Goal: Task Accomplishment & Management: Manage account settings

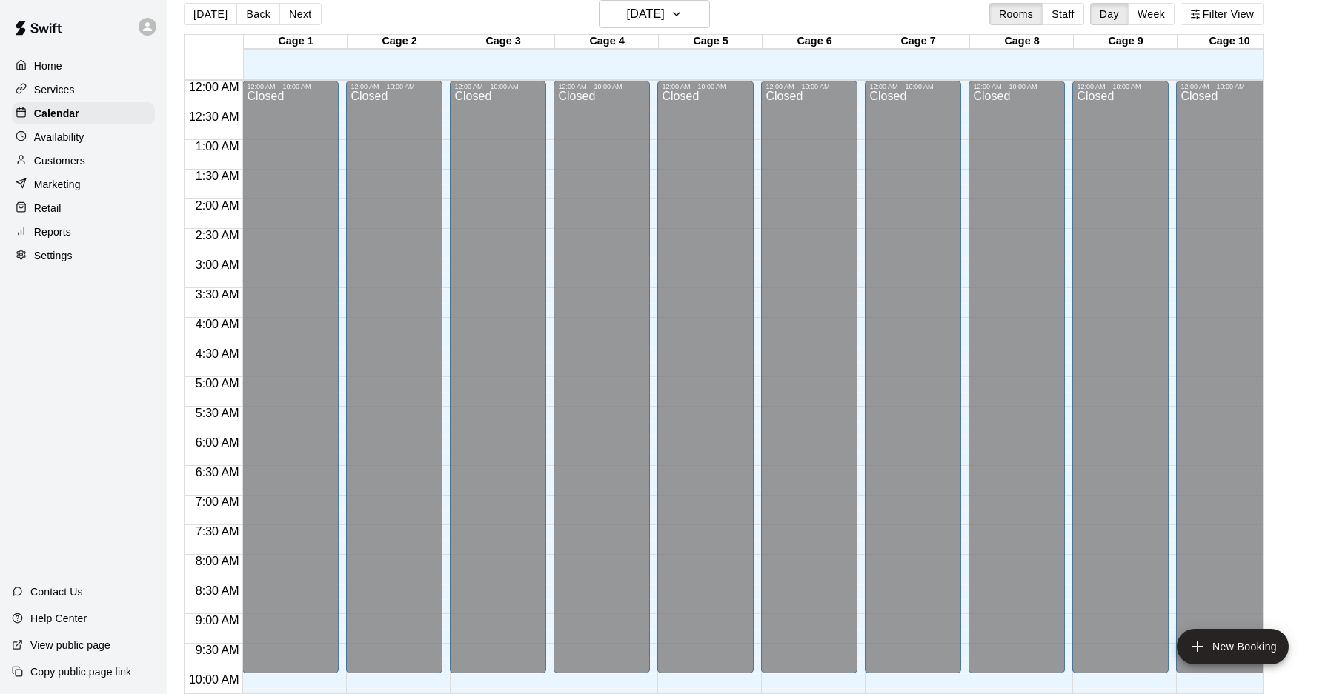
scroll to position [708, 0]
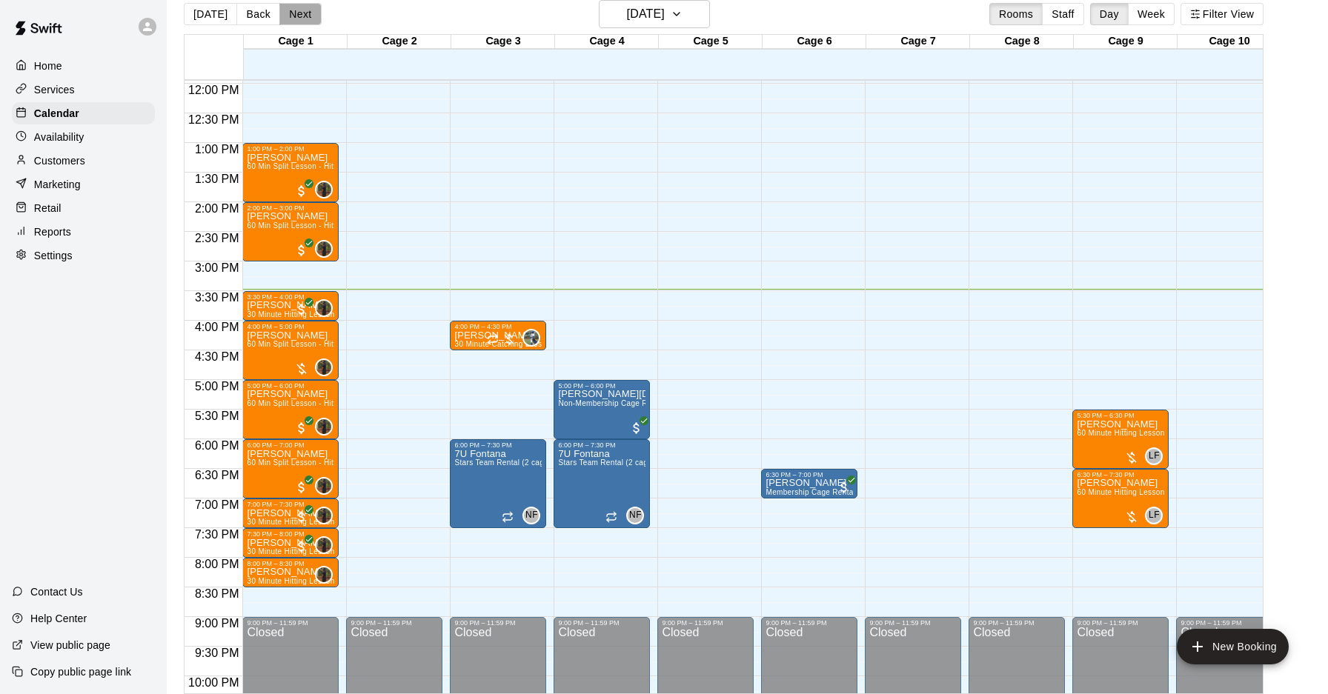
click at [309, 21] on button "Next" at bounding box center [299, 14] width 41 height 22
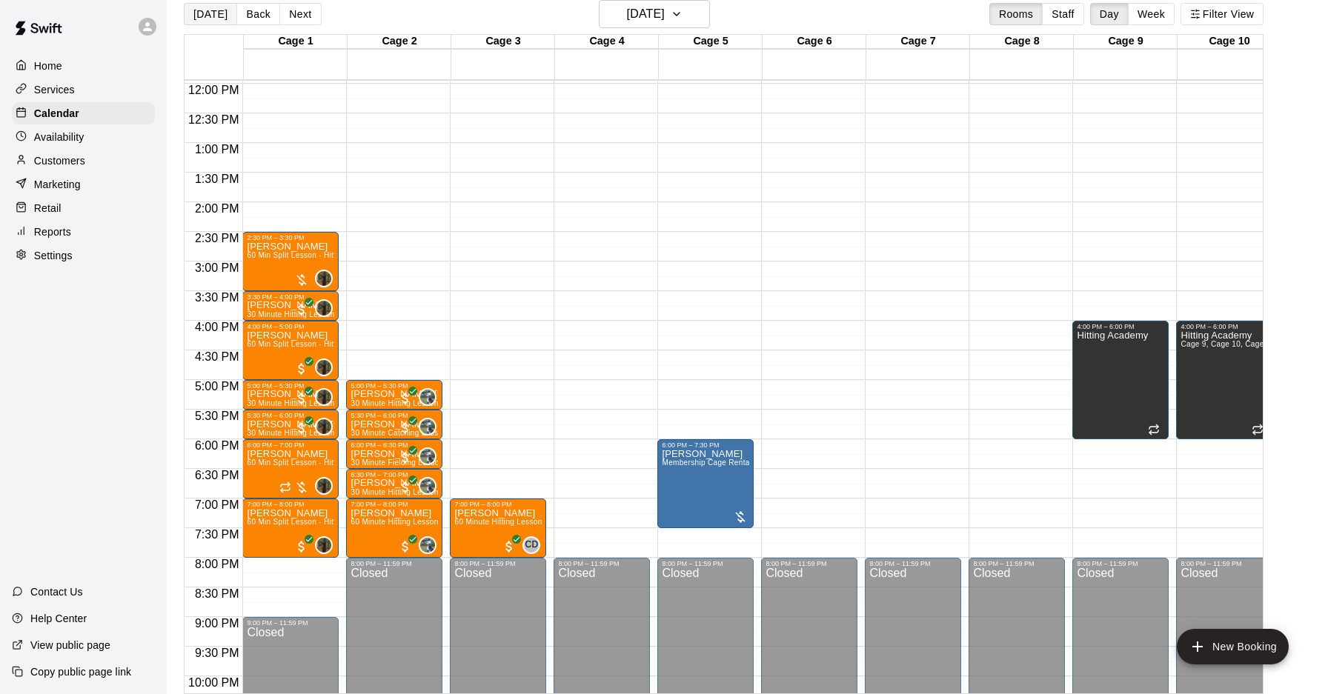
click at [213, 14] on button "[DATE]" at bounding box center [210, 14] width 53 height 22
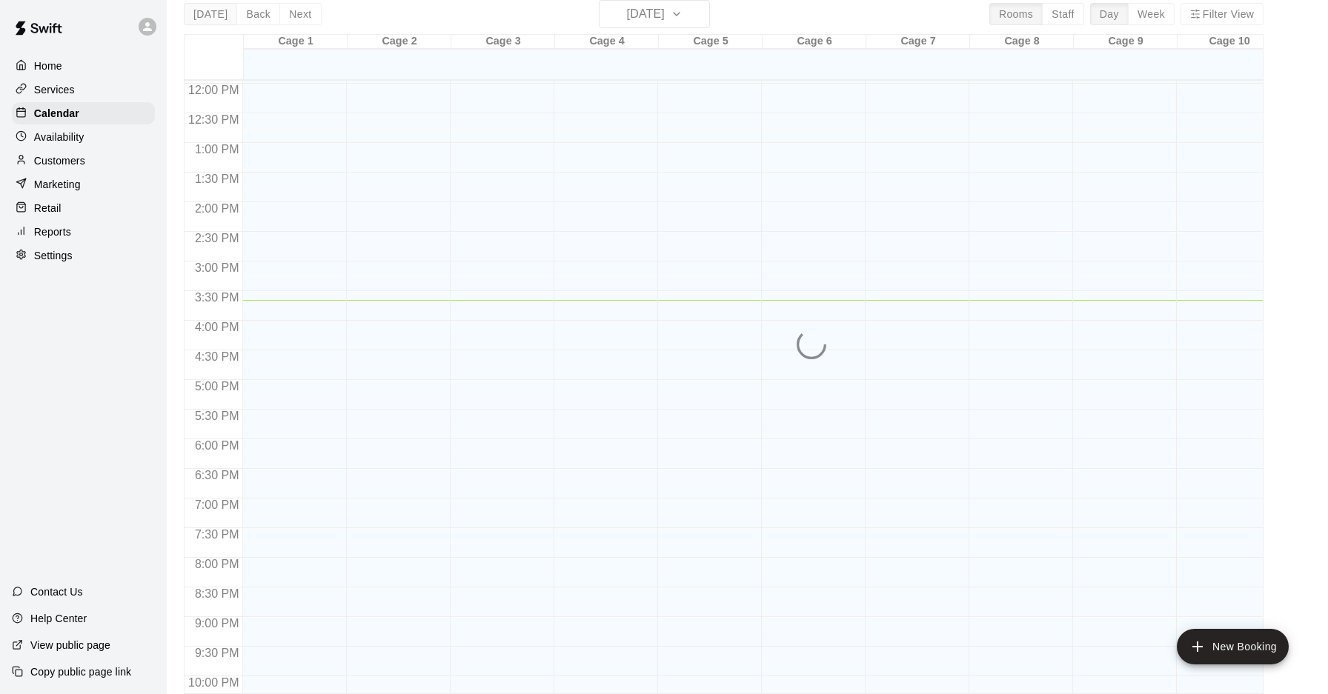
click at [213, 14] on div "Today Back Next Thursday Aug 21 Rooms Staff Day Week Filter View Cage 1 21 Thu …" at bounding box center [724, 347] width 1080 height 694
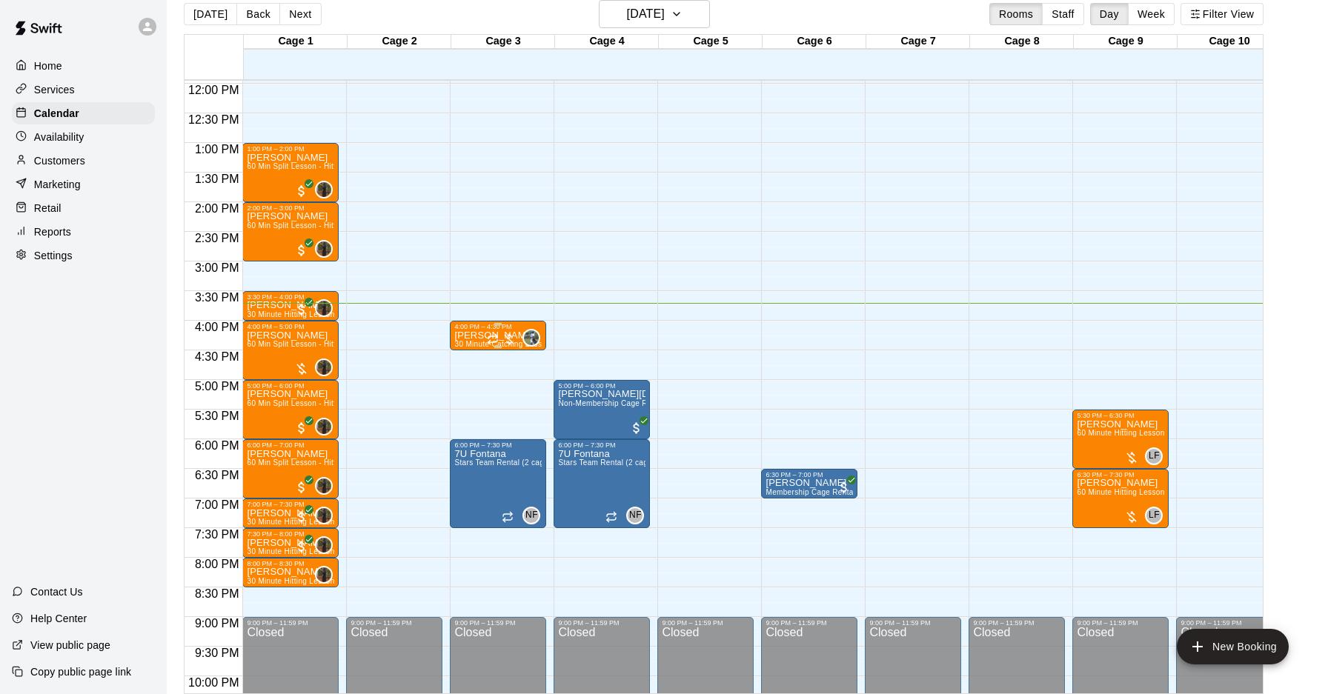
click at [511, 340] on div at bounding box center [502, 339] width 30 height 15
click at [505, 385] on img "edit" at bounding box center [502, 381] width 17 height 17
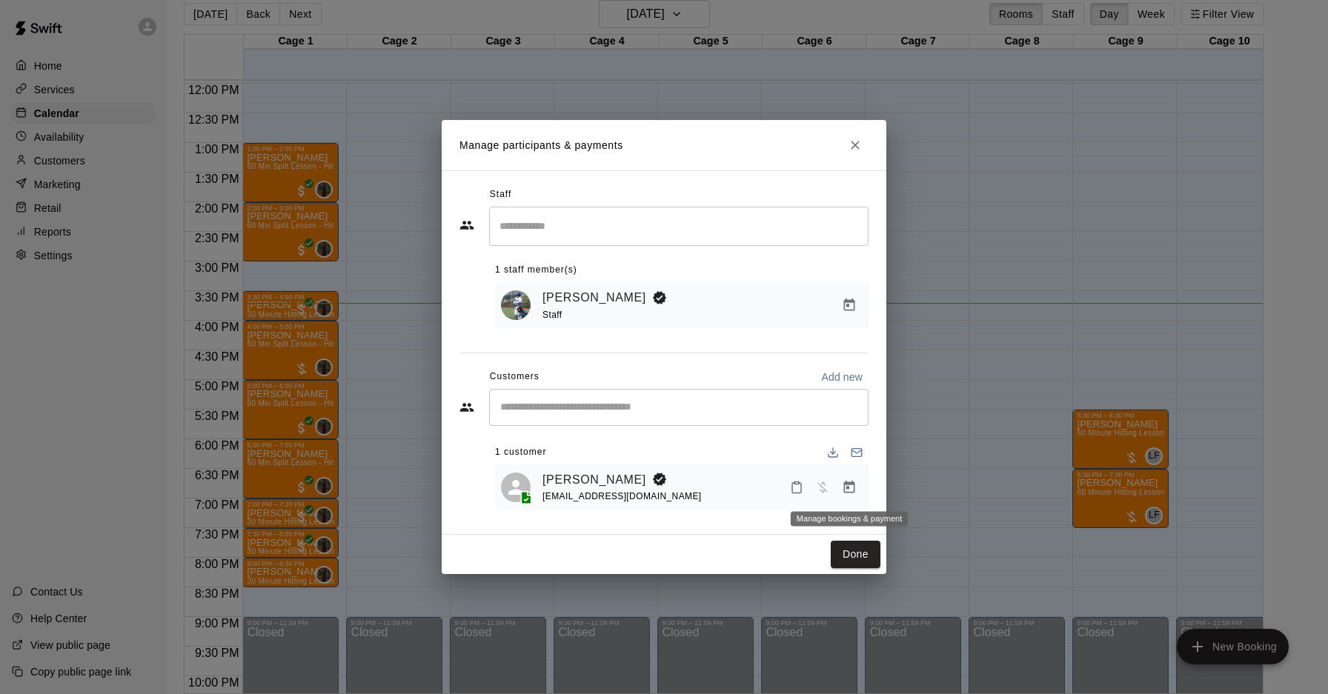
click at [851, 493] on icon "Manage bookings & payment" at bounding box center [849, 487] width 11 height 13
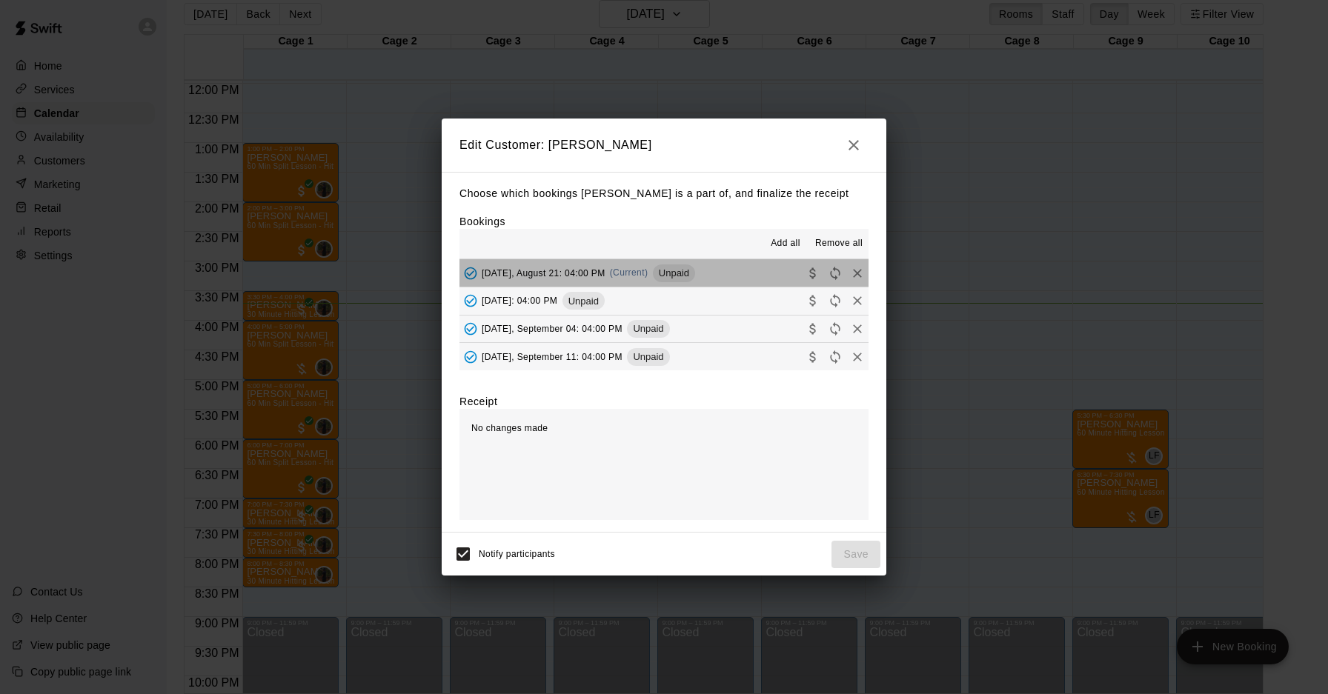
click at [748, 272] on button "Thursday, August 21: 04:00 PM (Current) Unpaid" at bounding box center [663, 272] width 409 height 27
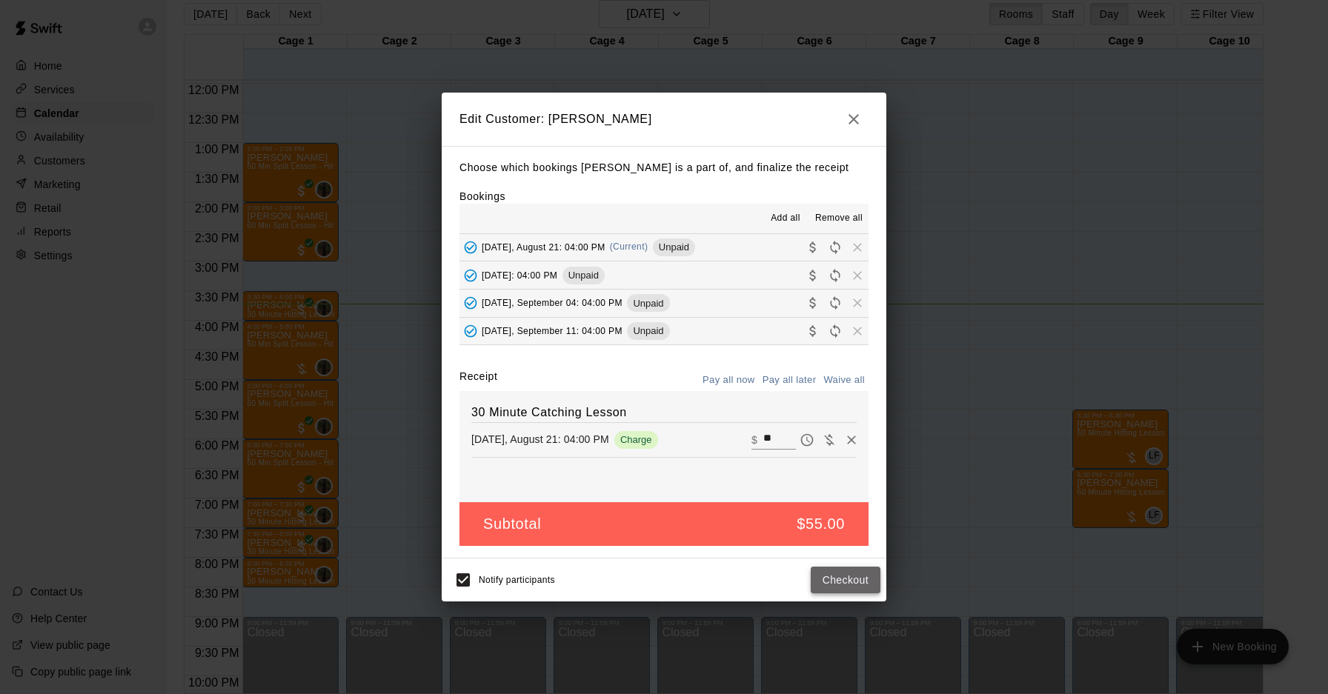
click at [844, 578] on button "Checkout" at bounding box center [846, 580] width 70 height 27
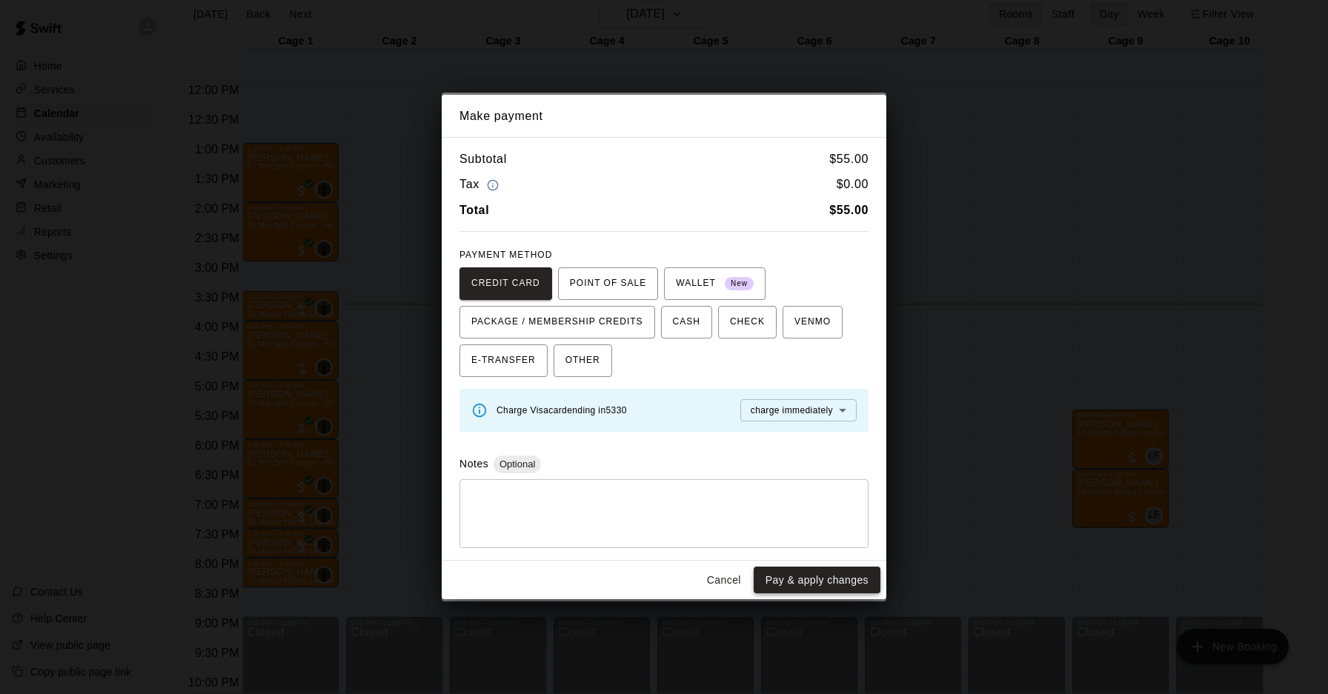
click at [846, 575] on button "Pay & apply changes" at bounding box center [817, 580] width 127 height 27
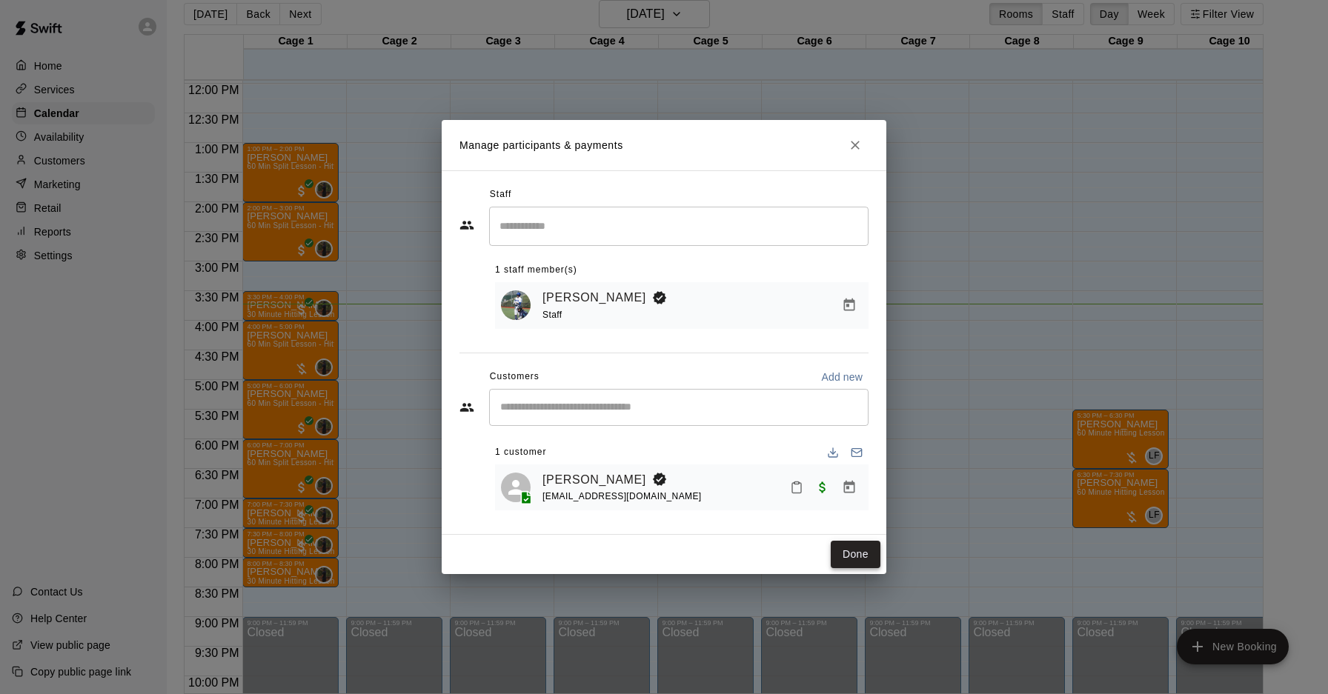
click at [836, 555] on button "Done" at bounding box center [856, 554] width 50 height 27
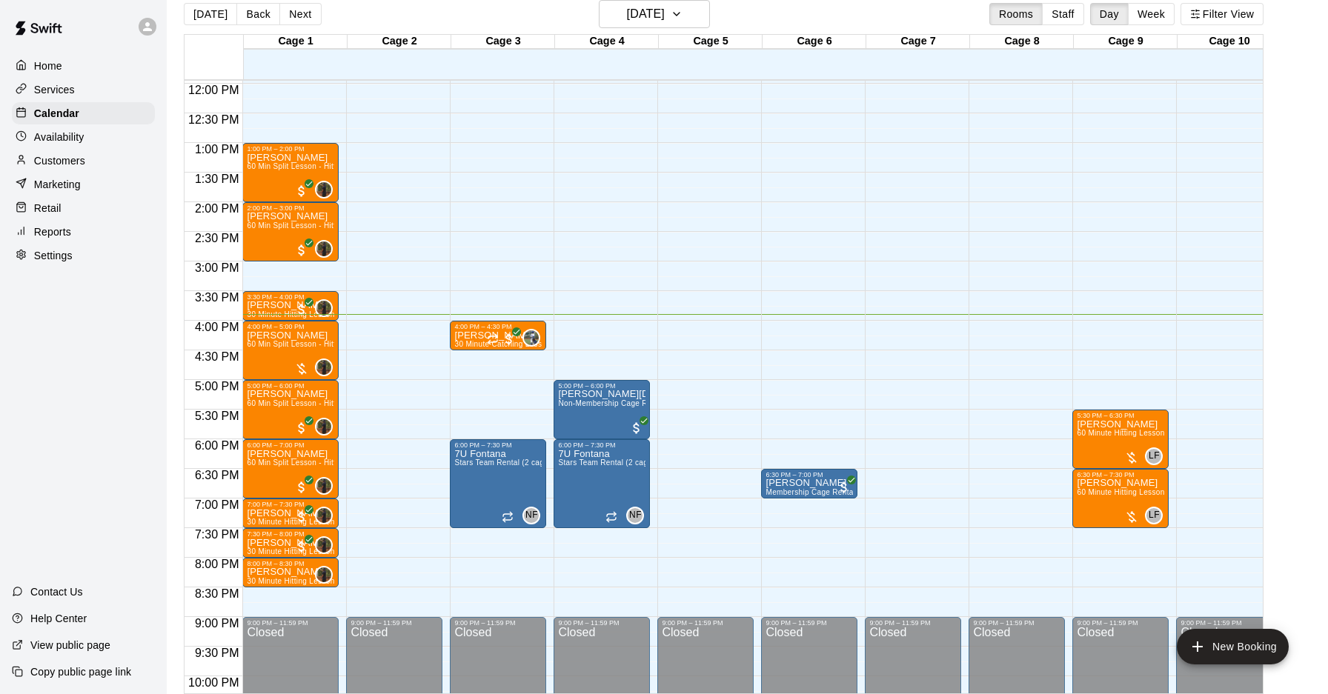
click at [684, 427] on div "12:00 AM – 10:00 AM Closed 9:00 PM – 11:59 PM Closed" at bounding box center [705, 83] width 96 height 1423
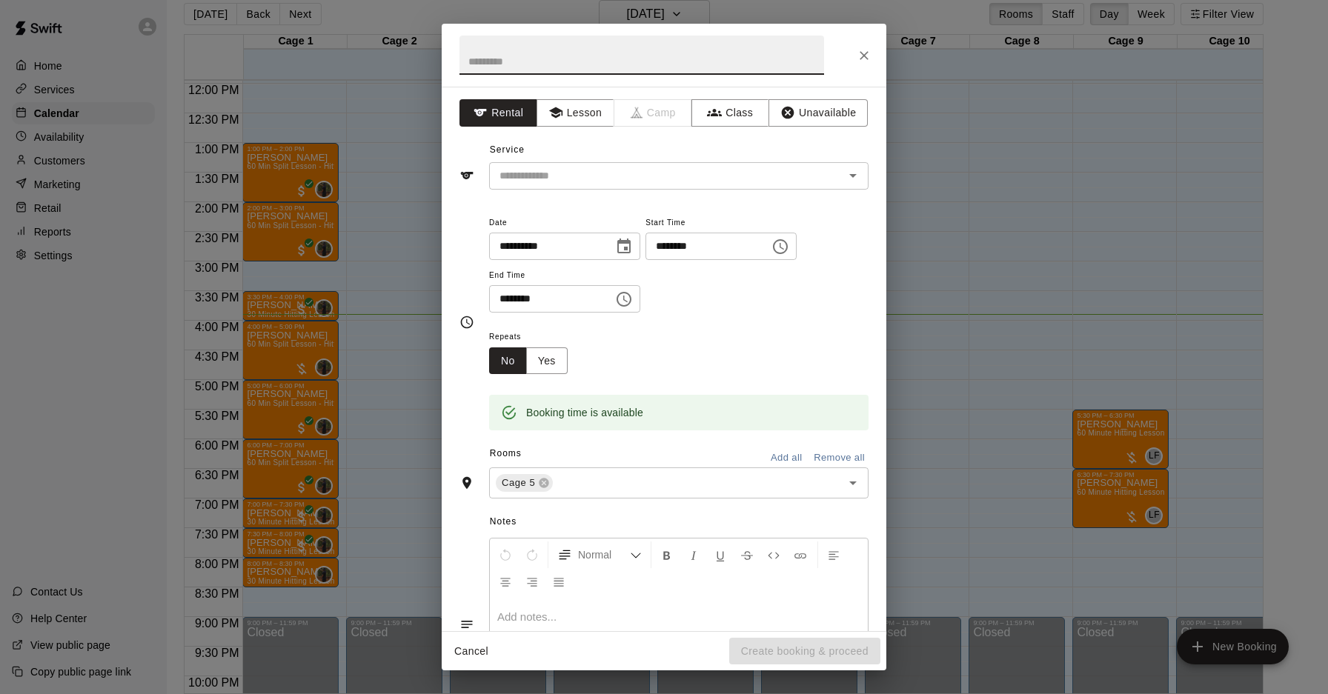
click at [511, 301] on input "********" at bounding box center [546, 298] width 114 height 27
type input "********"
click at [687, 354] on div "Repeats No Yes" at bounding box center [678, 350] width 379 height 47
click at [621, 176] on input "text" at bounding box center [656, 176] width 327 height 19
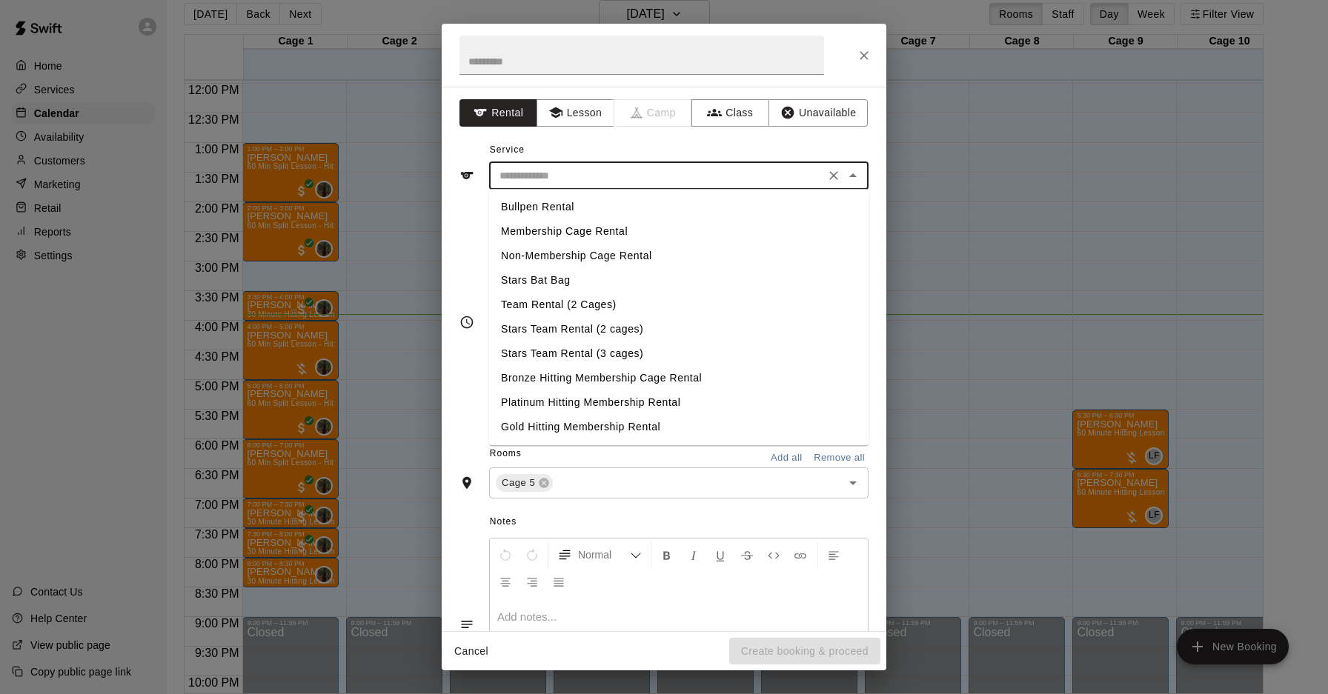
click at [619, 236] on li "Membership Cage Rental" at bounding box center [678, 231] width 379 height 24
type input "**********"
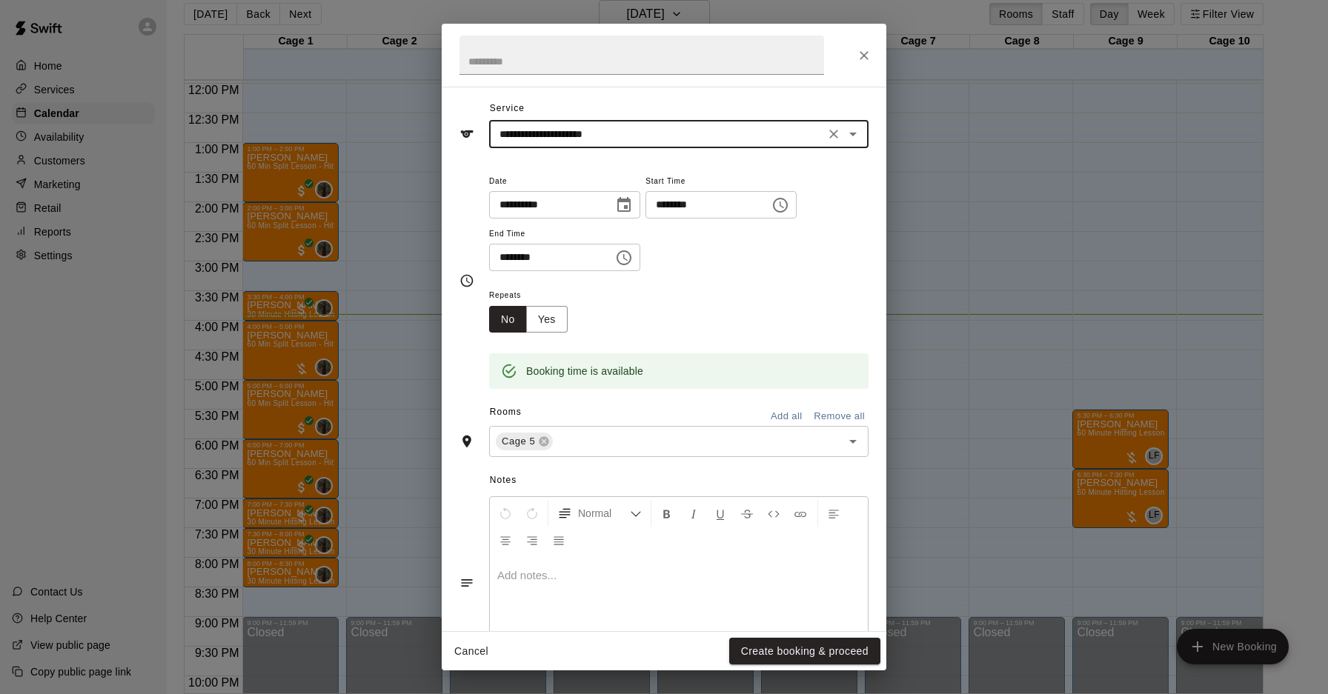
scroll to position [47, 0]
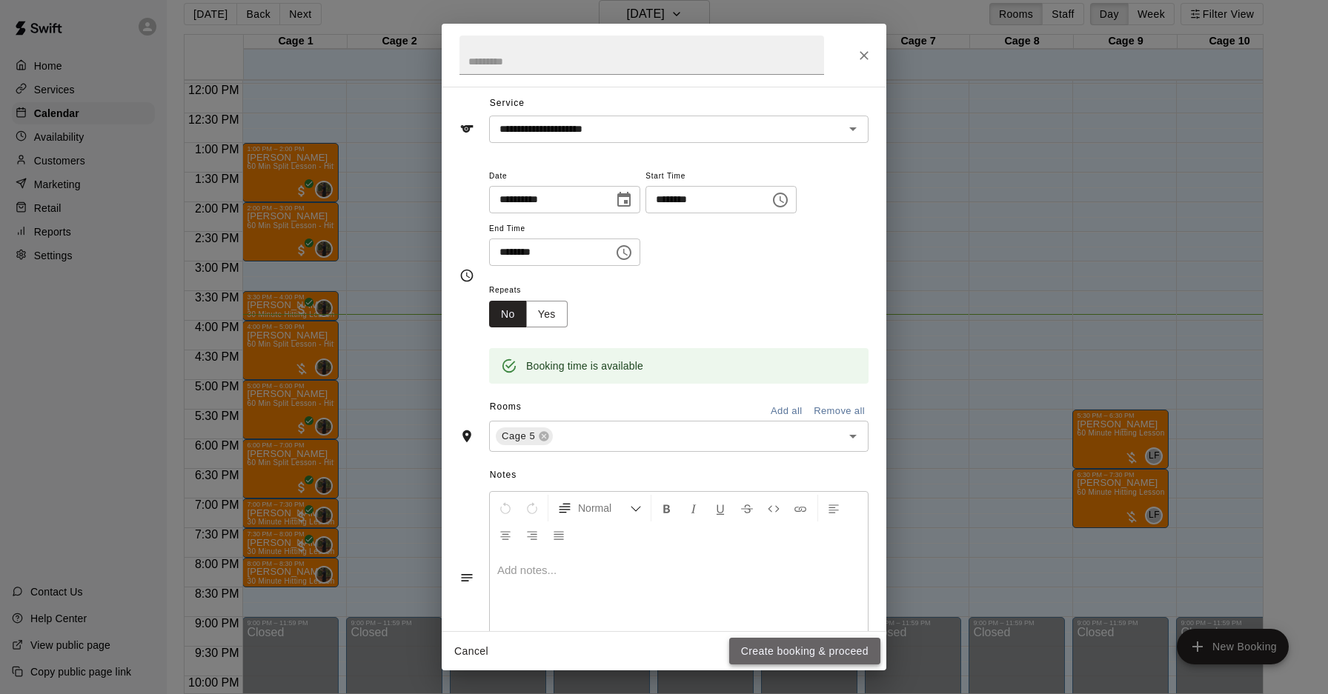
click at [811, 646] on button "Create booking & proceed" at bounding box center [804, 651] width 151 height 27
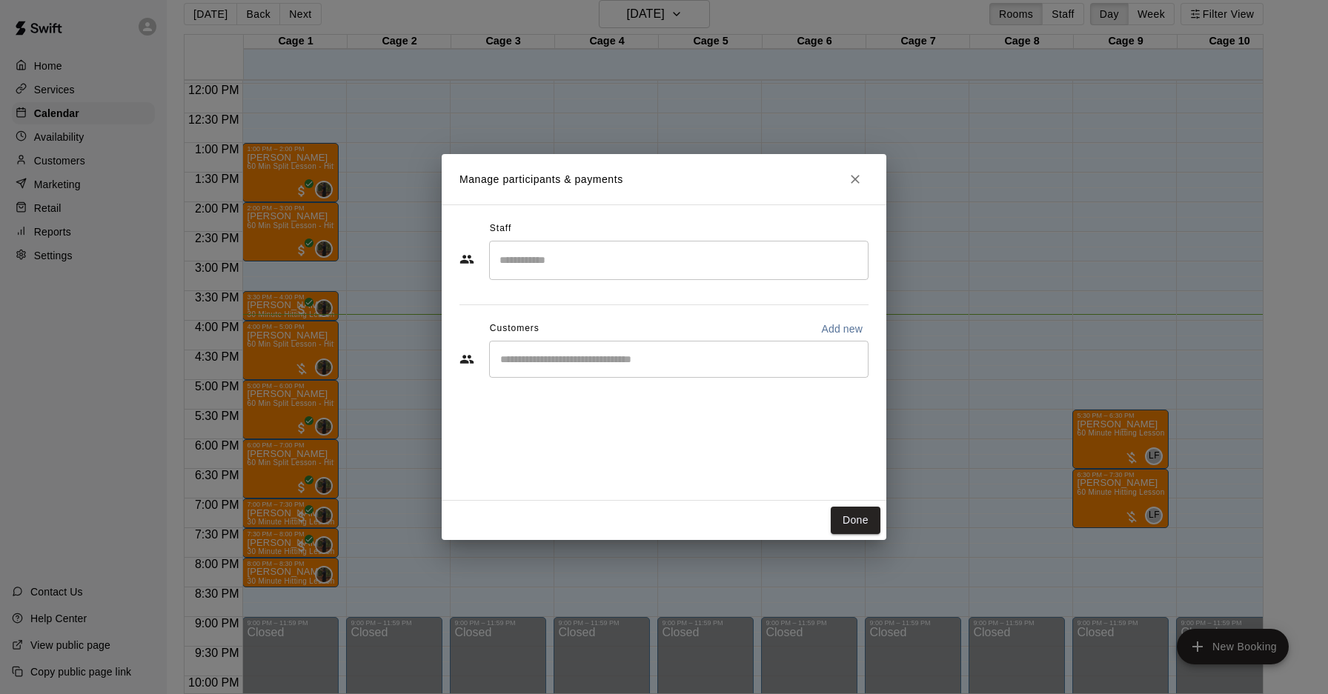
click at [606, 361] on input "Start typing to search customers..." at bounding box center [679, 359] width 366 height 15
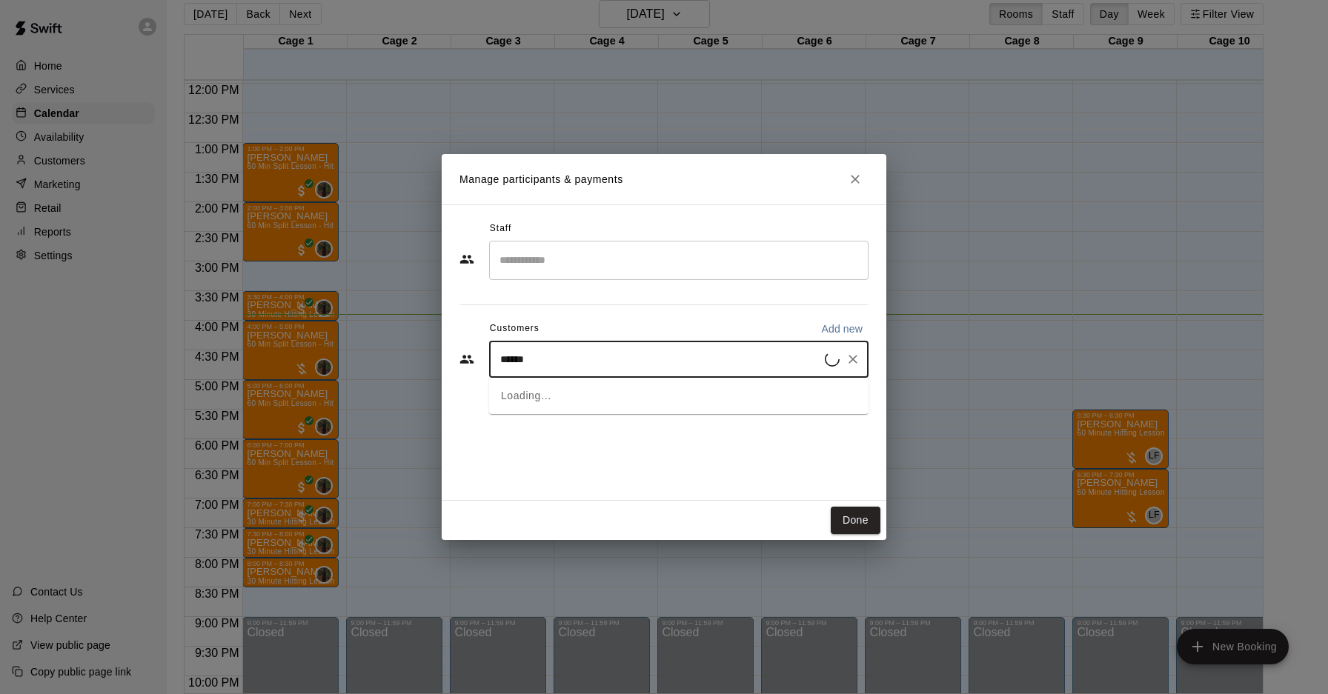
type input "*******"
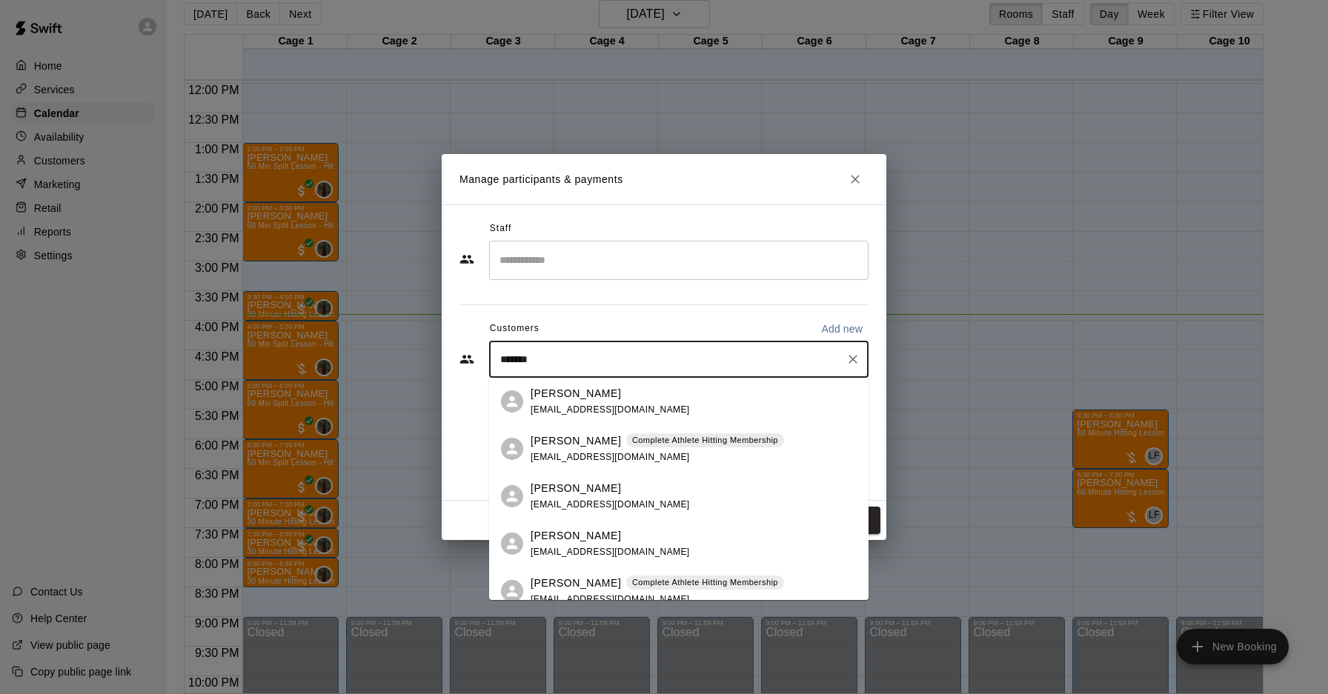
scroll to position [15, 0]
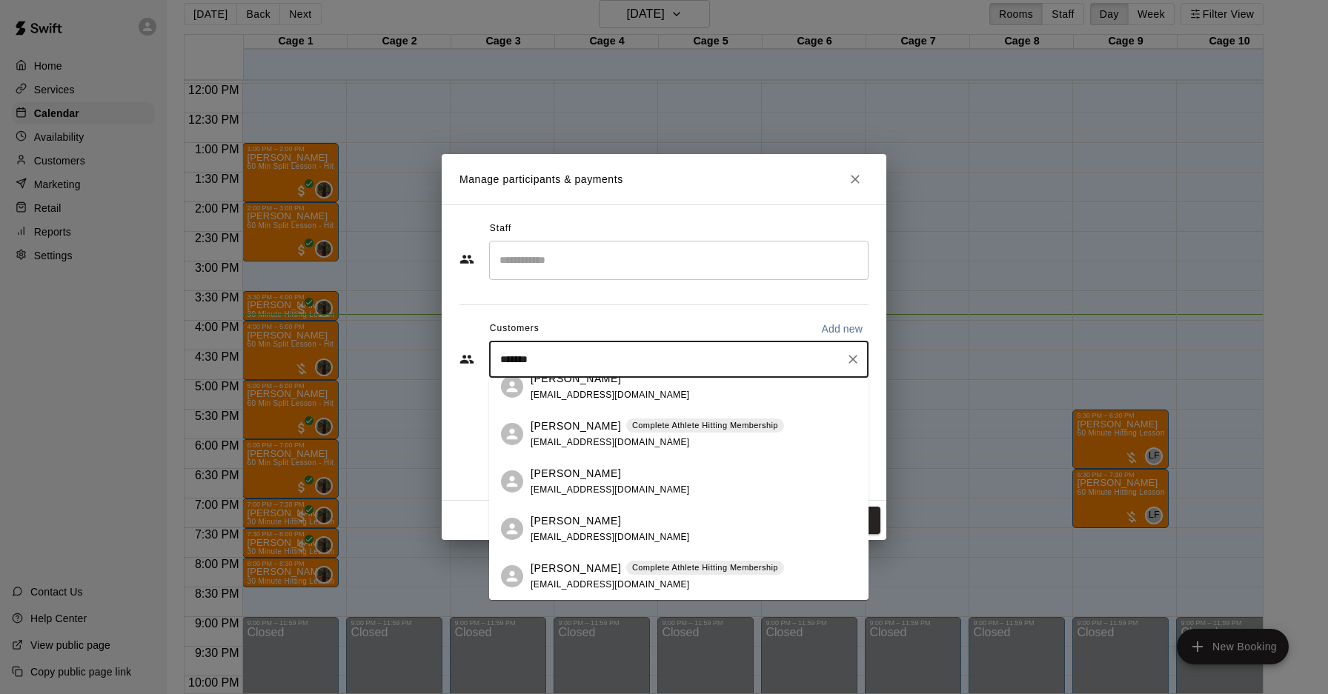
click at [754, 570] on p "Complete Athlete Hitting Membership" at bounding box center [705, 568] width 146 height 13
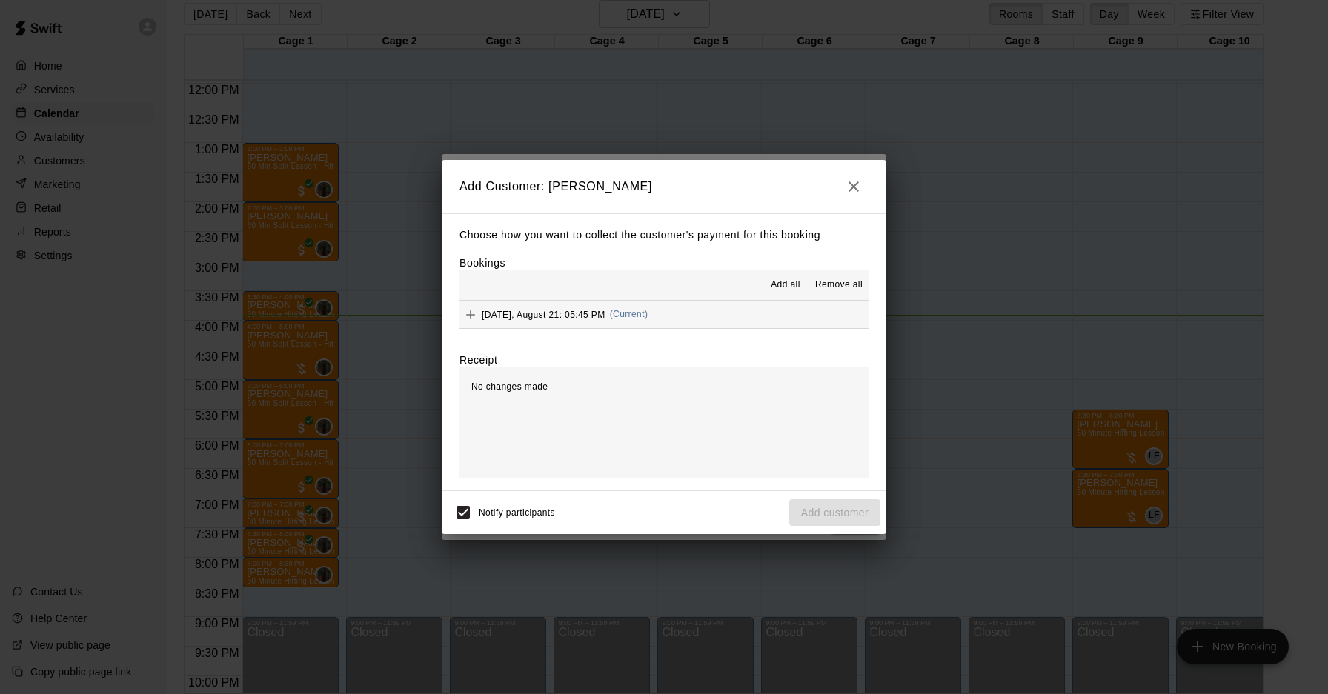
click at [708, 327] on button "Thursday, August 21: 05:45 PM (Current)" at bounding box center [663, 314] width 409 height 27
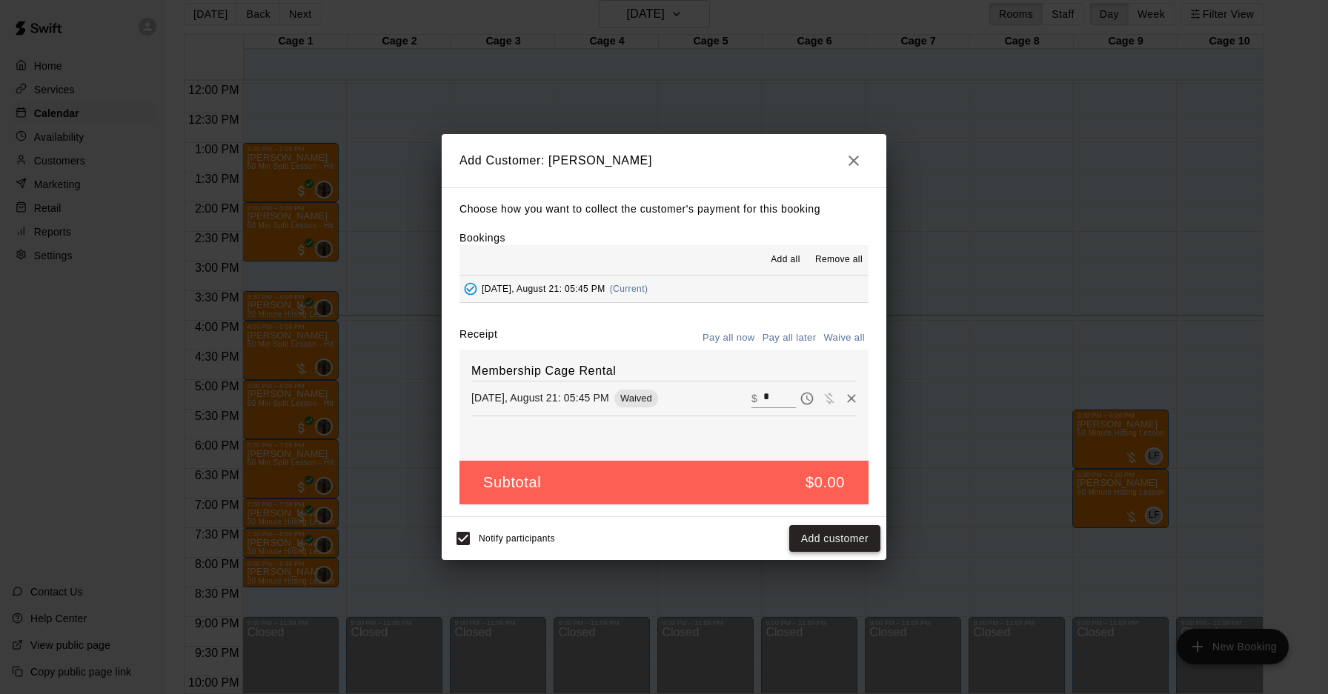
click at [838, 539] on button "Add customer" at bounding box center [834, 538] width 91 height 27
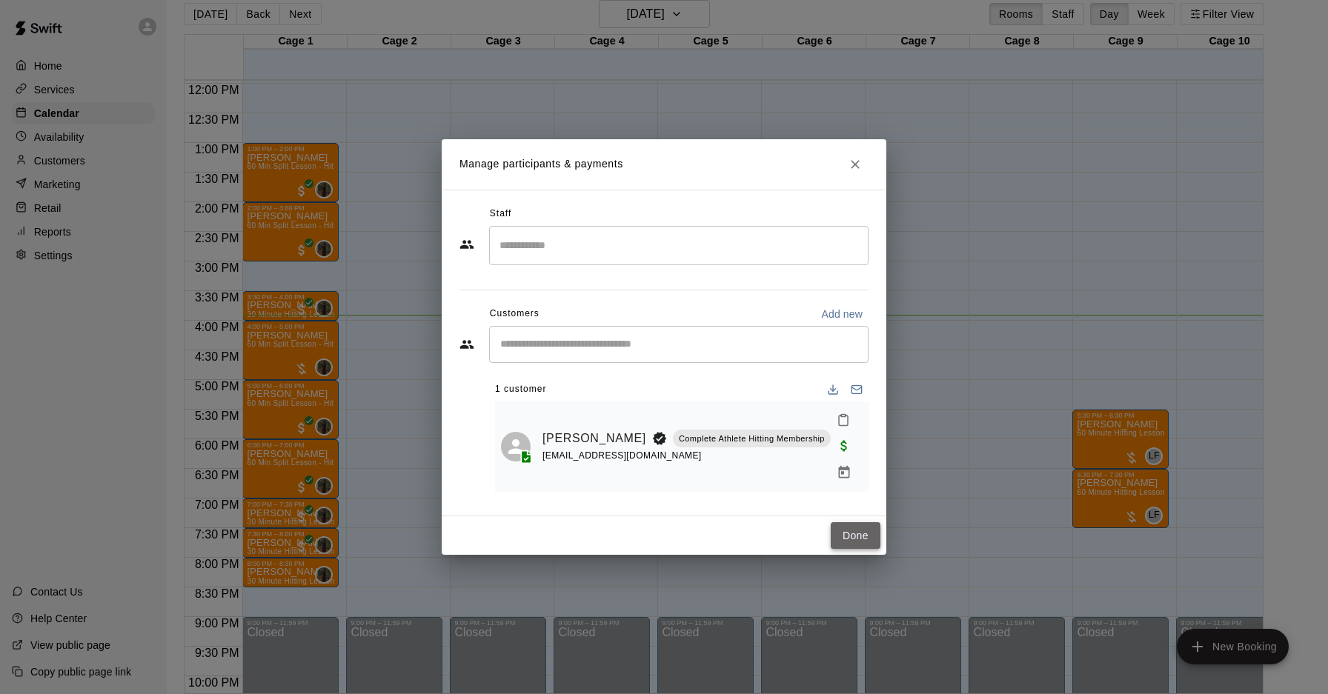
click at [854, 528] on button "Done" at bounding box center [856, 535] width 50 height 27
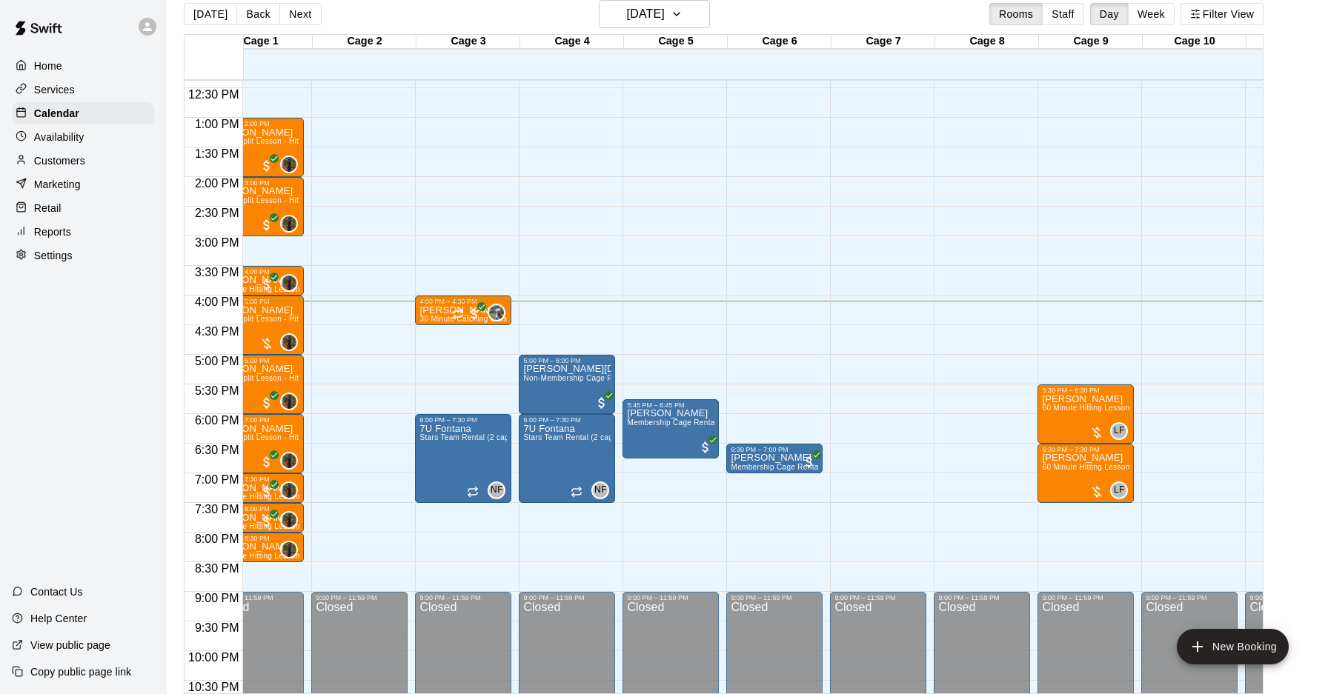
scroll to position [0, 36]
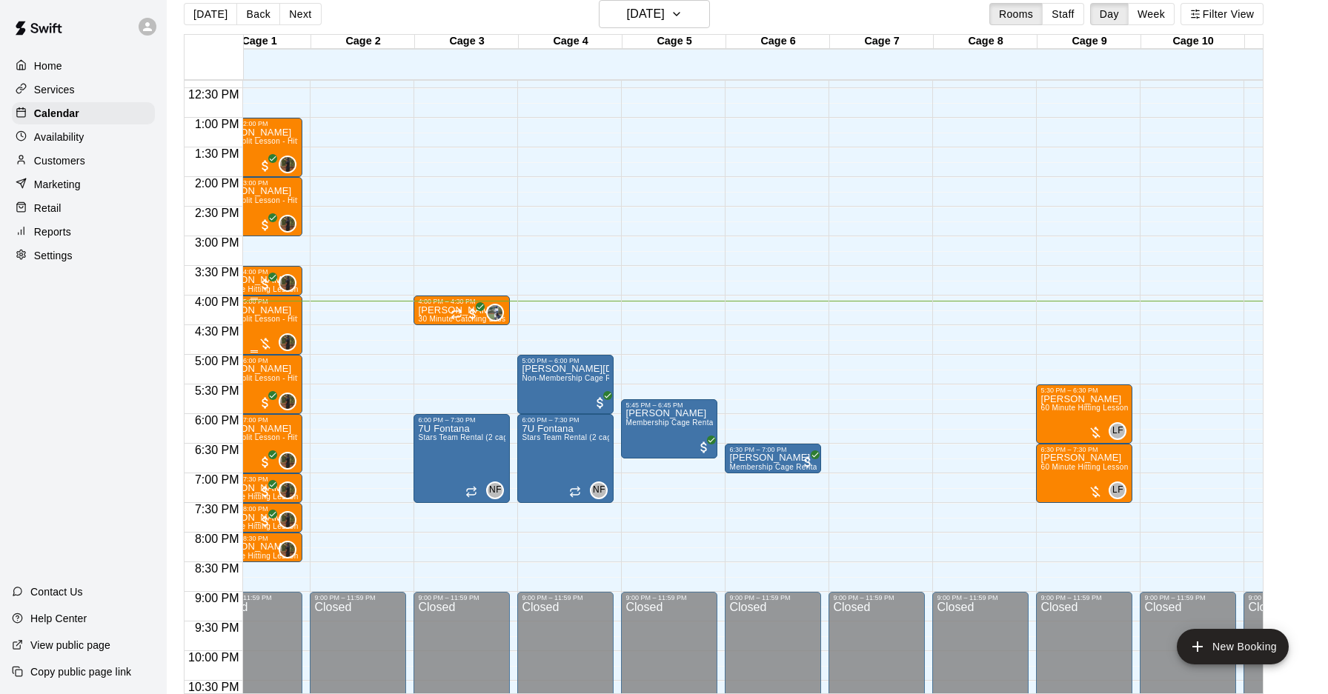
click at [265, 342] on div at bounding box center [265, 343] width 15 height 15
click at [262, 388] on button "edit" at bounding box center [273, 386] width 30 height 29
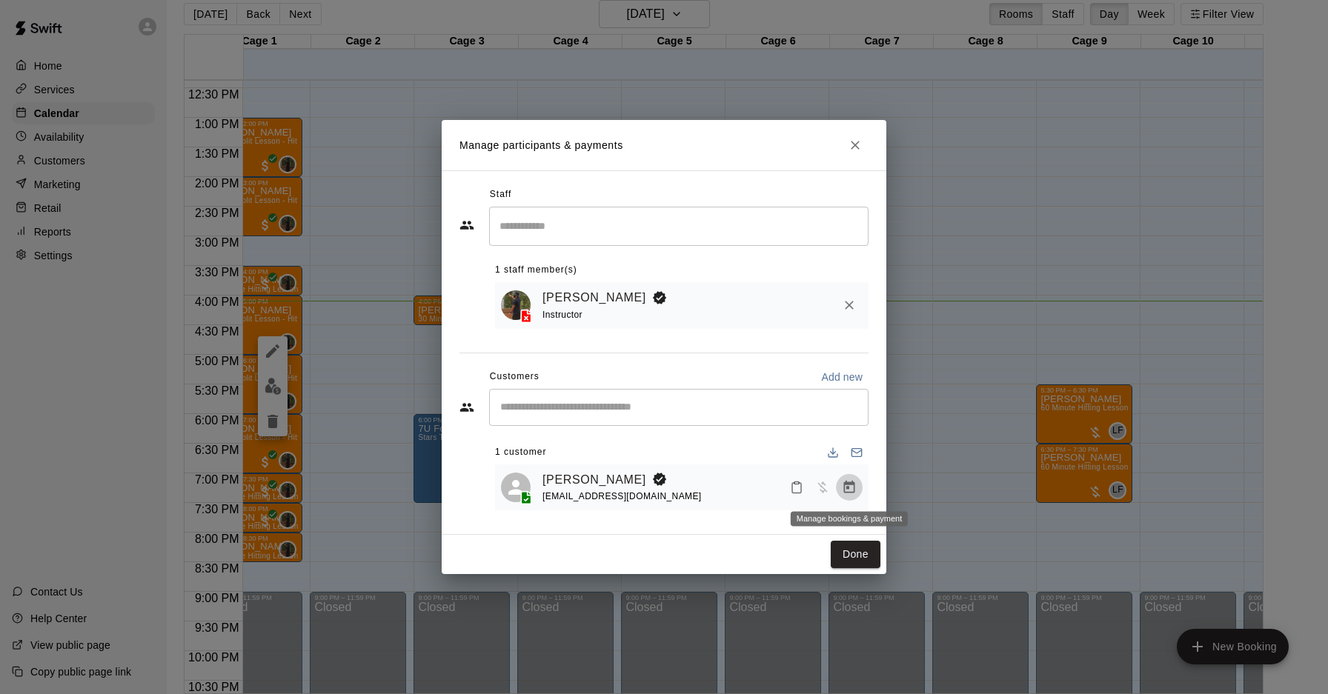
click at [854, 485] on icon "Manage bookings & payment" at bounding box center [849, 487] width 11 height 13
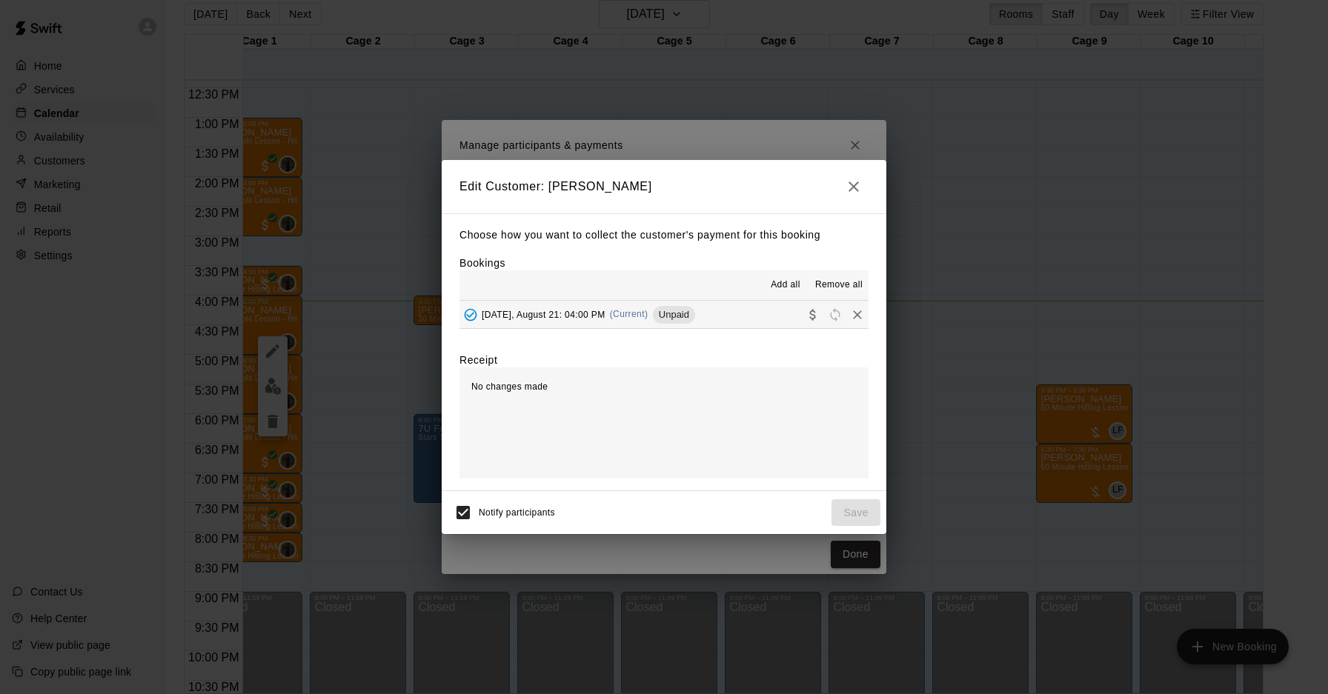
click at [726, 313] on button "Thursday, August 21: 04:00 PM (Current) Unpaid" at bounding box center [663, 314] width 409 height 27
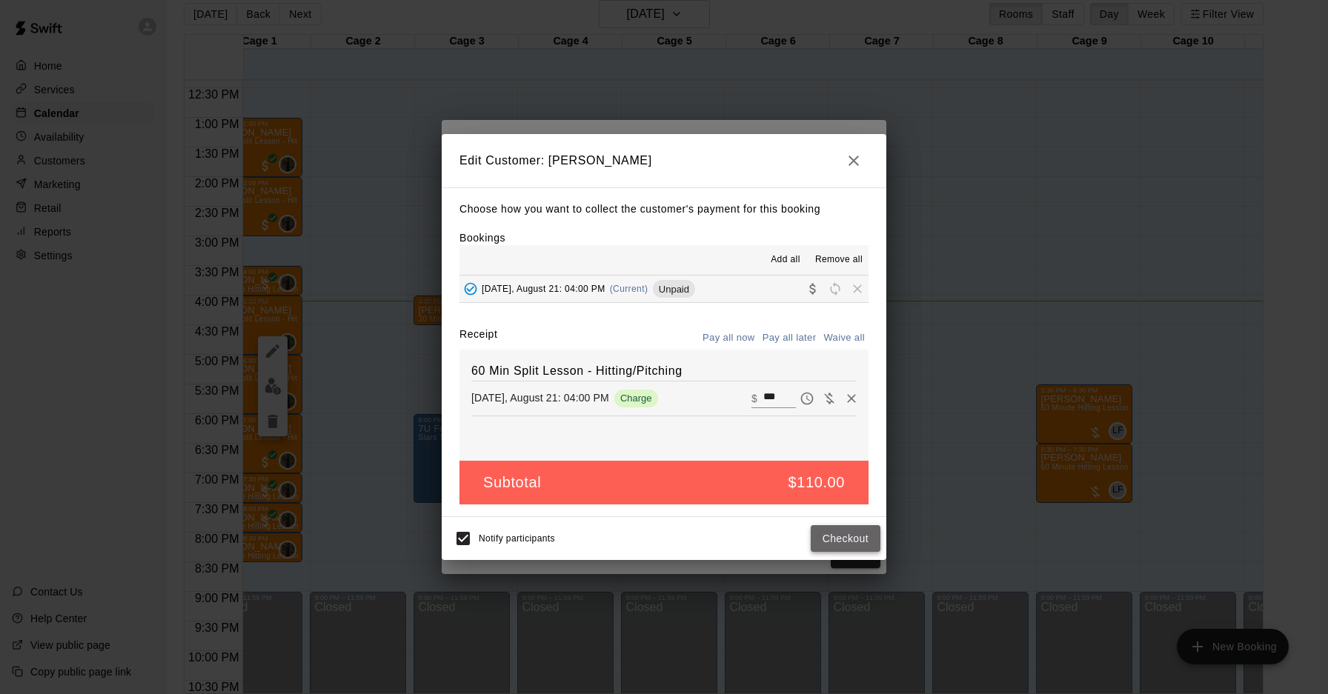
click at [847, 528] on button "Checkout" at bounding box center [846, 538] width 70 height 27
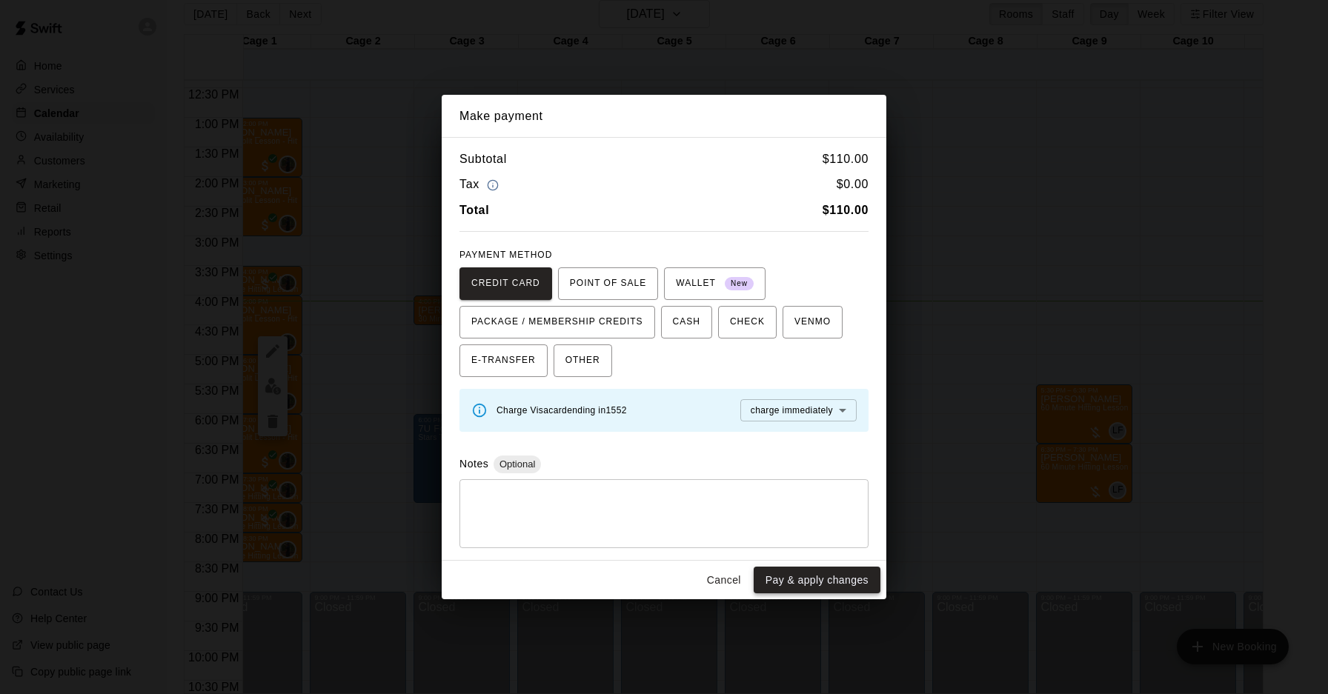
click at [856, 579] on button "Pay & apply changes" at bounding box center [817, 580] width 127 height 27
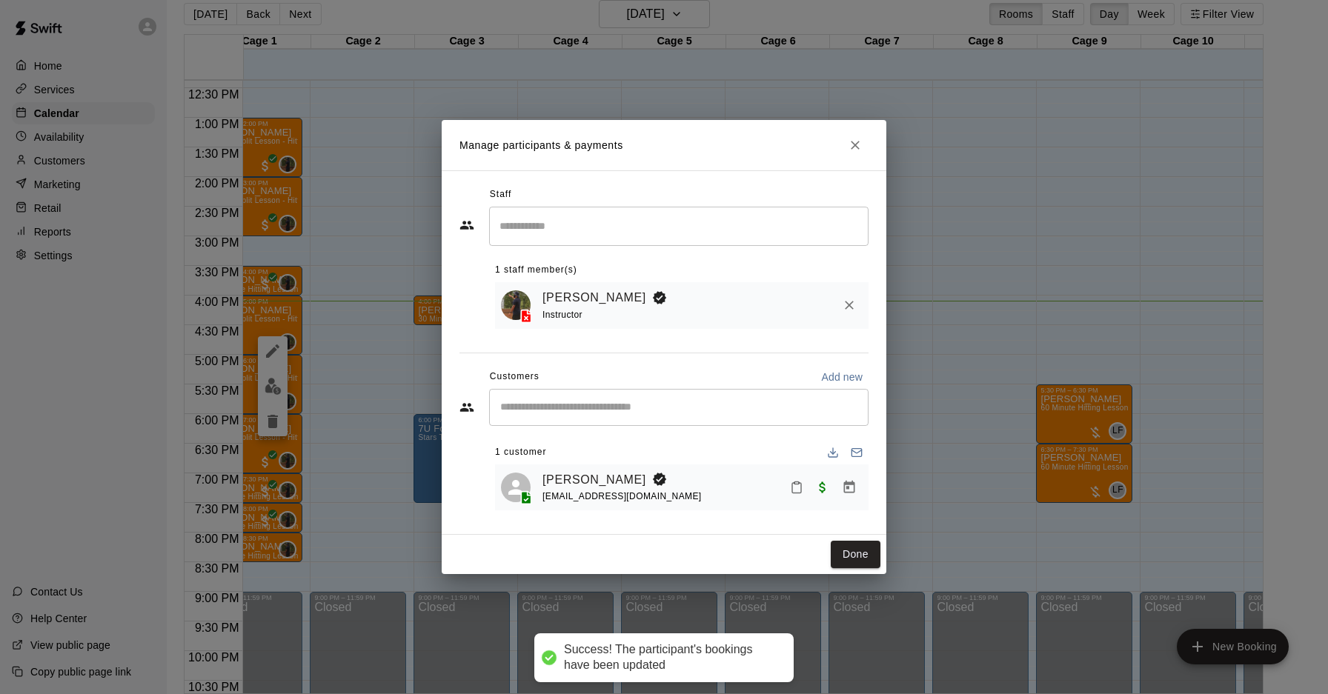
click at [855, 568] on button "Done" at bounding box center [856, 554] width 50 height 27
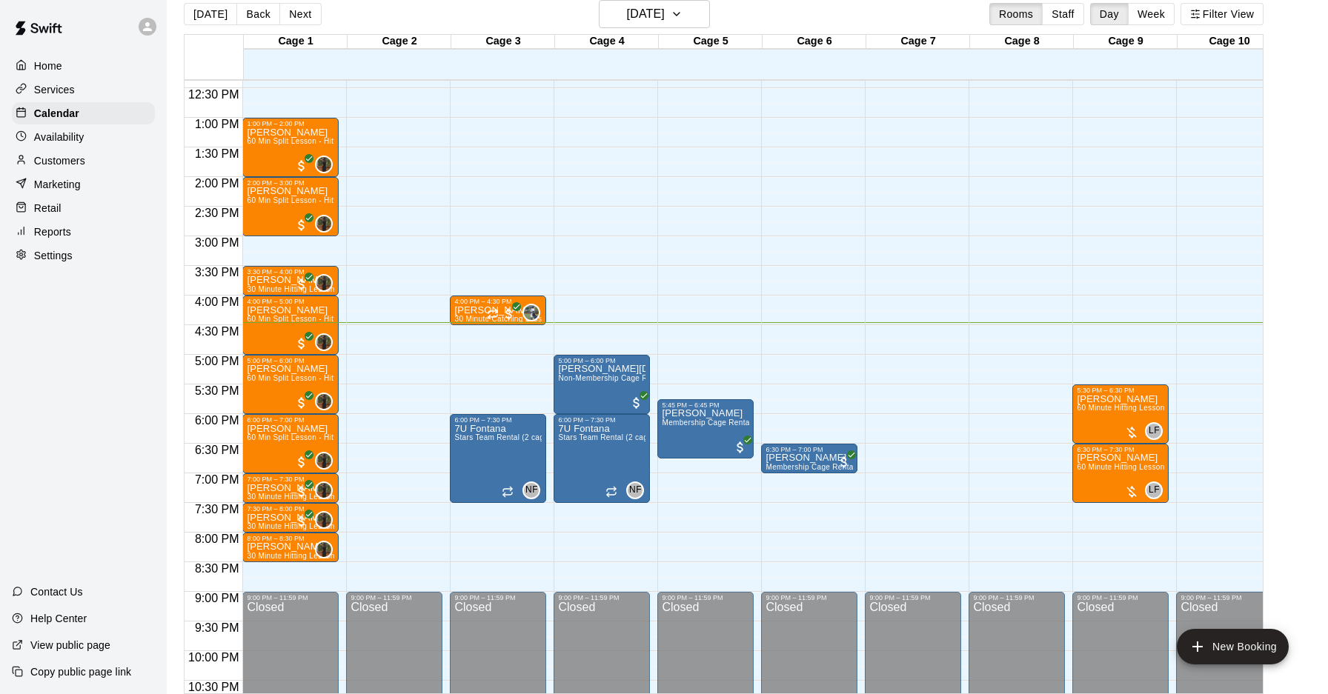
scroll to position [18, 0]
click at [294, 16] on button "Next" at bounding box center [299, 14] width 41 height 22
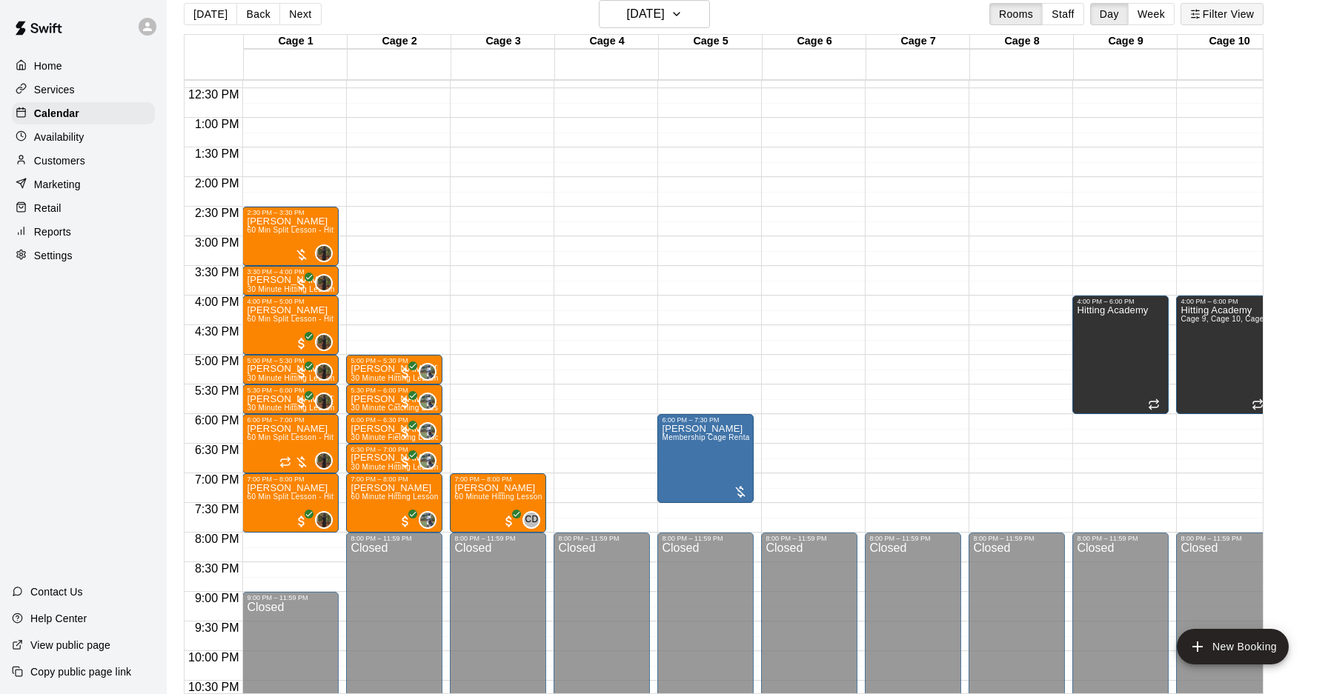
click at [1220, 4] on button "Filter View" at bounding box center [1221, 14] width 83 height 22
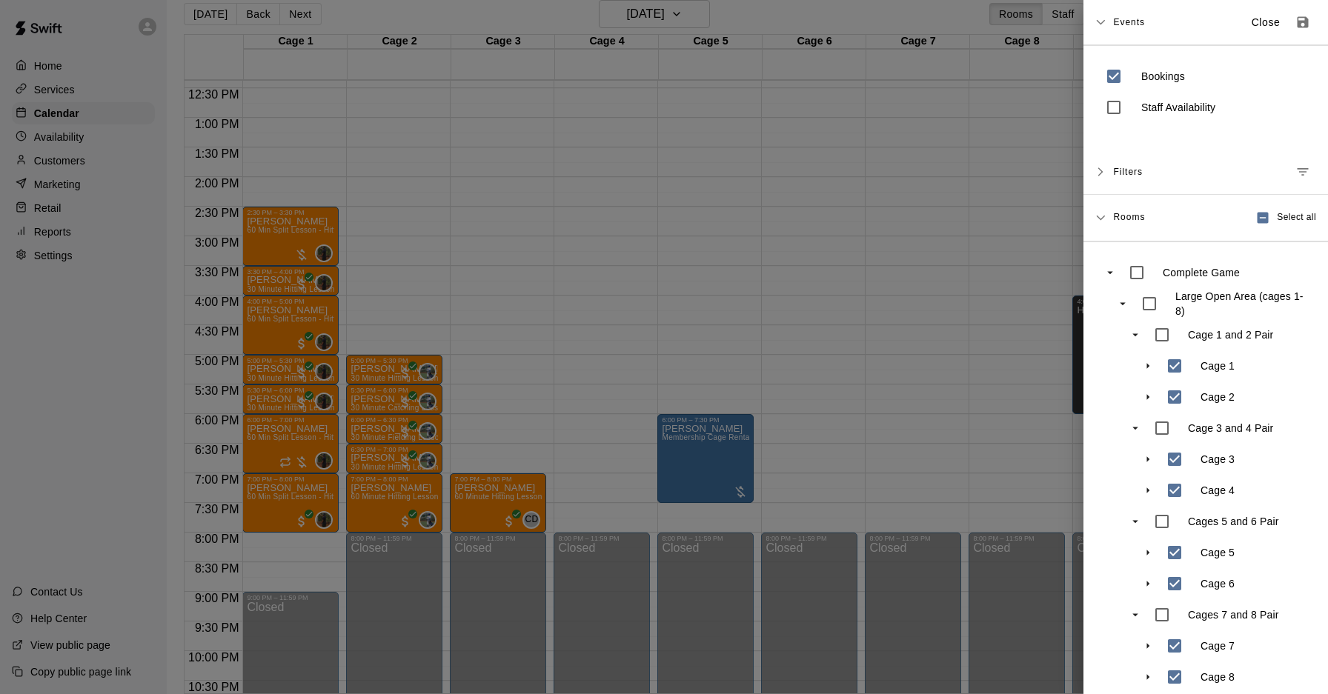
click at [1151, 102] on p "Staff Availability" at bounding box center [1178, 107] width 74 height 15
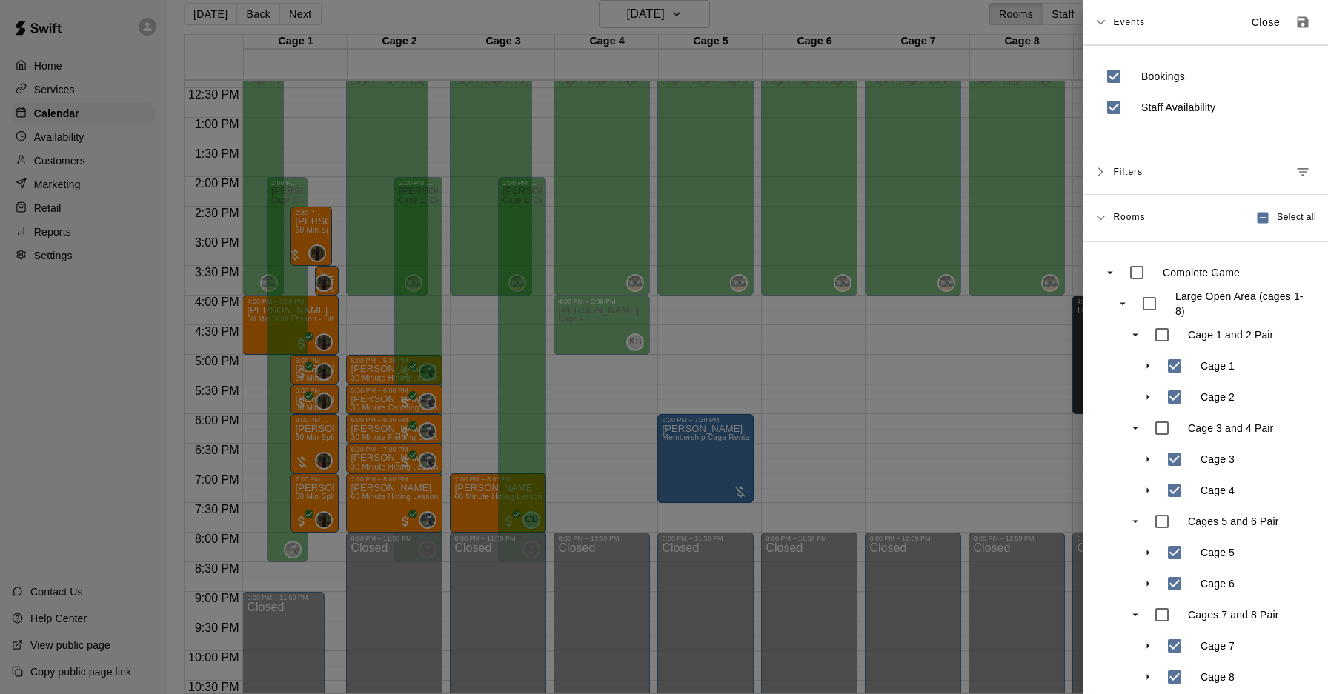
click at [953, 172] on div at bounding box center [664, 347] width 1328 height 694
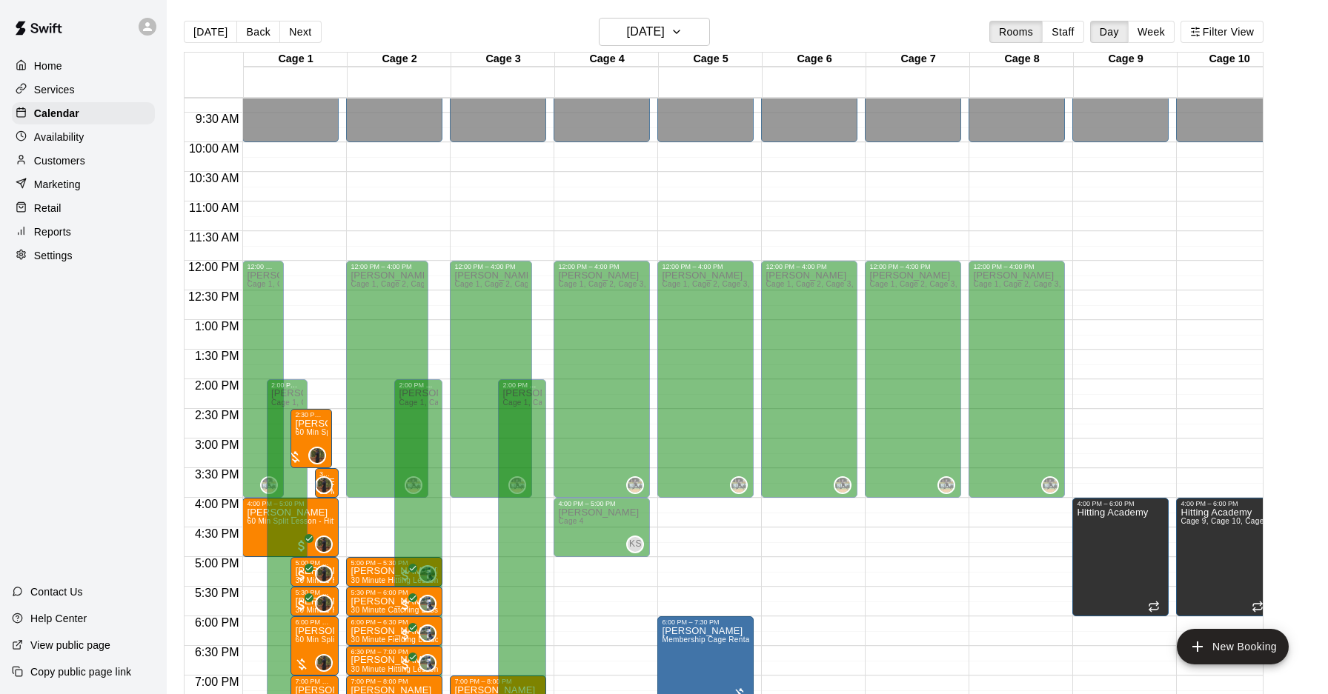
scroll to position [541, 0]
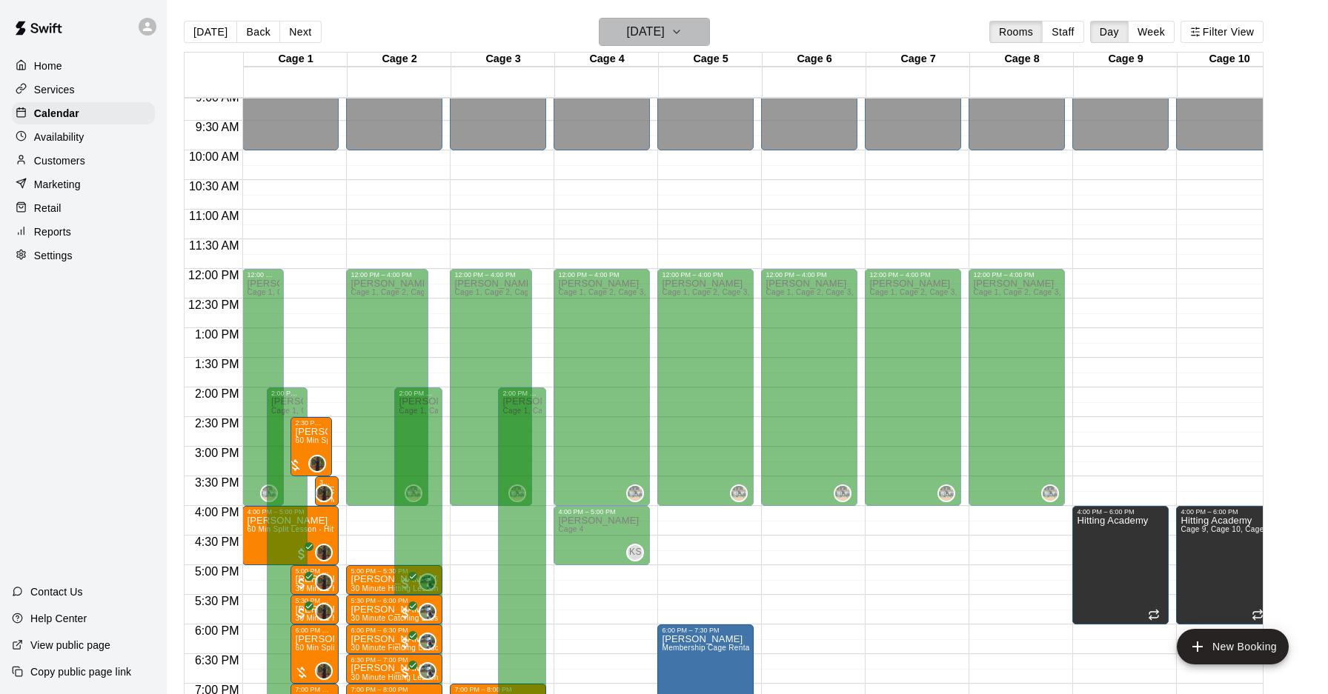
click at [664, 39] on h6 "Friday Aug 22" at bounding box center [646, 31] width 38 height 21
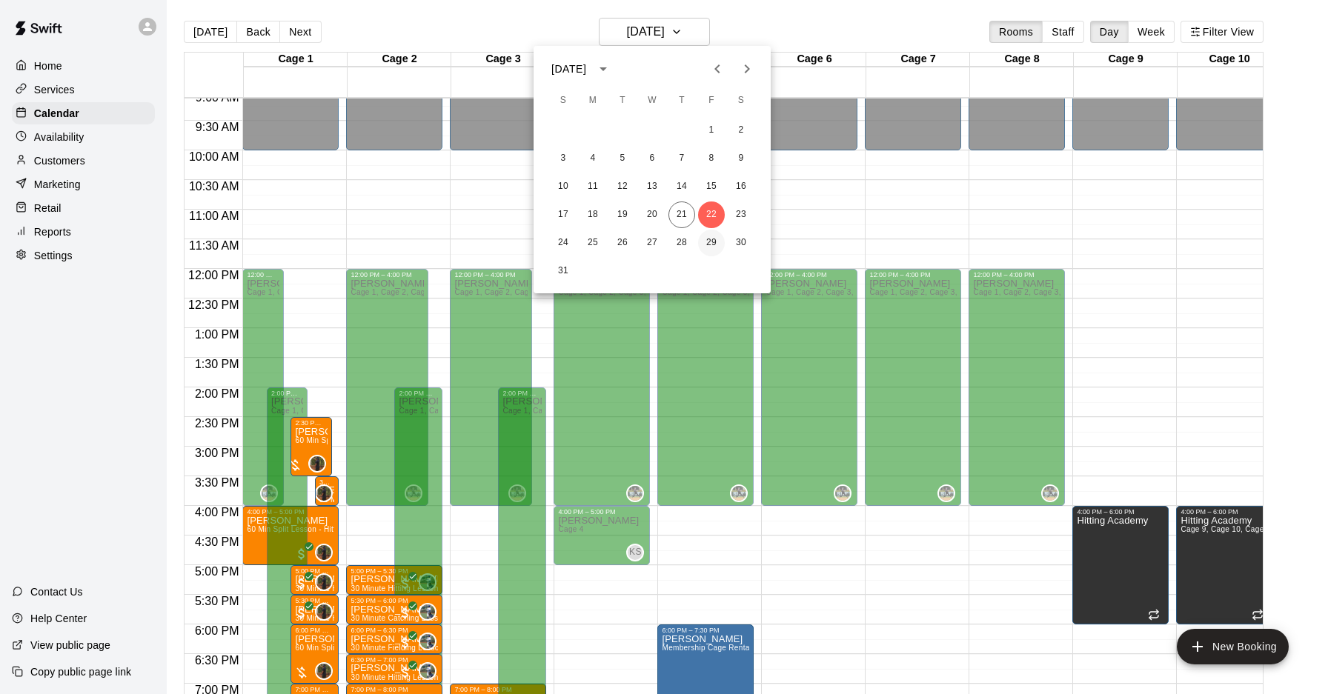
click at [710, 247] on button "29" at bounding box center [711, 243] width 27 height 27
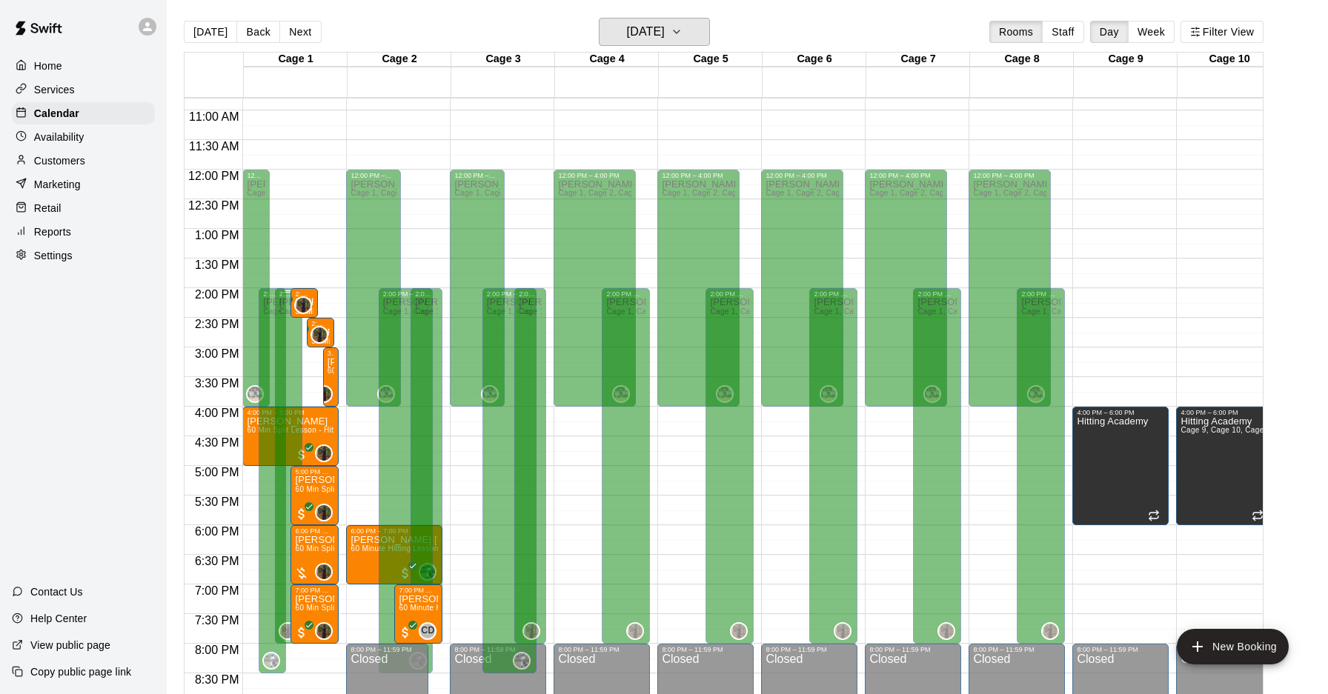
scroll to position [639, 0]
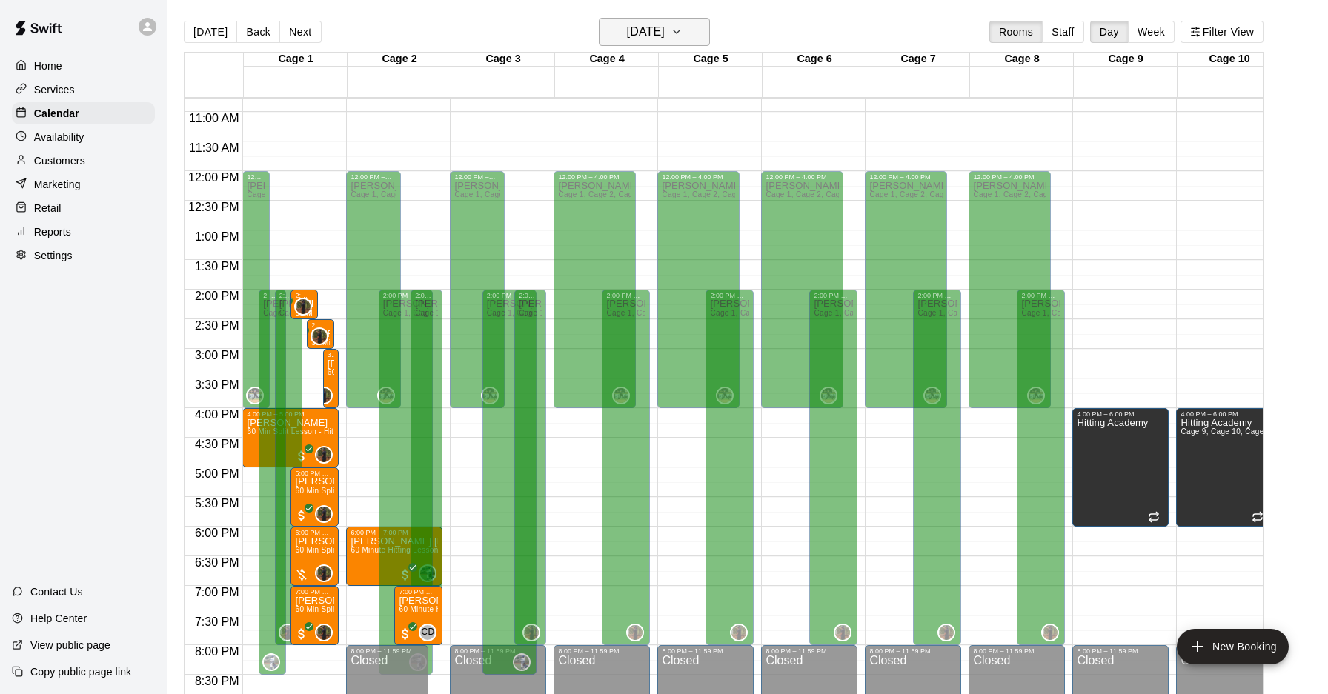
click at [680, 33] on button "Friday Aug 29" at bounding box center [654, 32] width 111 height 28
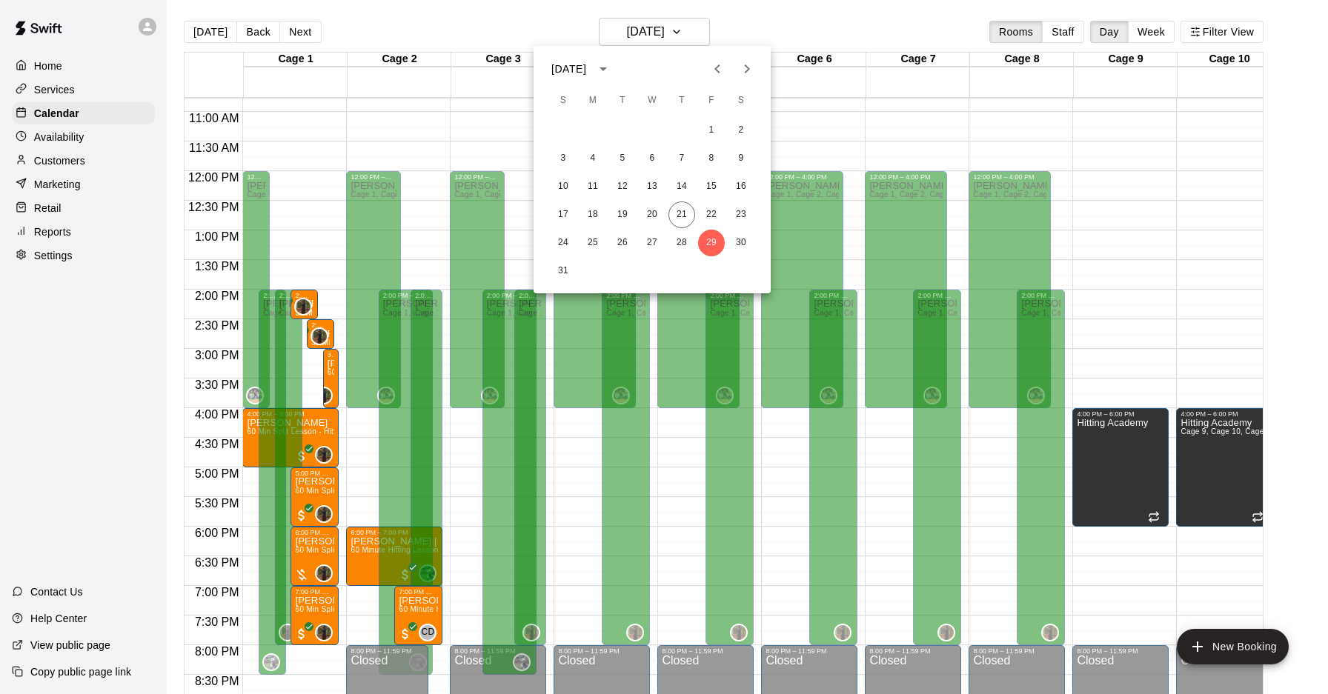
click at [740, 68] on icon "Next month" at bounding box center [747, 69] width 18 height 18
click at [715, 127] on button "5" at bounding box center [711, 130] width 27 height 27
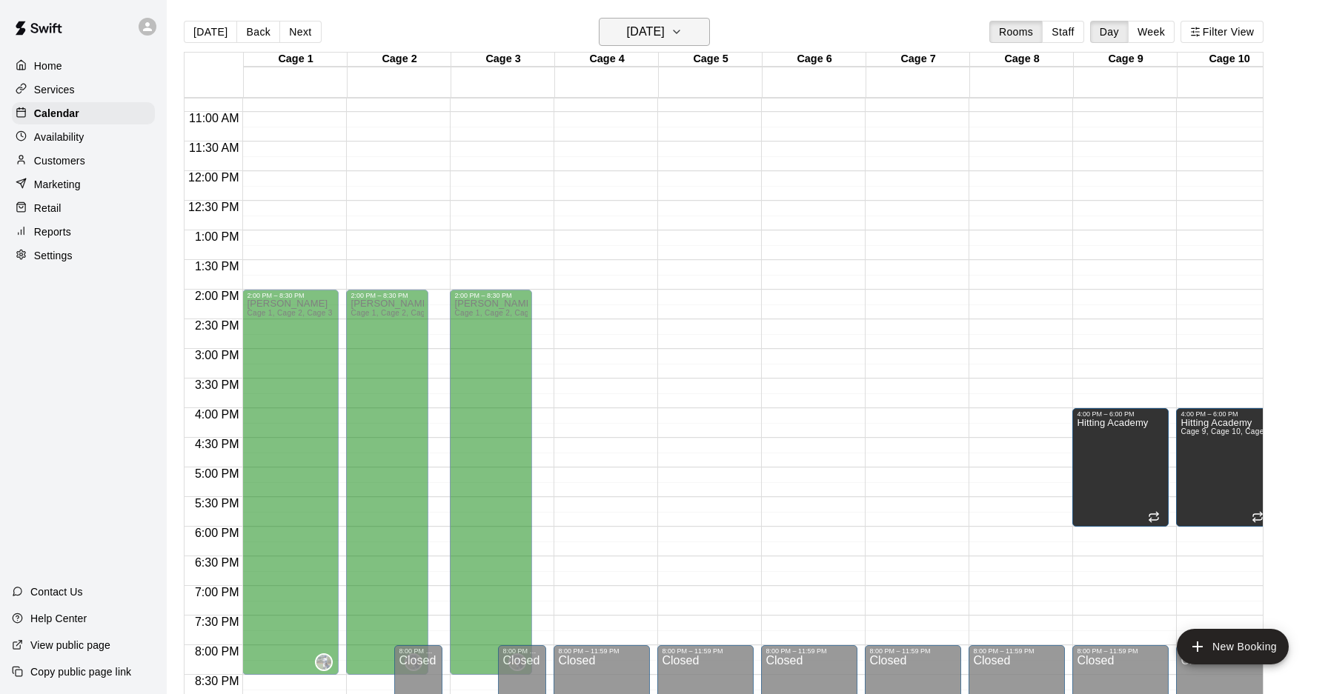
click at [684, 38] on button "Friday Sep 05" at bounding box center [654, 32] width 111 height 28
click at [722, 71] on icon "Previous month" at bounding box center [717, 69] width 18 height 18
click at [749, 70] on icon "Next month" at bounding box center [747, 69] width 18 height 18
click at [729, 70] on button "Previous month" at bounding box center [717, 69] width 30 height 30
click at [716, 246] on button "29" at bounding box center [711, 243] width 27 height 27
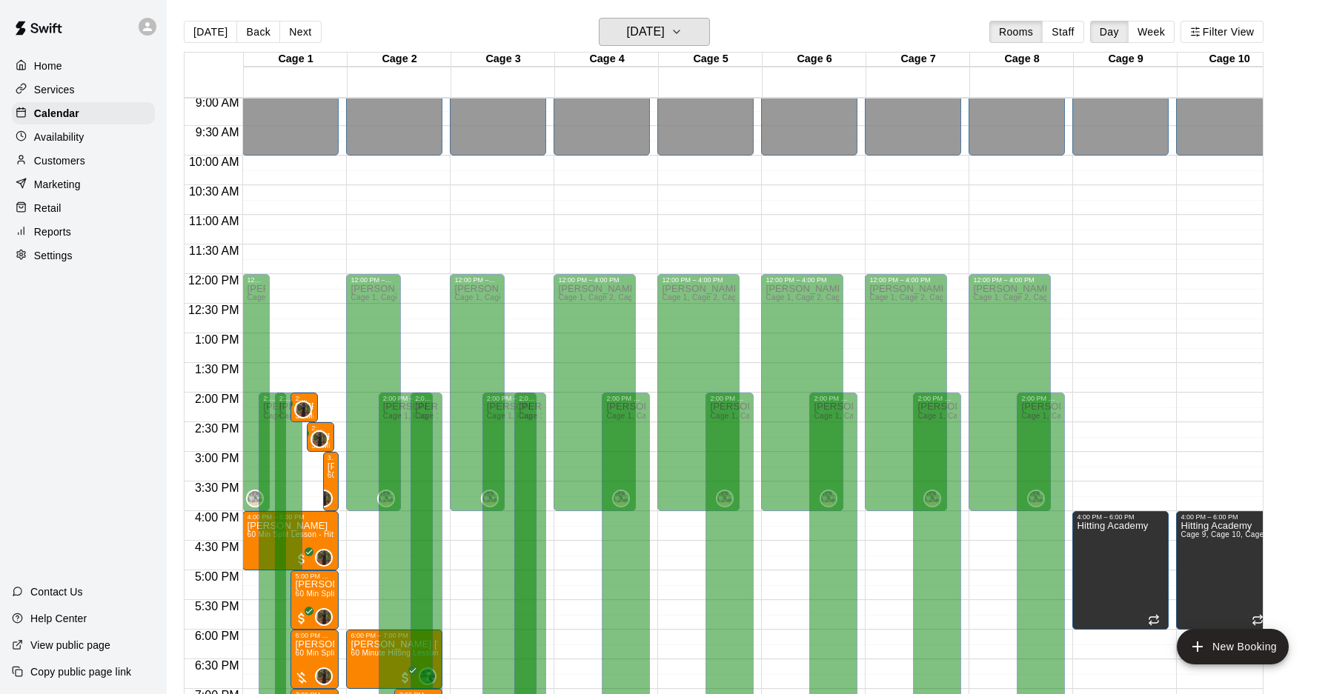
scroll to position [528, 0]
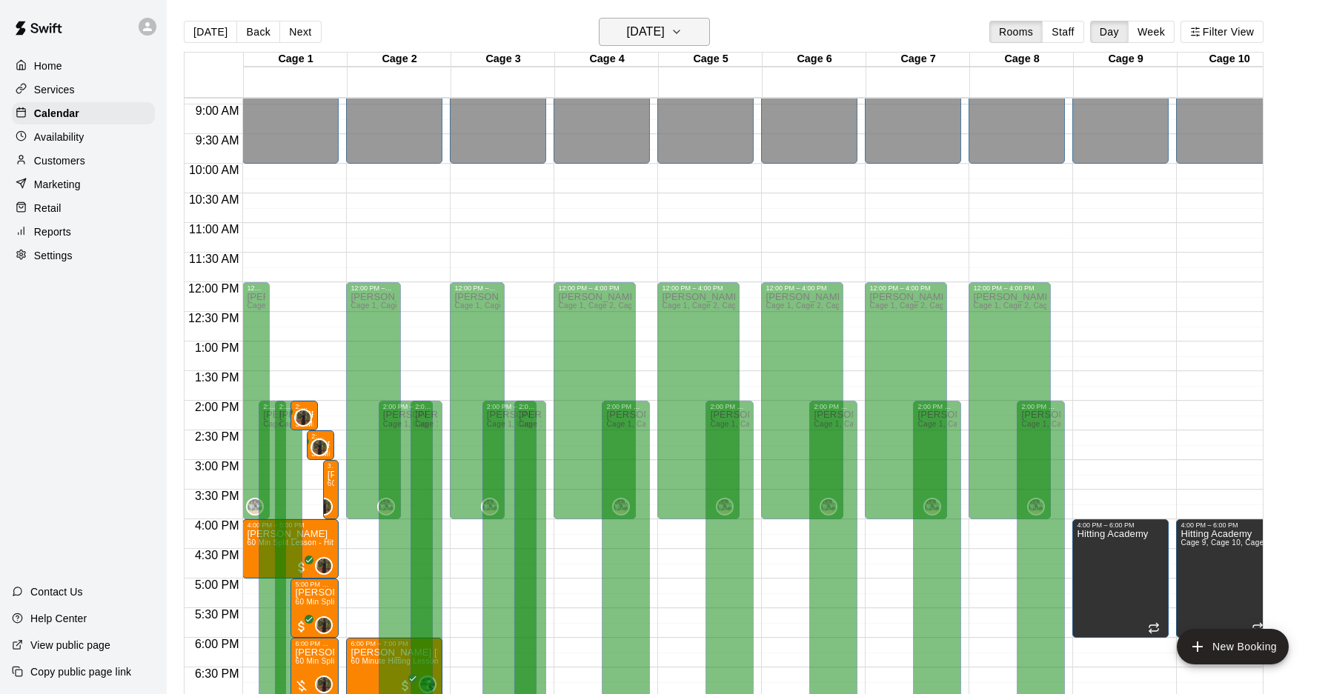
click at [659, 31] on h6 "Friday Aug 29" at bounding box center [646, 31] width 38 height 21
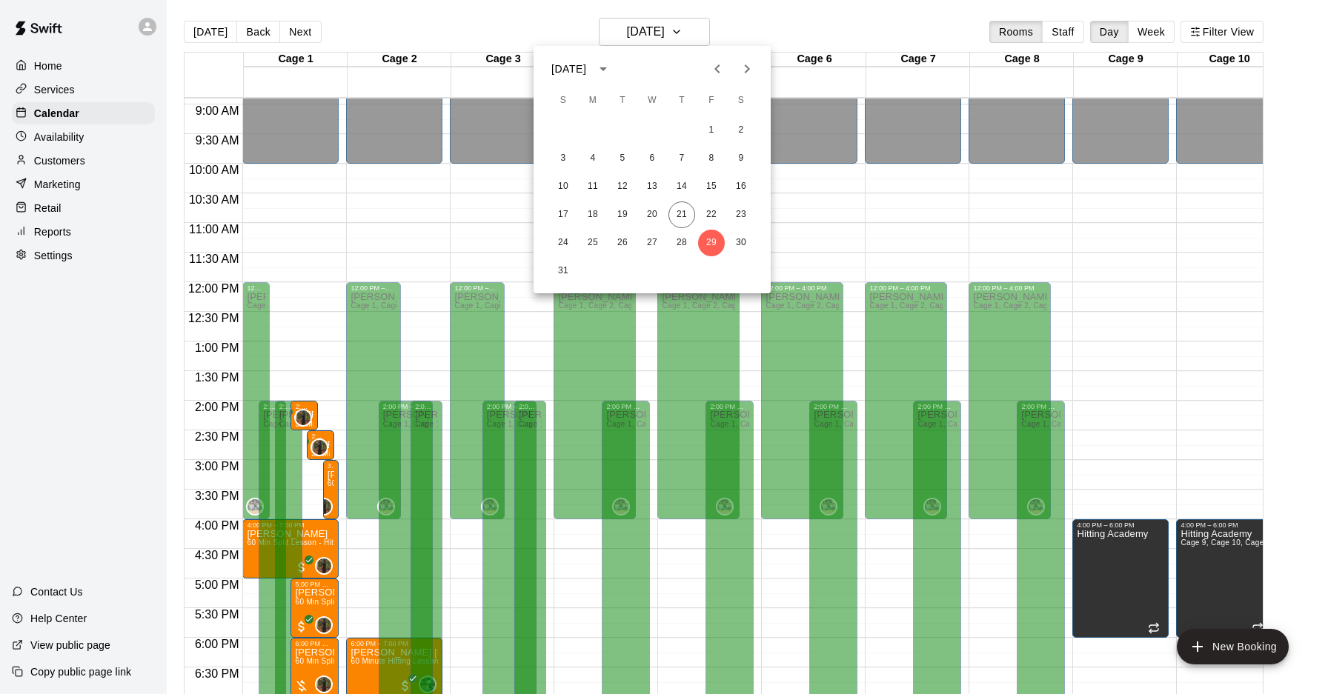
click at [219, 40] on div at bounding box center [664, 347] width 1328 height 694
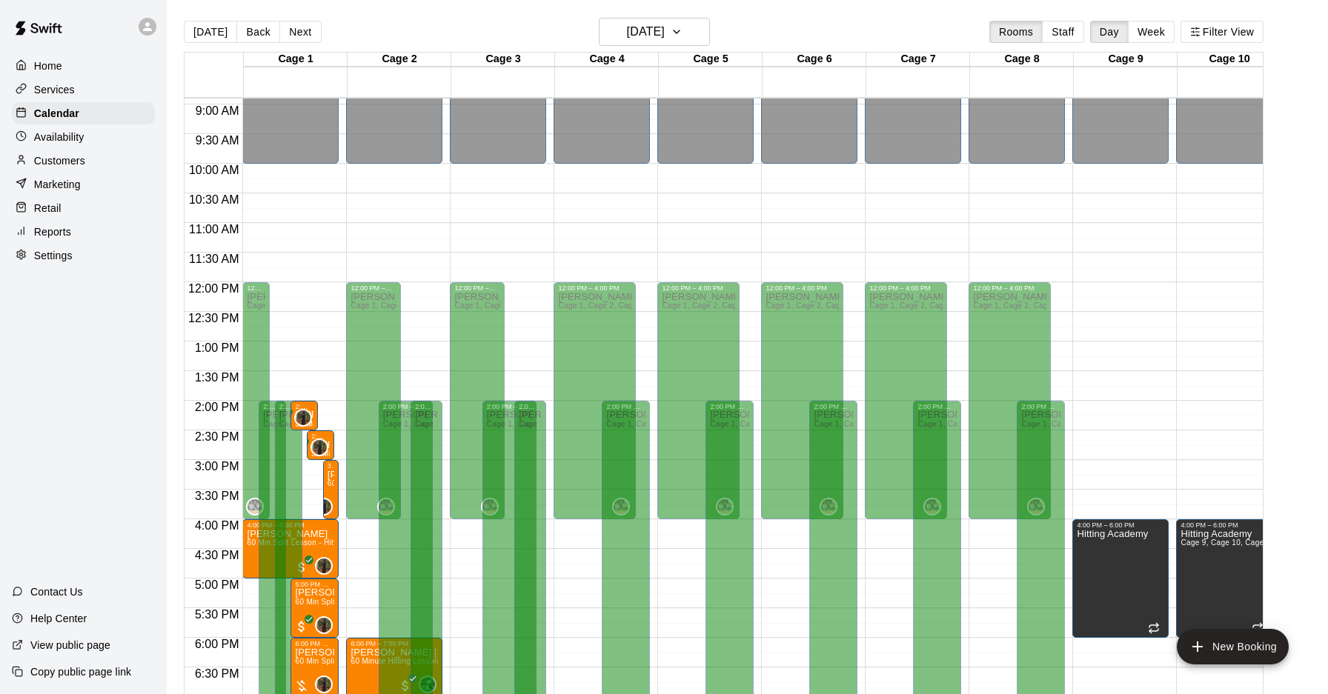
click at [218, 35] on div "August 2025 S M T W T F S 1 2 3 4 5 6 7 8 9 10 11 12 13 14 15 16 17 18 19 20 21…" at bounding box center [664, 347] width 1328 height 694
click at [218, 35] on button "[DATE]" at bounding box center [210, 32] width 53 height 22
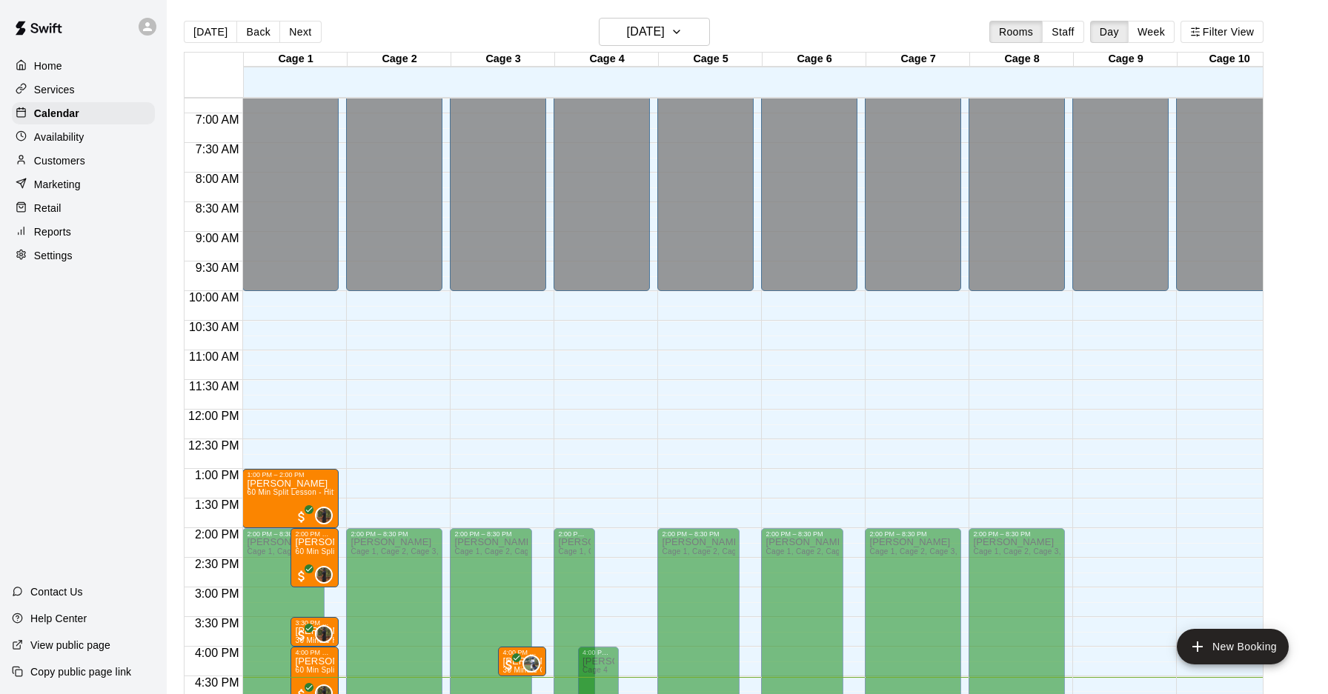
scroll to position [377, 0]
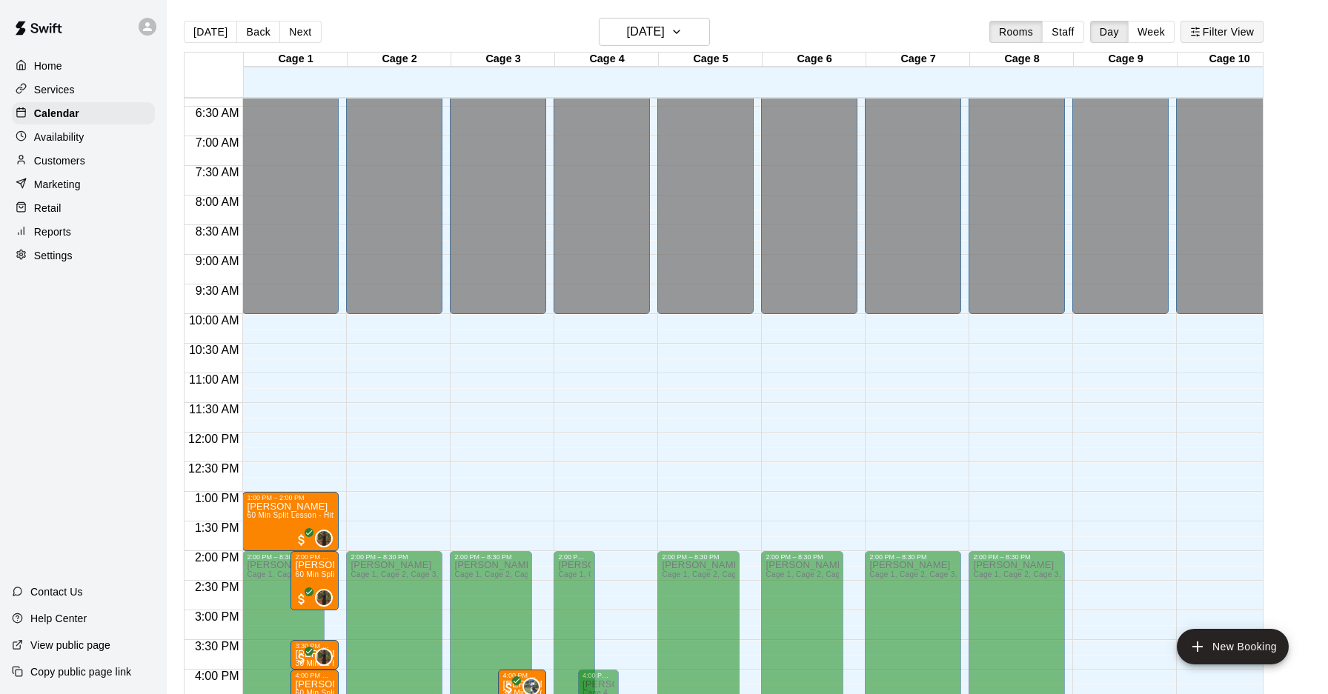
click at [1191, 30] on icon "button" at bounding box center [1195, 32] width 10 height 10
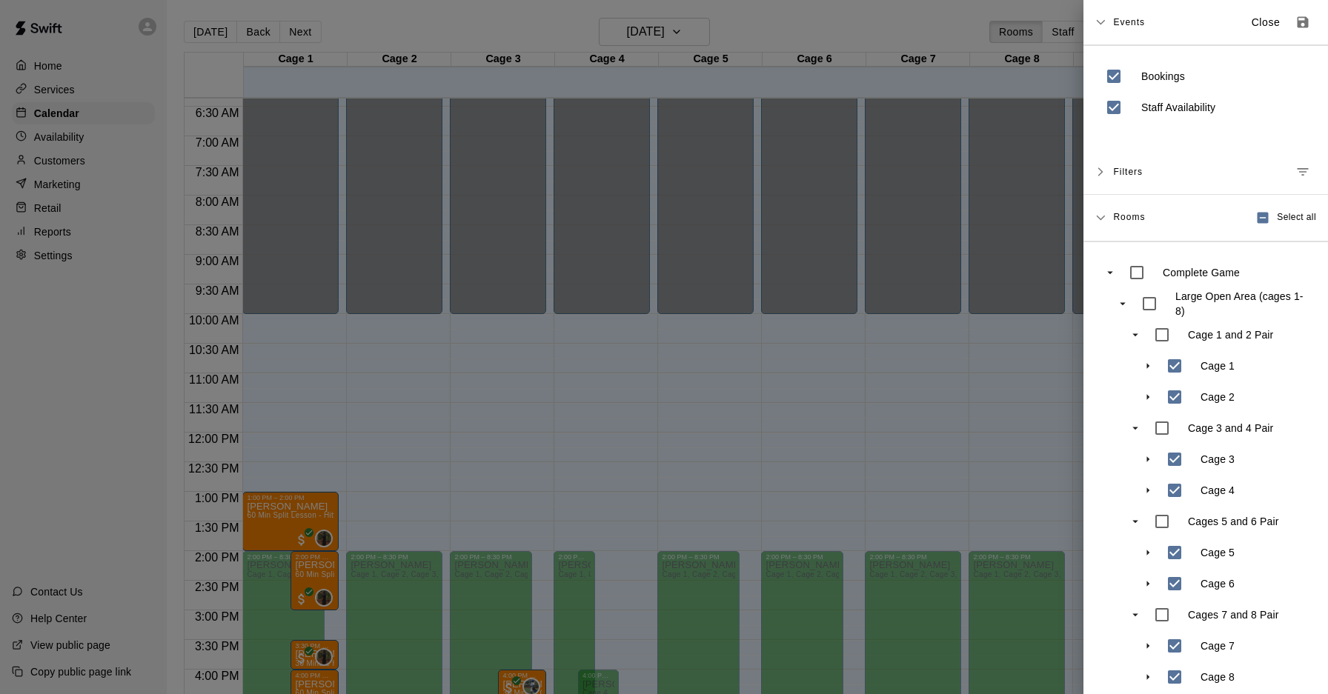
scroll to position [0, 0]
click at [1277, 25] on p "Close" at bounding box center [1265, 23] width 29 height 16
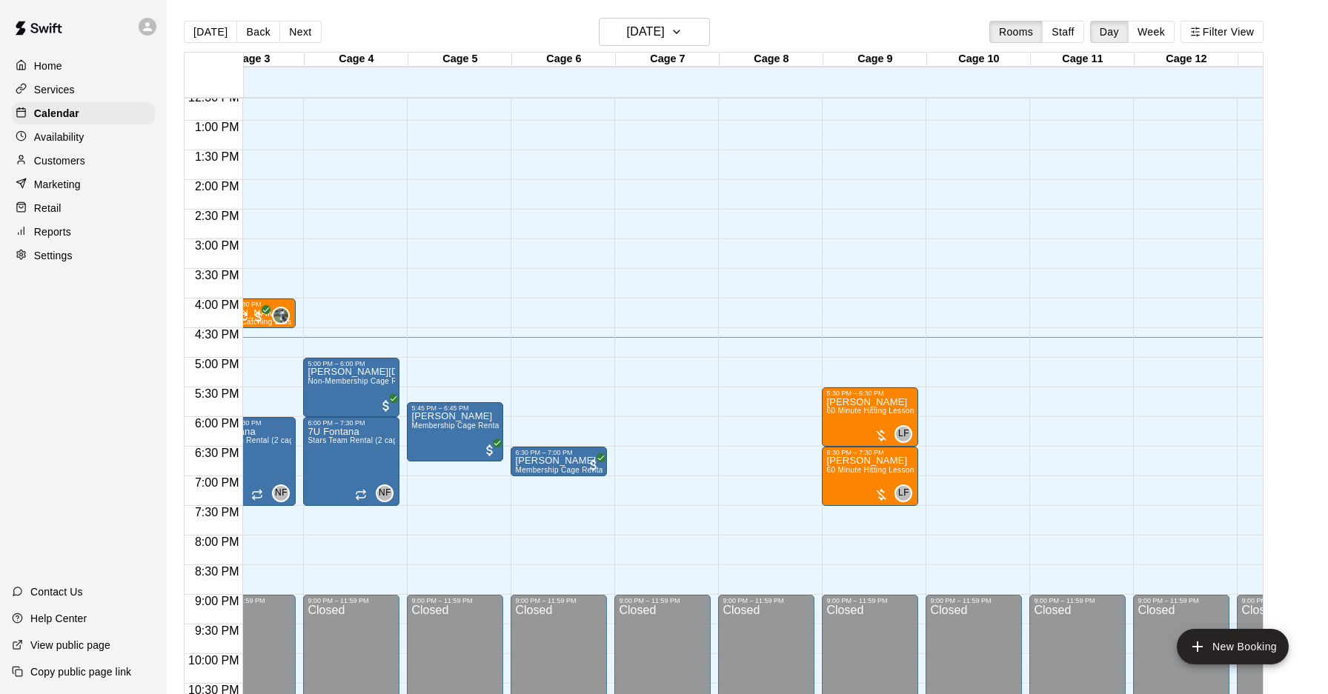
scroll to position [0, 327]
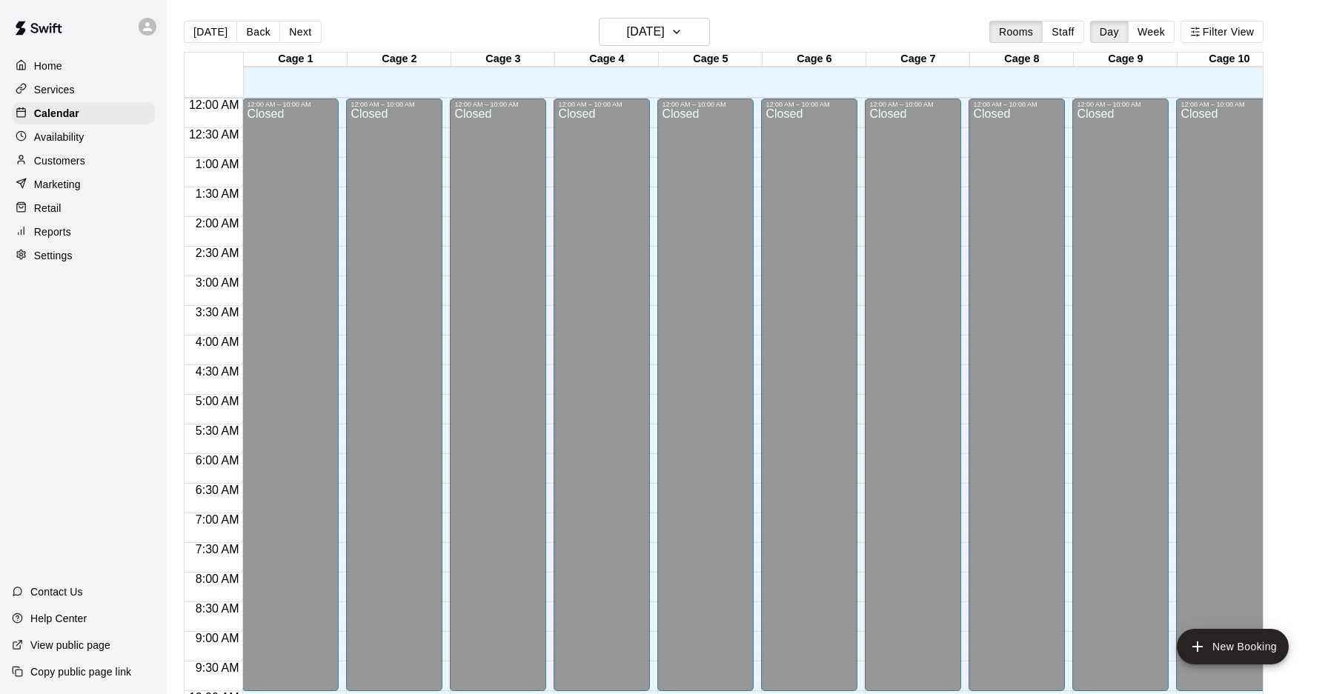
scroll to position [765, 0]
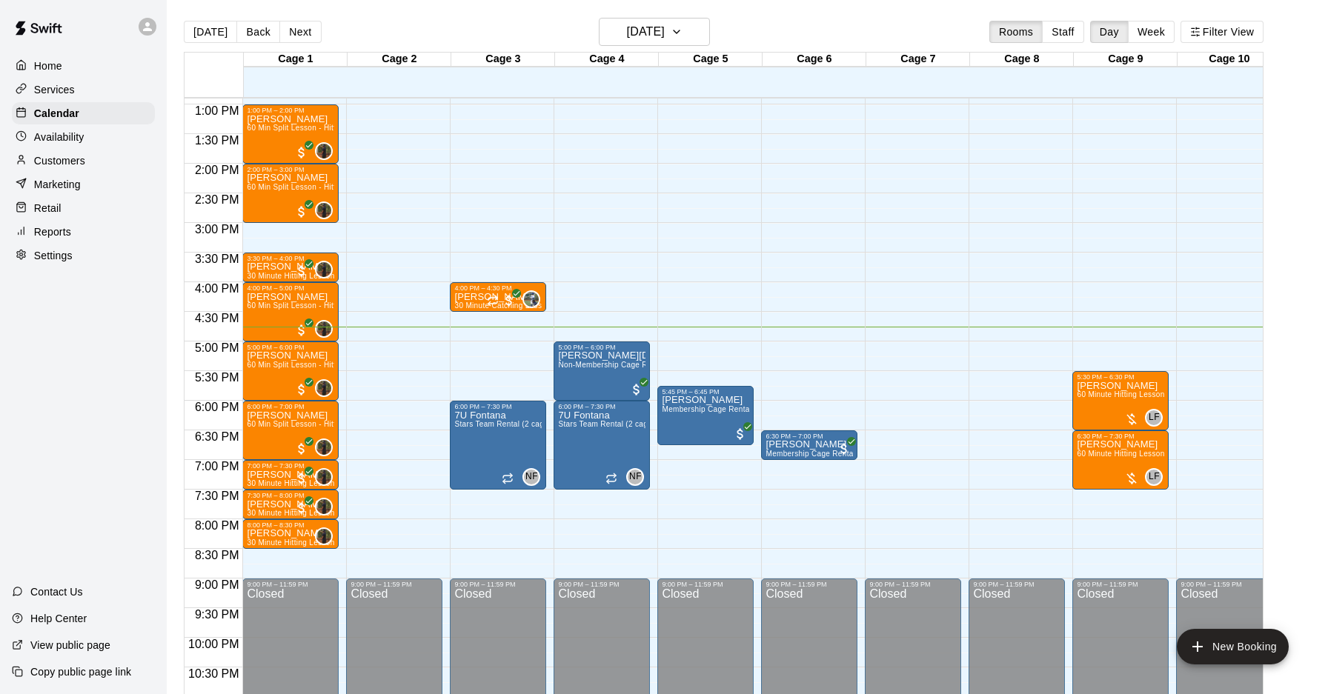
click at [72, 157] on p "Customers" at bounding box center [59, 160] width 51 height 15
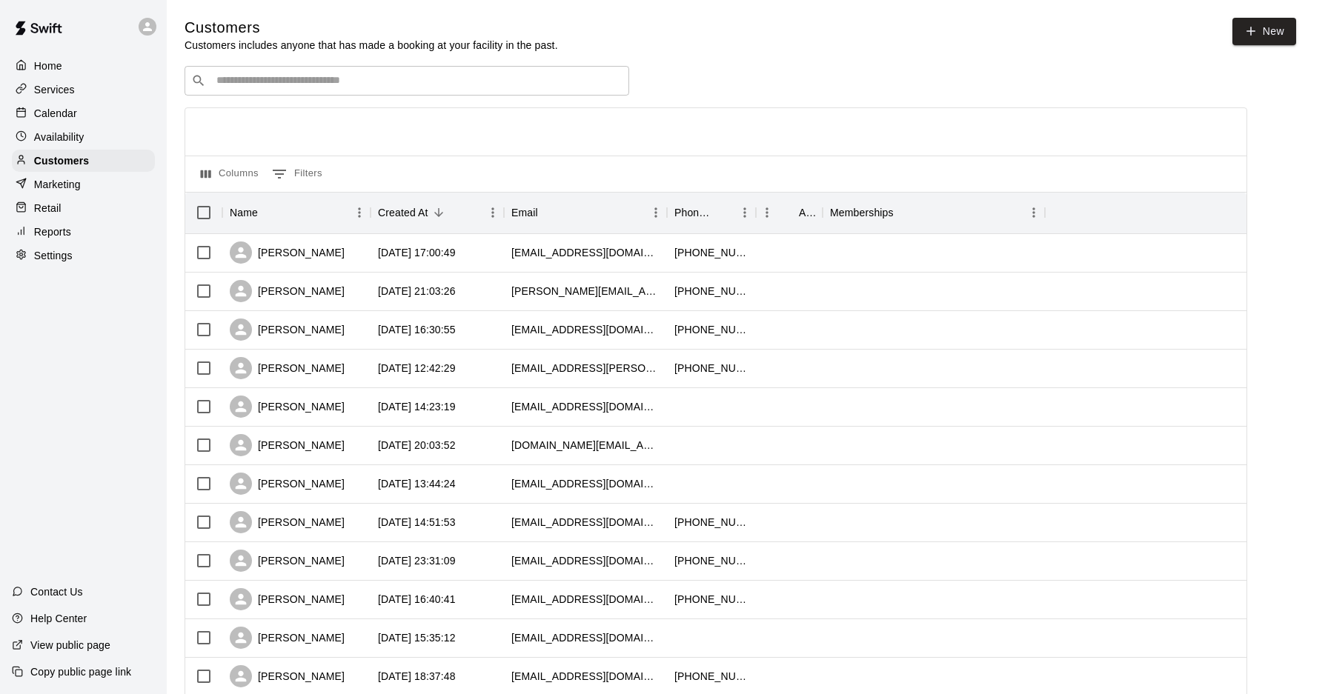
click at [278, 77] on input "Search customers by name or email" at bounding box center [417, 80] width 410 height 15
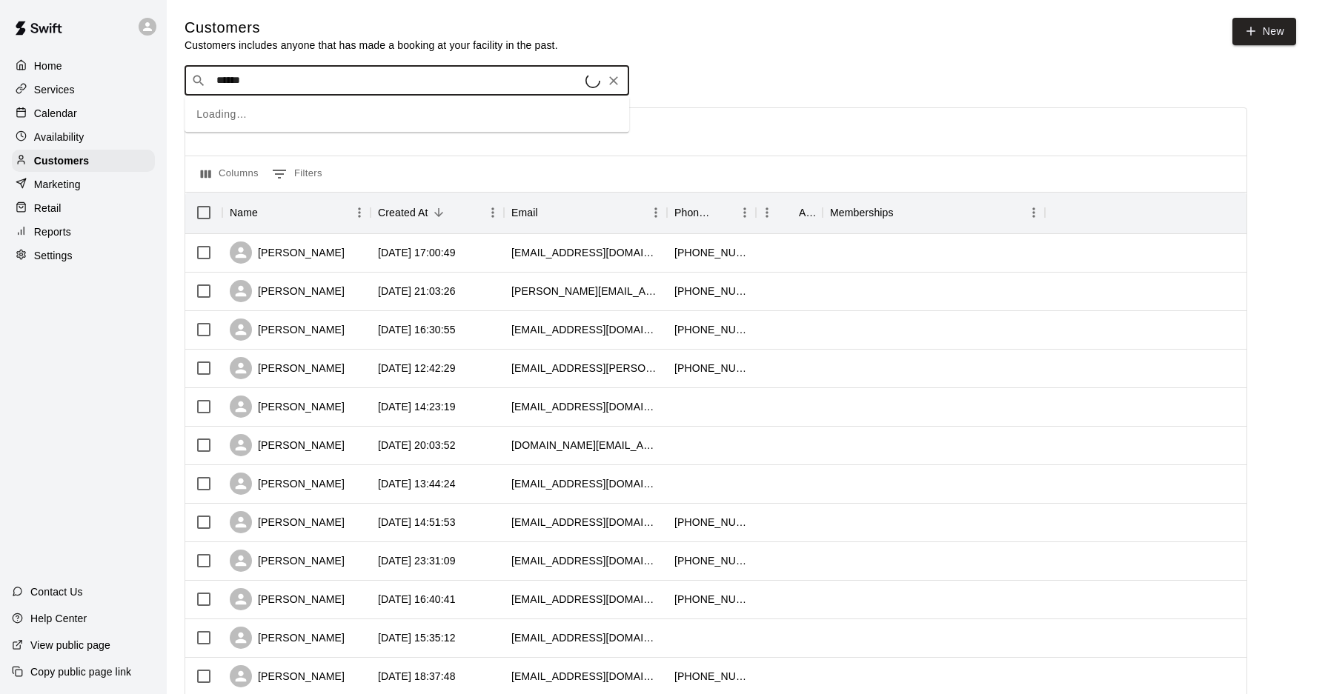
type input "*******"
click at [280, 133] on div "[PERSON_NAME] [EMAIL_ADDRESS][DOMAIN_NAME]" at bounding box center [305, 120] width 159 height 32
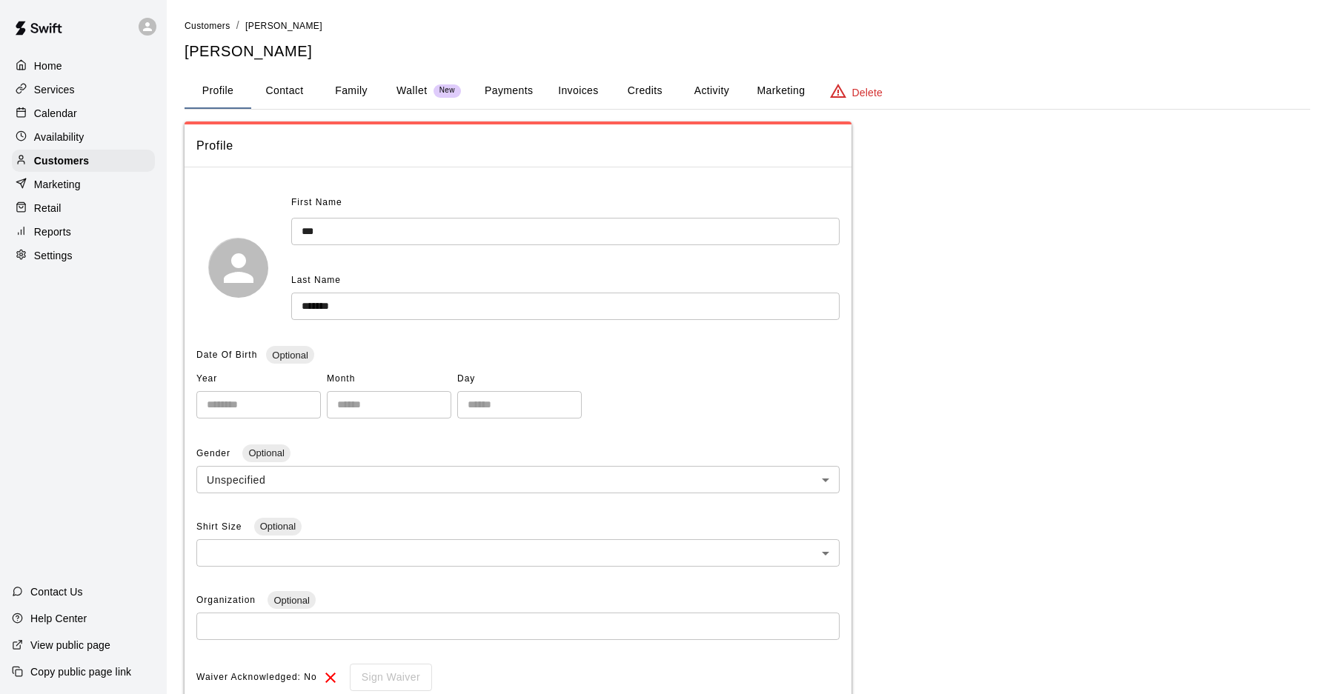
click at [587, 99] on button "Invoices" at bounding box center [578, 91] width 67 height 36
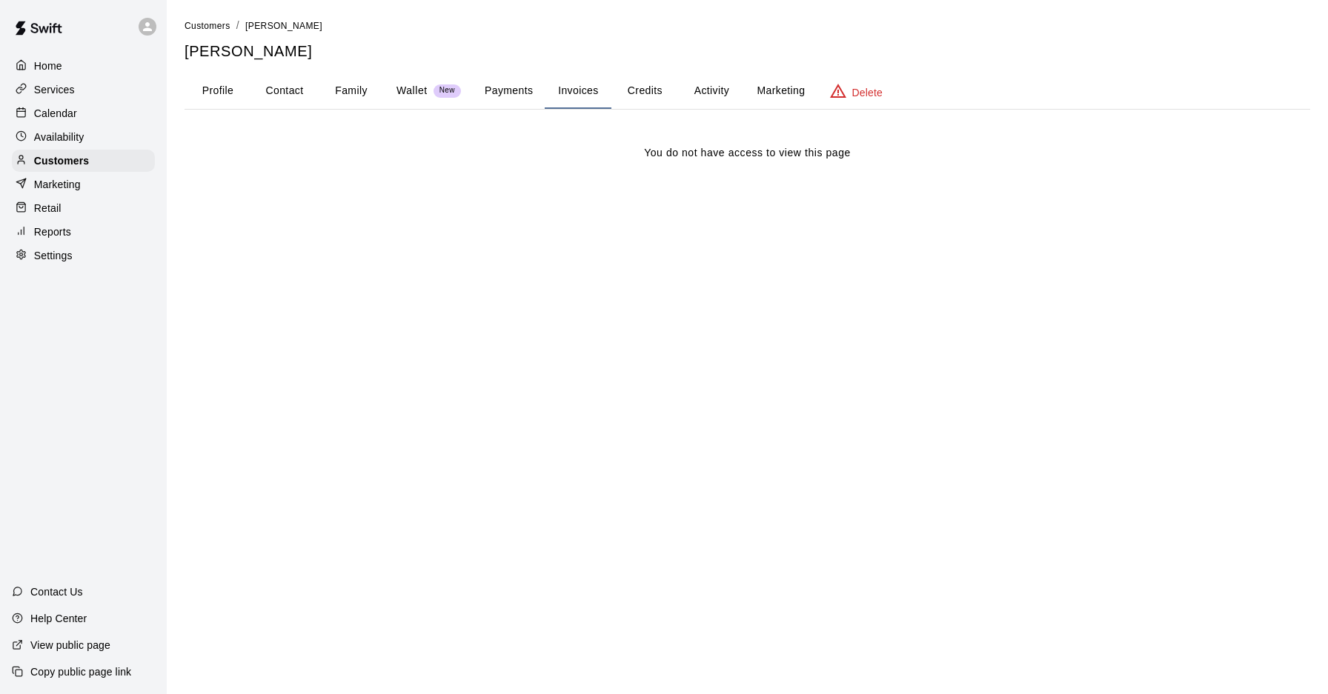
click at [699, 103] on button "Activity" at bounding box center [711, 91] width 67 height 36
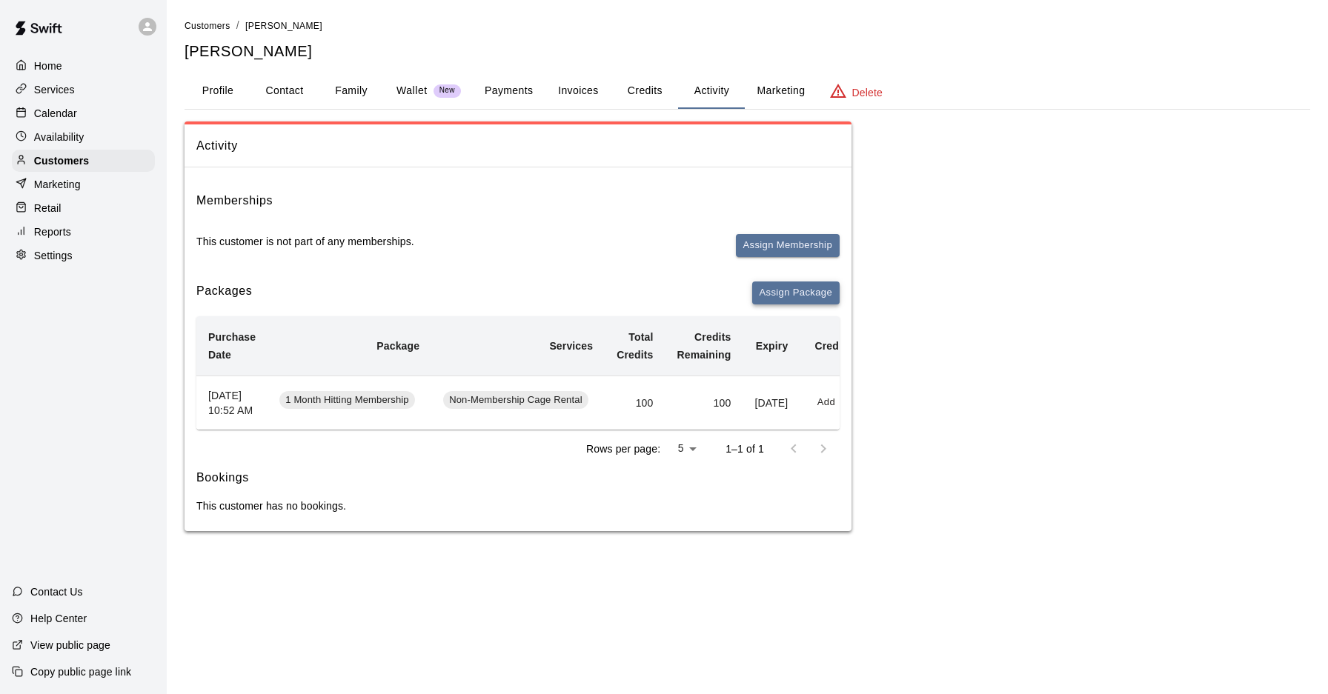
click at [782, 296] on button "Assign Package" at bounding box center [795, 293] width 87 height 23
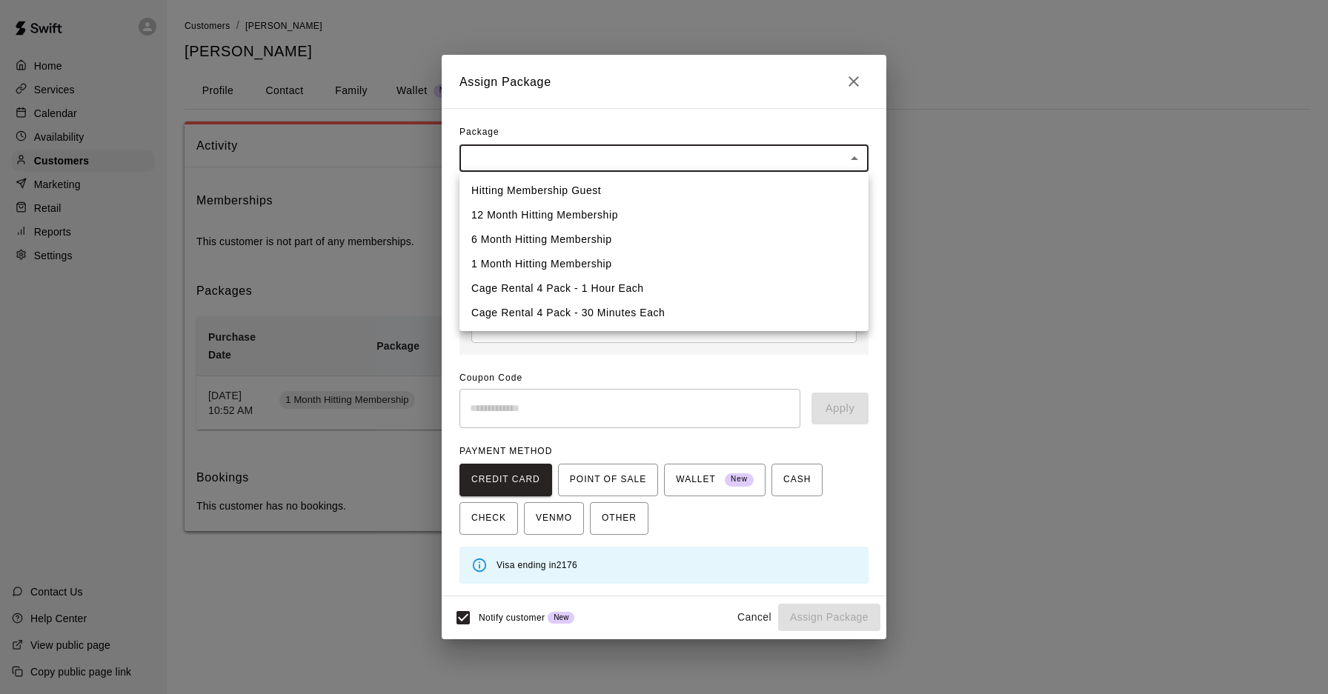
click at [602, 162] on body "Home Services Calendar Availability Customers Marketing Retail Reports Settings…" at bounding box center [664, 280] width 1328 height 561
click at [837, 90] on div at bounding box center [664, 347] width 1328 height 694
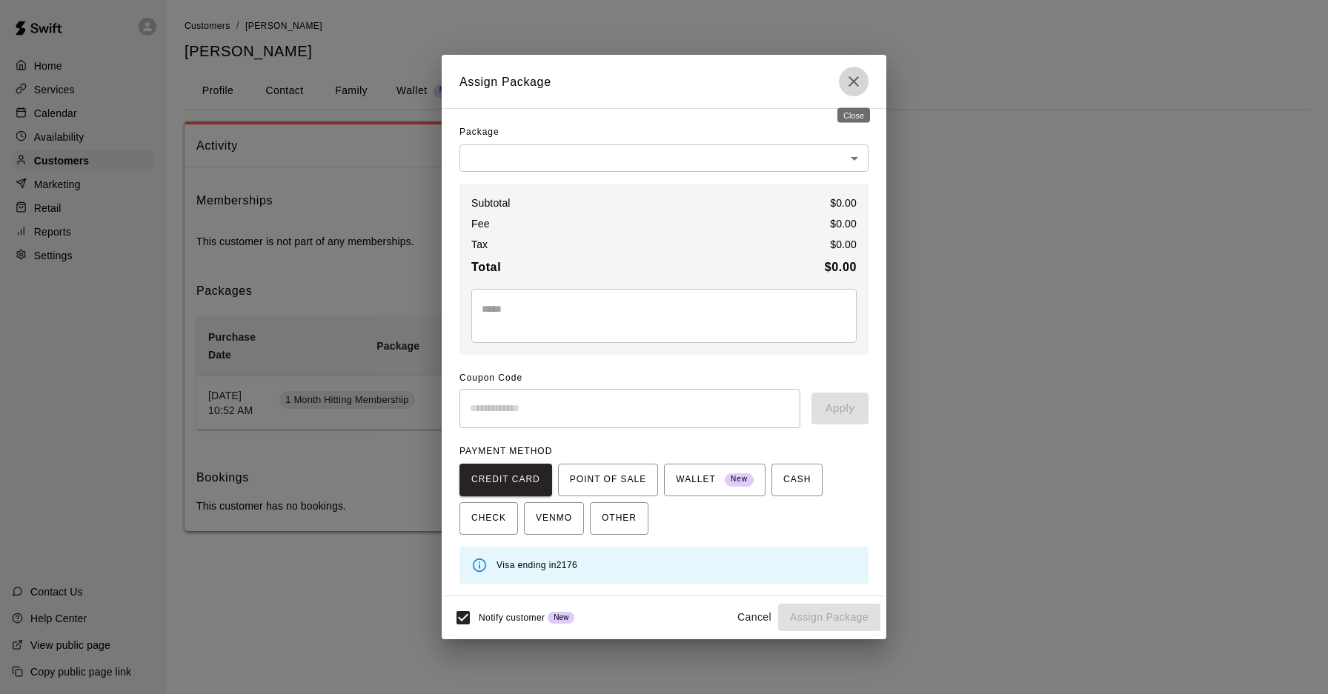
click at [857, 85] on icon "Close" at bounding box center [853, 81] width 10 height 10
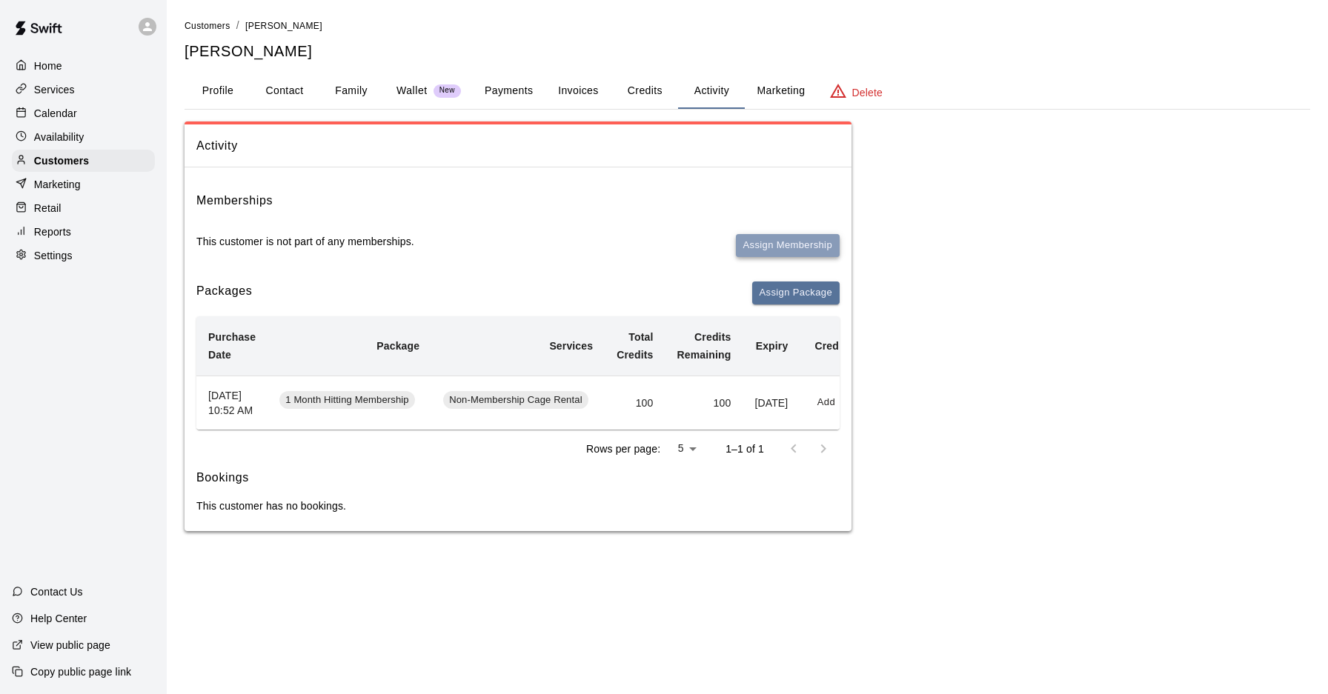
click at [794, 238] on button "Assign Membership" at bounding box center [788, 245] width 104 height 23
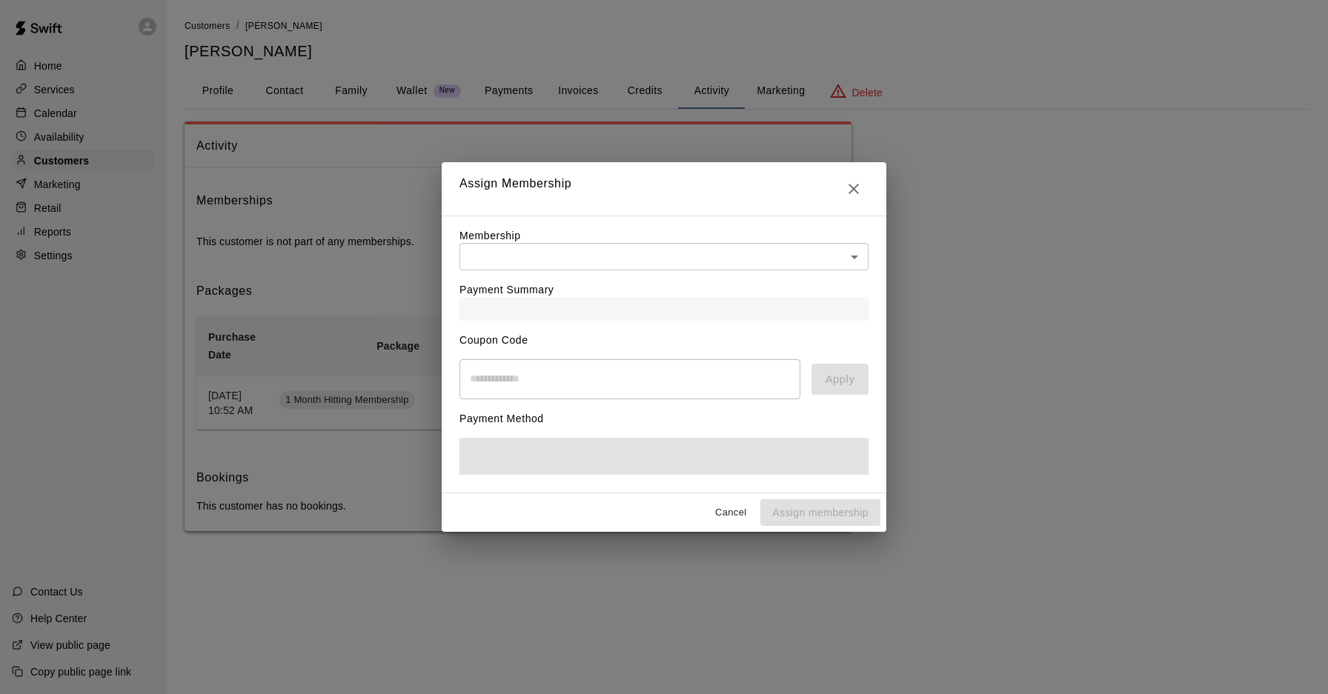
click at [631, 247] on body "Home Services Calendar Availability Customers Marketing Retail Reports Settings…" at bounding box center [664, 280] width 1328 height 561
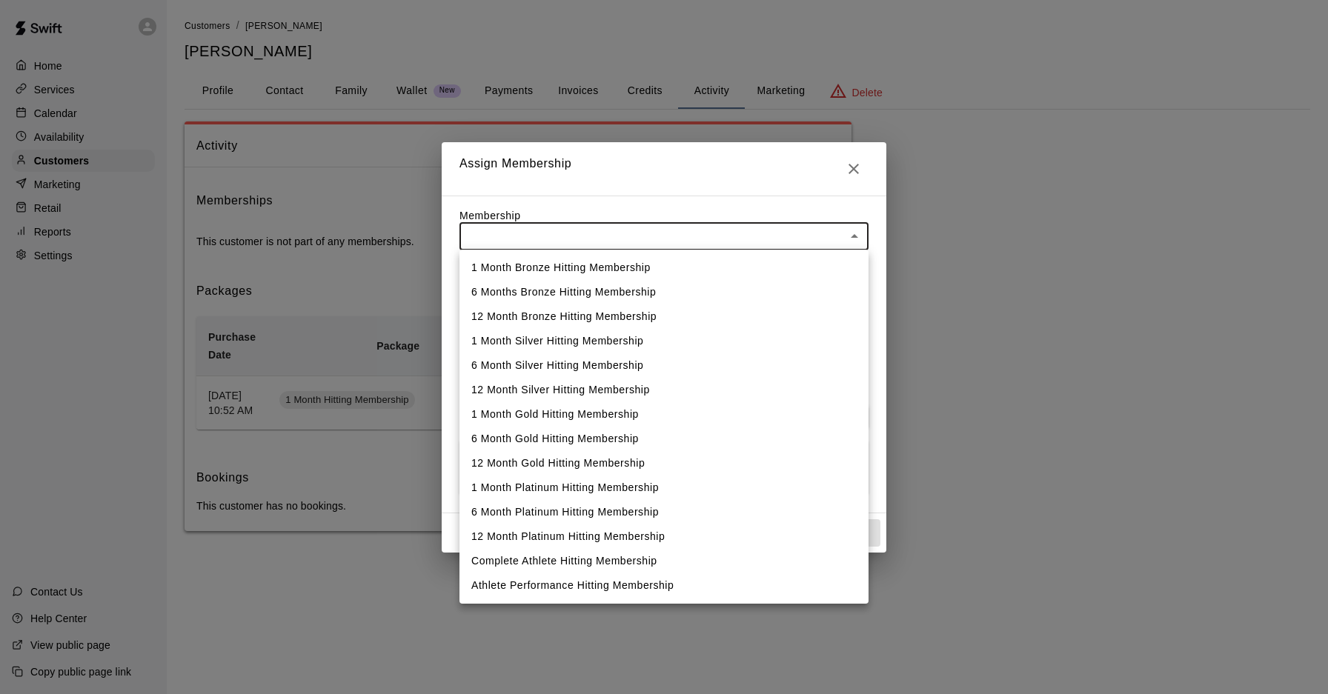
click at [610, 442] on li "6 Month Gold Hitting Membership" at bounding box center [663, 439] width 409 height 24
type input "**********"
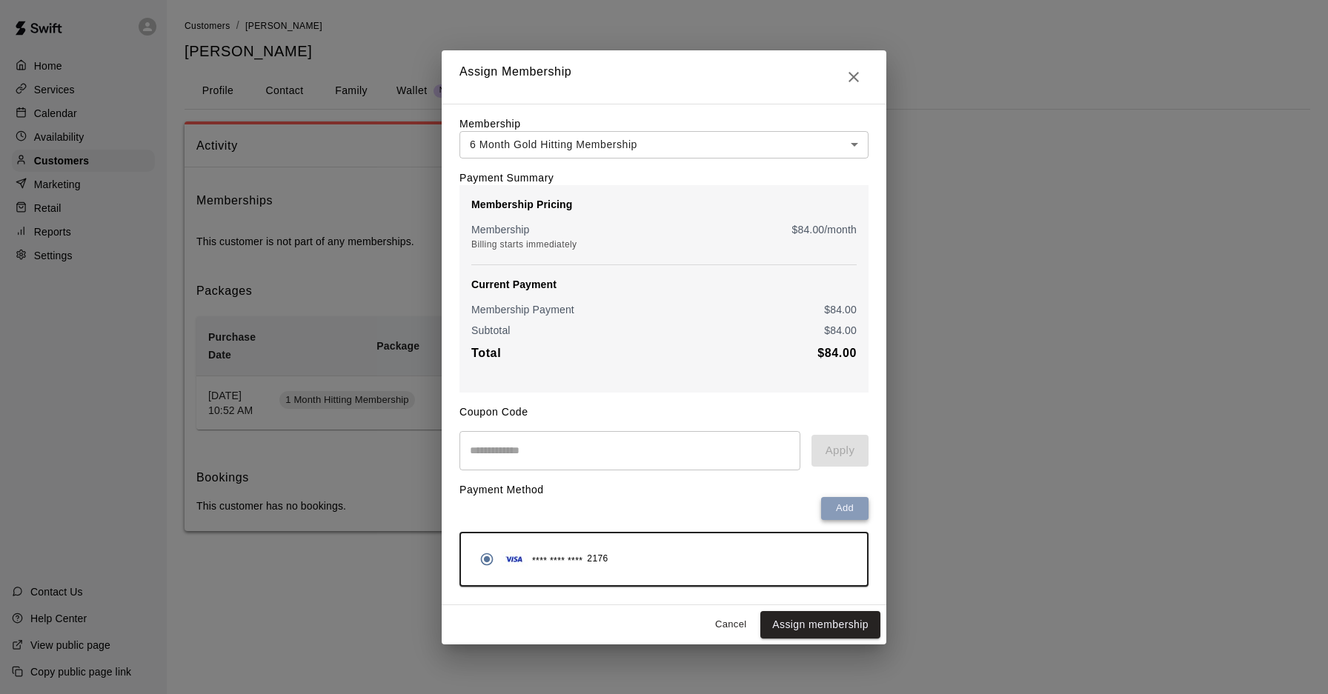
click at [845, 502] on button "Add" at bounding box center [844, 508] width 47 height 23
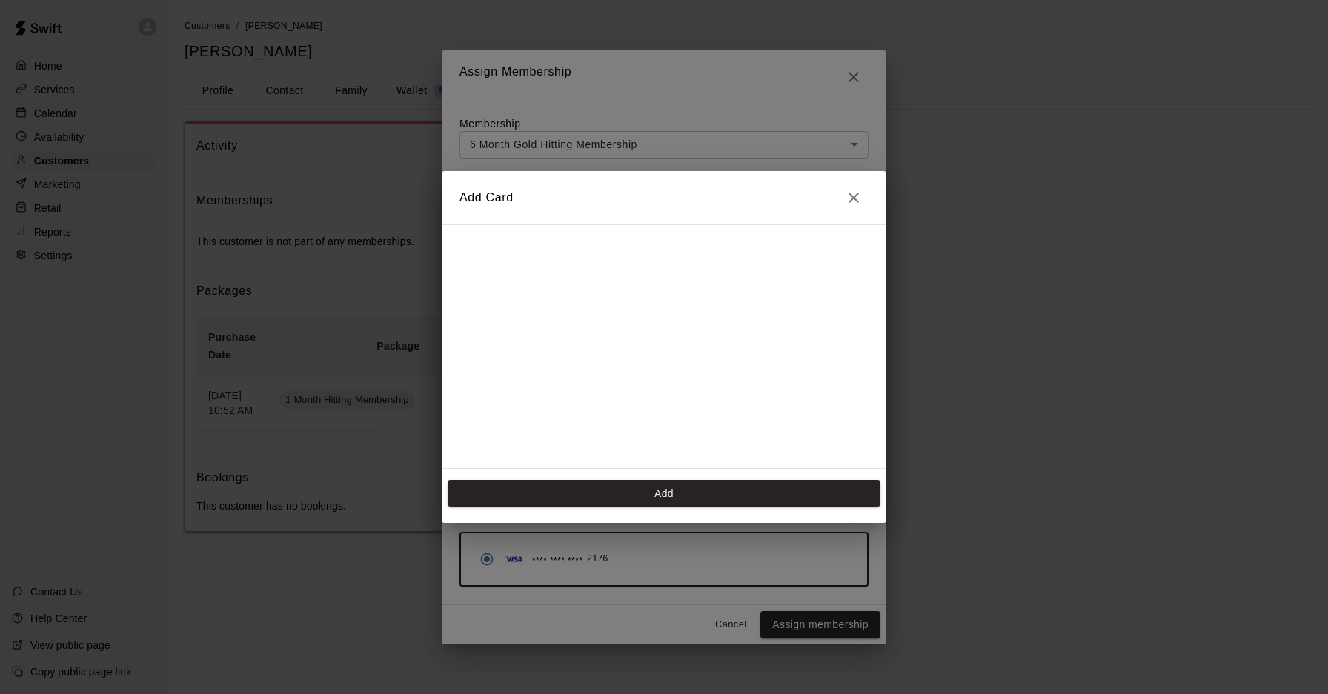
scroll to position [262, 0]
click at [608, 497] on button "Add" at bounding box center [664, 493] width 433 height 27
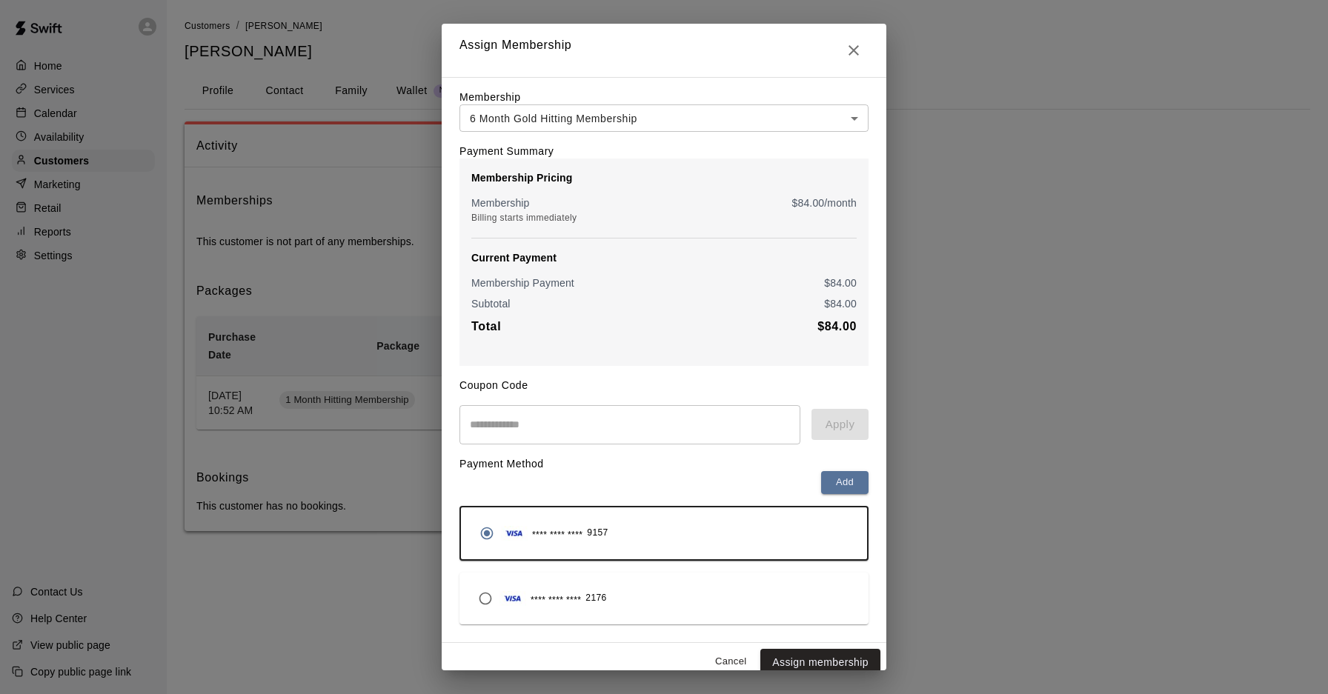
scroll to position [13, 0]
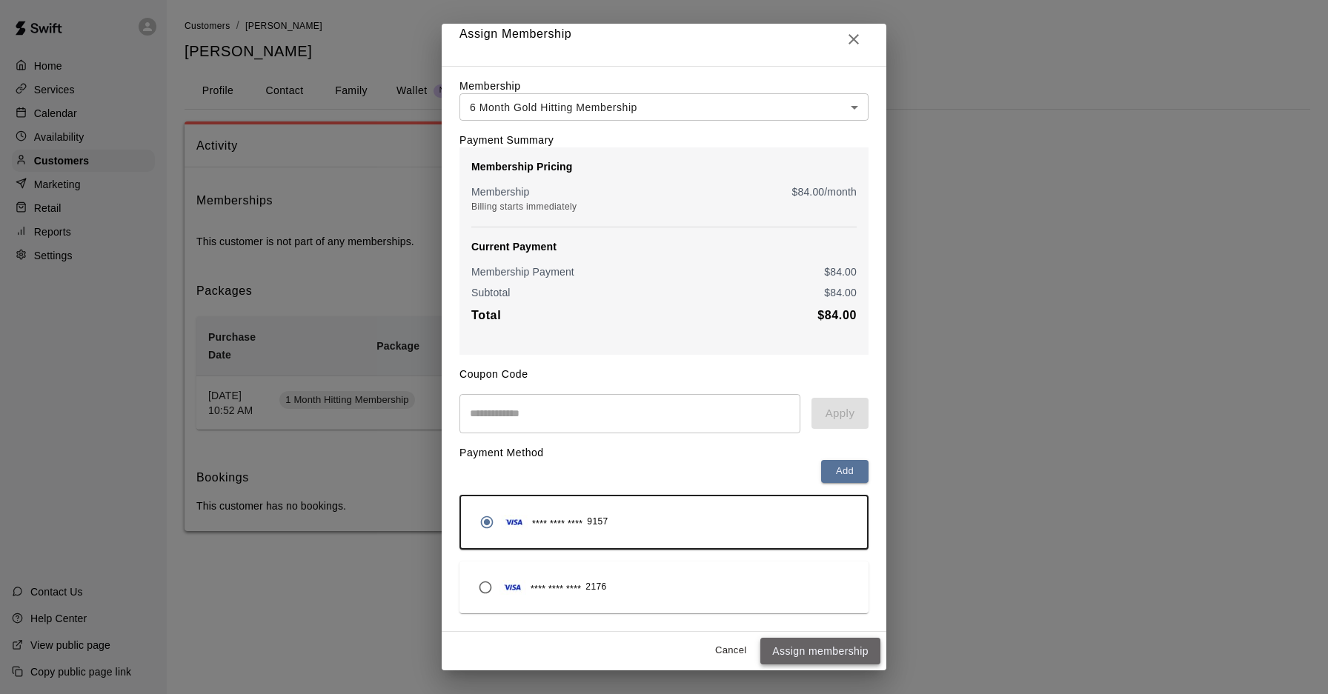
click at [819, 654] on button "Assign membership" at bounding box center [820, 651] width 120 height 27
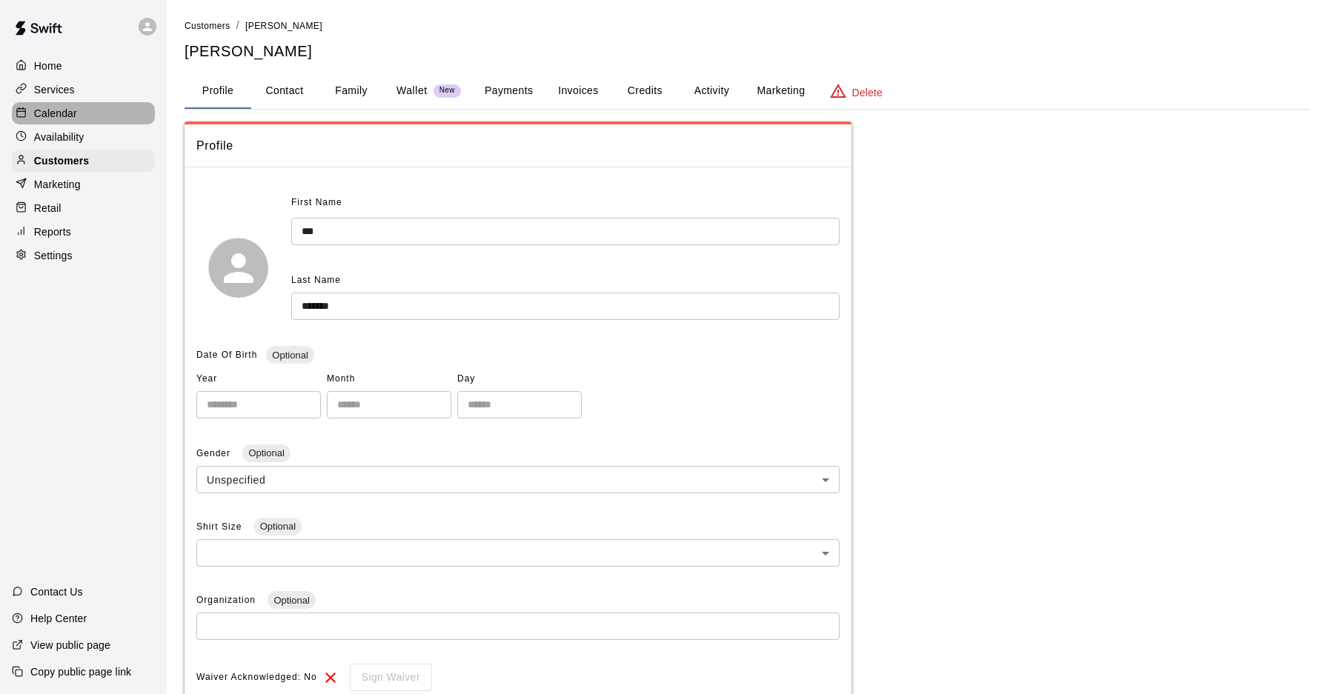
click at [76, 110] on p "Calendar" at bounding box center [55, 113] width 43 height 15
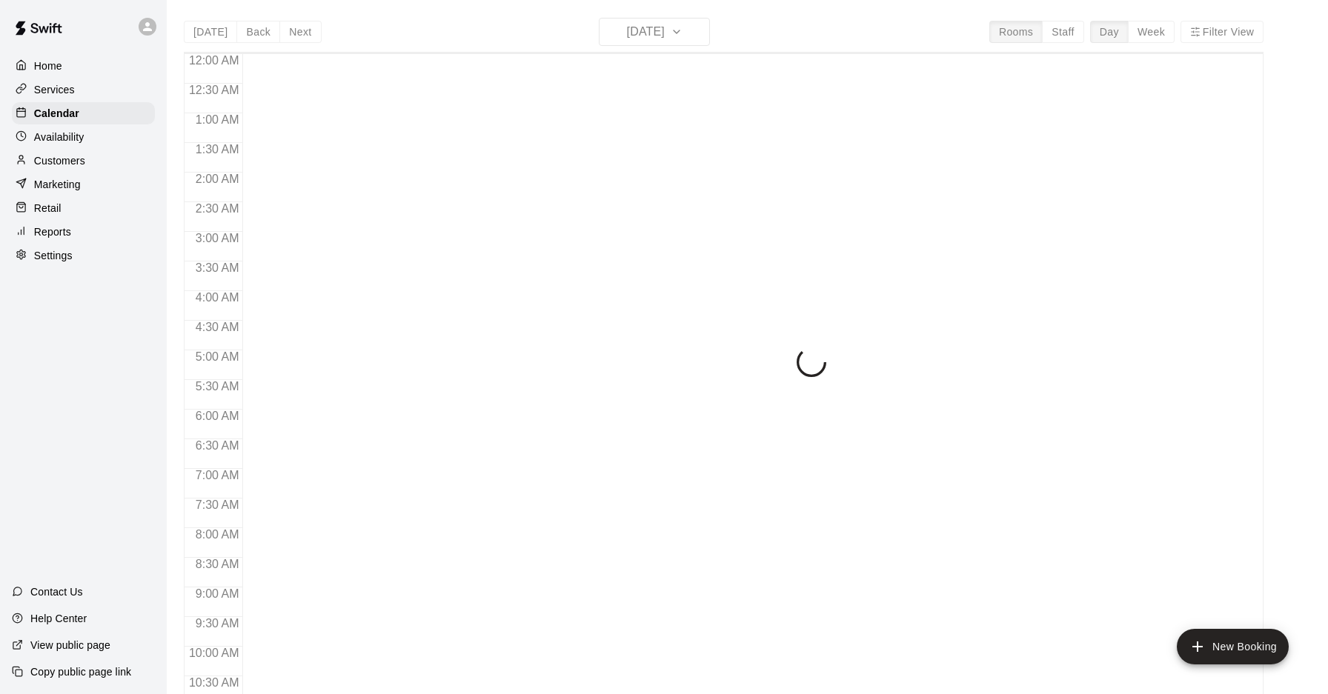
scroll to position [765, 0]
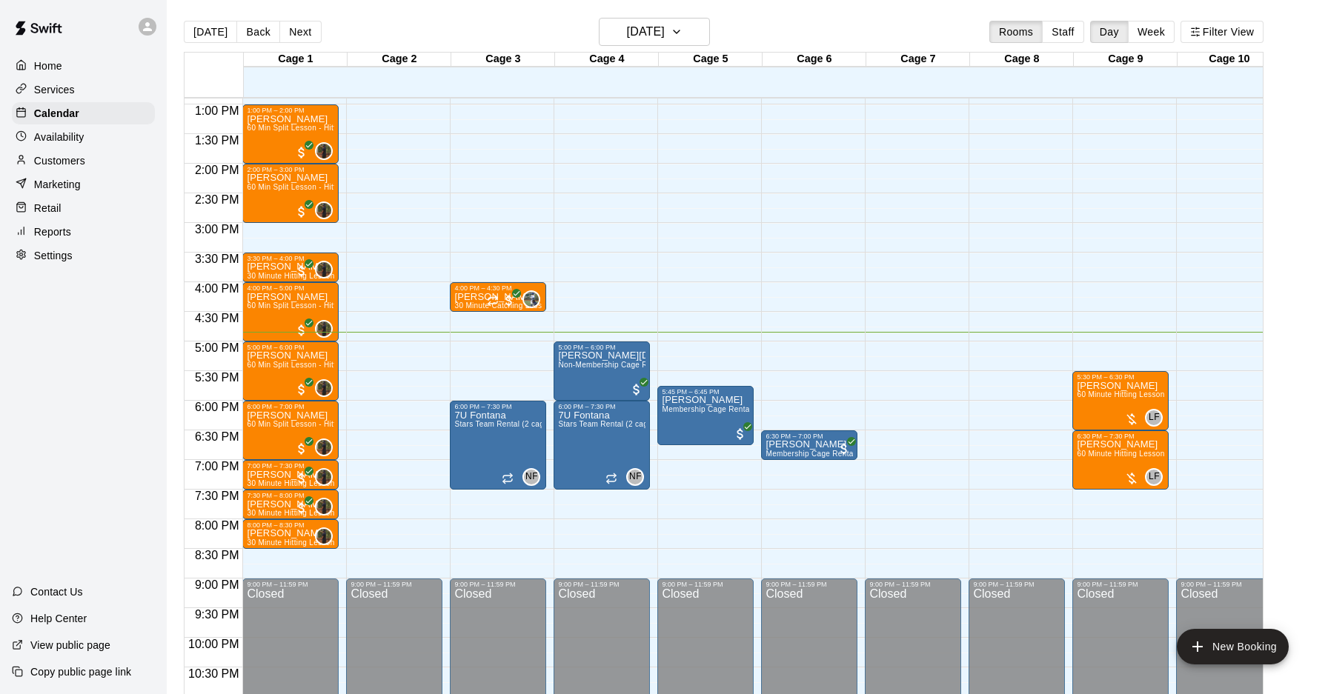
click at [804, 336] on div "12:00 AM – 10:00 AM Closed 6:30 PM – 7:00 PM Deantrious mitchell Membership Cag…" at bounding box center [809, 45] width 96 height 1423
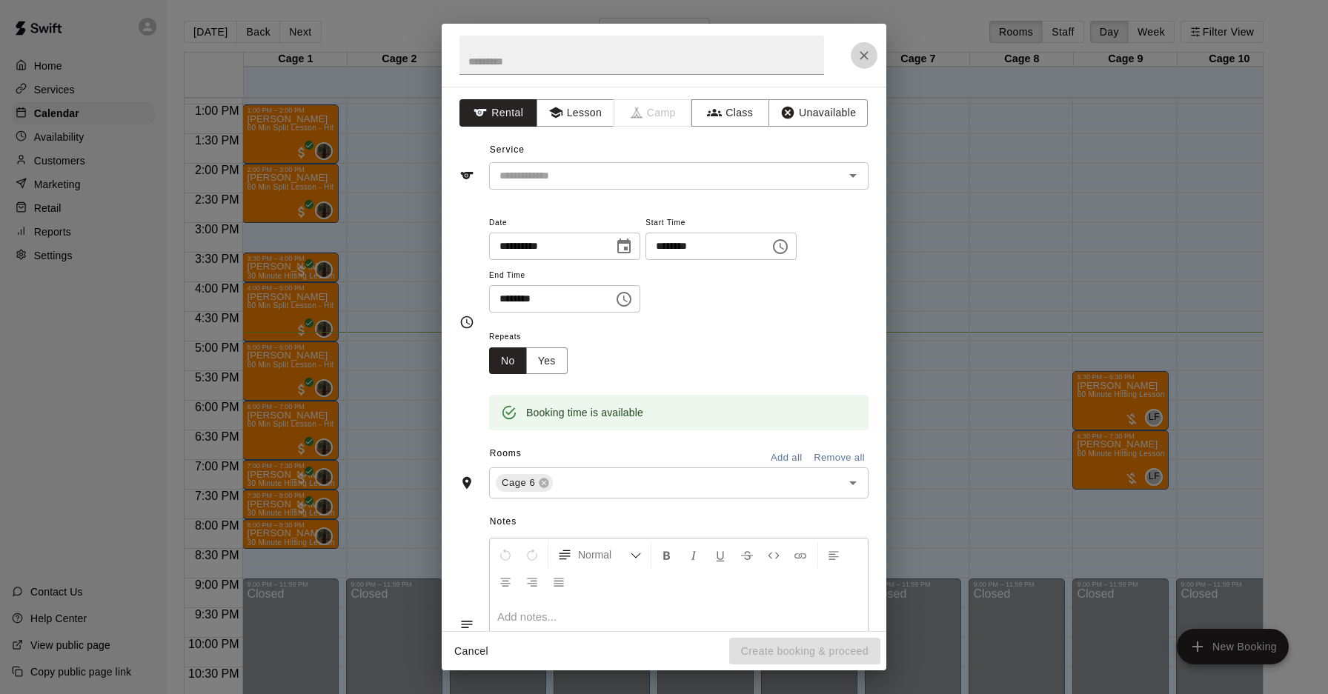
click at [871, 50] on icon "Close" at bounding box center [864, 55] width 15 height 15
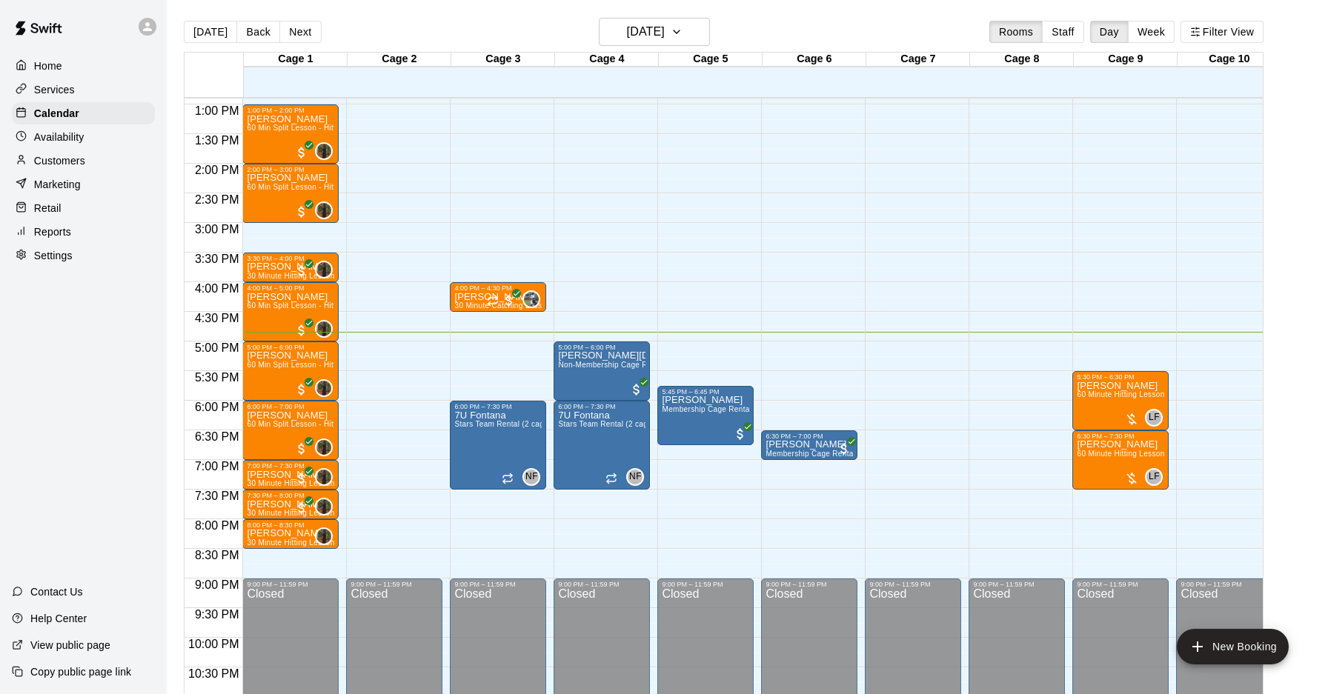
click at [905, 338] on div "12:00 AM – 10:00 AM Closed 9:00 PM – 11:59 PM Closed" at bounding box center [913, 45] width 96 height 1423
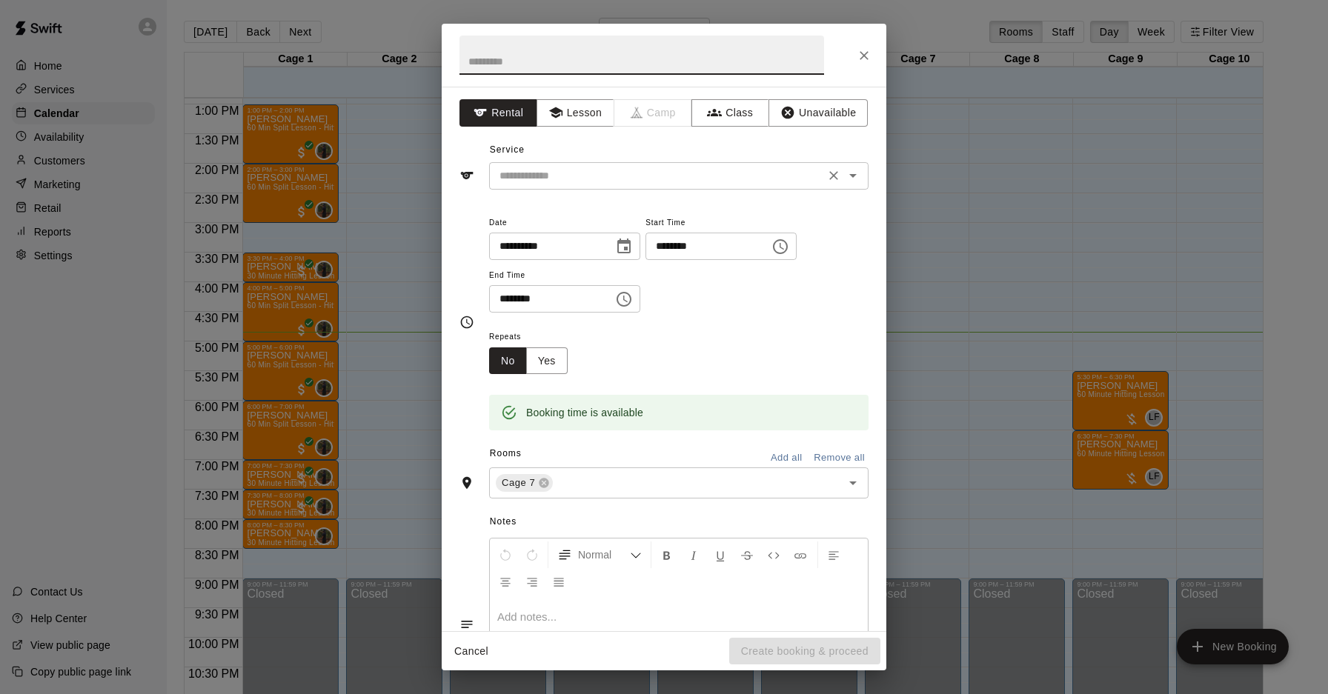
click at [578, 183] on div "​" at bounding box center [678, 175] width 379 height 27
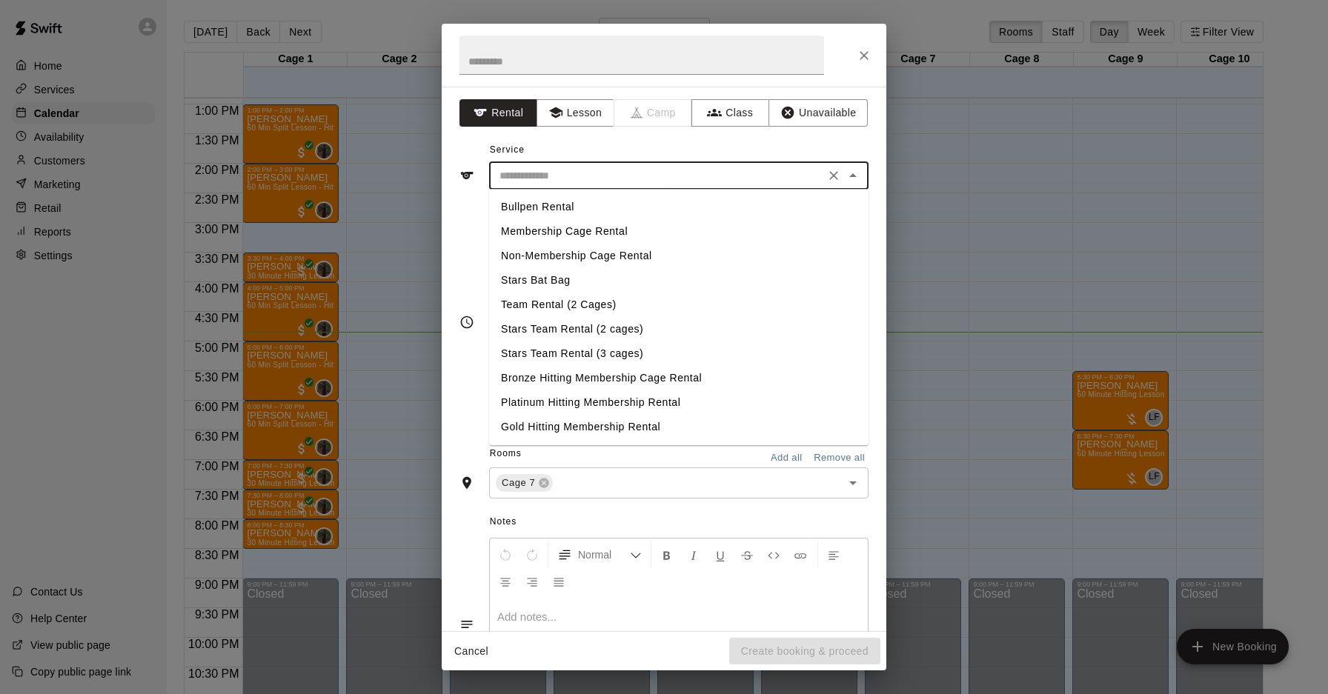
click at [576, 226] on li "Membership Cage Rental" at bounding box center [678, 231] width 379 height 24
type input "**********"
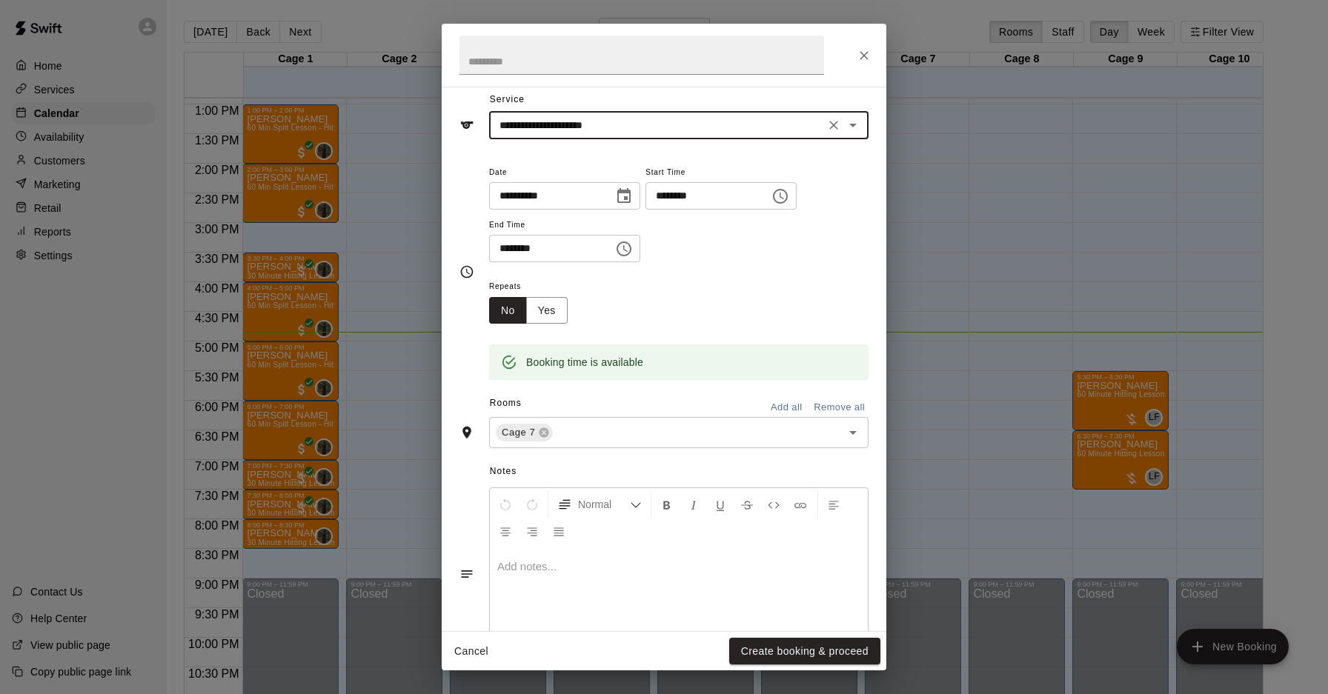
scroll to position [53, 0]
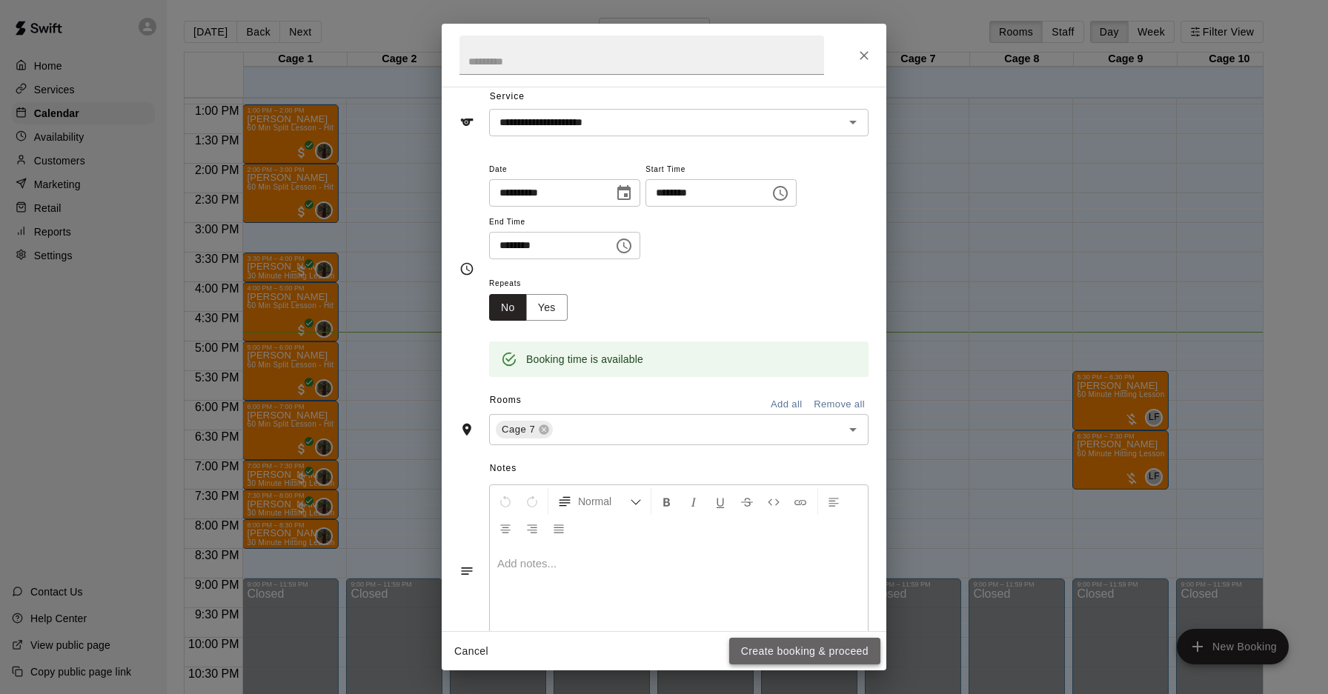
click at [797, 649] on button "Create booking & proceed" at bounding box center [804, 651] width 151 height 27
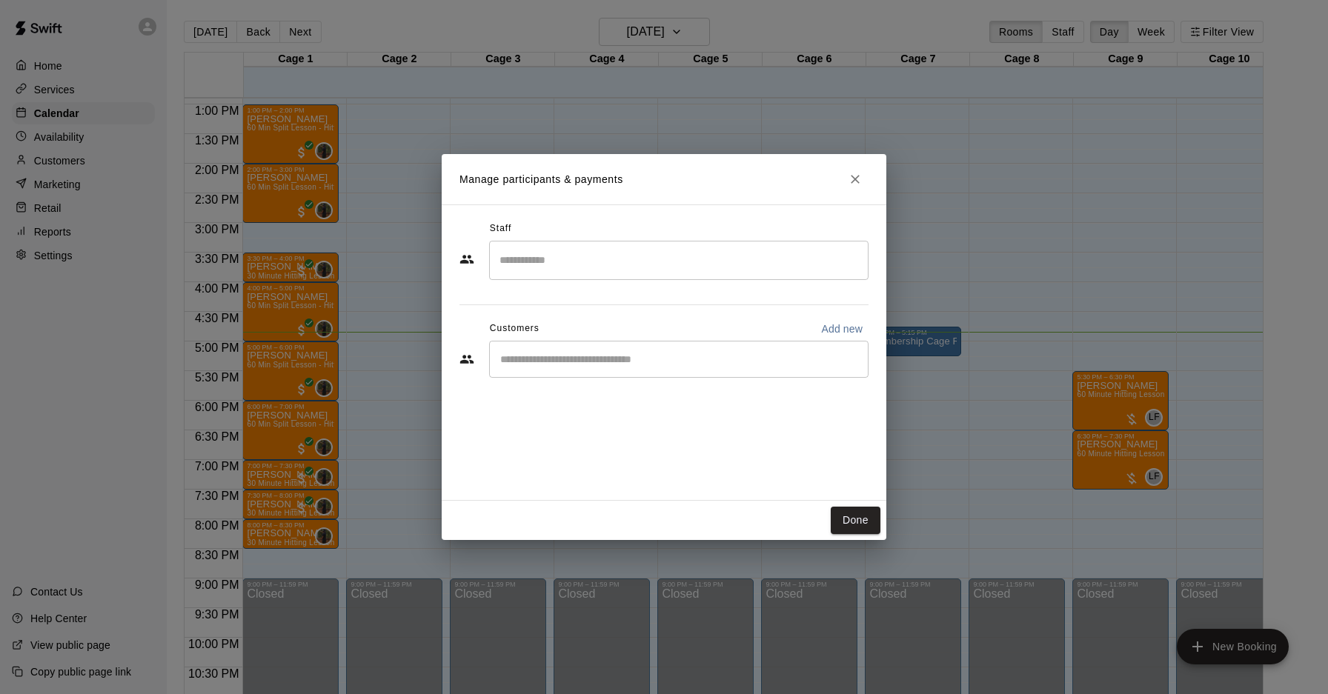
click at [610, 348] on div "​" at bounding box center [678, 359] width 379 height 37
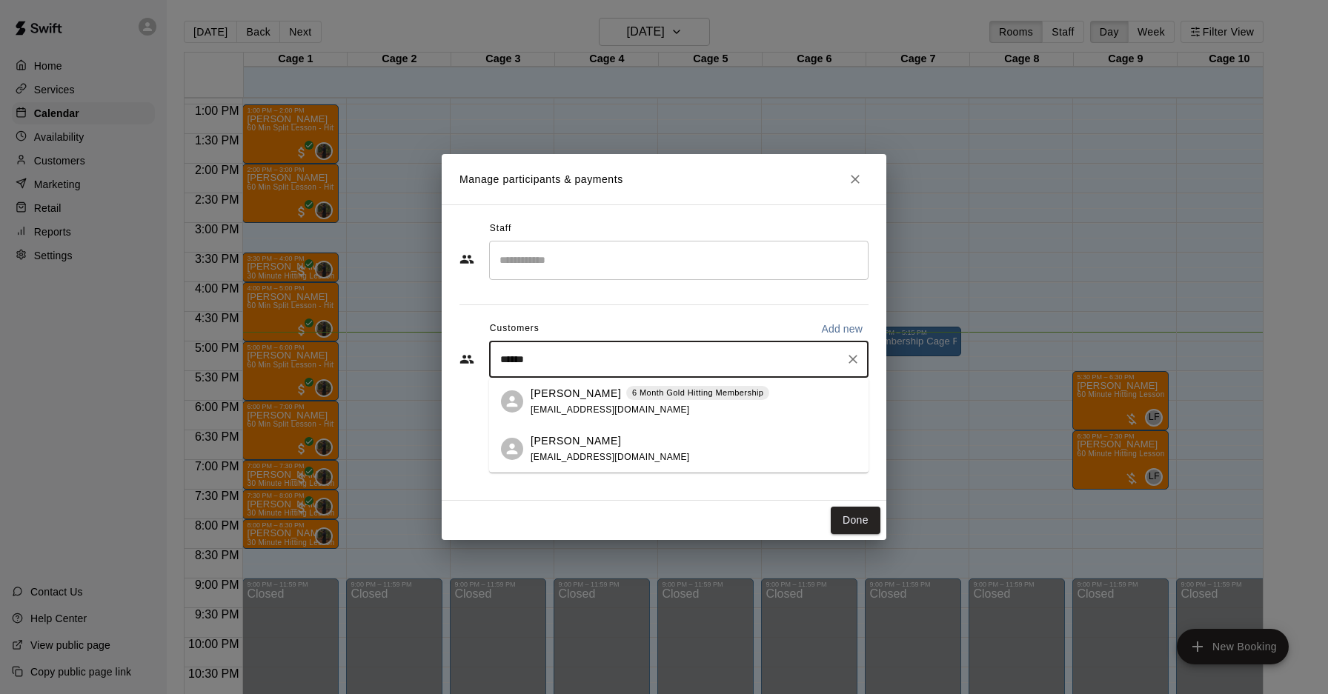
type input "*******"
click at [627, 408] on span "tdillard1105@yahoo.com" at bounding box center [610, 410] width 159 height 10
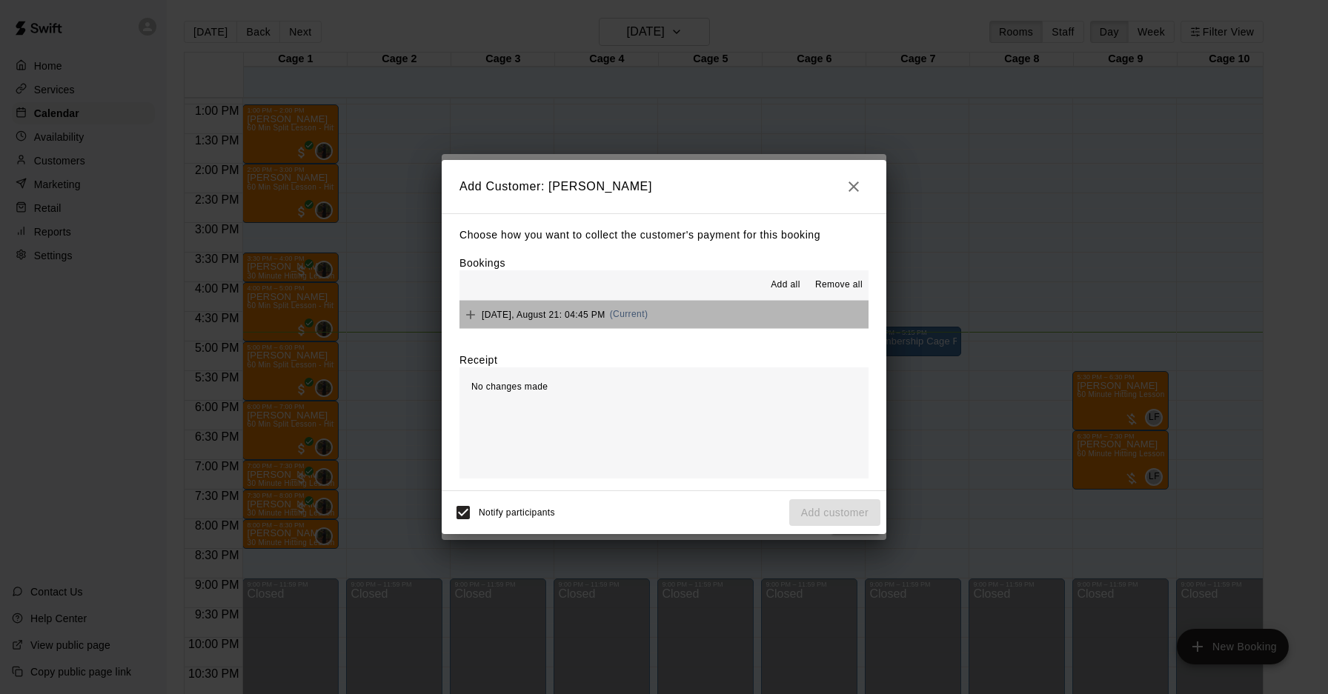
click at [581, 319] on div "Thursday, August 21: 04:45 PM (Current)" at bounding box center [553, 315] width 188 height 22
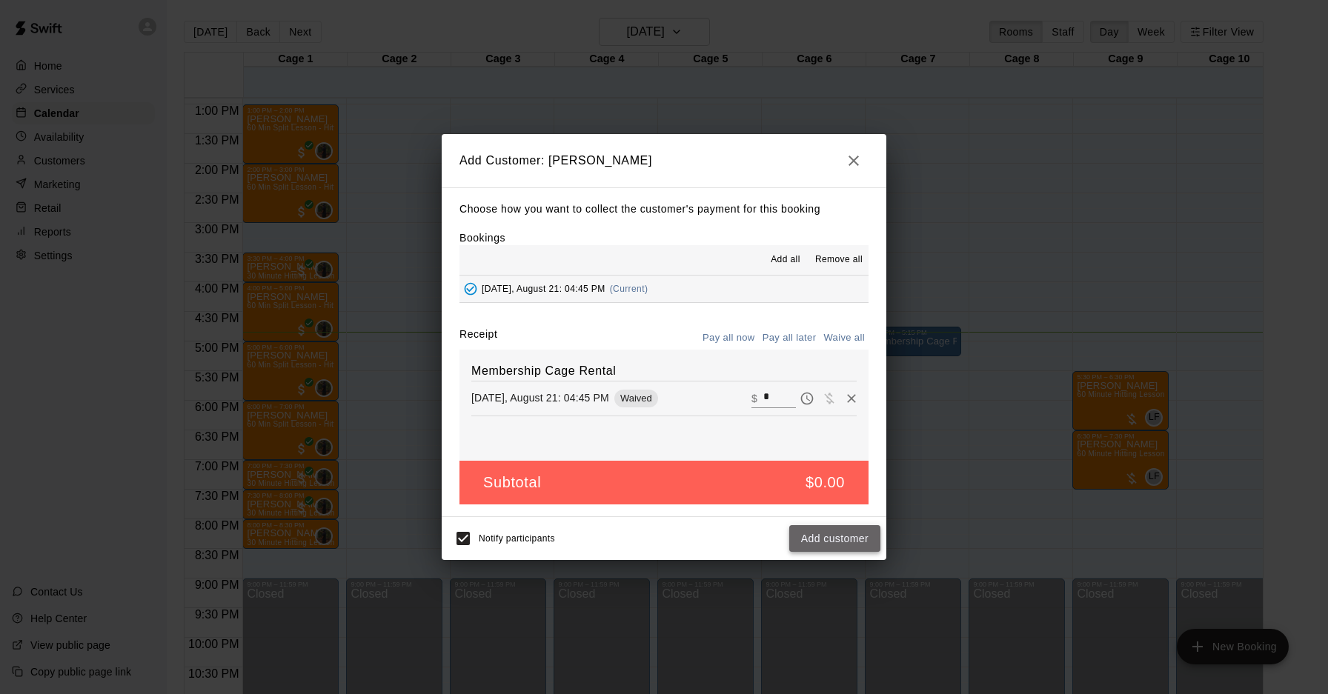
click at [811, 545] on button "Add customer" at bounding box center [834, 538] width 91 height 27
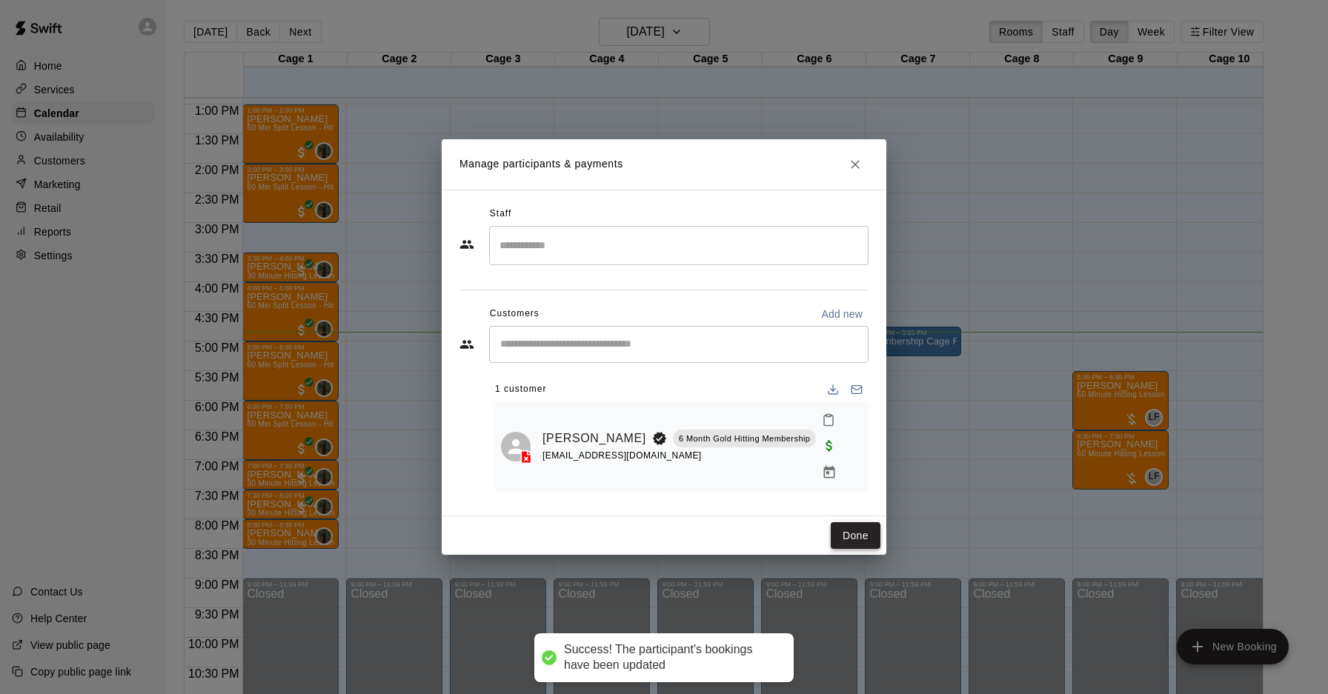
click at [845, 523] on button "Done" at bounding box center [856, 535] width 50 height 27
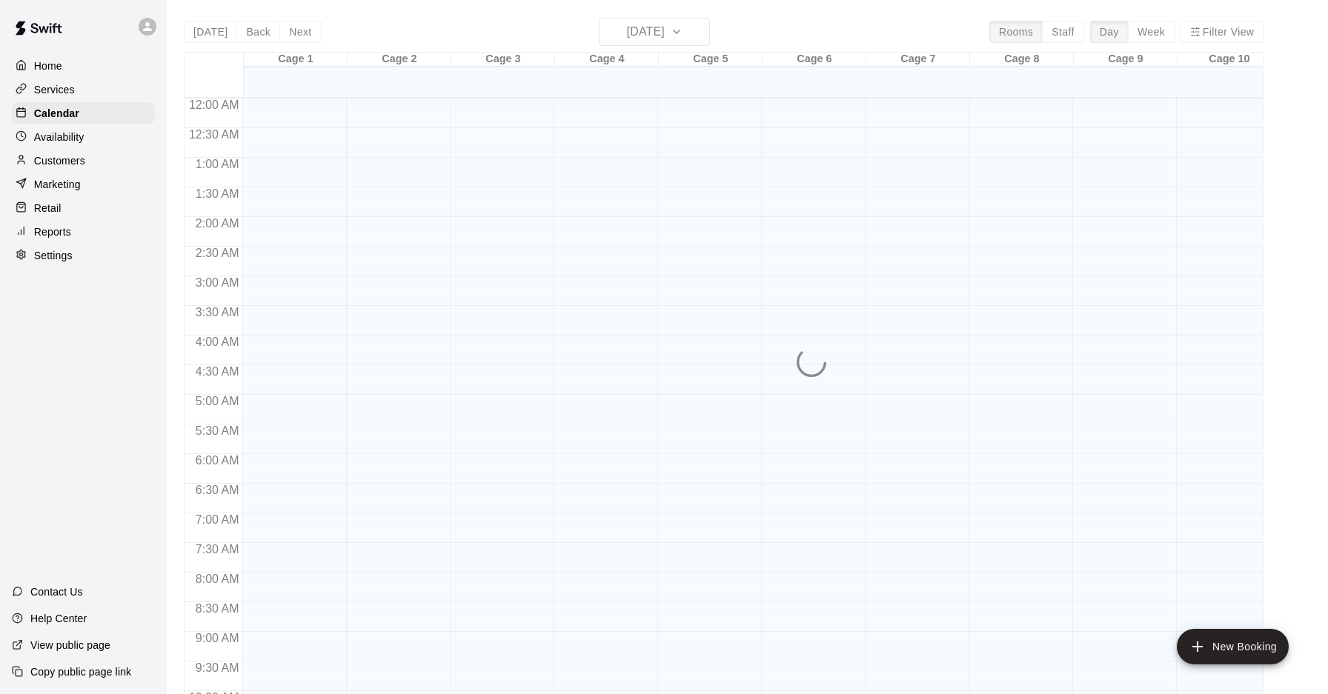
scroll to position [765, 0]
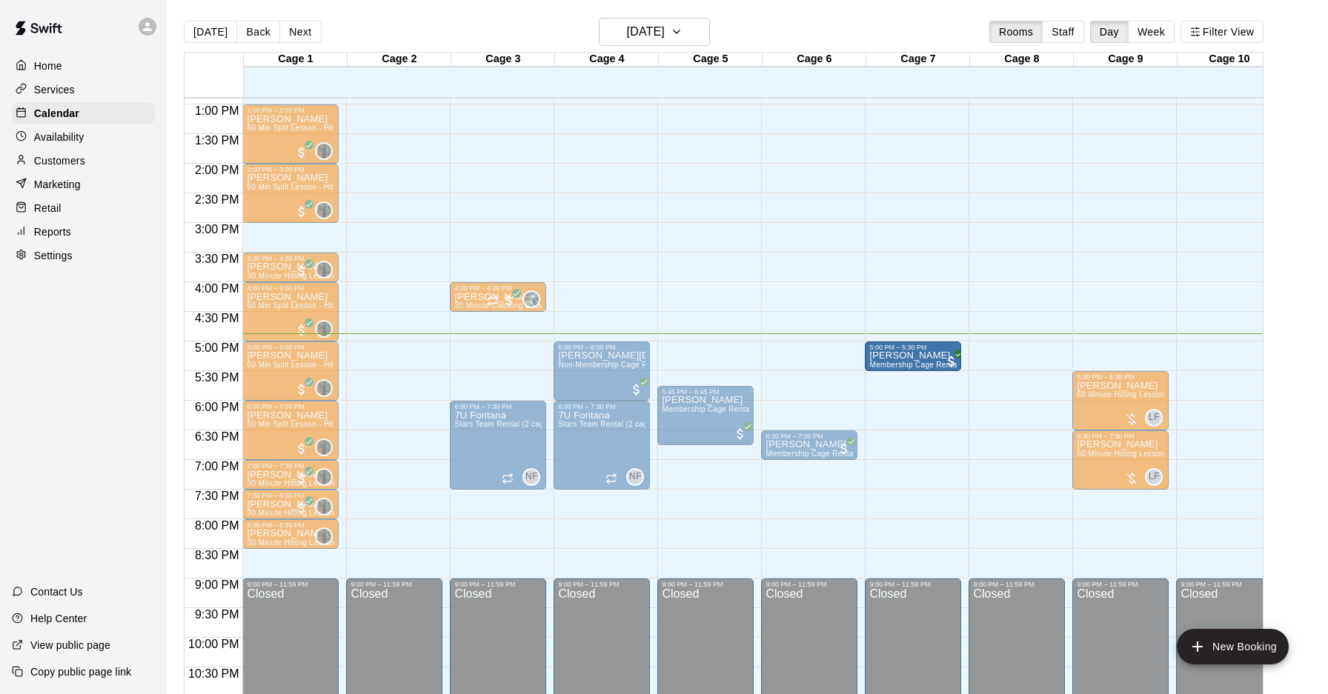
drag, startPoint x: 939, startPoint y: 340, endPoint x: 940, endPoint y: 358, distance: 17.8
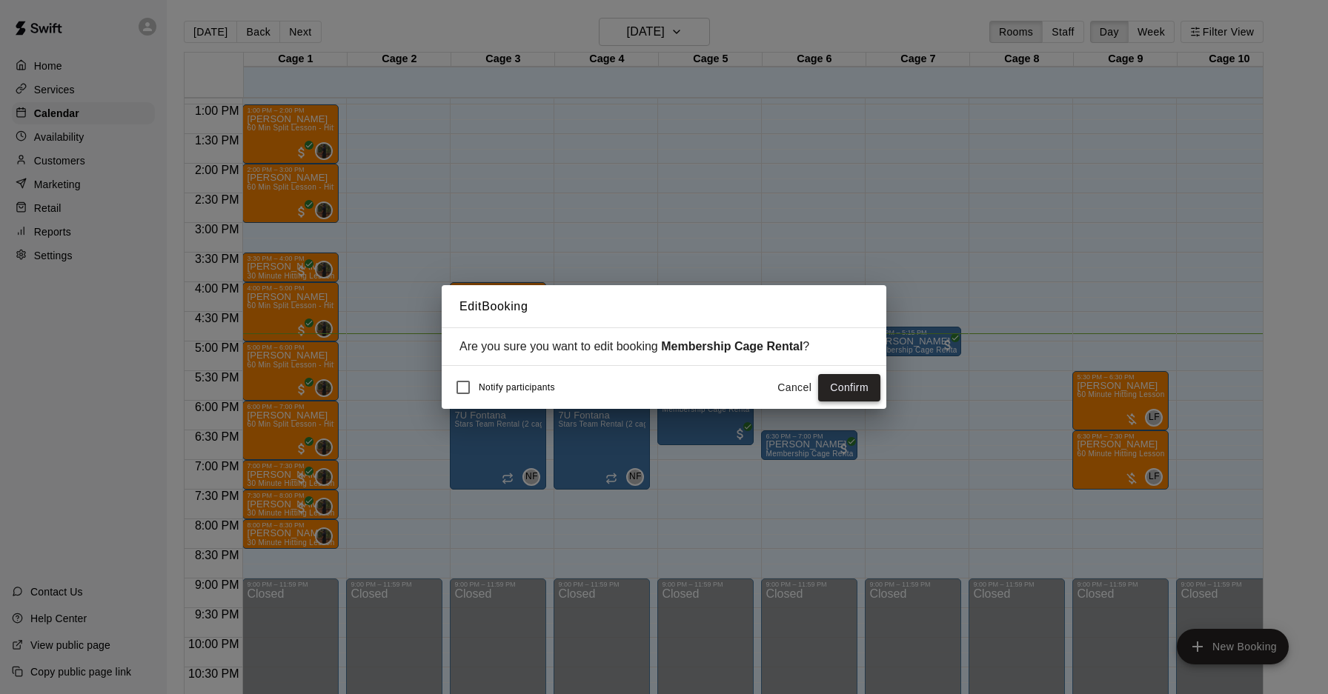
click at [845, 376] on button "Confirm" at bounding box center [849, 387] width 62 height 27
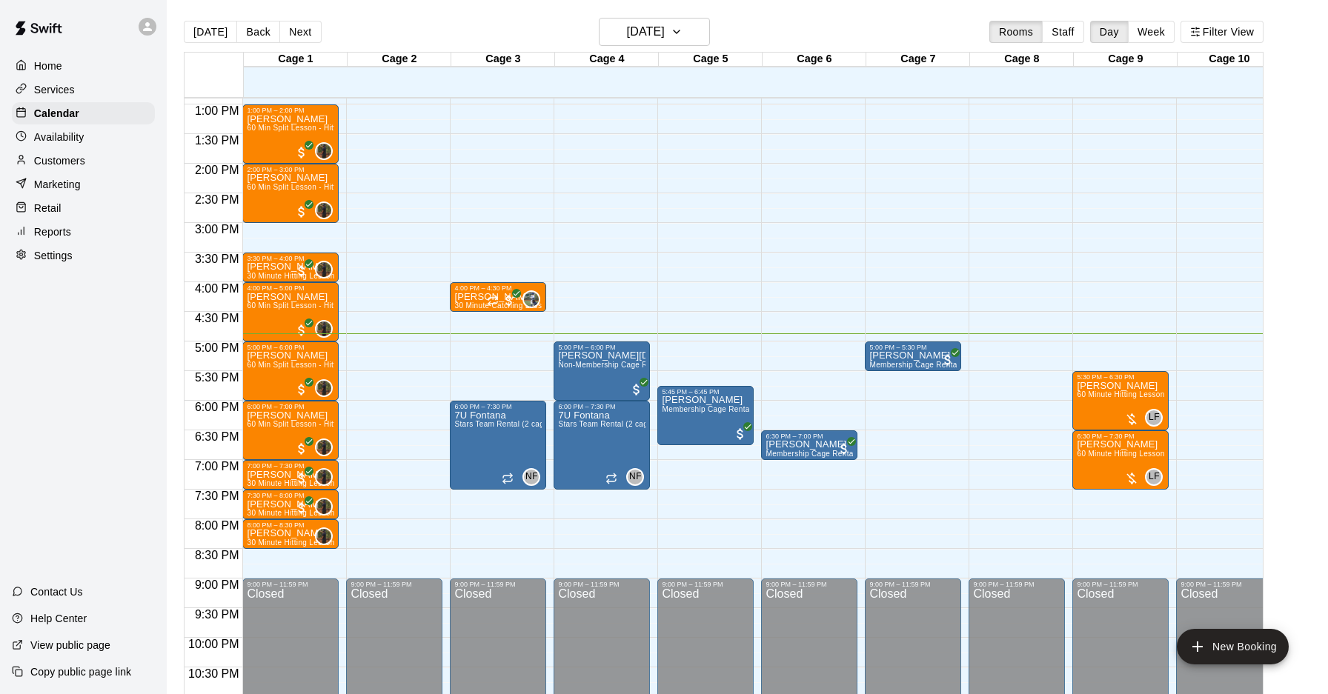
scroll to position [764, 0]
click at [656, 37] on h6 "[DATE]" at bounding box center [646, 31] width 38 height 21
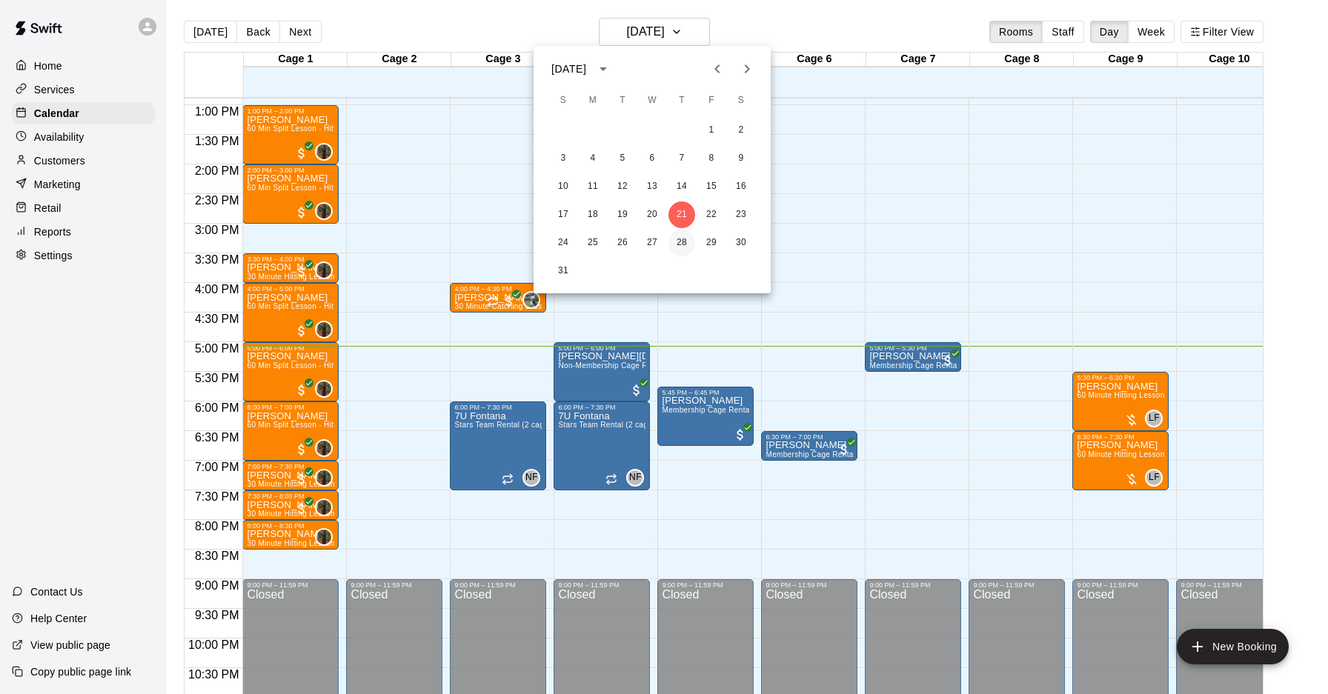
click at [686, 244] on button "28" at bounding box center [681, 243] width 27 height 27
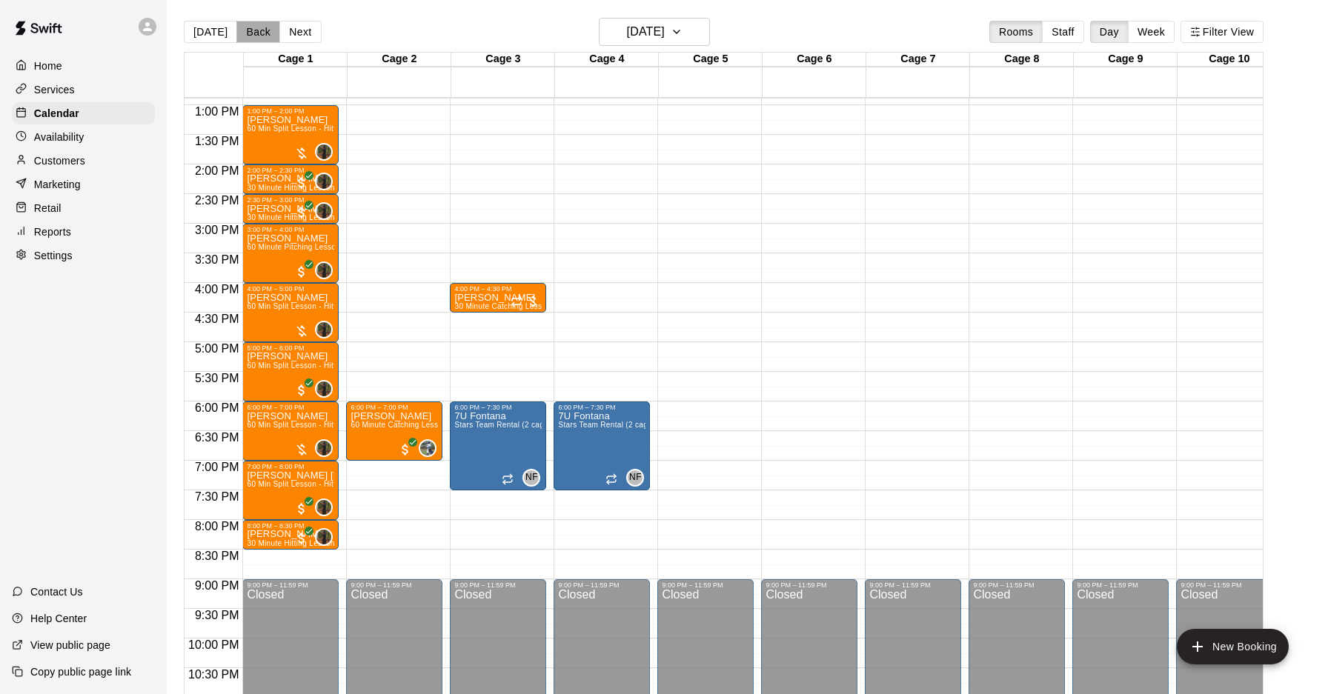
click at [251, 32] on button "Back" at bounding box center [258, 32] width 44 height 22
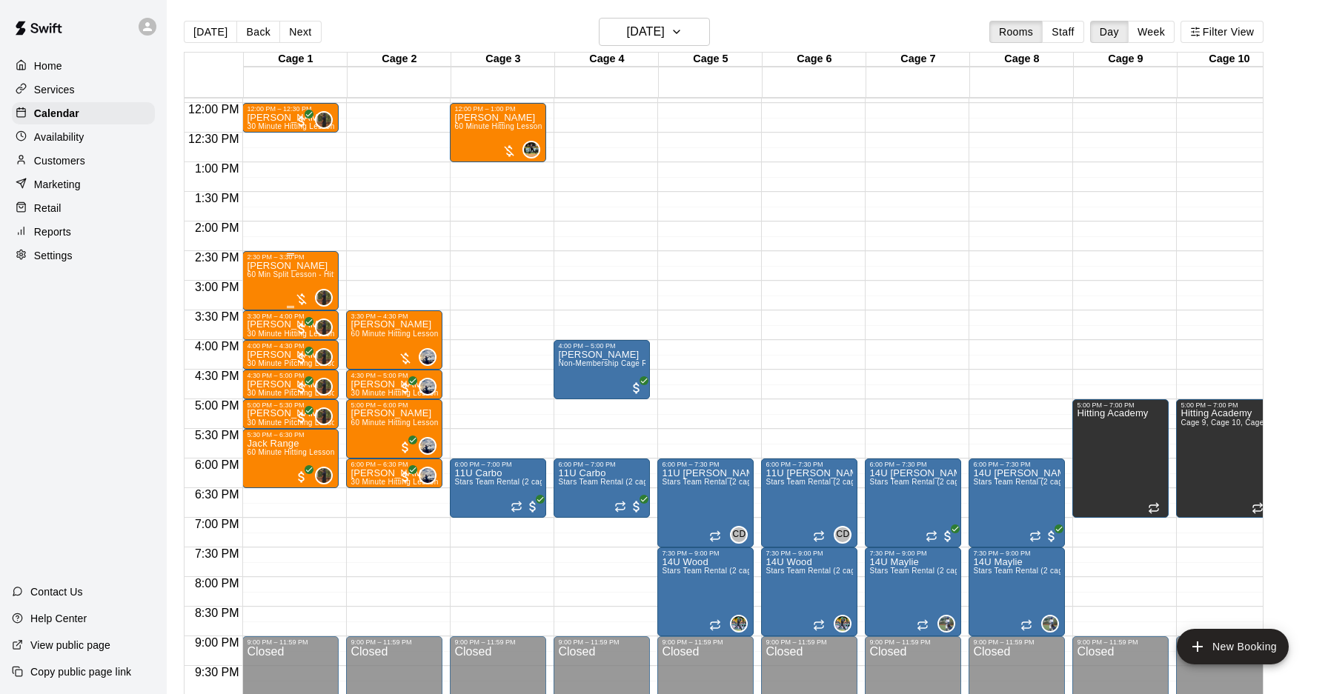
scroll to position [705, 0]
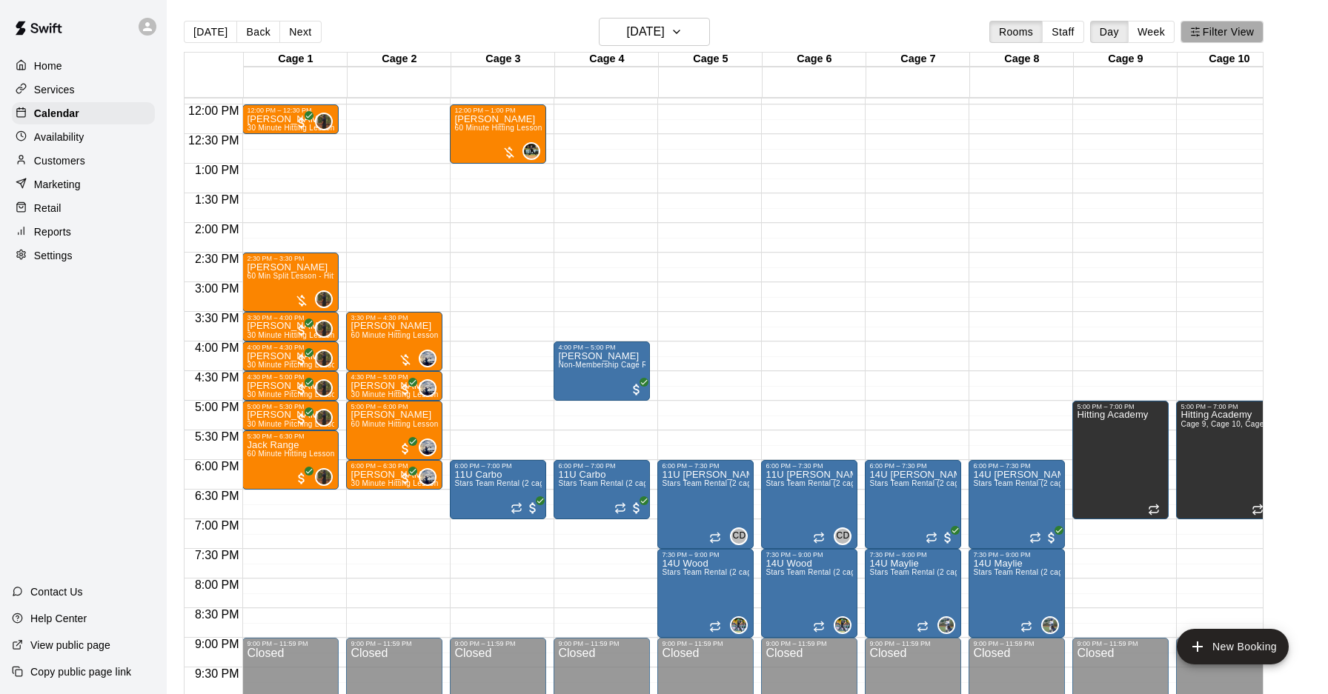
click at [1217, 29] on button "Filter View" at bounding box center [1221, 32] width 83 height 22
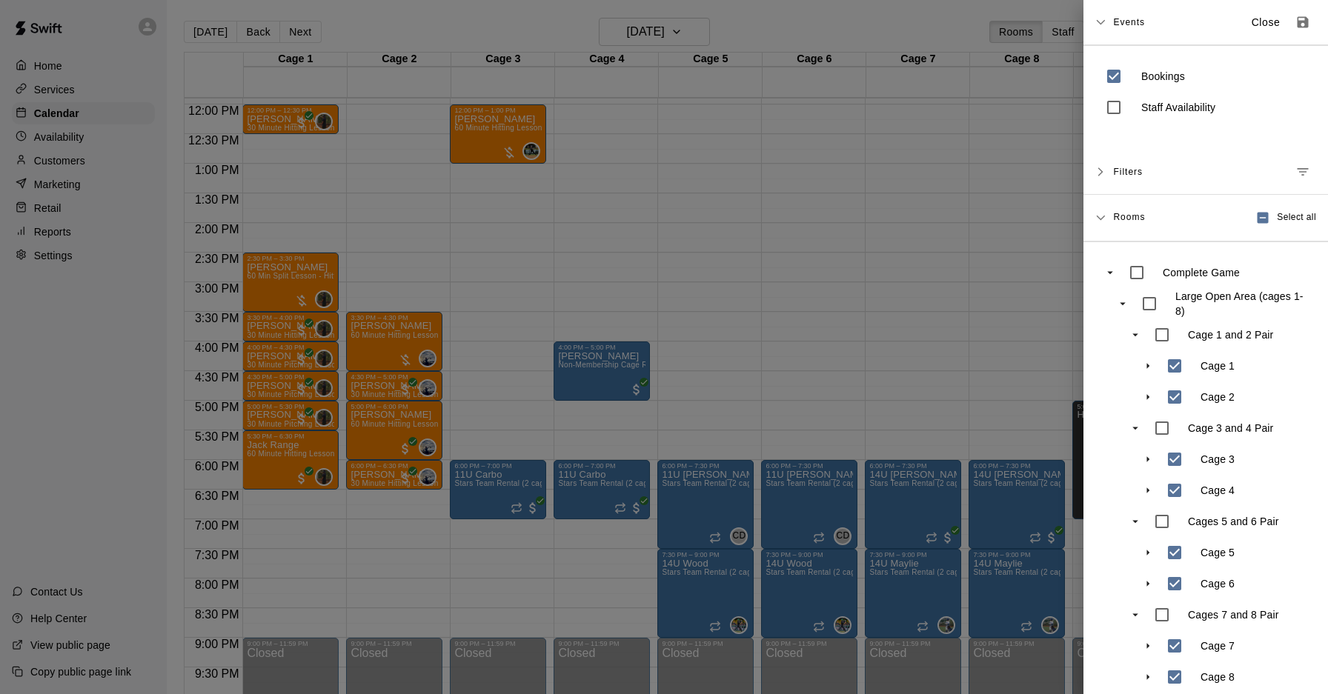
click at [1160, 122] on div "Bookings Staff Availability" at bounding box center [1205, 91] width 245 height 93
click at [1157, 106] on p "Staff Availability" at bounding box center [1178, 107] width 74 height 15
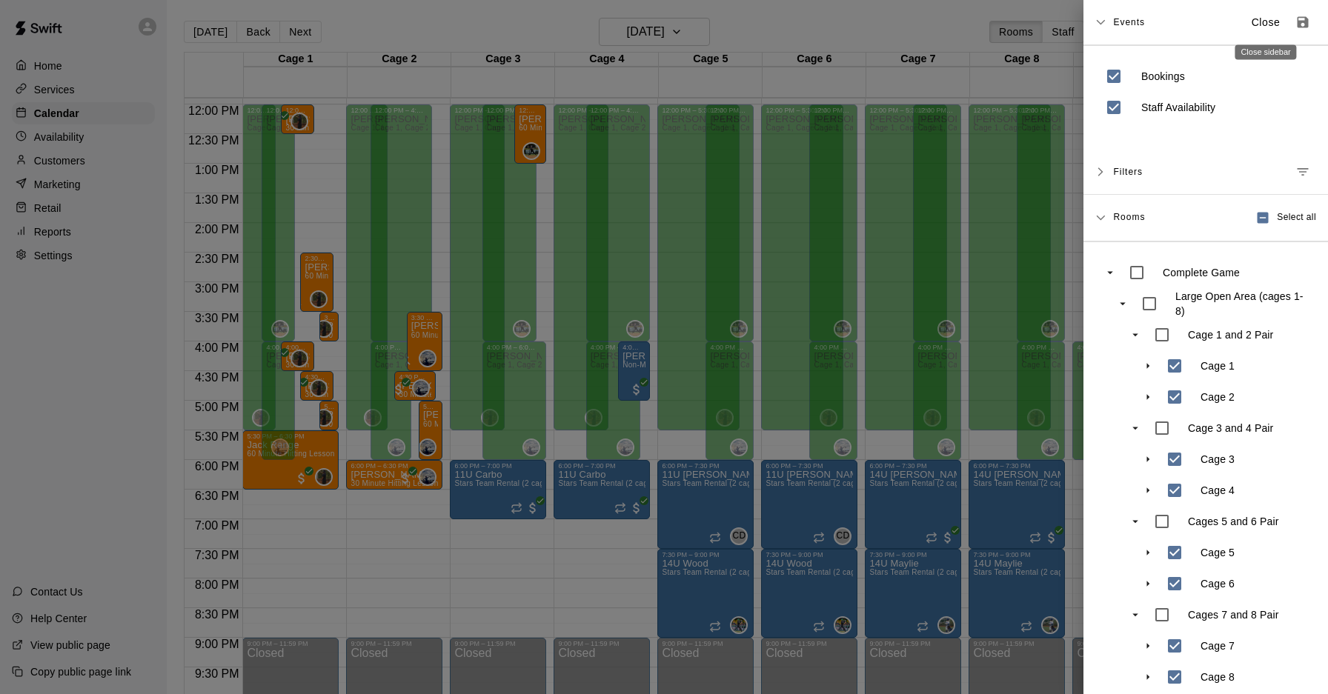
click at [1267, 21] on p "Close" at bounding box center [1265, 23] width 29 height 16
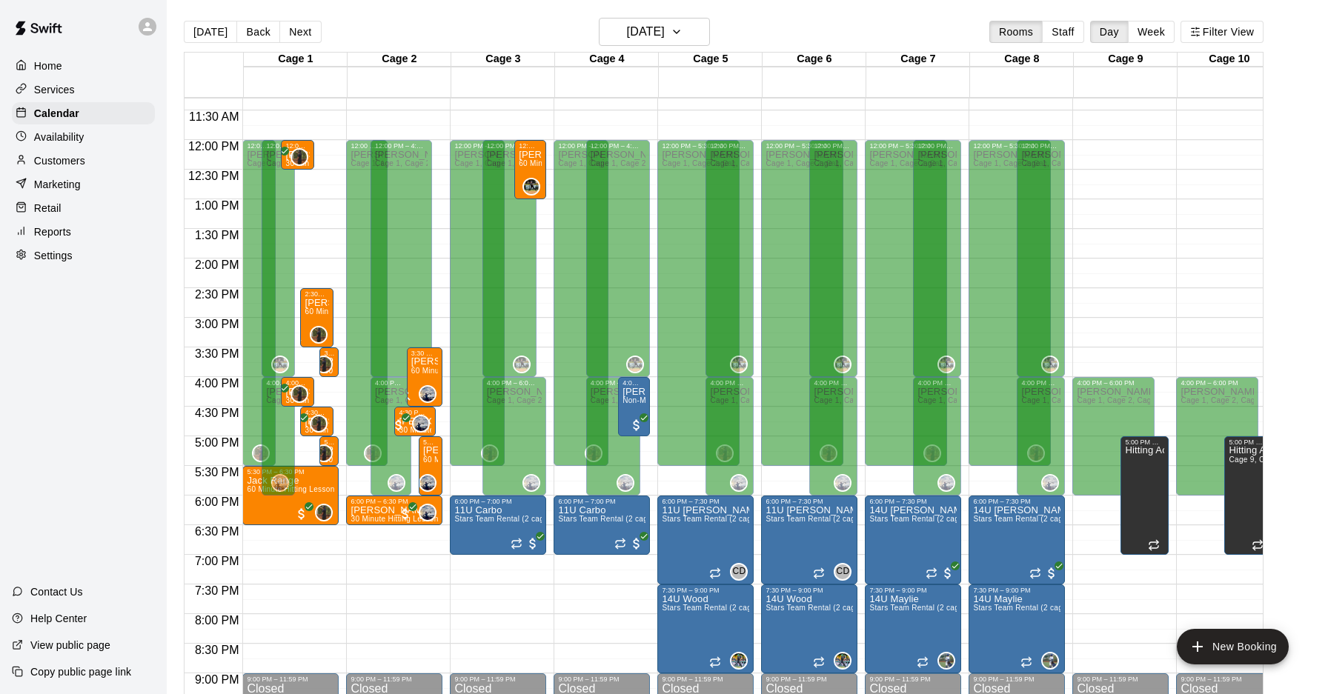
scroll to position [671, 0]
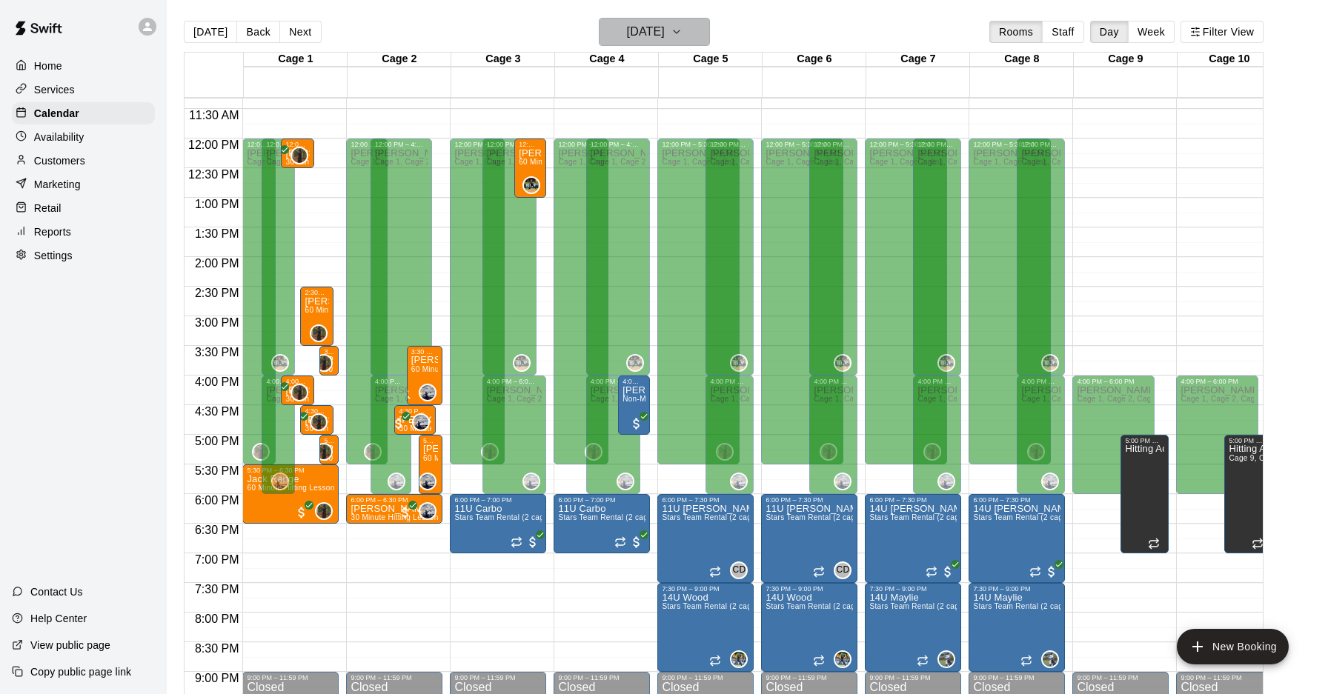
click at [710, 21] on button "Wednesday Aug 27" at bounding box center [654, 32] width 111 height 28
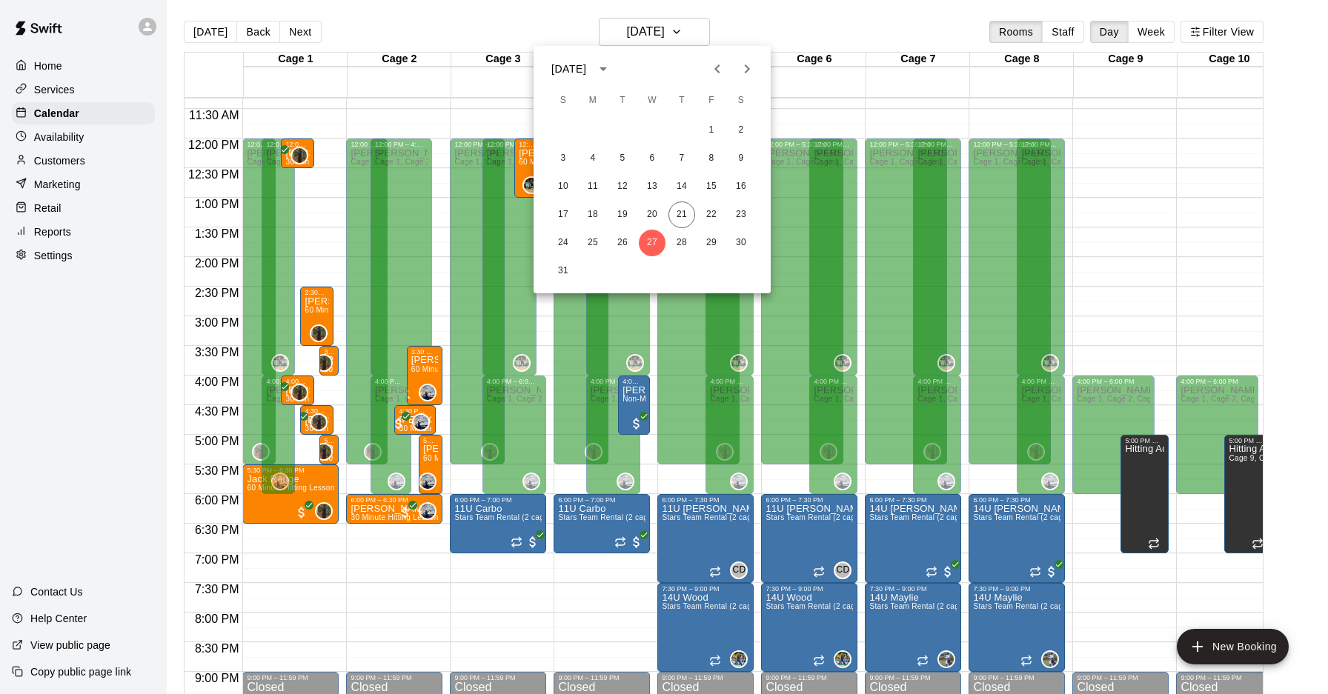
click at [734, 72] on button "Next month" at bounding box center [747, 69] width 30 height 30
click at [680, 132] on button "4" at bounding box center [681, 130] width 27 height 27
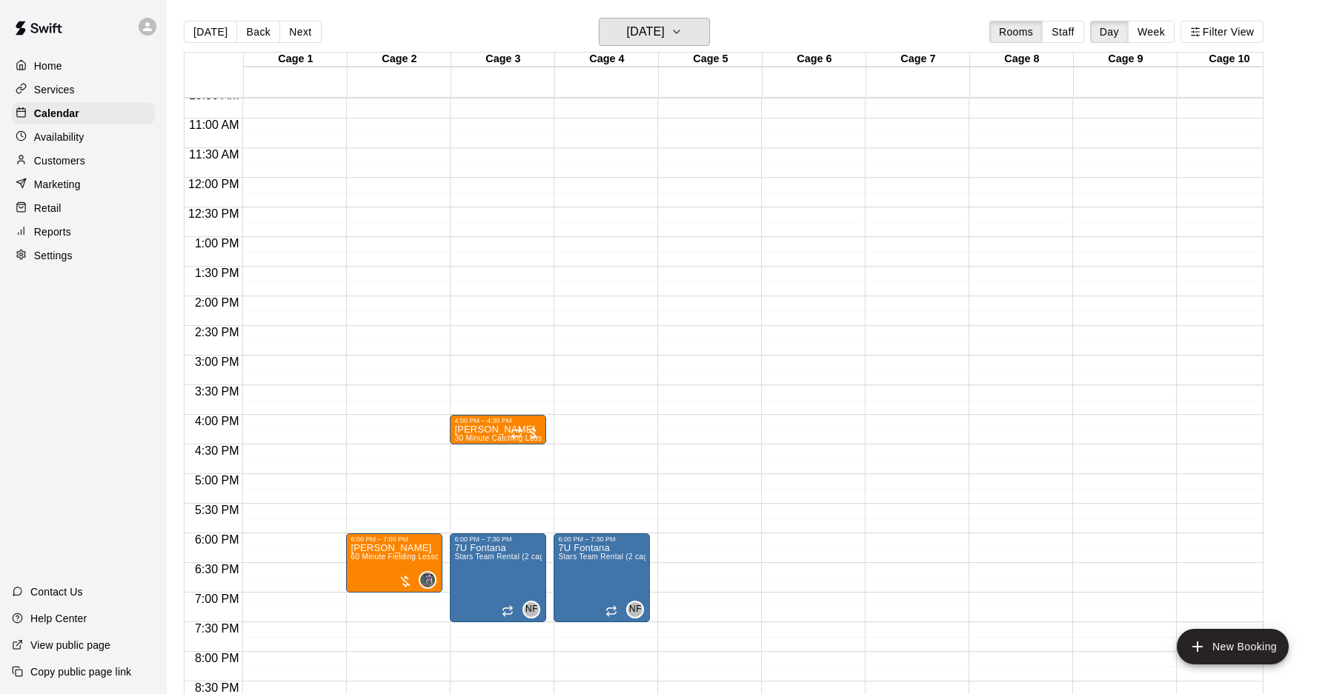
scroll to position [621, 0]
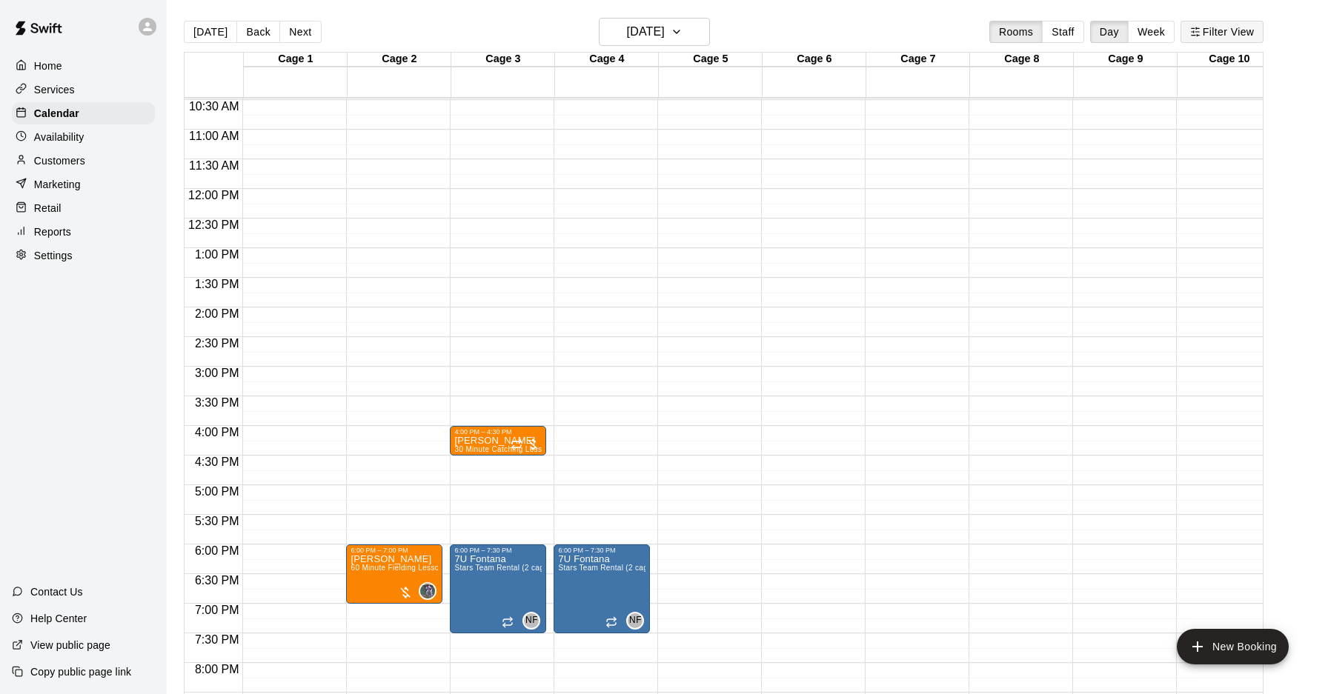
click at [1217, 26] on button "Filter View" at bounding box center [1221, 32] width 83 height 22
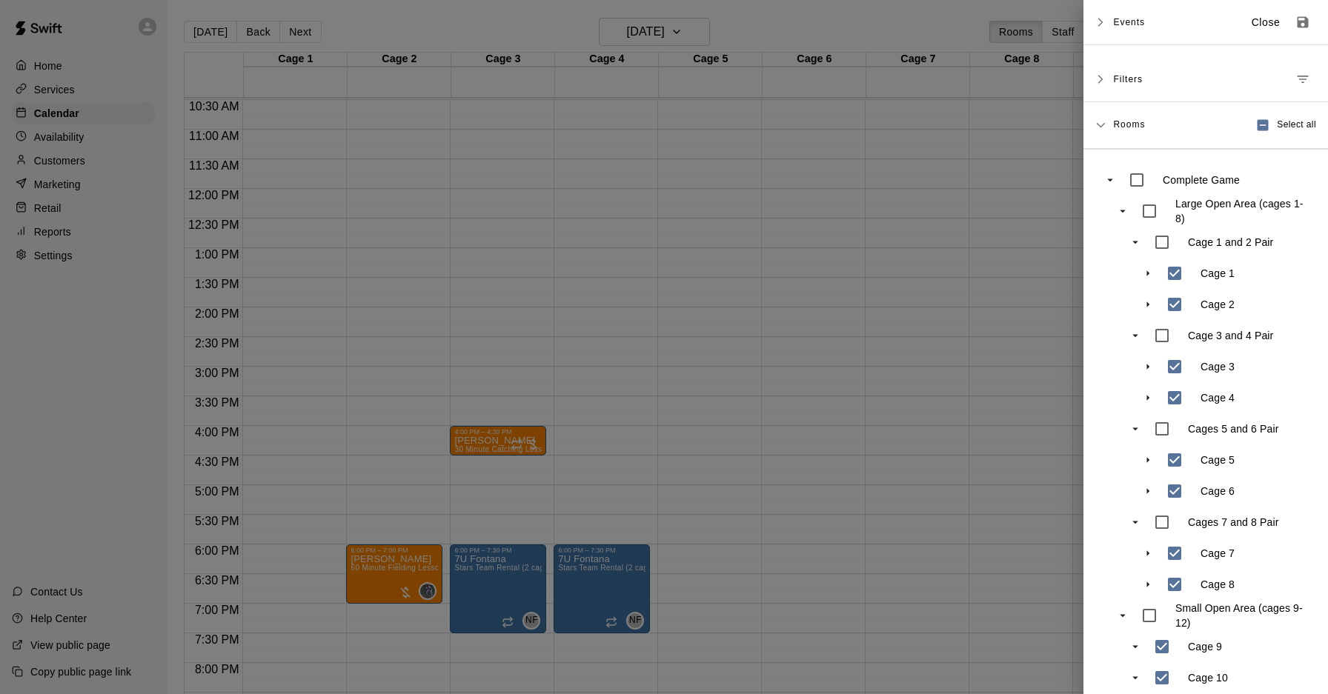
click at [1119, 24] on span "Events" at bounding box center [1129, 22] width 32 height 27
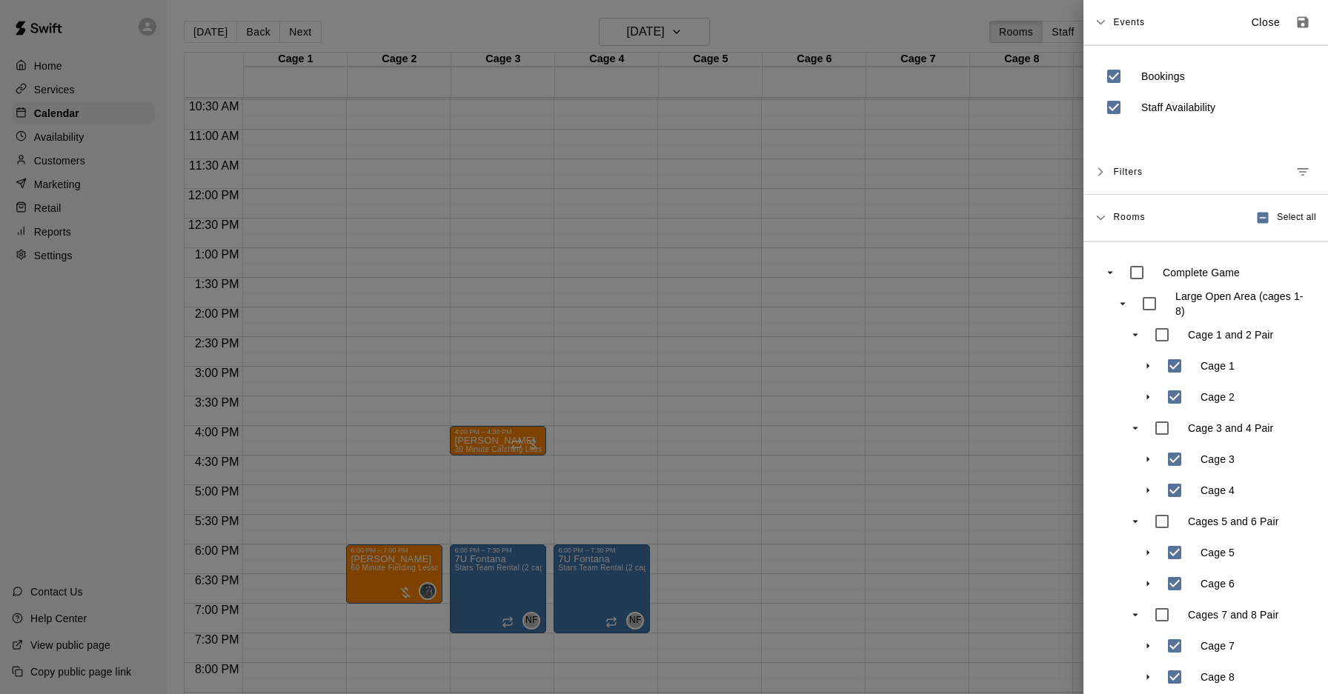
click at [1119, 24] on span "Events" at bounding box center [1129, 22] width 32 height 27
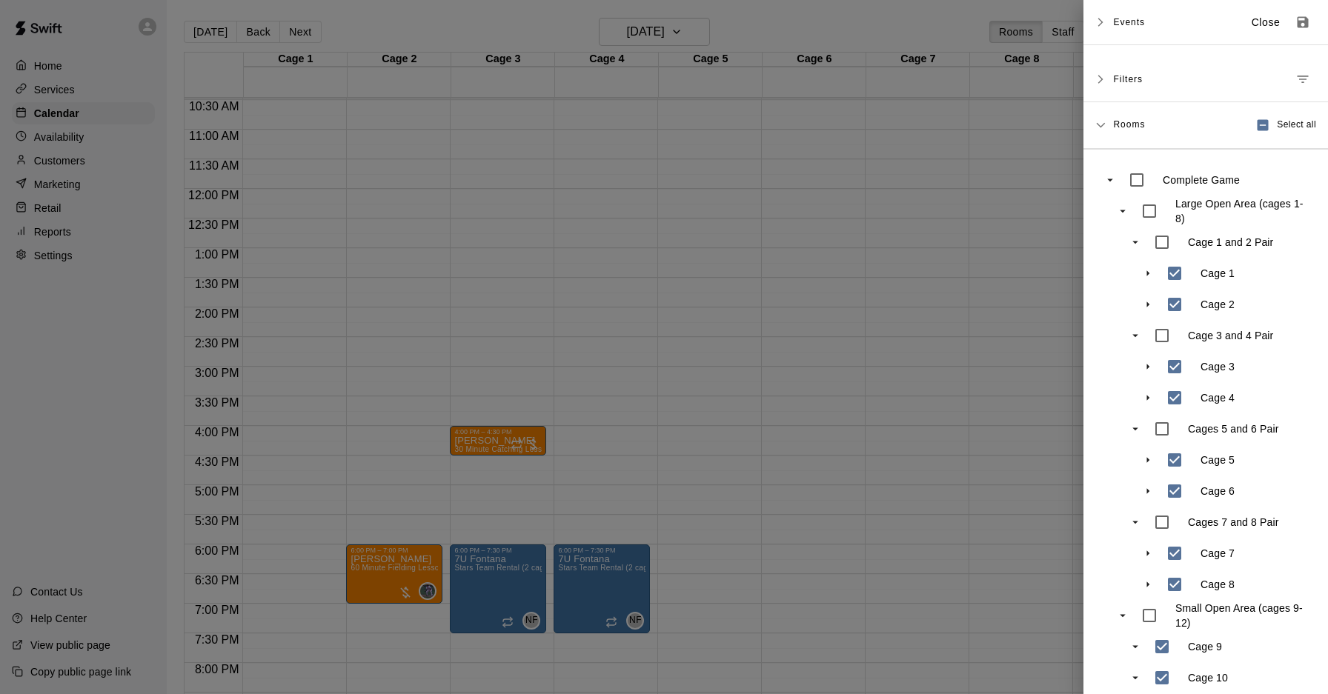
click at [1119, 24] on span "Events" at bounding box center [1129, 22] width 32 height 27
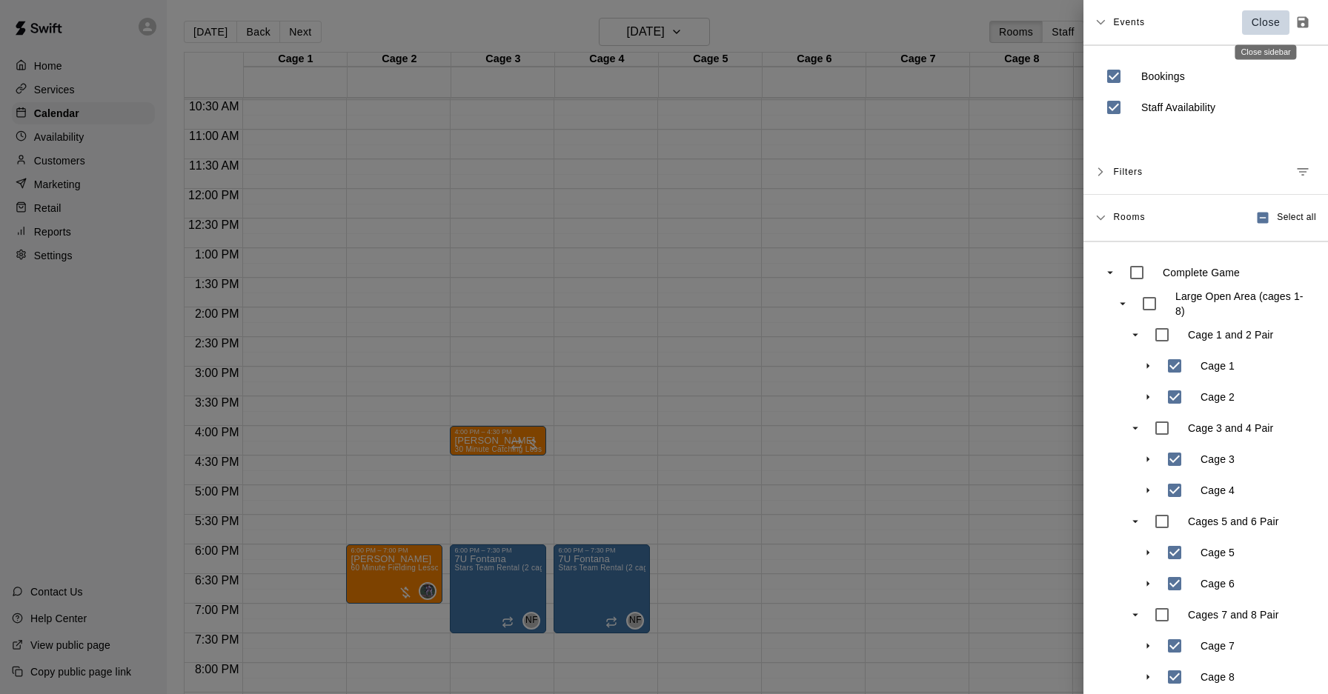
click at [1262, 21] on p "Close" at bounding box center [1265, 23] width 29 height 16
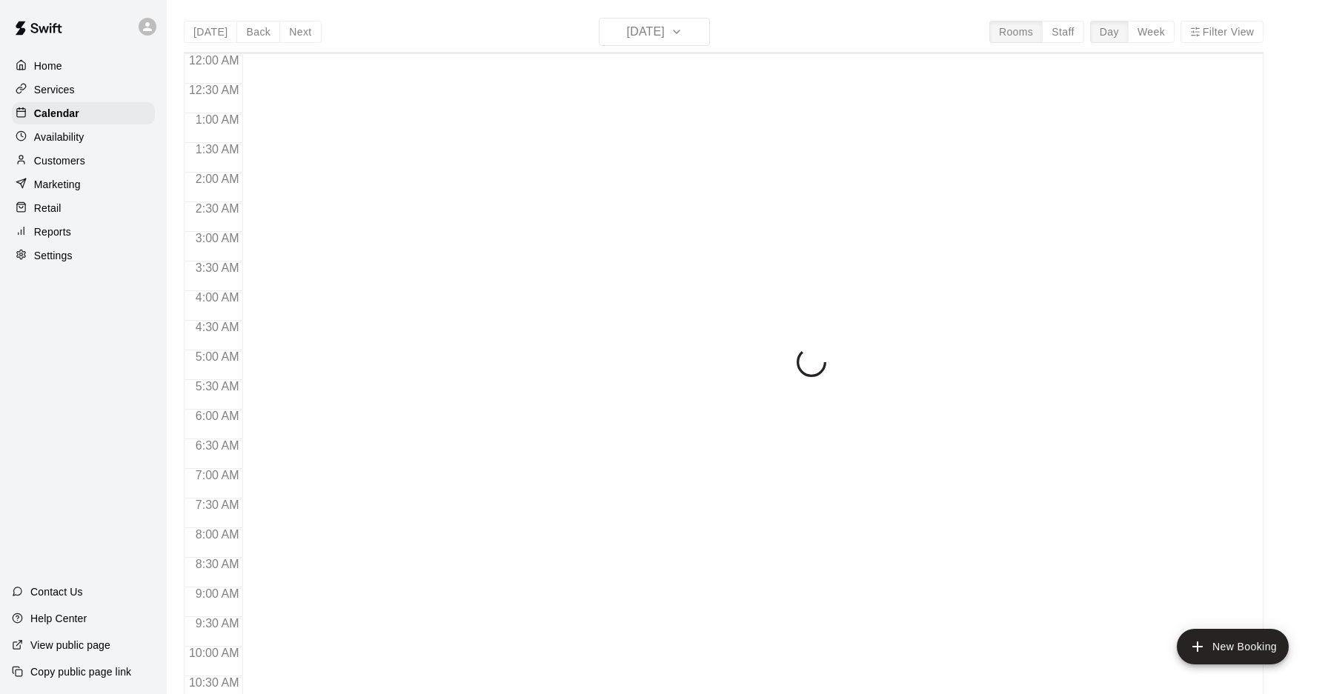
scroll to position [765, 0]
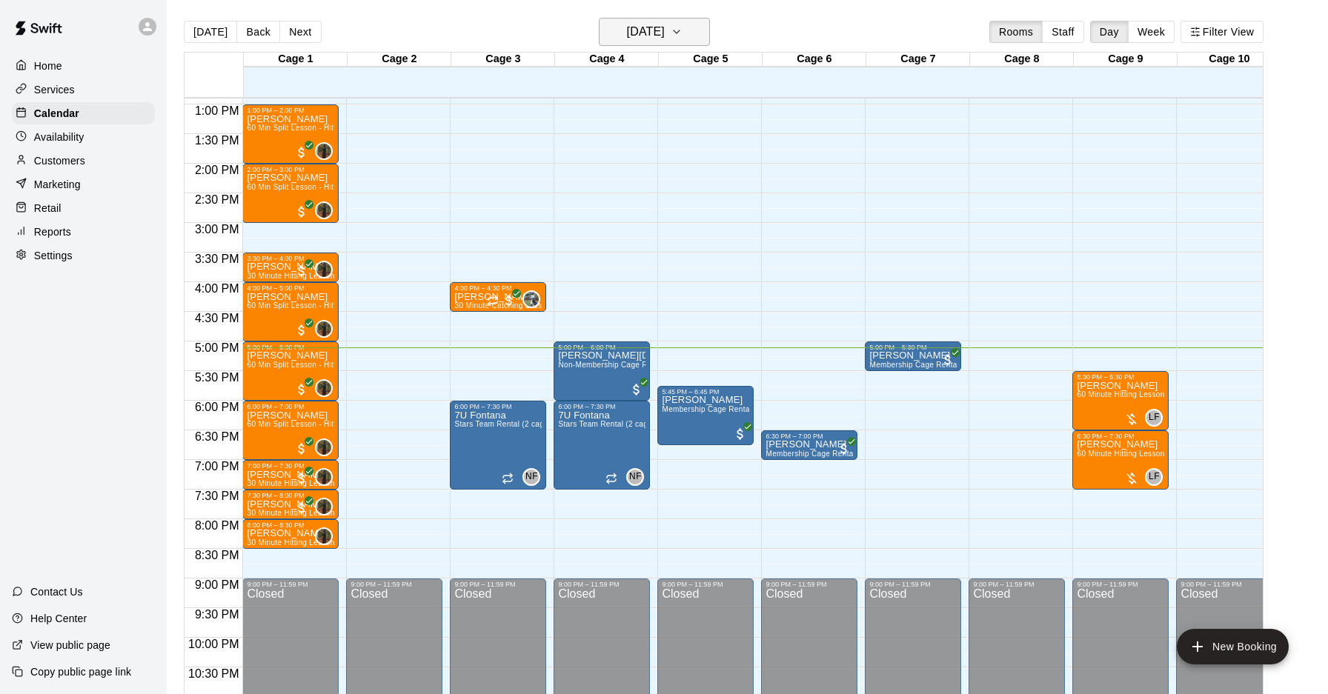
click at [665, 28] on h6 "[DATE]" at bounding box center [646, 31] width 38 height 21
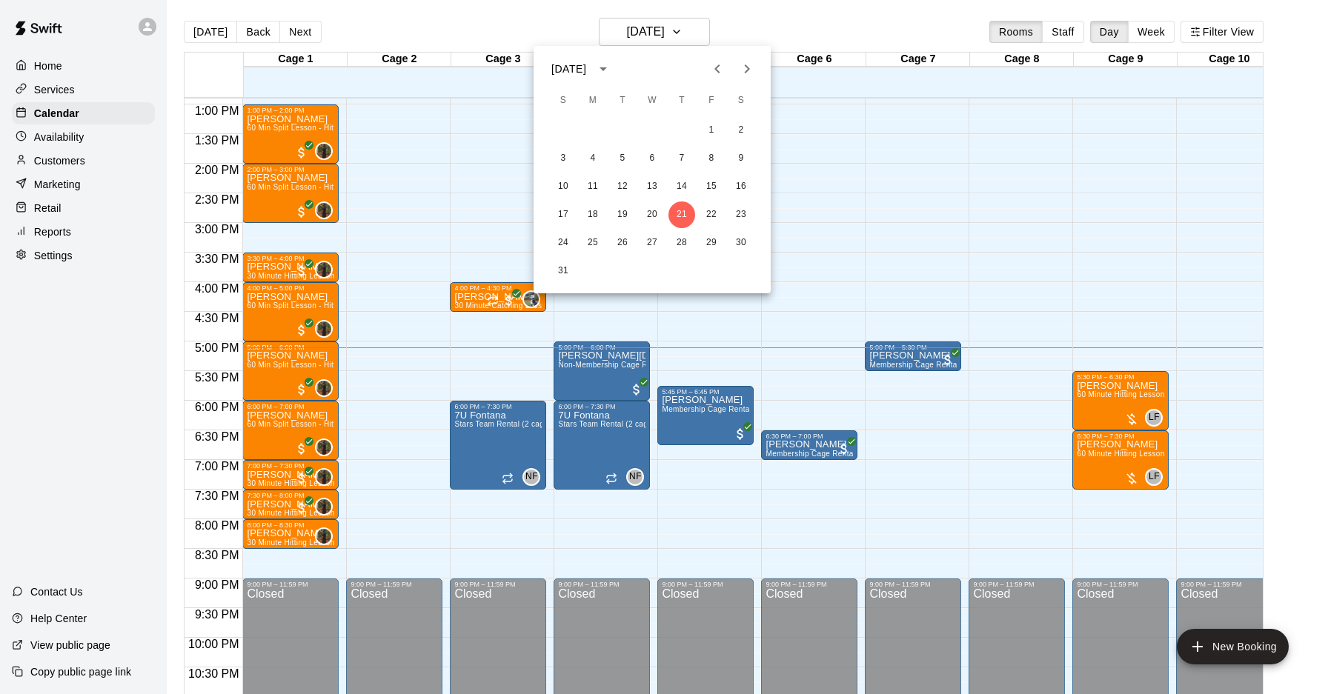
click at [753, 67] on icon "Next month" at bounding box center [747, 69] width 18 height 18
click at [691, 130] on button "4" at bounding box center [681, 130] width 27 height 27
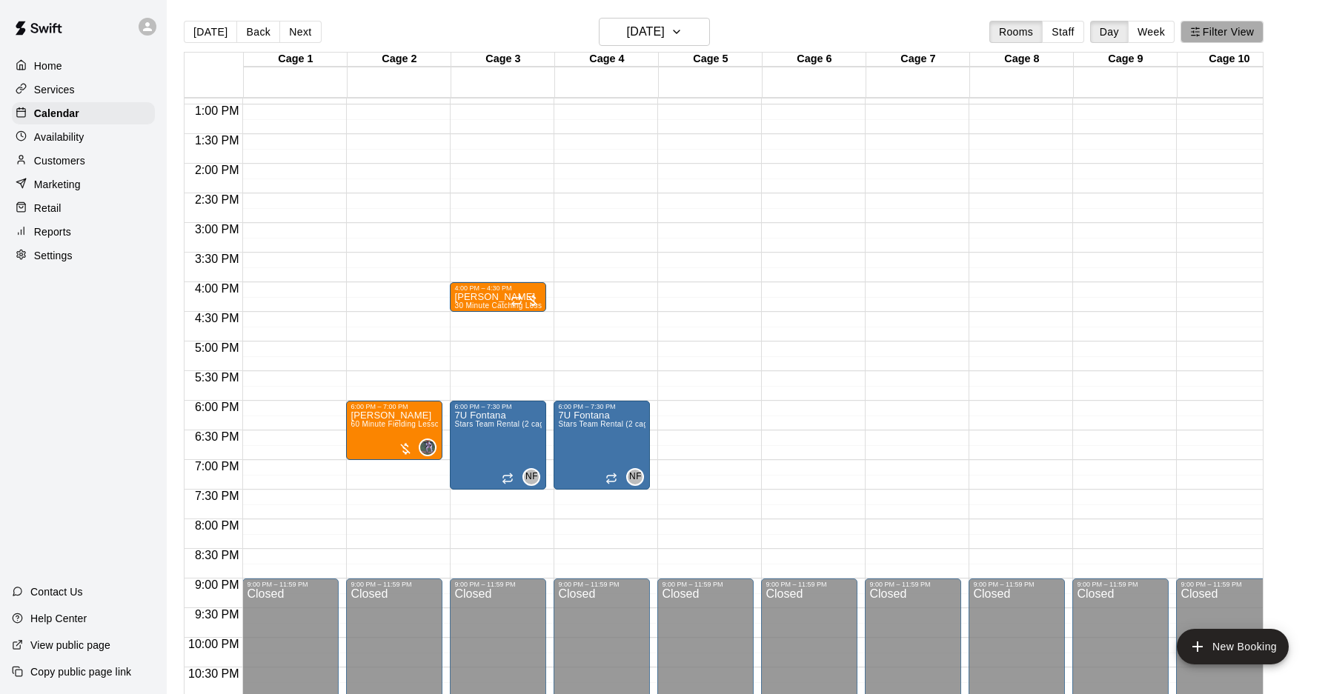
click at [1202, 37] on button "Filter View" at bounding box center [1221, 32] width 83 height 22
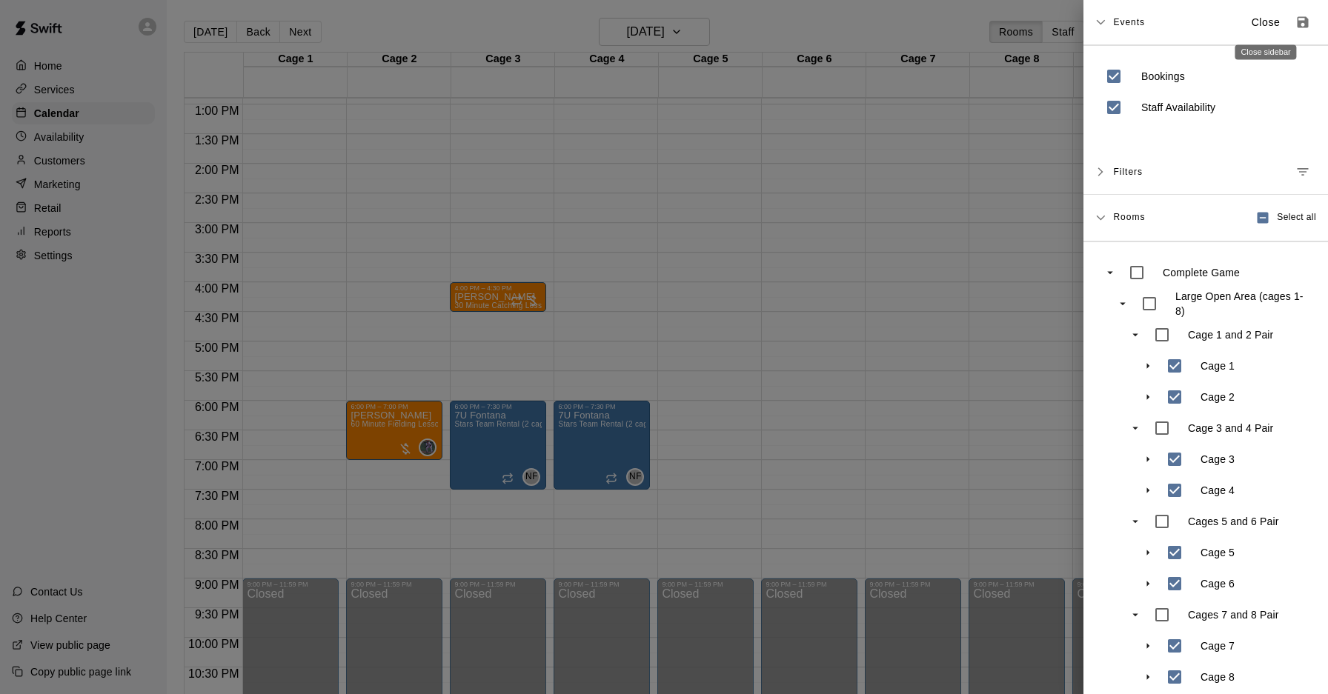
click at [1260, 22] on p "Close" at bounding box center [1265, 23] width 29 height 16
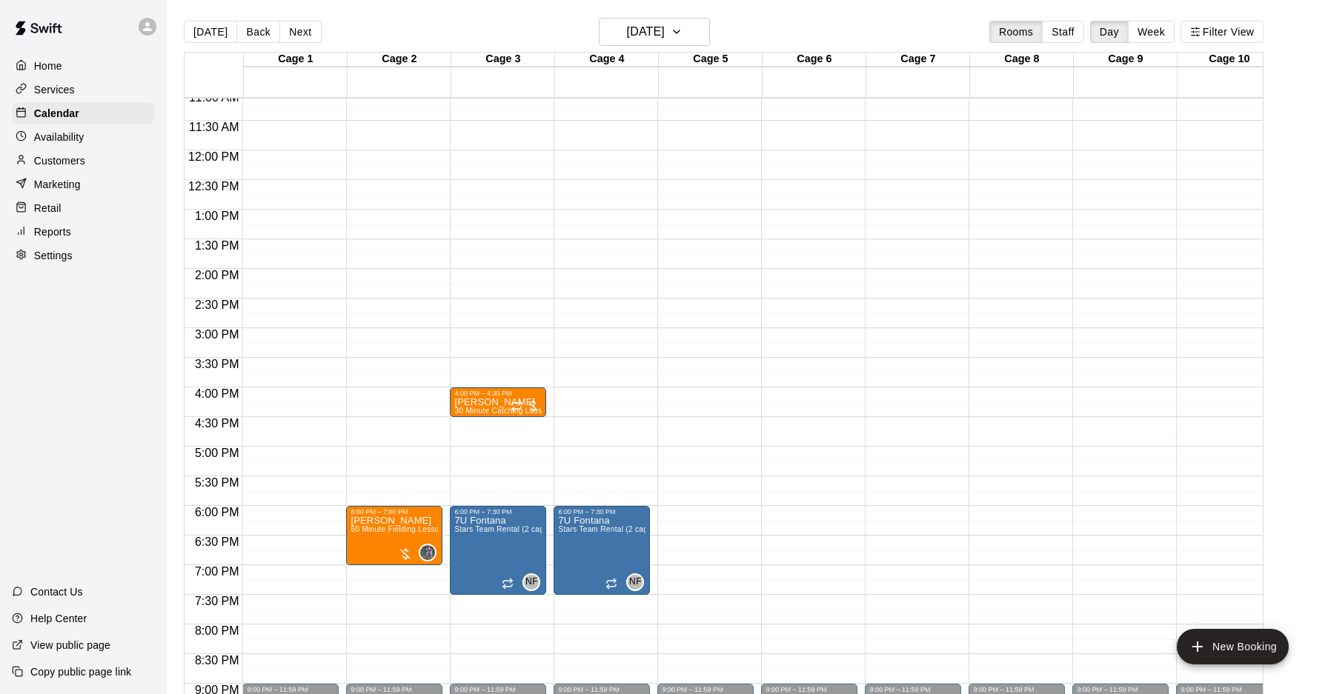
scroll to position [0, 7]
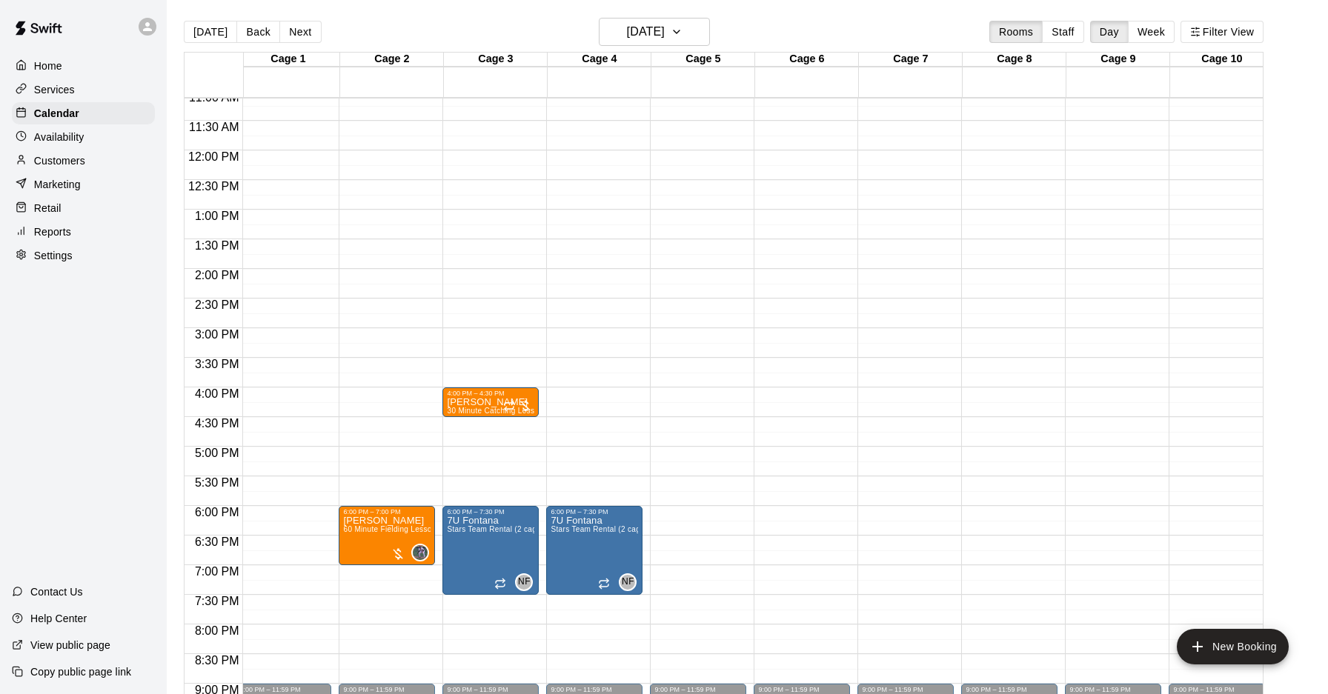
click at [272, 394] on div "12:00 AM – 10:00 AM Closed 9:00 PM – 11:59 PM Closed" at bounding box center [283, 150] width 96 height 1423
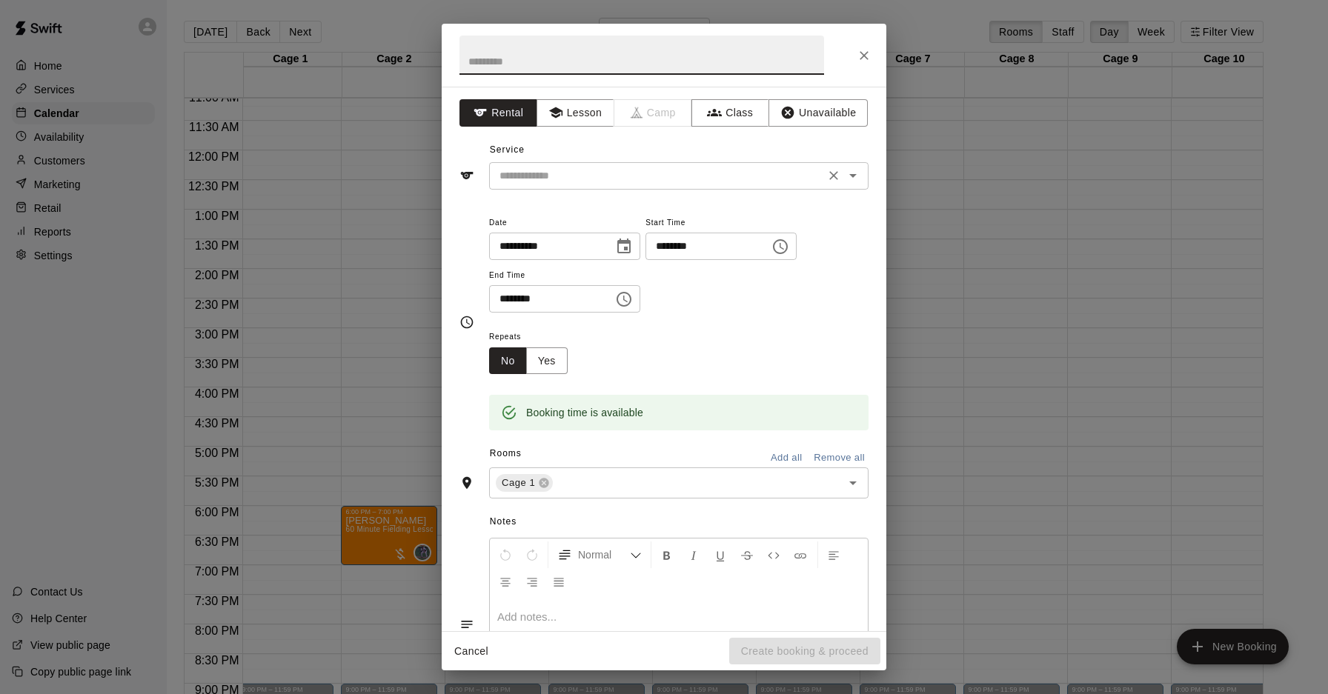
click at [648, 163] on div "​" at bounding box center [678, 175] width 379 height 27
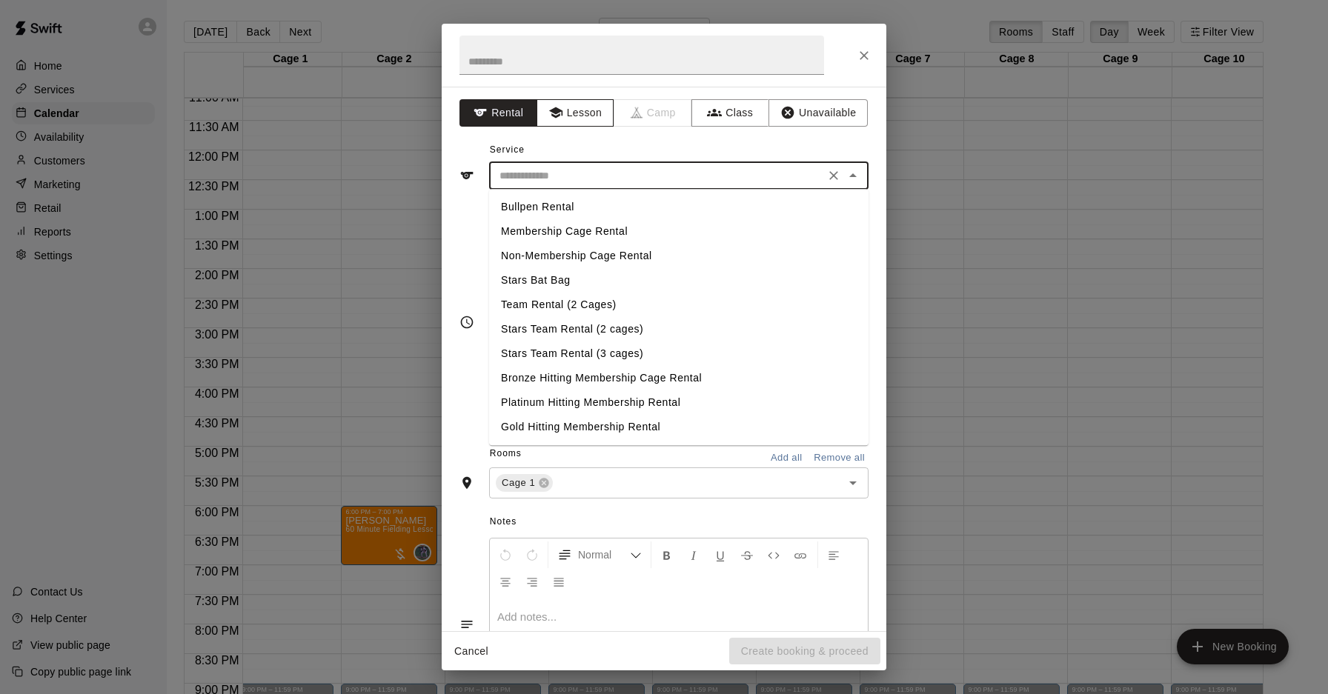
click at [565, 108] on button "Lesson" at bounding box center [575, 112] width 78 height 27
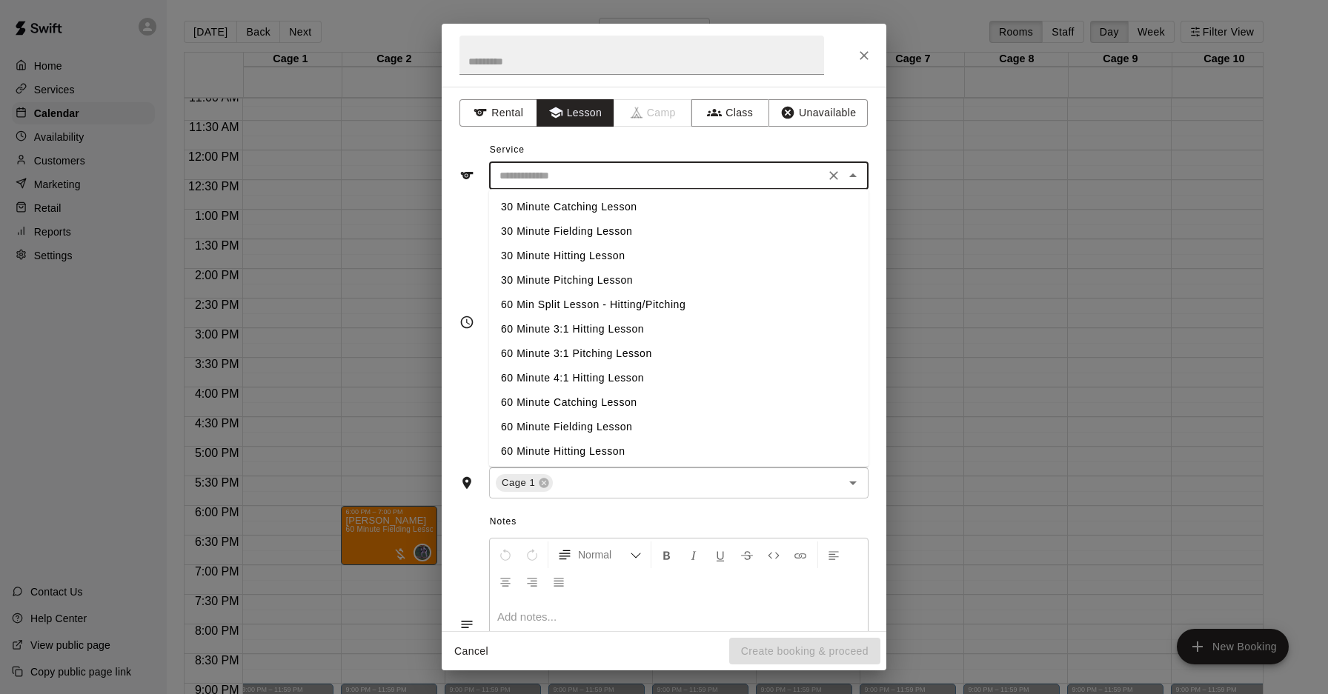
click at [573, 173] on input "text" at bounding box center [656, 176] width 327 height 19
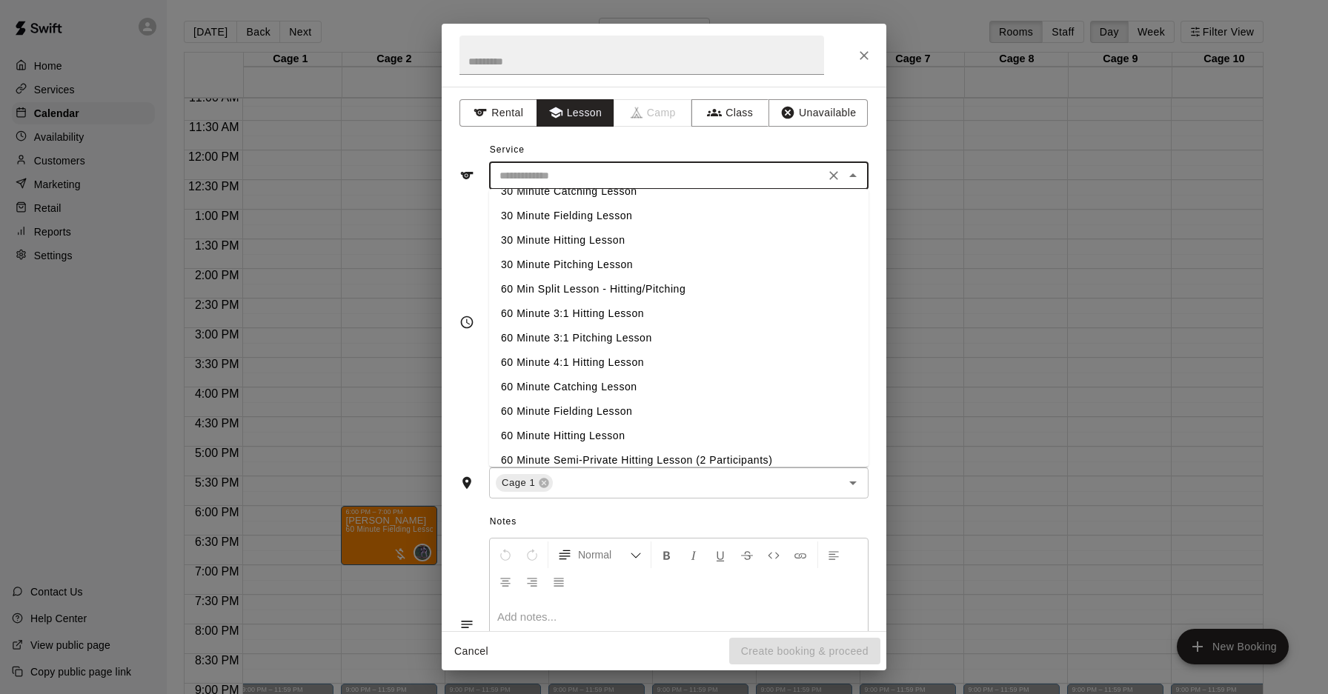
scroll to position [0, 0]
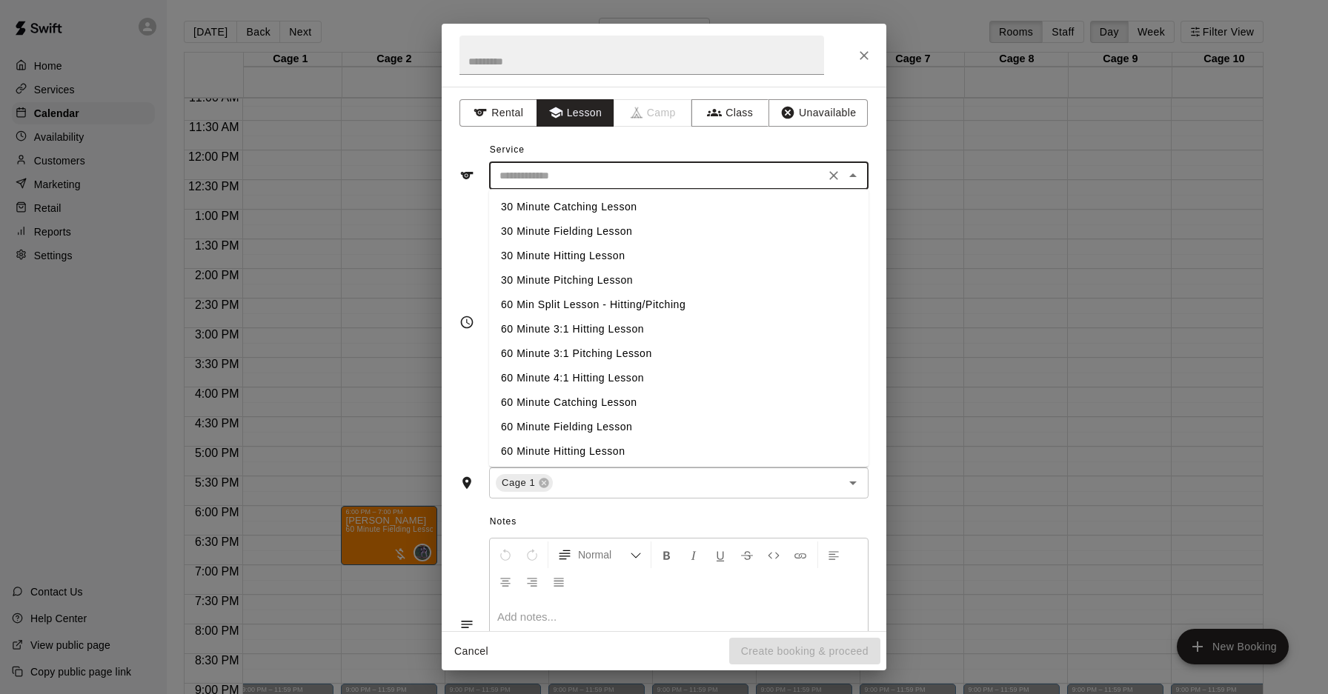
click at [604, 310] on li "60 Min Split Lesson - Hitting/Pitching" at bounding box center [678, 305] width 379 height 24
type input "**********"
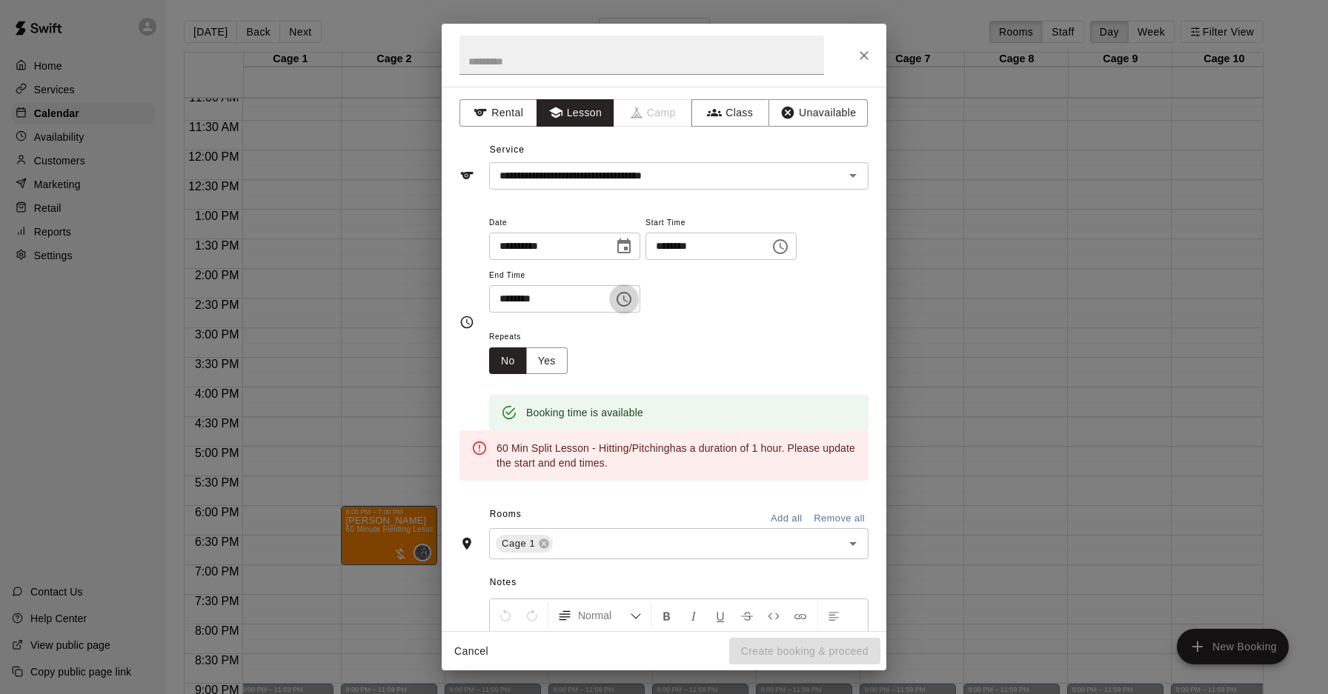
click at [628, 297] on icon "Choose time, selected time is 4:30 PM" at bounding box center [624, 299] width 18 height 18
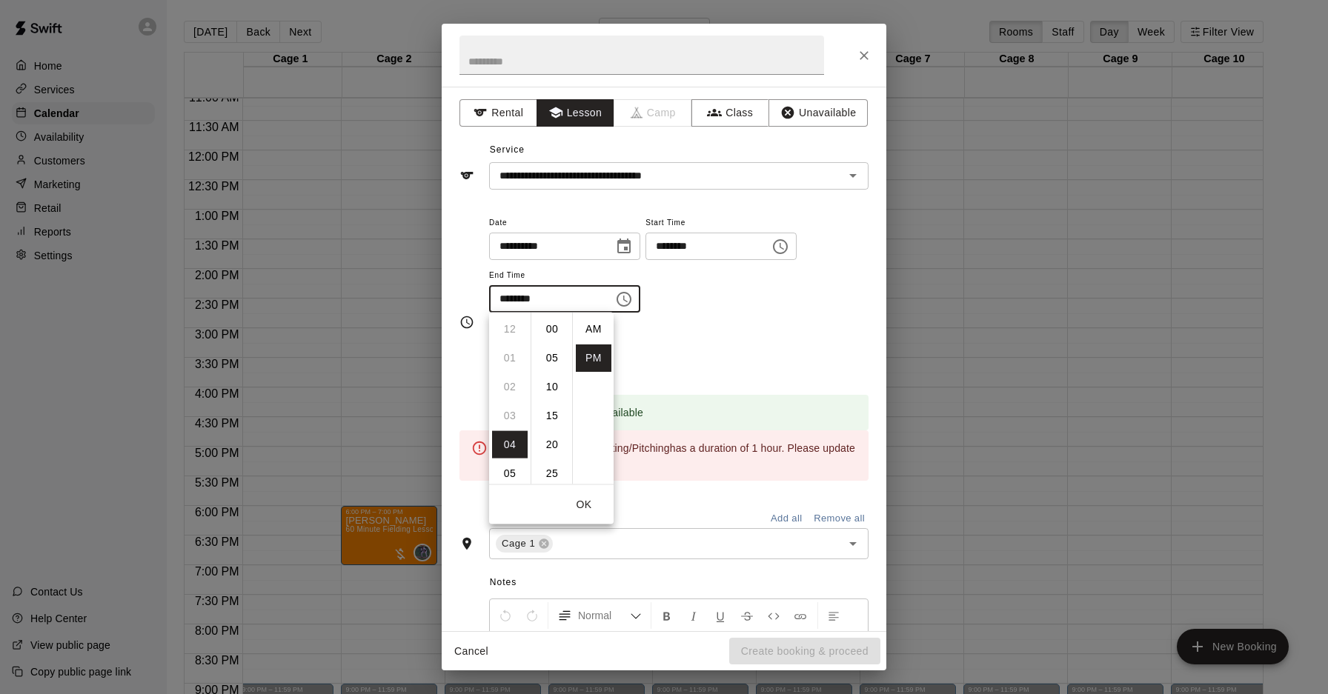
scroll to position [27, 0]
click at [511, 366] on li "05" at bounding box center [510, 358] width 36 height 27
click at [554, 338] on li "00" at bounding box center [552, 329] width 36 height 27
type input "********"
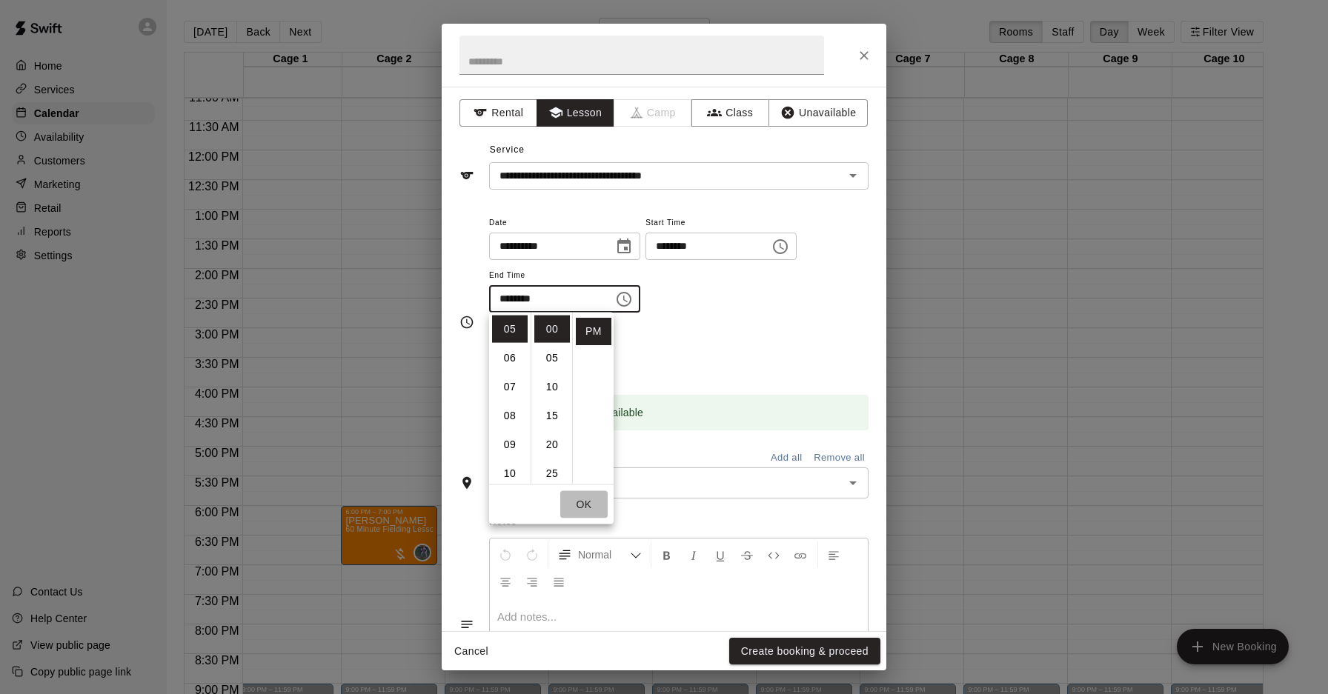
click at [591, 500] on button "OK" at bounding box center [583, 504] width 47 height 27
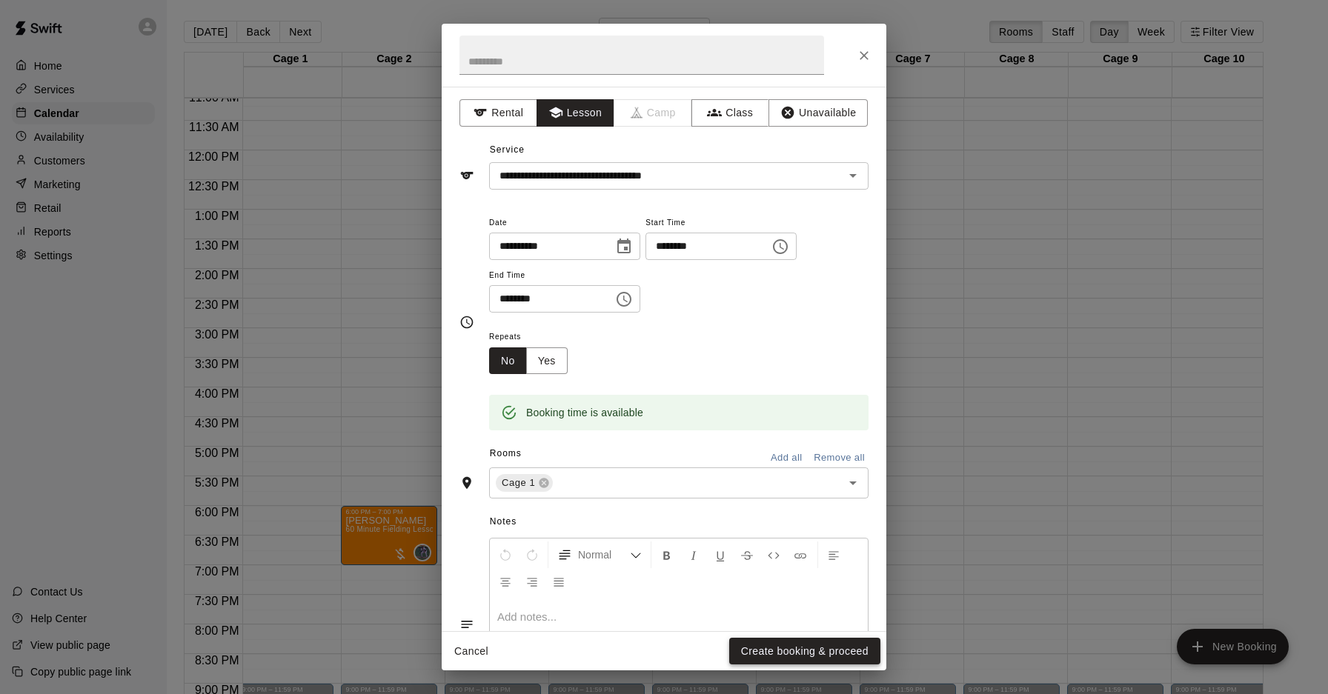
click at [754, 655] on button "Create booking & proceed" at bounding box center [804, 651] width 151 height 27
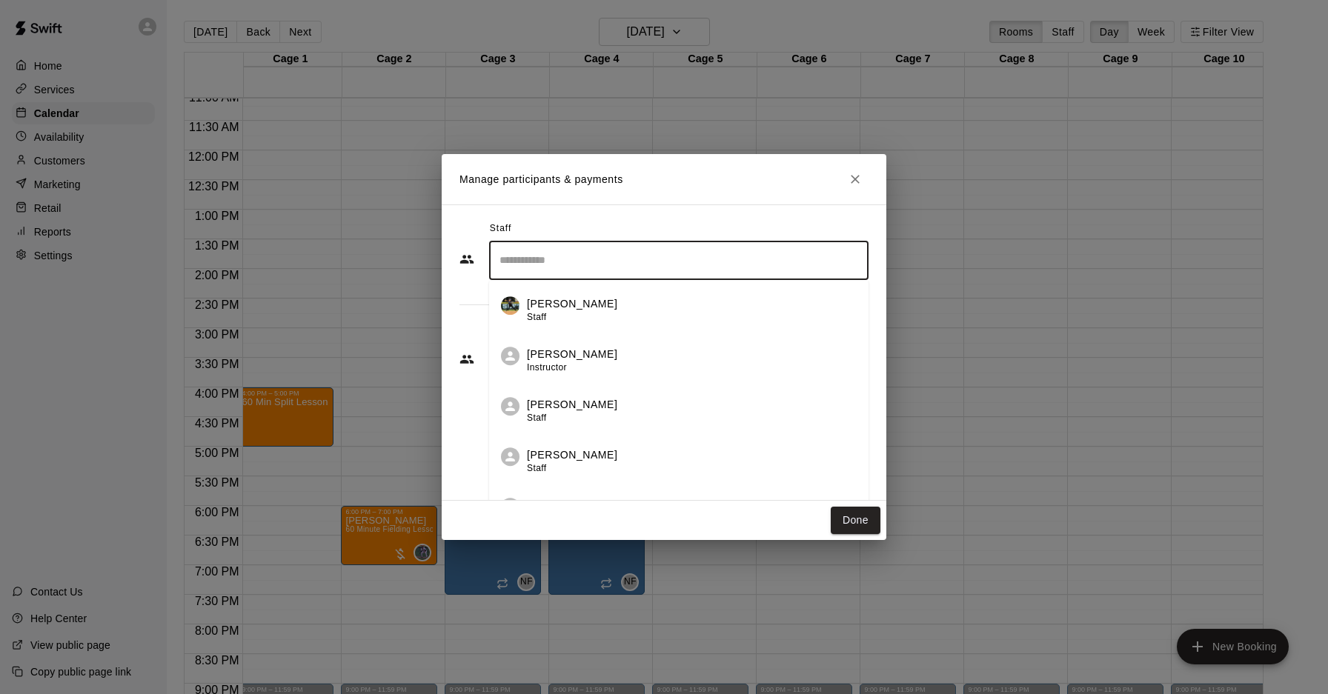
click at [607, 271] on input "Search staff" at bounding box center [679, 260] width 366 height 26
type input "*"
click at [628, 367] on div "[PERSON_NAME] Instructor" at bounding box center [692, 361] width 330 height 29
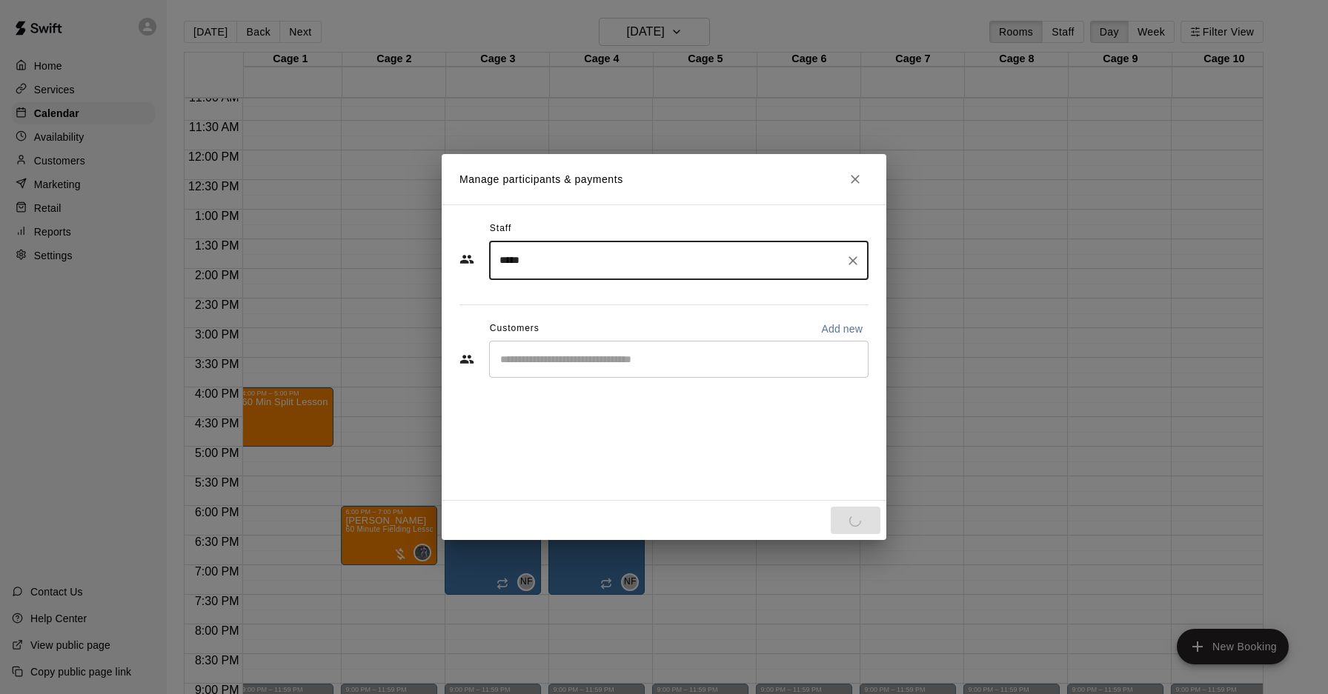
type input "****"
click at [606, 364] on input "Start typing to search customers..." at bounding box center [679, 359] width 366 height 15
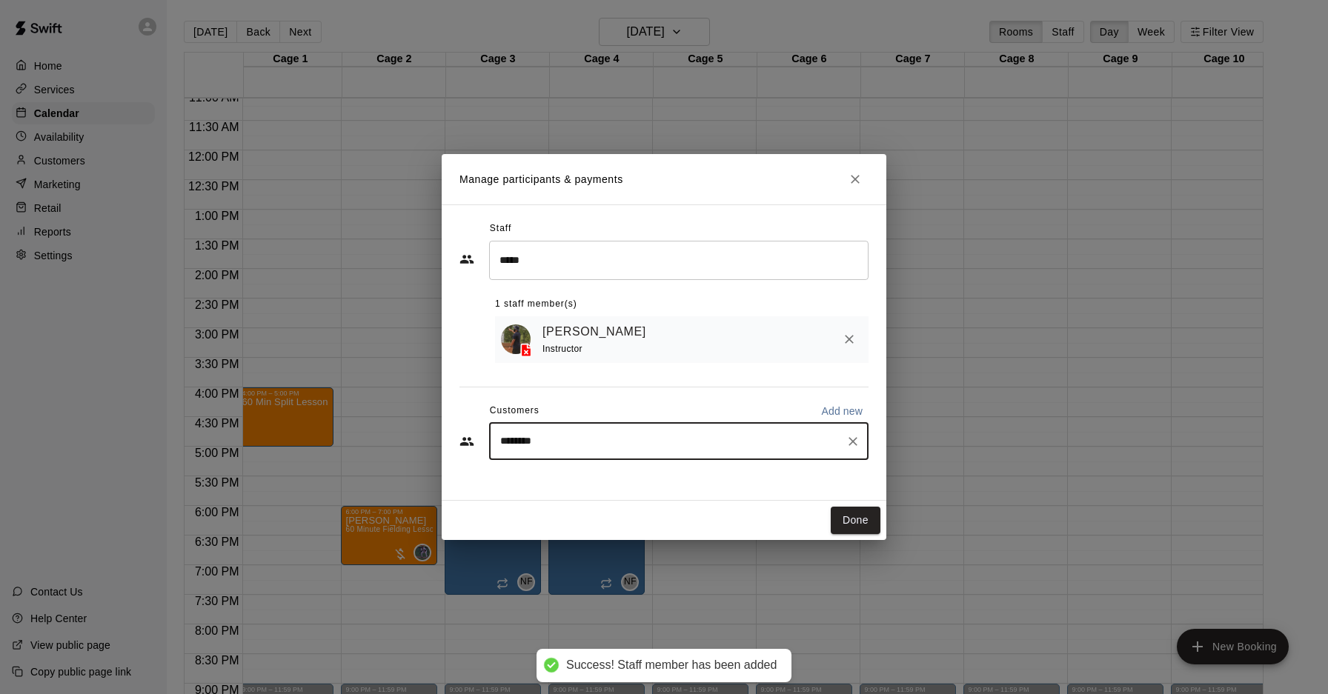
type input "*********"
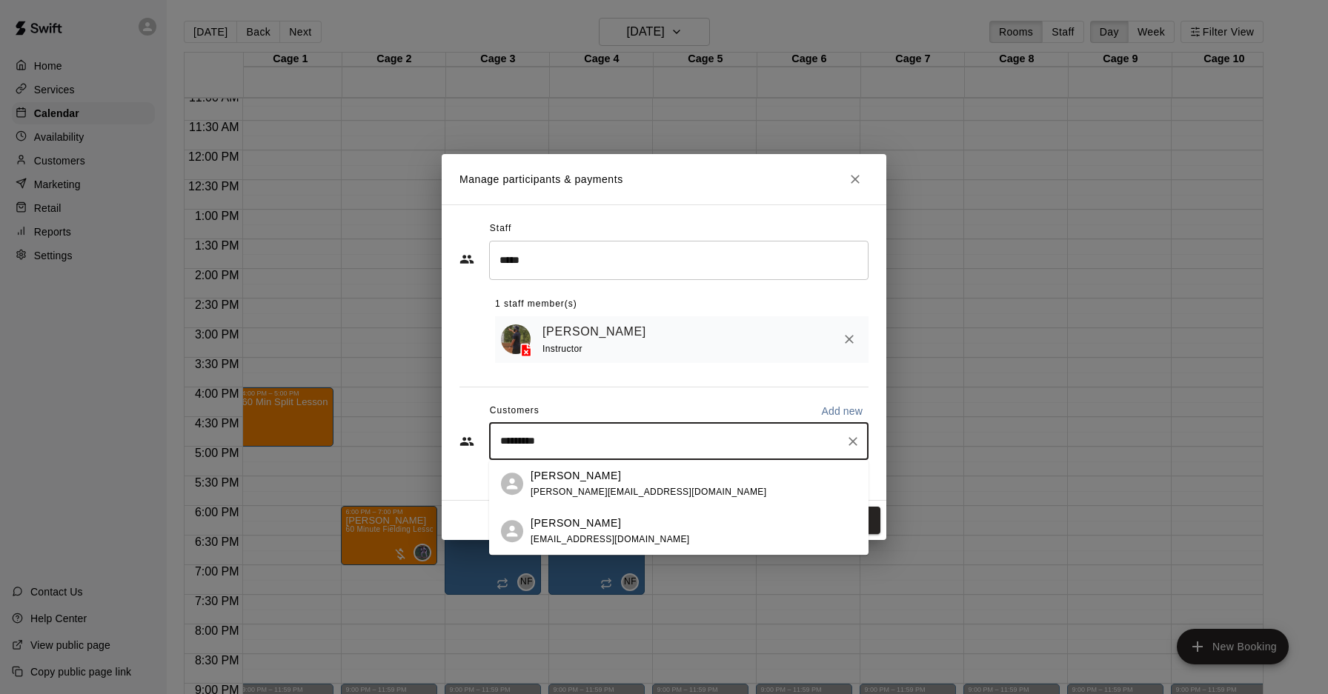
click at [584, 520] on p "[PERSON_NAME]" at bounding box center [576, 524] width 90 height 16
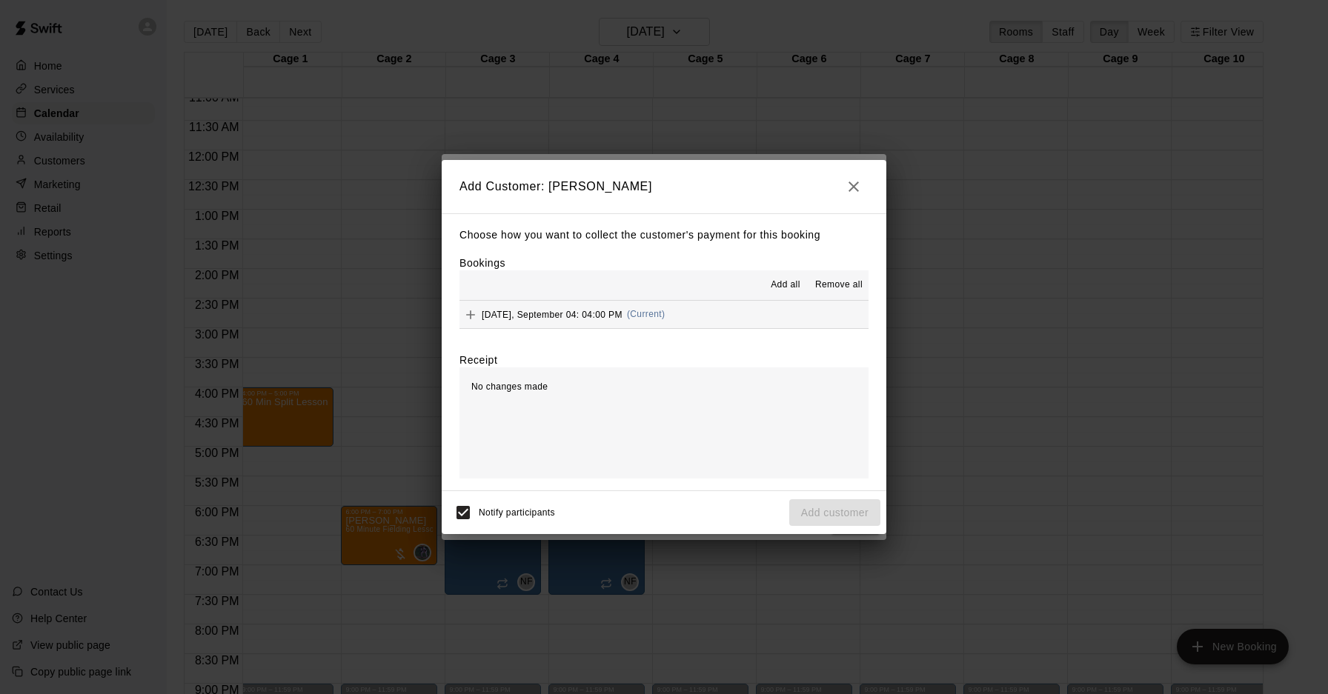
click at [693, 307] on button "Thursday, September 04: 04:00 PM (Current)" at bounding box center [663, 314] width 409 height 27
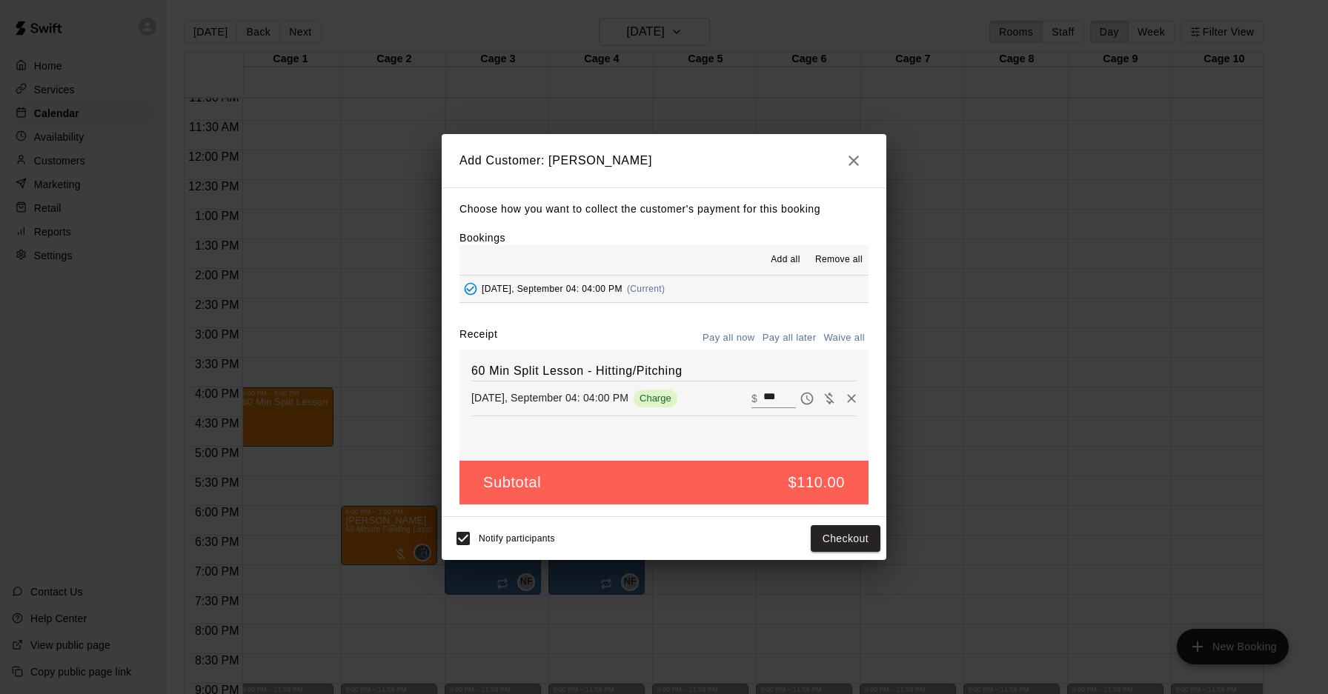
click at [781, 336] on button "Pay all later" at bounding box center [789, 338] width 61 height 23
click at [847, 536] on button "Add customer" at bounding box center [834, 538] width 91 height 27
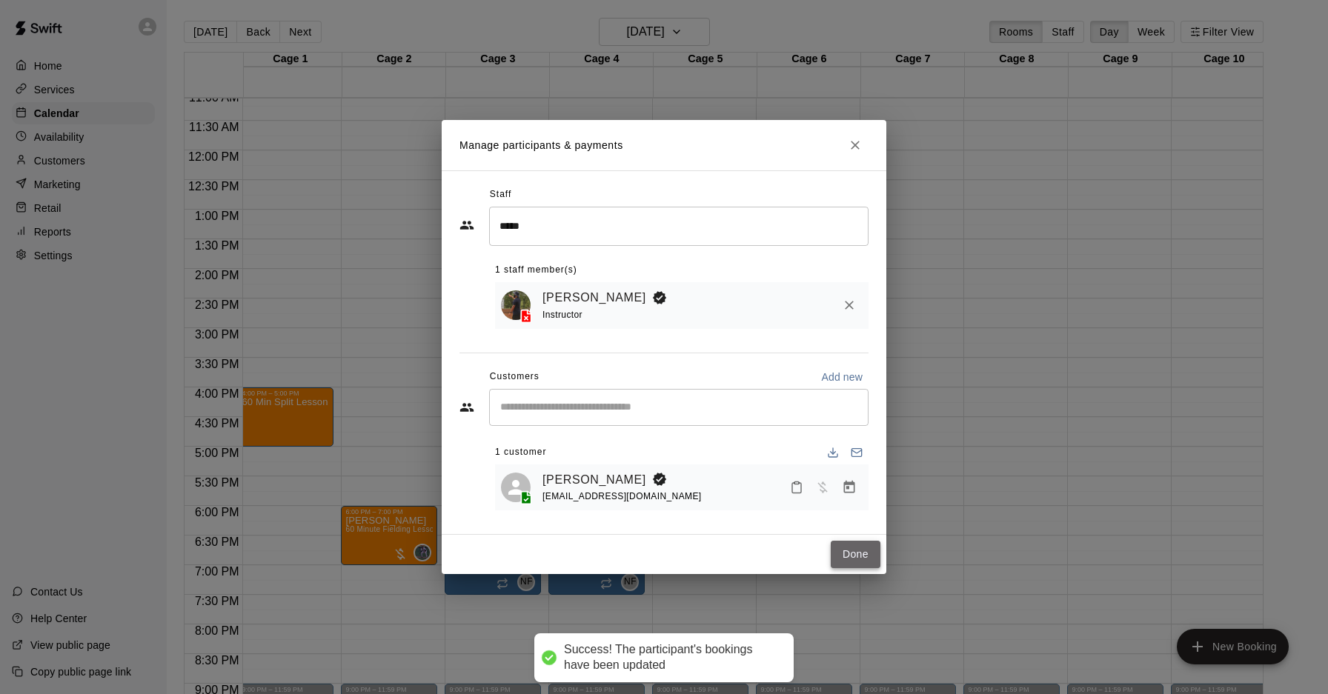
click at [854, 551] on button "Done" at bounding box center [856, 554] width 50 height 27
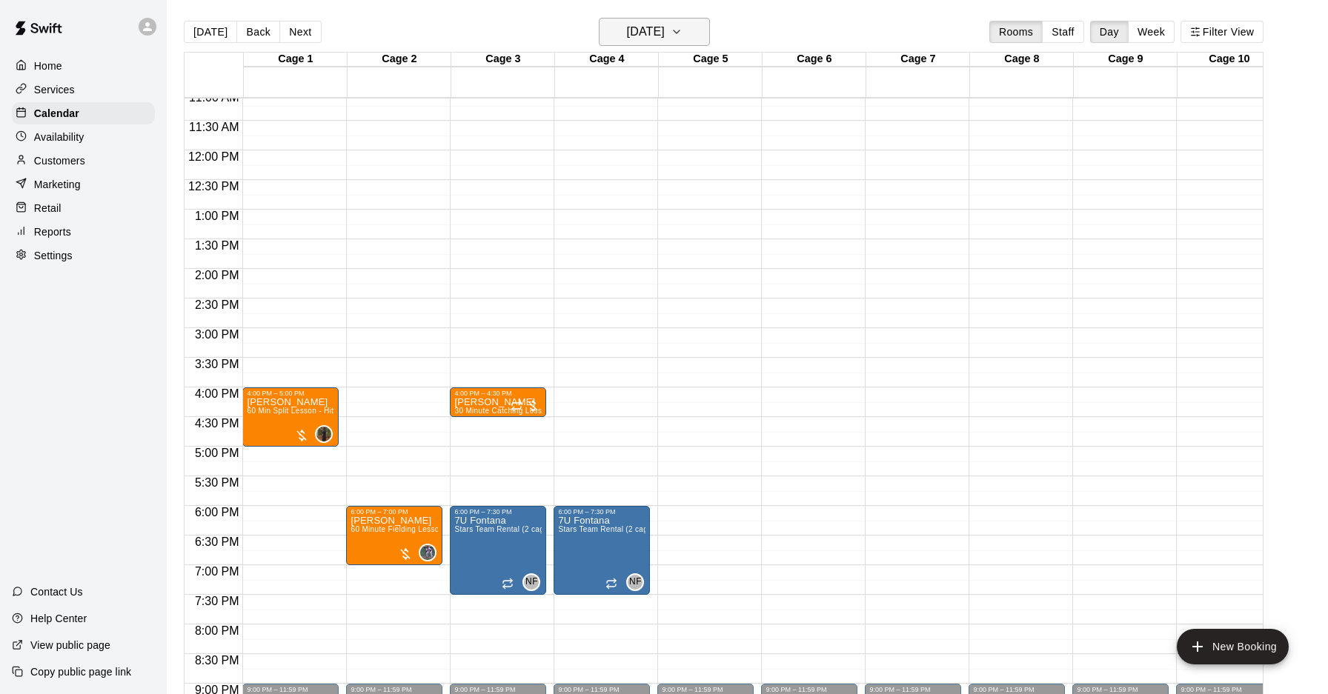
click at [665, 31] on h6 "[DATE]" at bounding box center [646, 31] width 38 height 21
click at [677, 163] on button "11" at bounding box center [681, 158] width 27 height 27
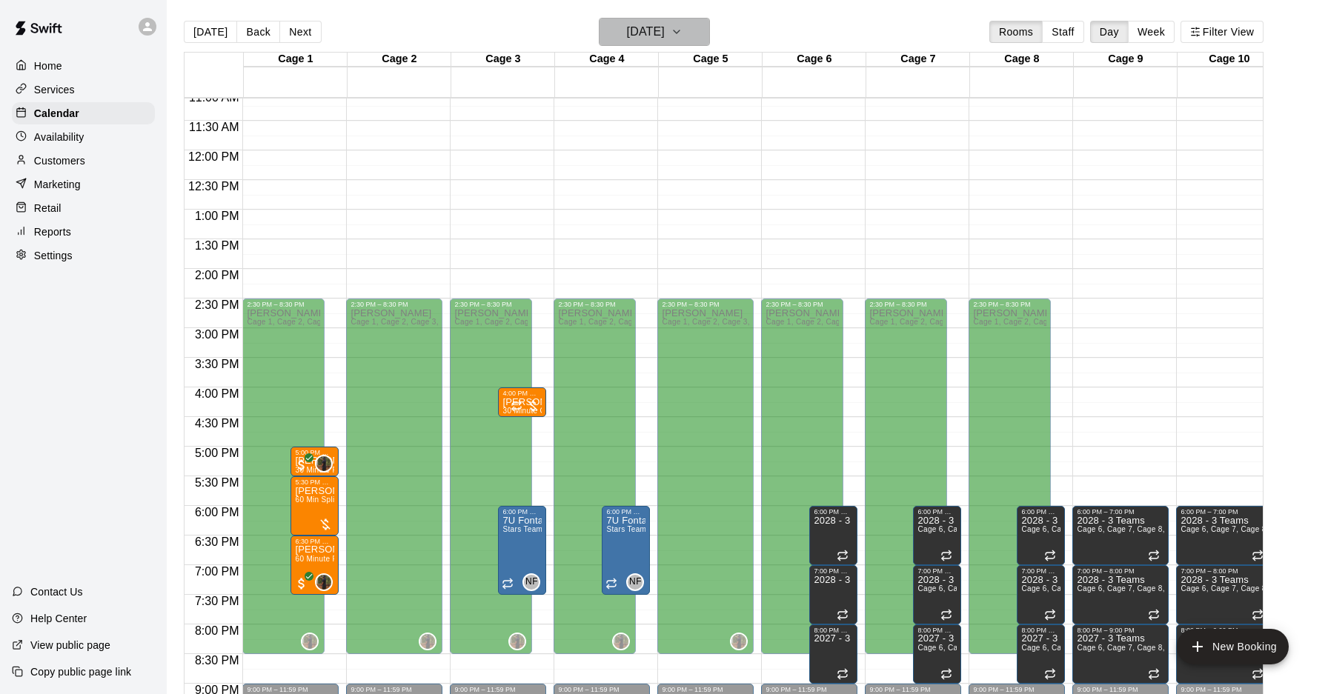
click at [682, 31] on icon "button" at bounding box center [677, 32] width 12 height 18
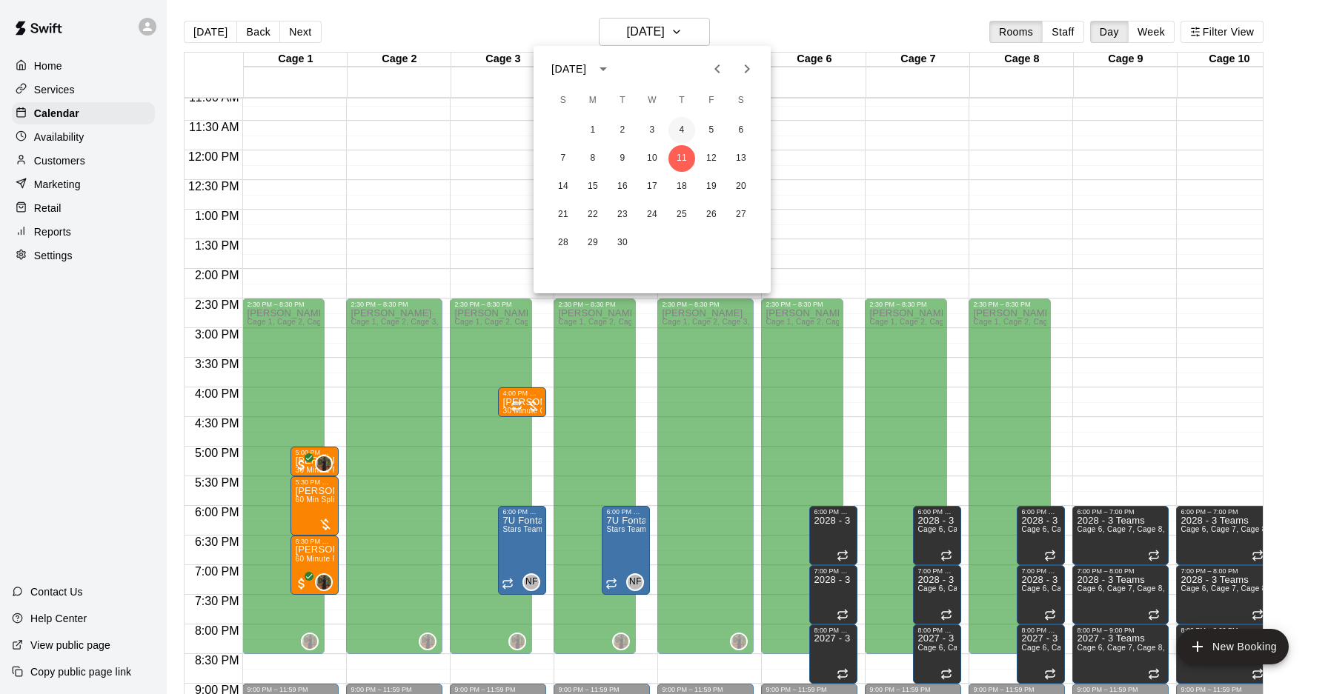
click at [689, 137] on button "4" at bounding box center [681, 130] width 27 height 27
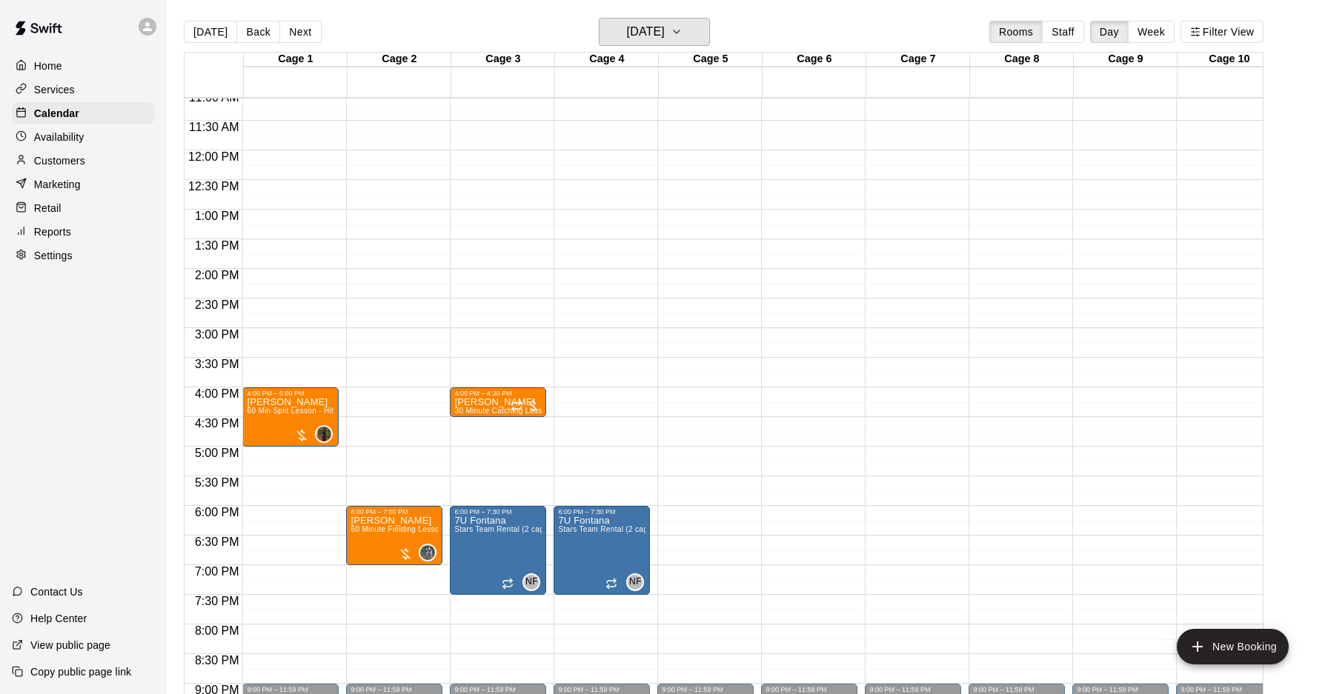
scroll to position [662, 0]
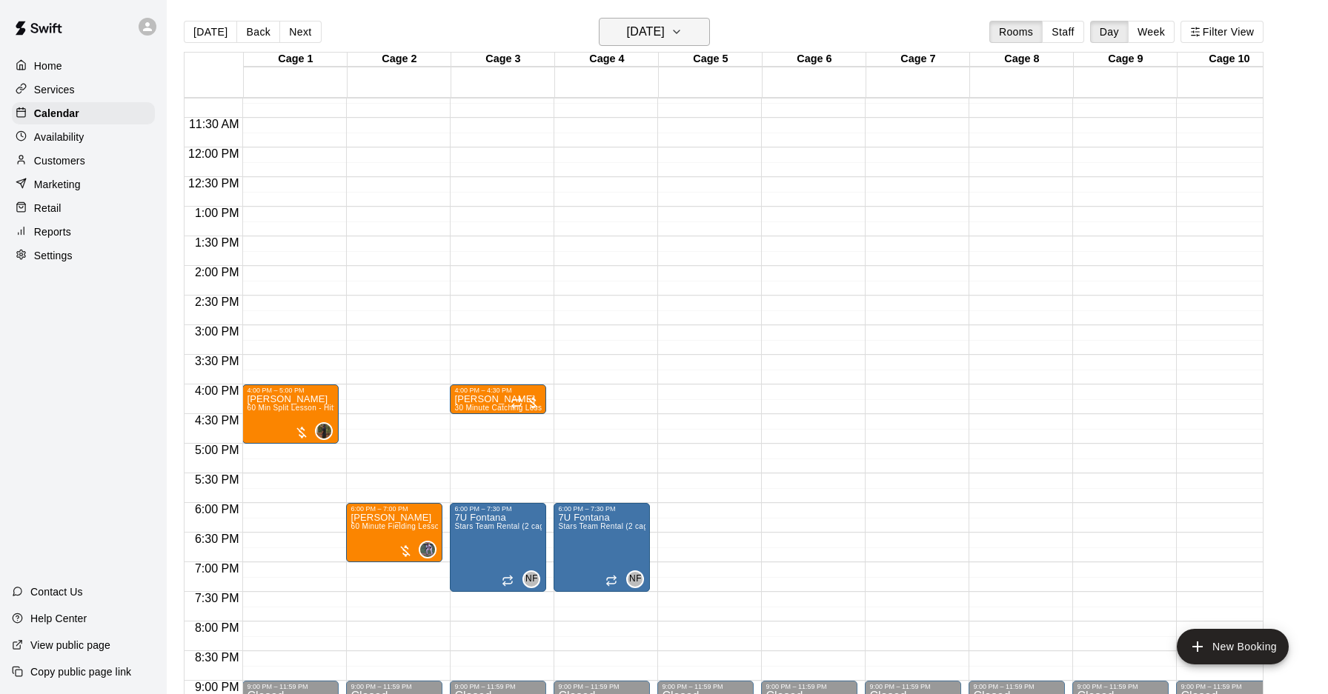
click at [665, 41] on h6 "[DATE]" at bounding box center [646, 31] width 38 height 21
click at [651, 135] on button "3" at bounding box center [652, 130] width 27 height 27
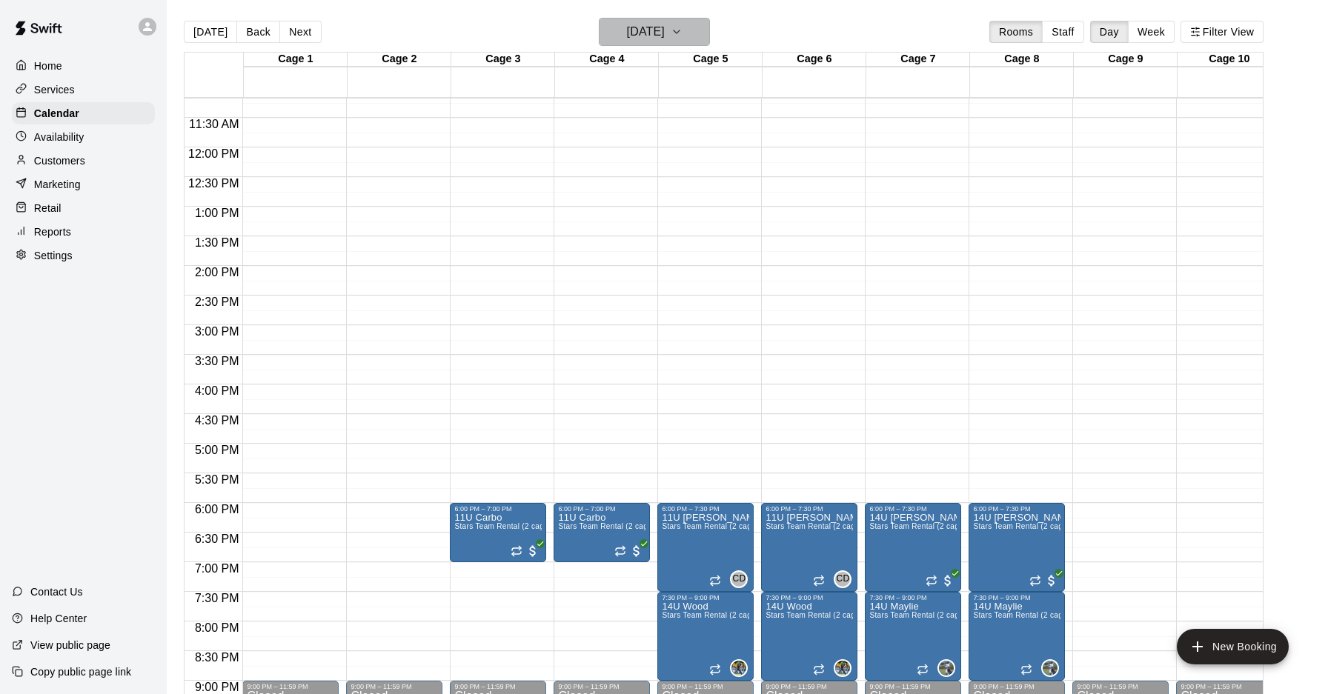
click at [662, 29] on h6 "Wednesday Sep 03" at bounding box center [646, 31] width 38 height 21
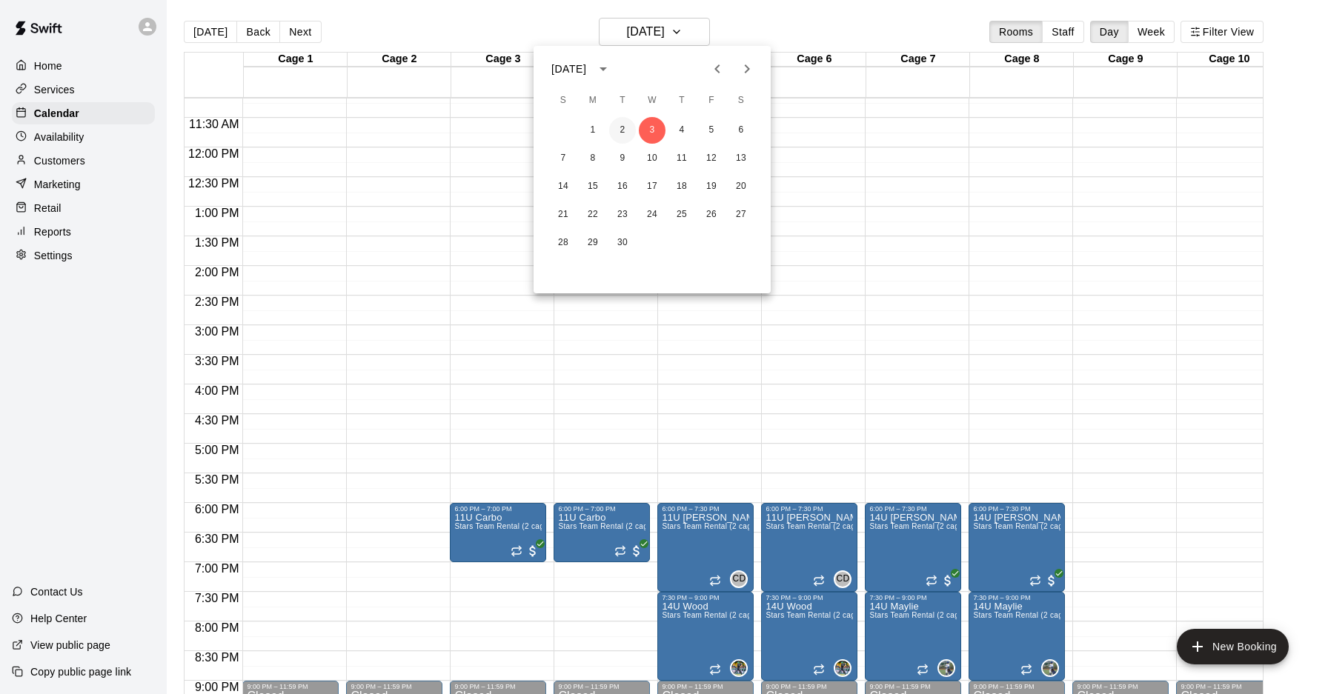
click at [623, 126] on button "2" at bounding box center [622, 130] width 27 height 27
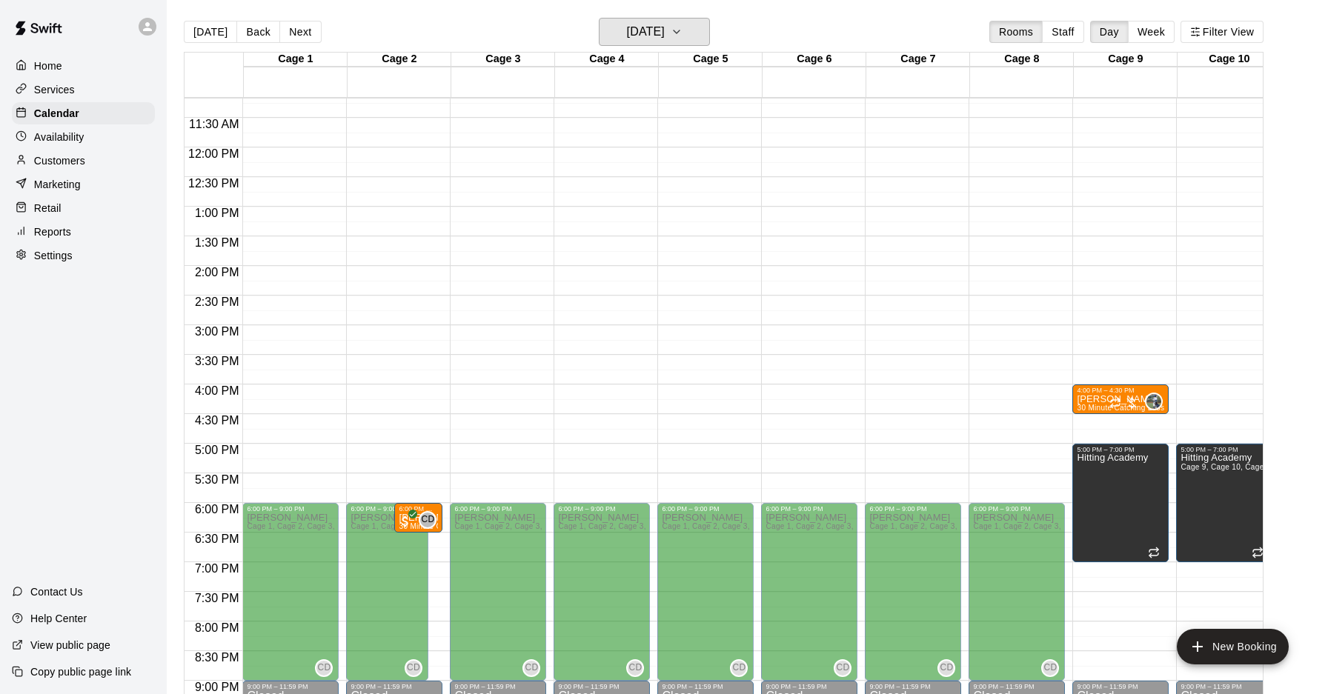
click at [649, 39] on h6 "Tuesday Sep 02" at bounding box center [646, 31] width 38 height 21
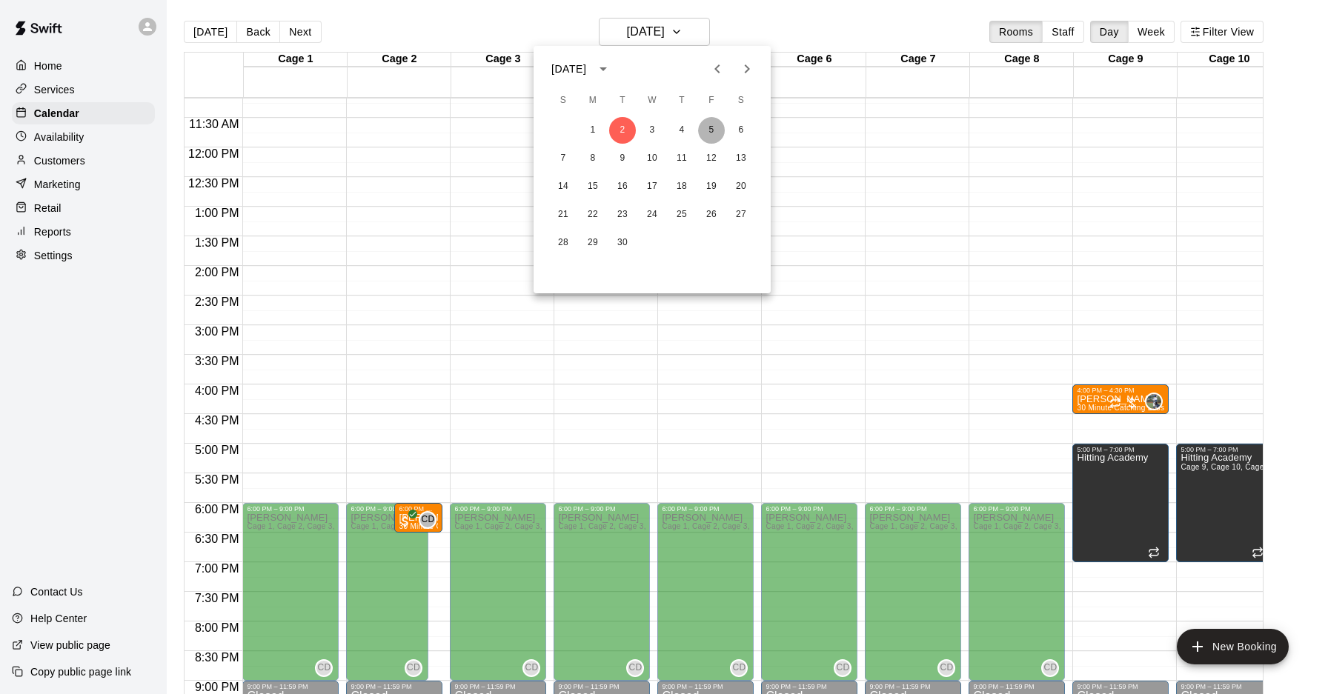
click at [712, 133] on button "5" at bounding box center [711, 130] width 27 height 27
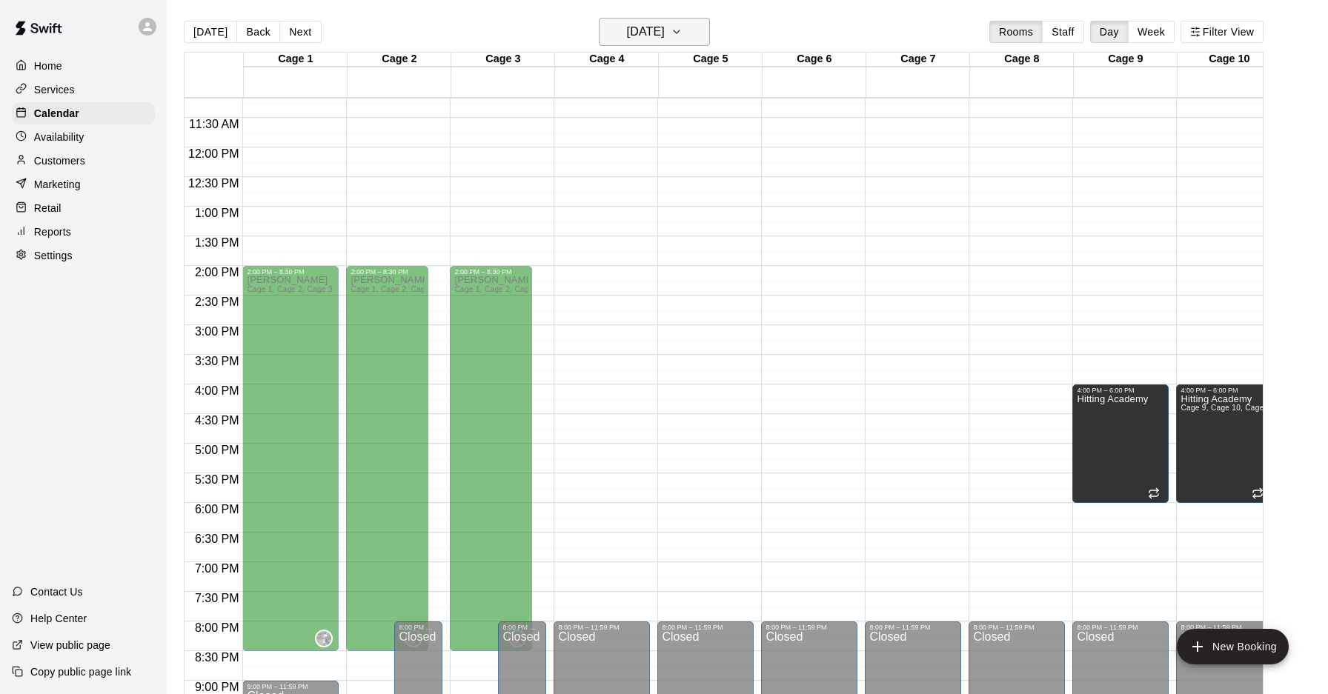
click at [664, 39] on h6 "Friday Sep 05" at bounding box center [646, 31] width 38 height 21
click at [713, 165] on button "12" at bounding box center [711, 158] width 27 height 27
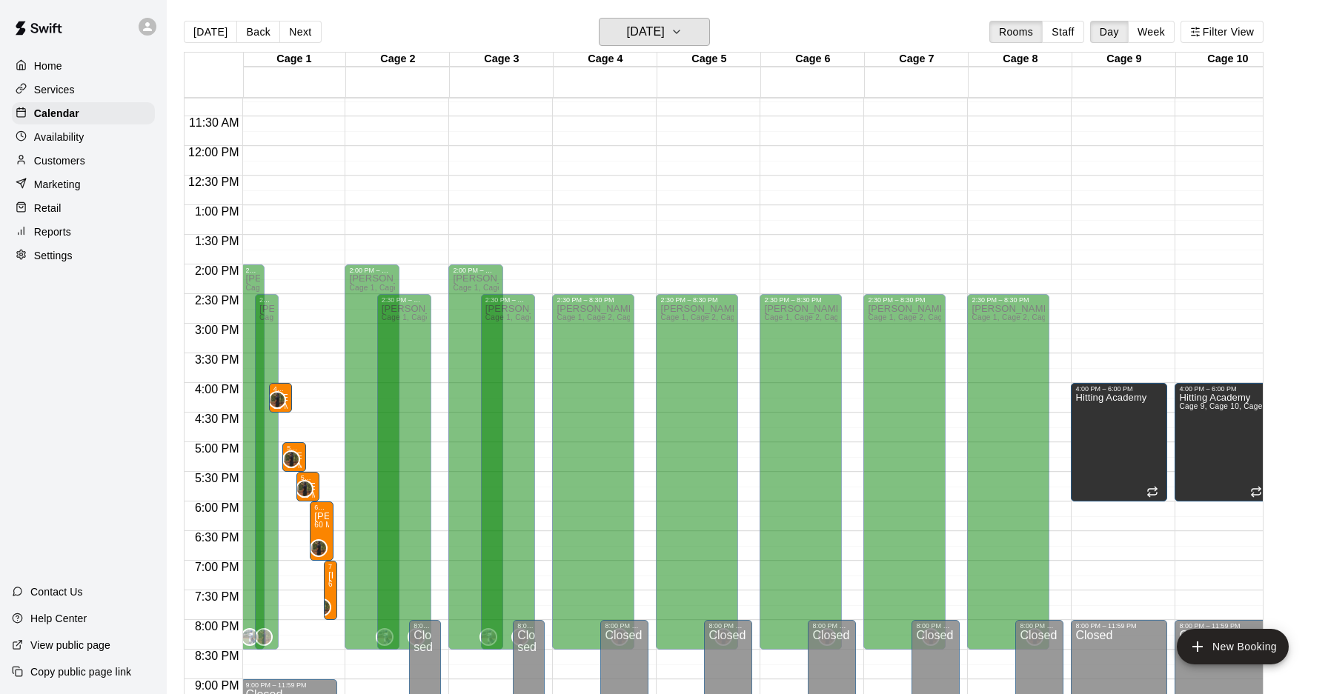
scroll to position [668, 1]
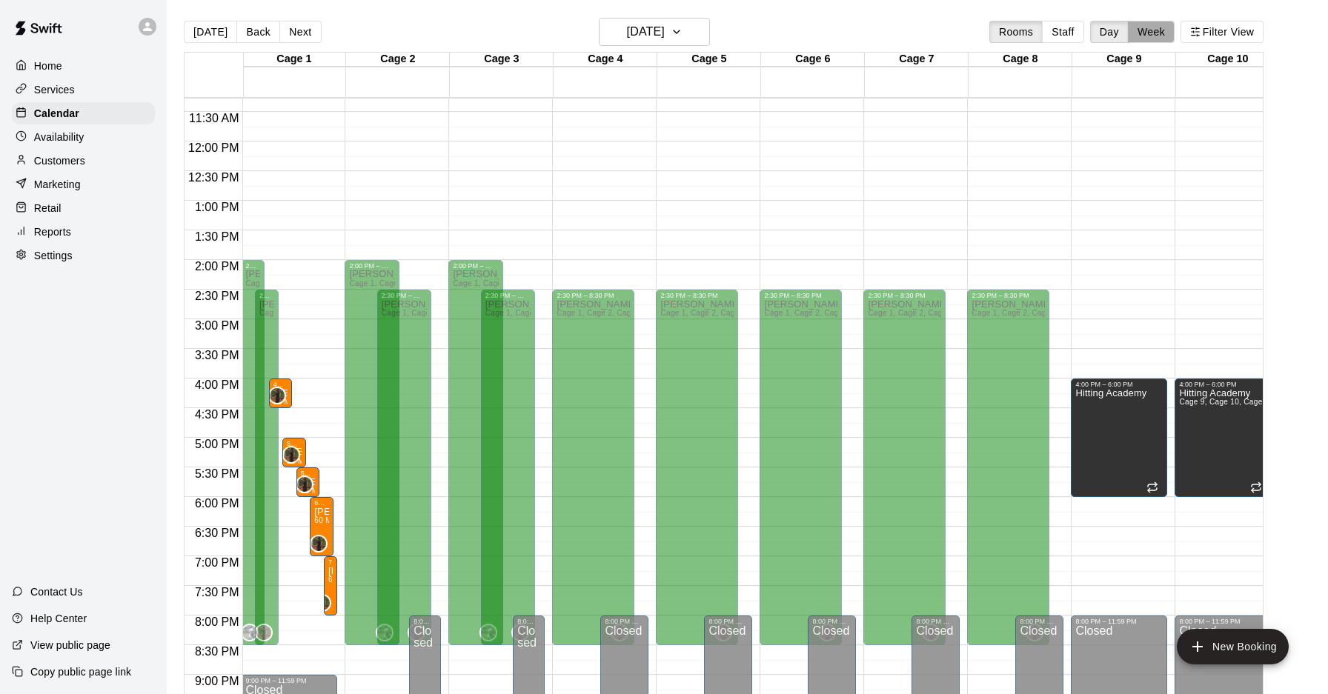
click at [1174, 28] on button "Week" at bounding box center [1151, 32] width 47 height 22
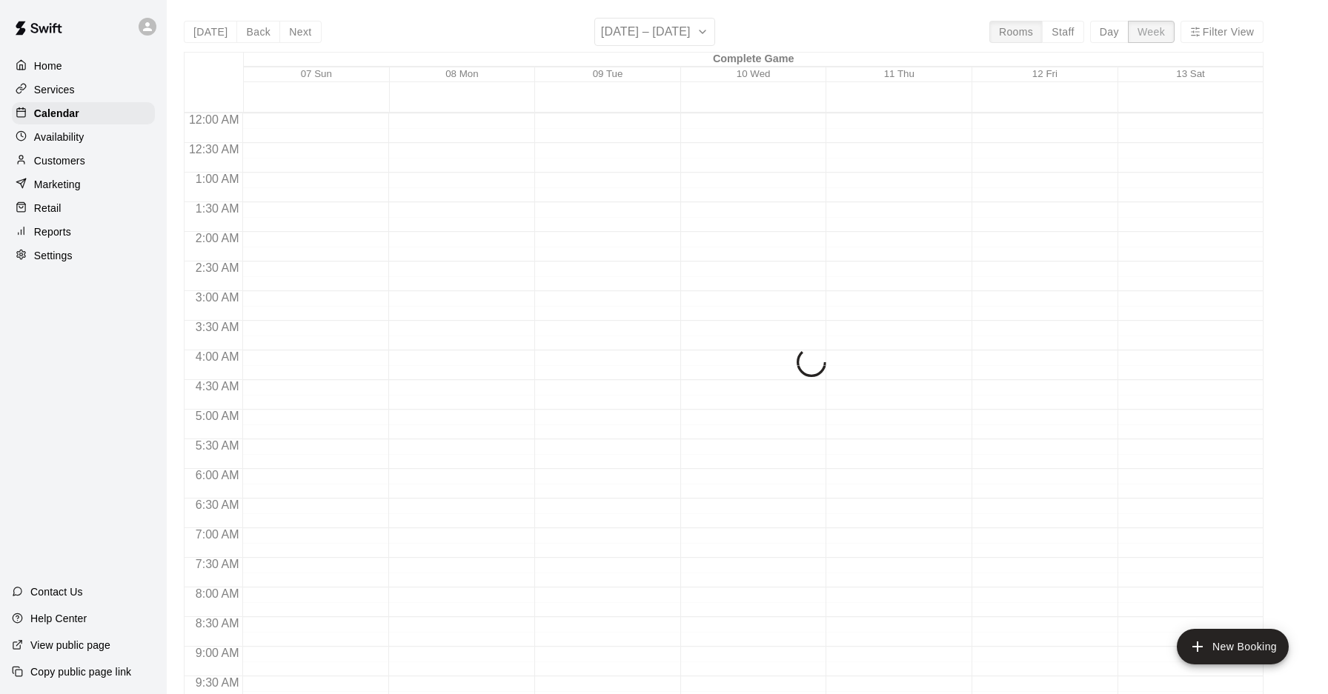
scroll to position [824, 0]
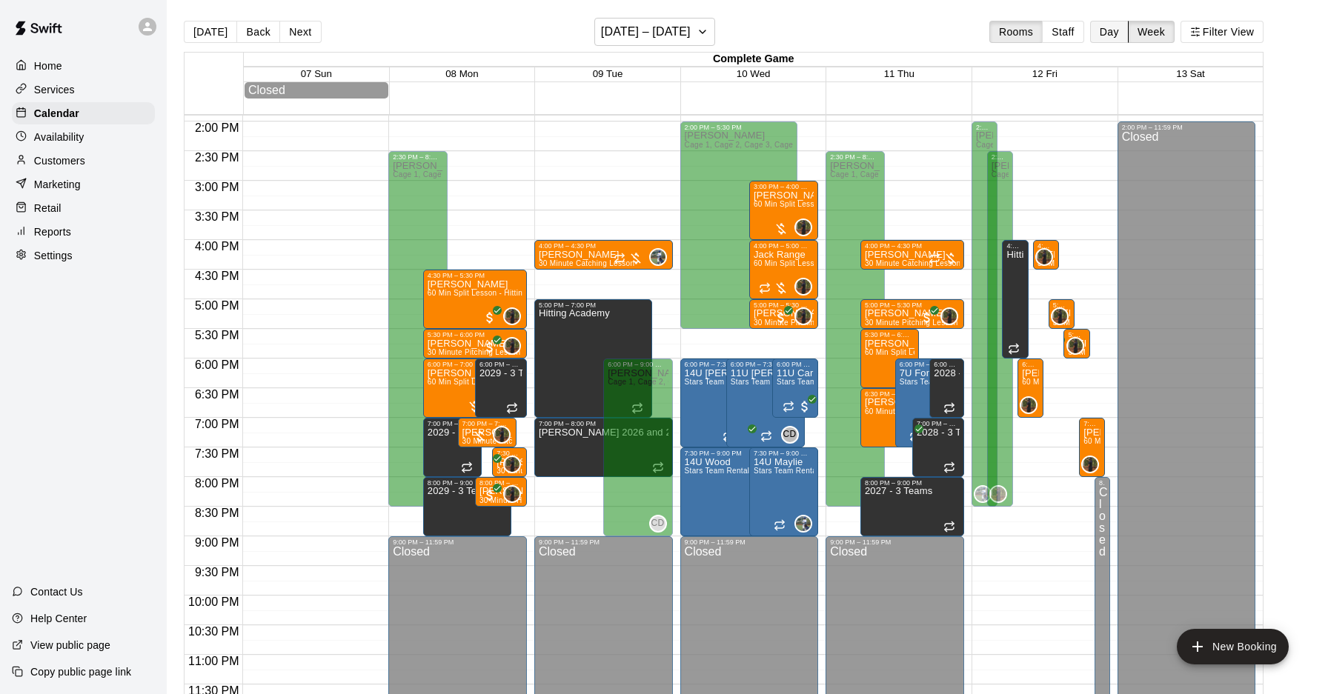
click at [1101, 36] on button "Day" at bounding box center [1109, 32] width 39 height 22
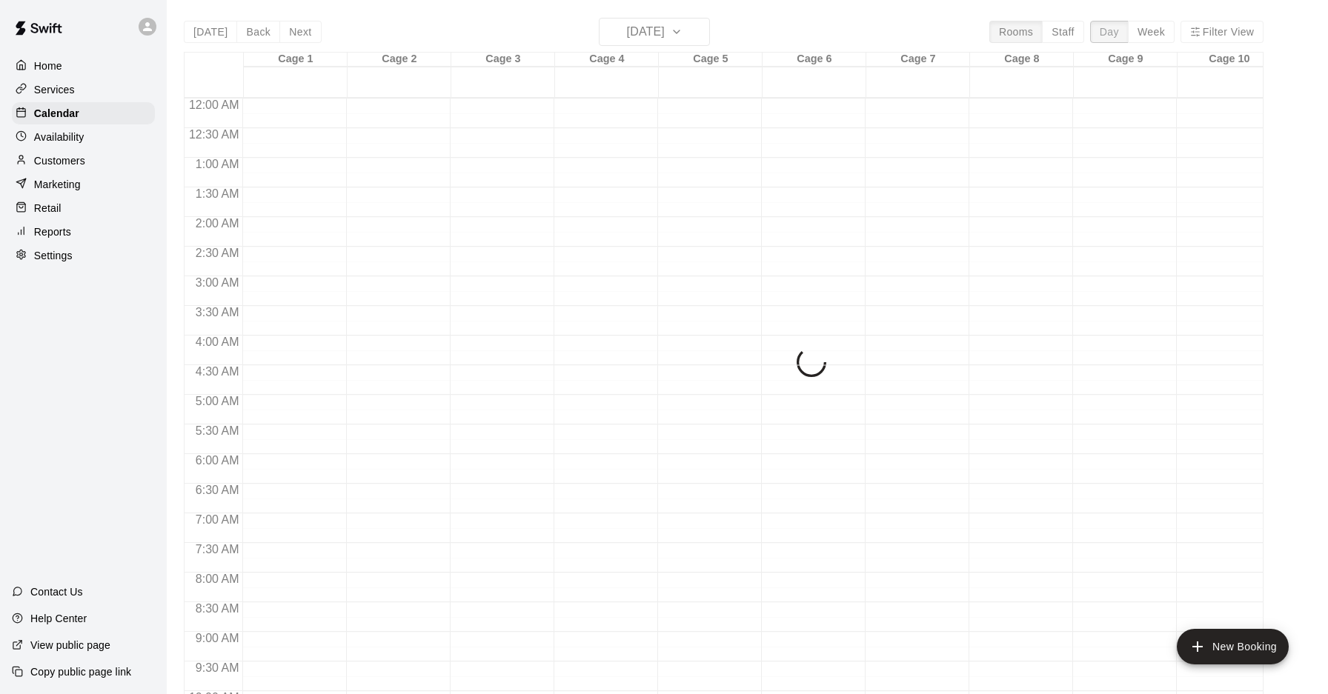
scroll to position [809, 0]
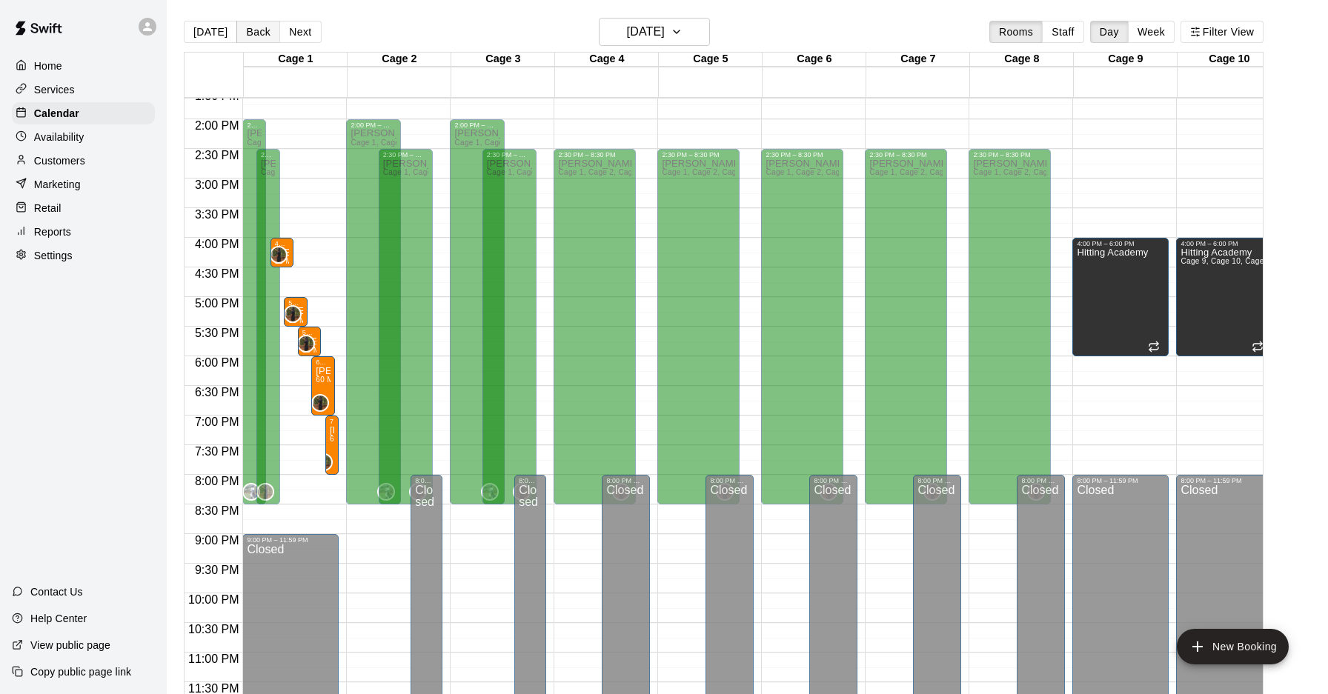
click at [257, 28] on button "Back" at bounding box center [258, 32] width 44 height 22
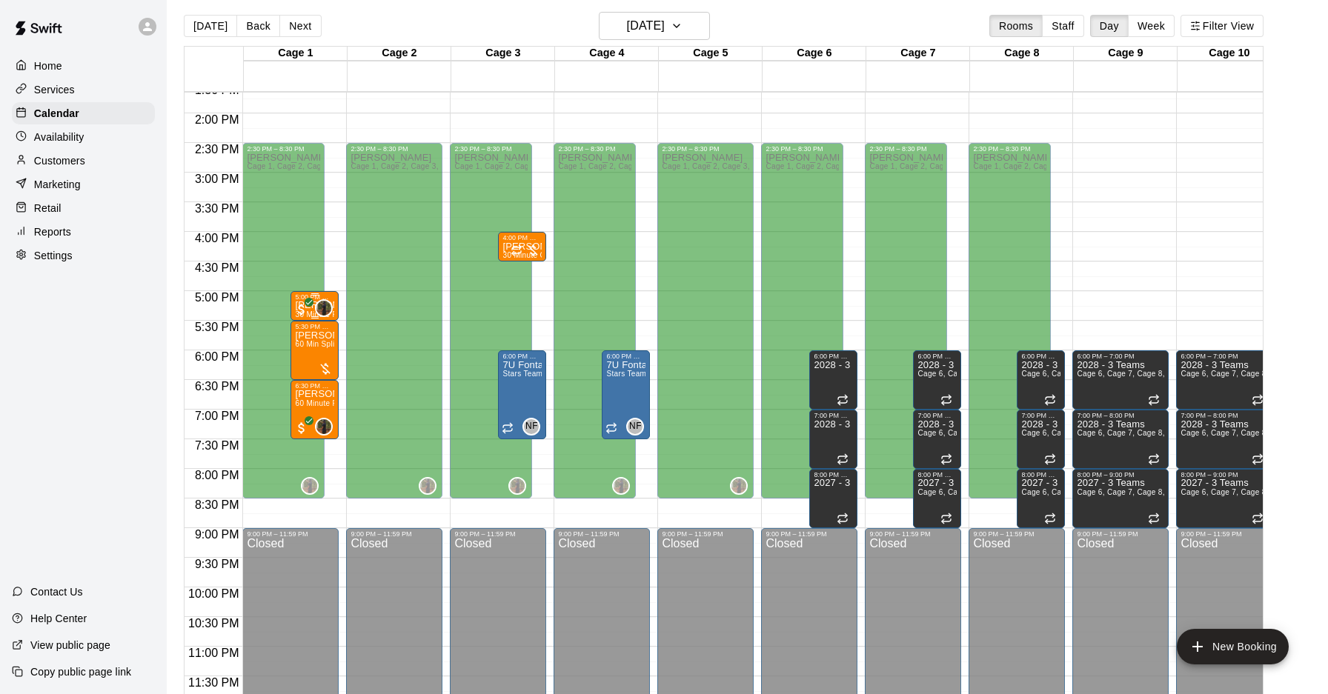
scroll to position [8, 0]
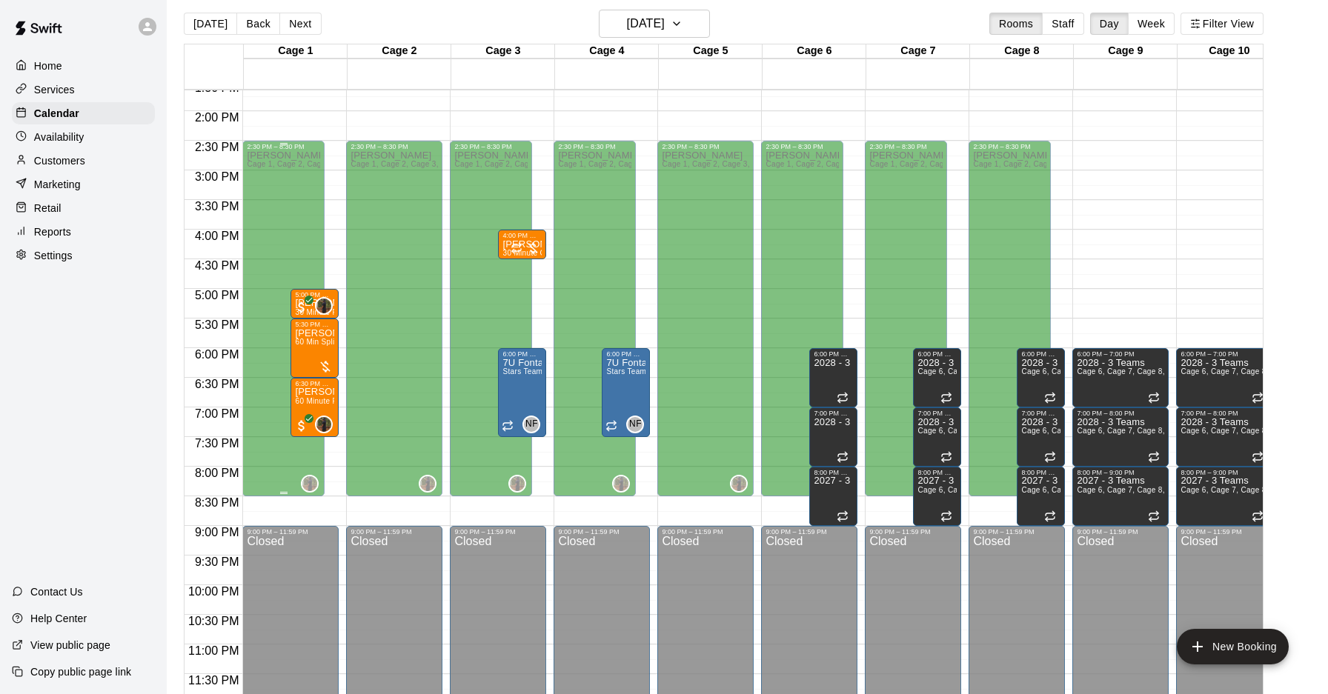
click at [302, 234] on div "Mike Thatcher Cage 1, Cage 2, Cage 3, Cage 4, Cage 5, Cage 6, Cage 7, Cage 8" at bounding box center [283, 497] width 73 height 694
click at [1236, 28] on button "Filter View" at bounding box center [1221, 24] width 83 height 22
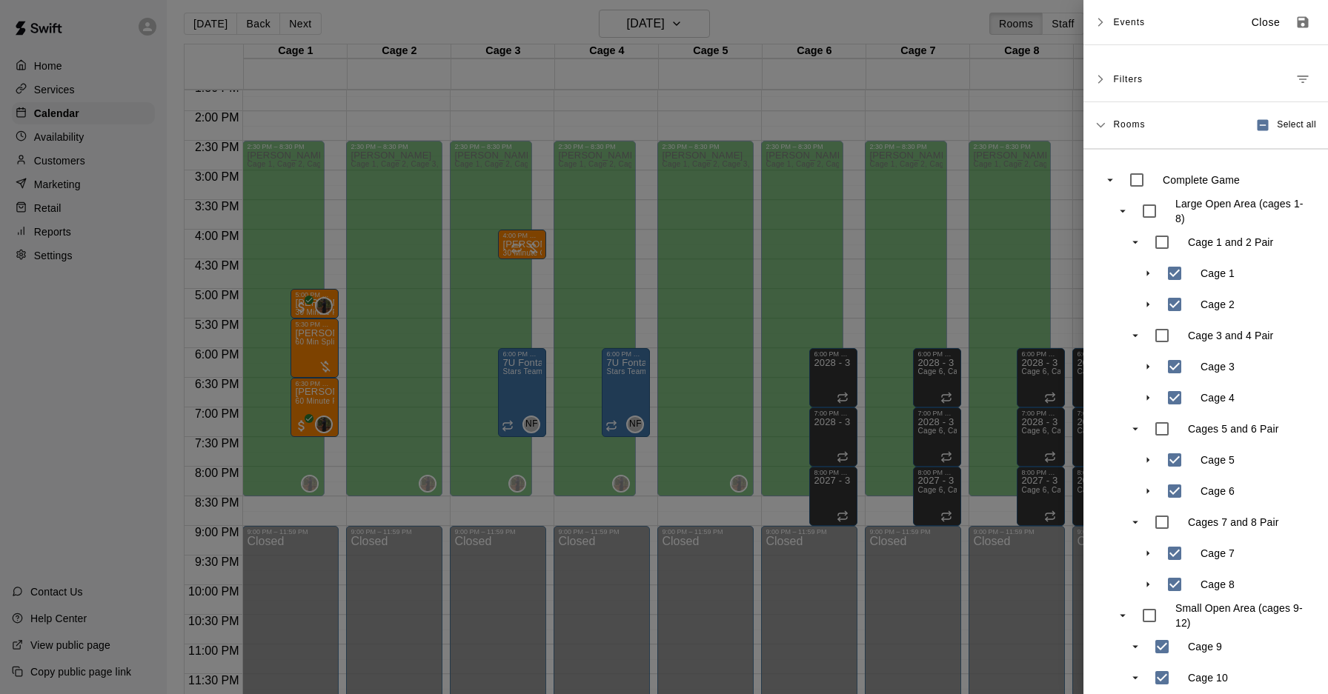
click at [1129, 79] on span "Filters" at bounding box center [1128, 79] width 30 height 27
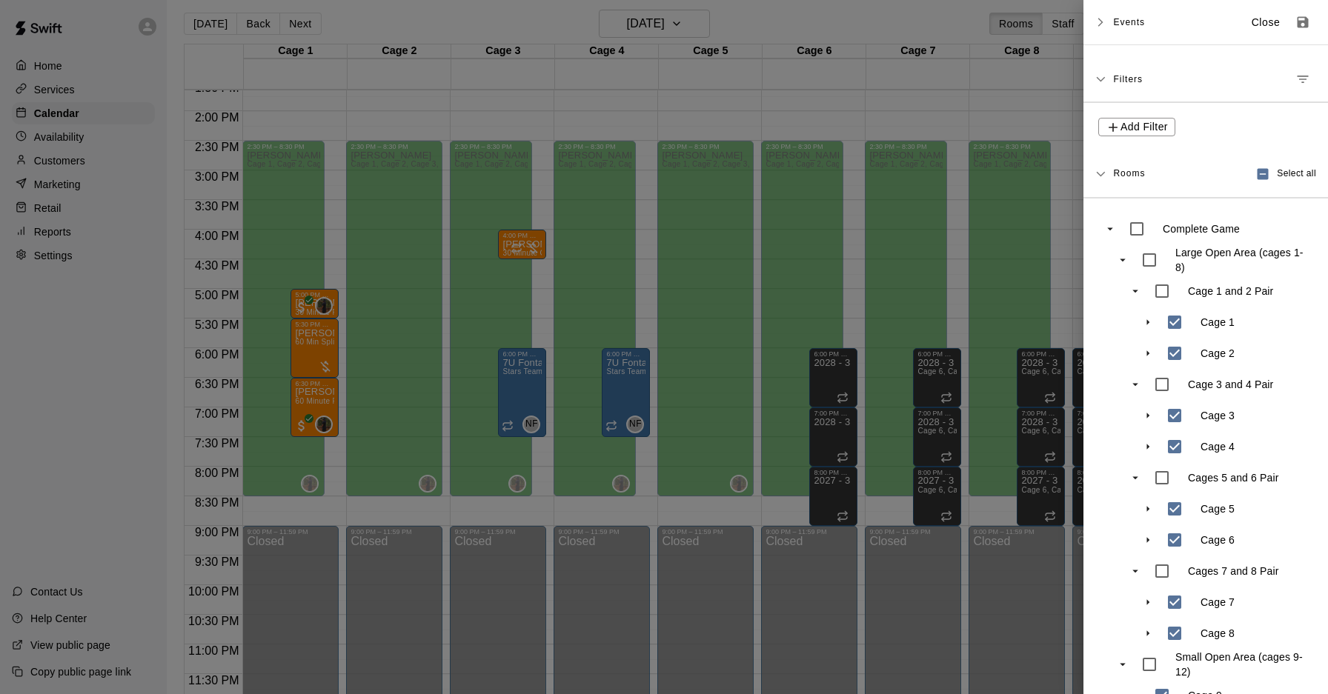
drag, startPoint x: 1134, startPoint y: 76, endPoint x: 1135, endPoint y: 67, distance: 8.9
click at [1135, 73] on span "Filters" at bounding box center [1128, 79] width 30 height 27
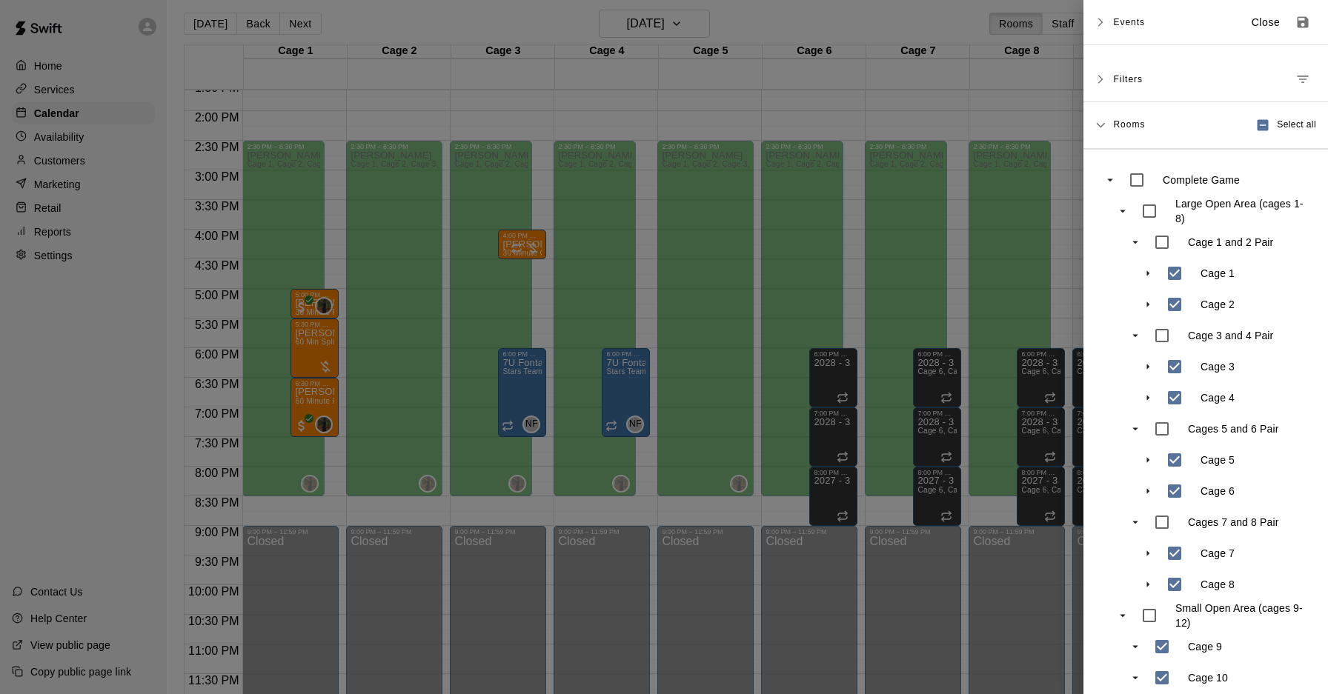
click at [1130, 21] on span "Events" at bounding box center [1129, 22] width 32 height 27
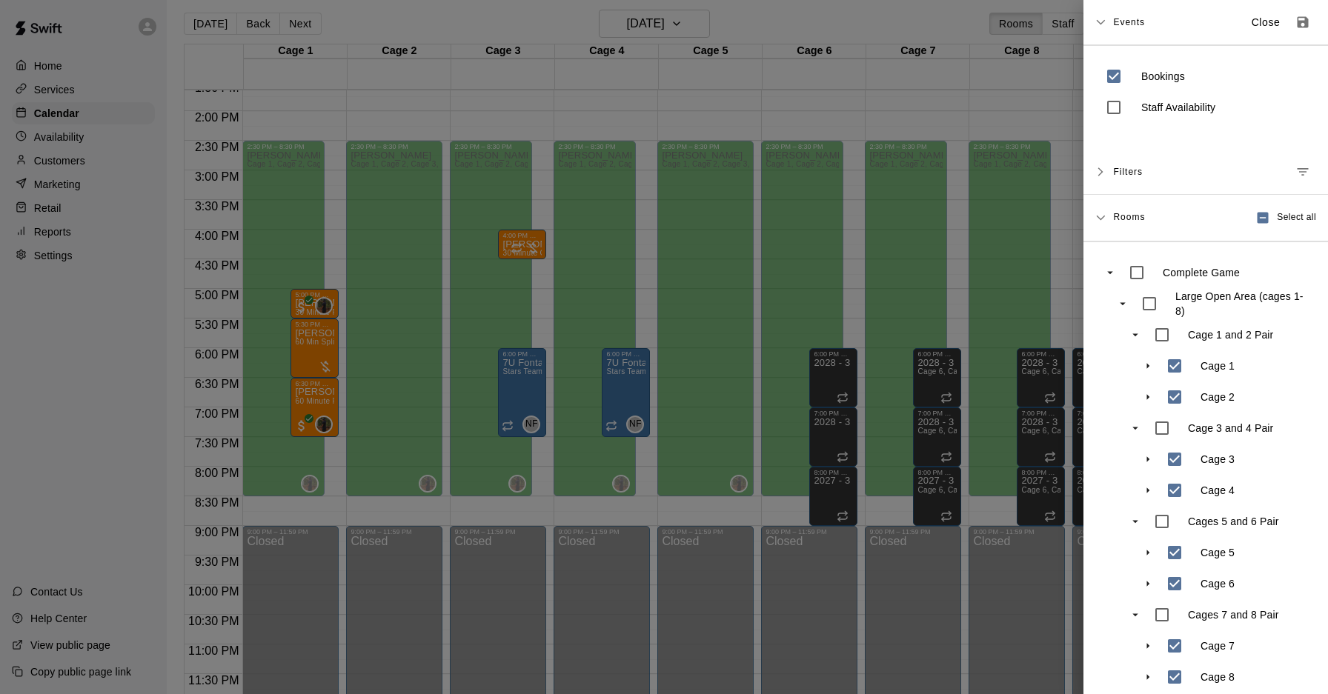
click at [1099, 22] on icon at bounding box center [1100, 22] width 9 height 5
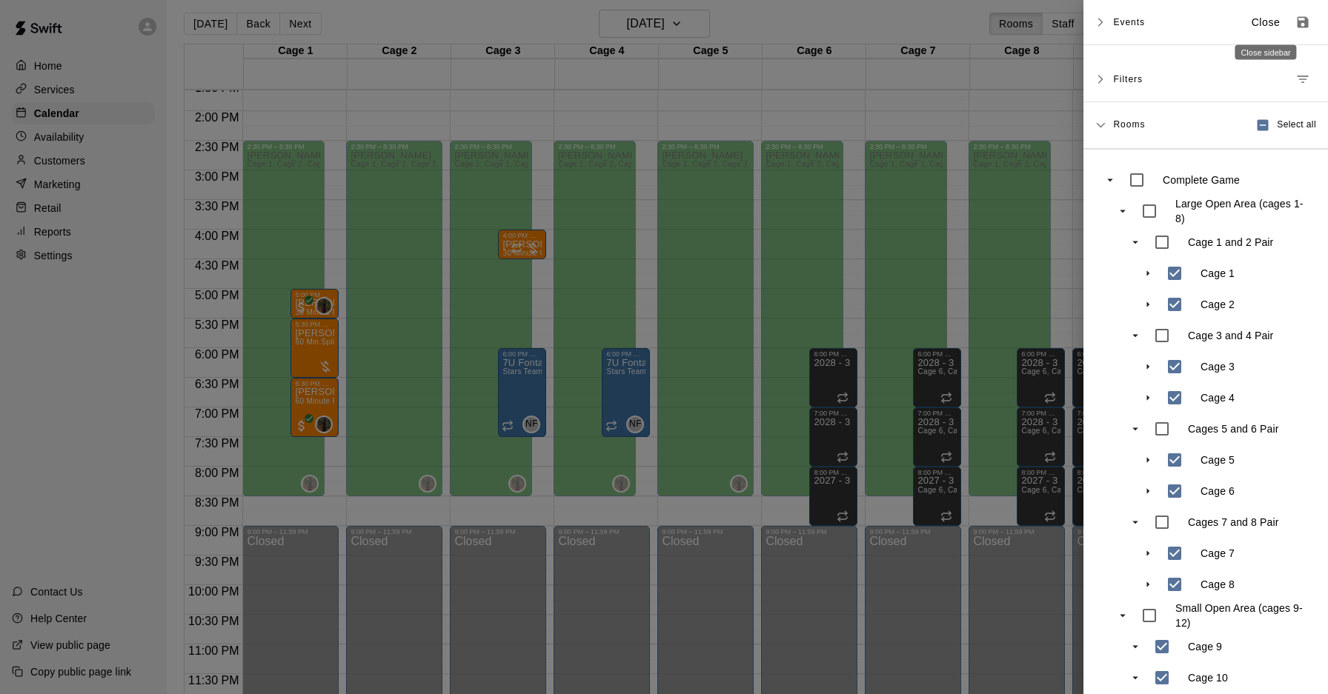
click at [1256, 27] on p "Close" at bounding box center [1265, 23] width 29 height 16
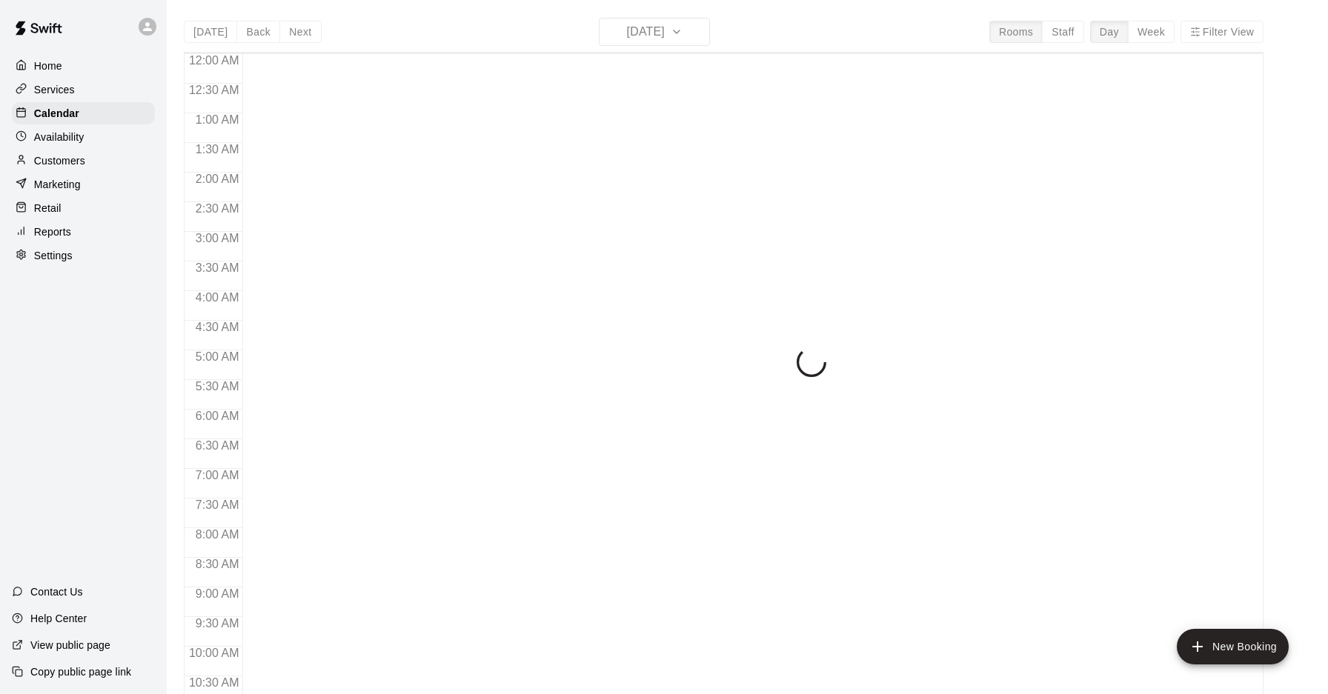
scroll to position [765, 0]
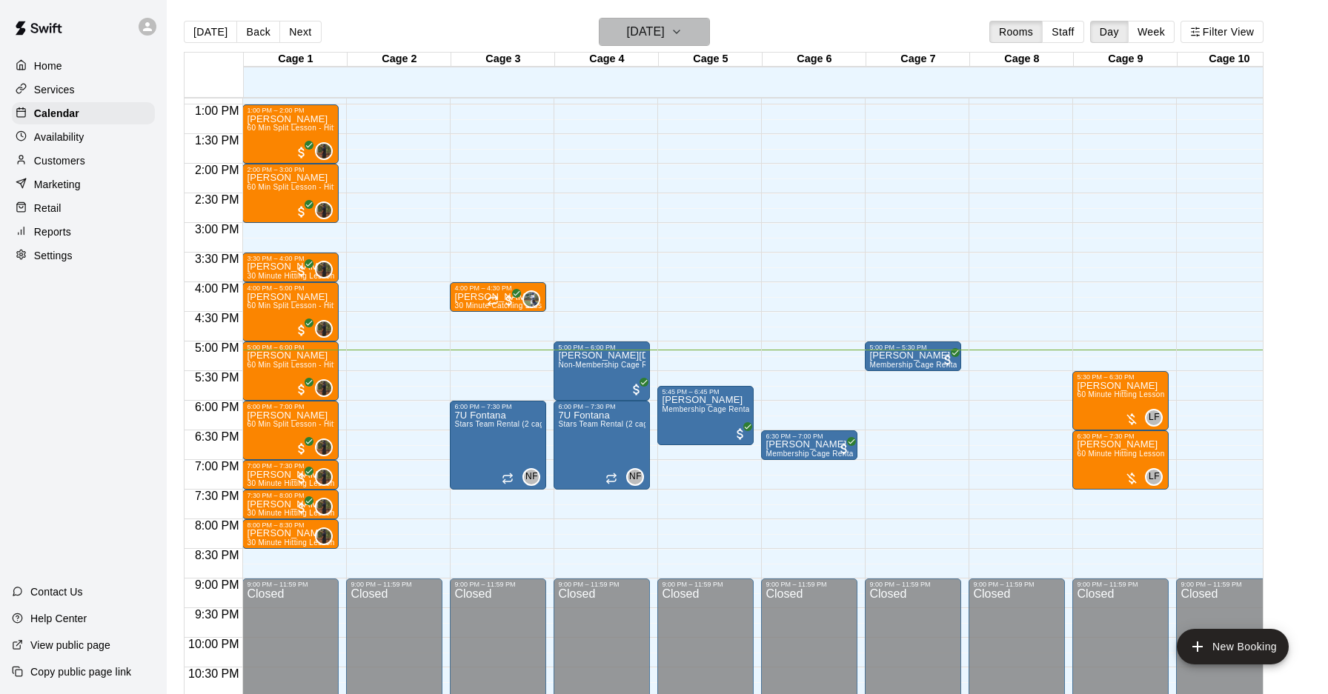
click at [665, 34] on h6 "[DATE]" at bounding box center [646, 31] width 38 height 21
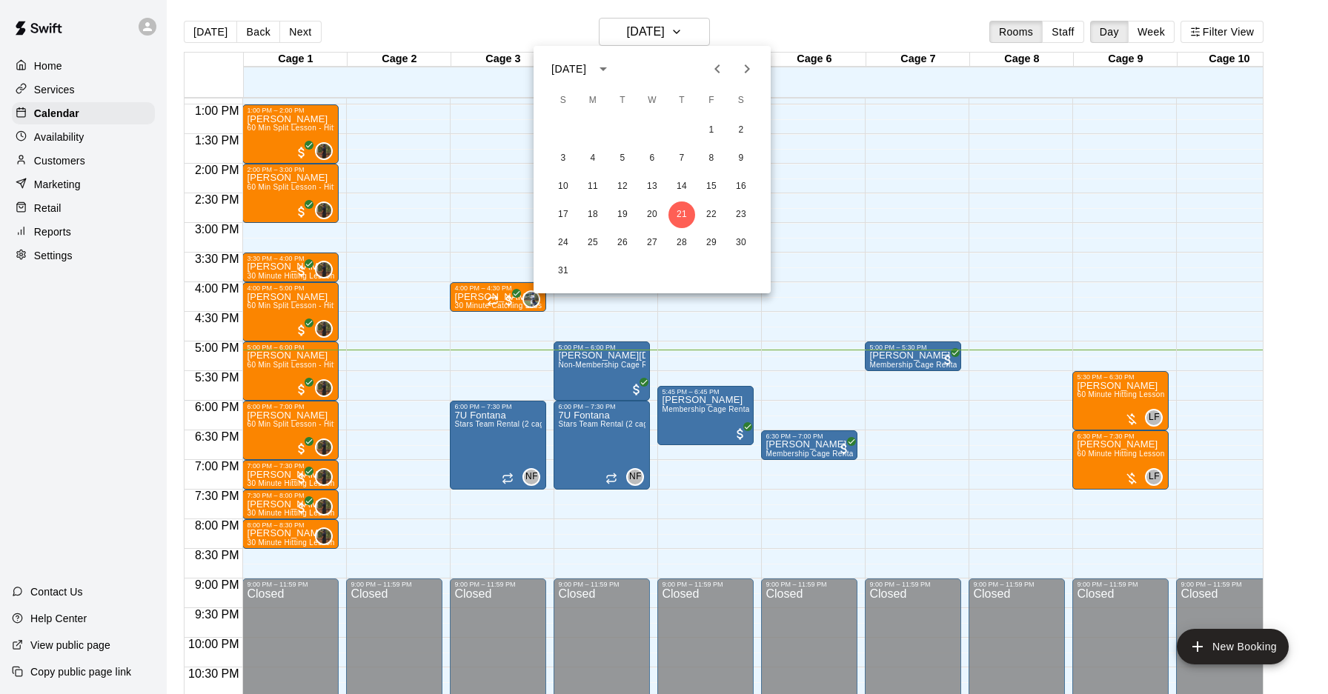
click at [748, 63] on icon "Next month" at bounding box center [747, 69] width 18 height 18
click at [685, 155] on button "11" at bounding box center [681, 158] width 27 height 27
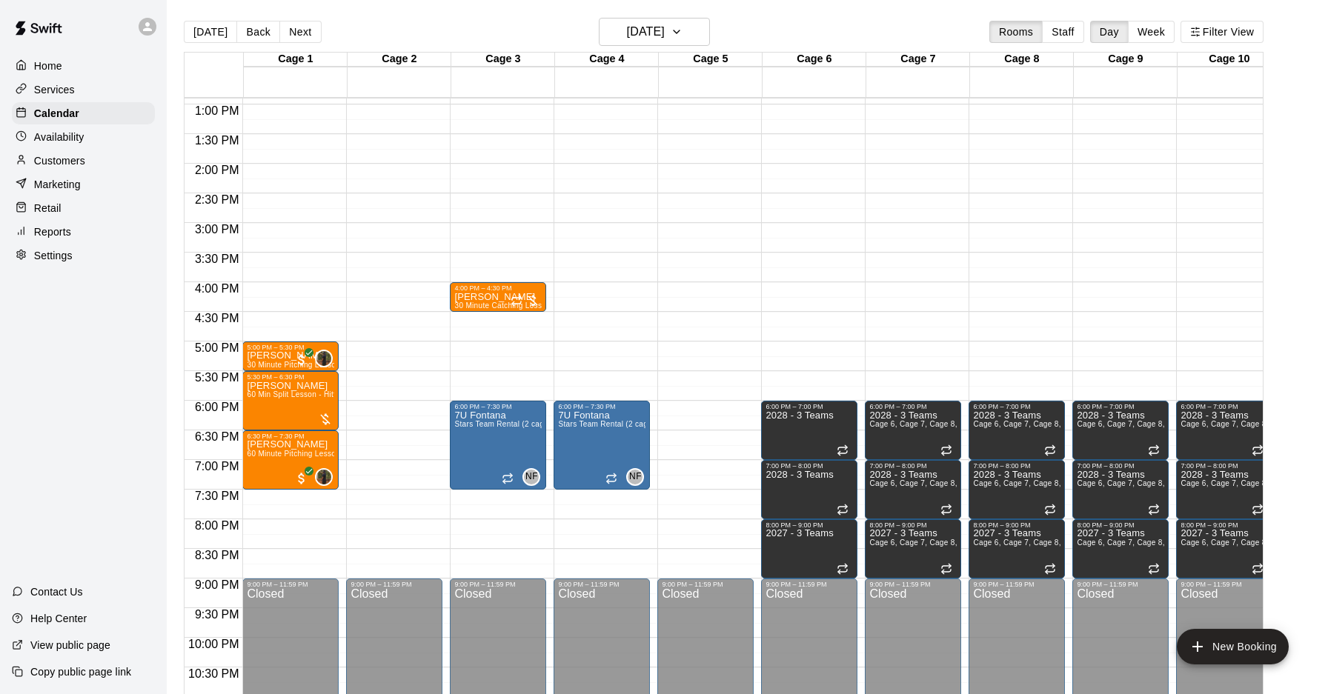
click at [278, 287] on div "12:00 AM – 10:00 AM Closed 5:00 PM – 5:30 PM [PERSON_NAME] 30 Minute Pitching L…" at bounding box center [290, 45] width 96 height 1423
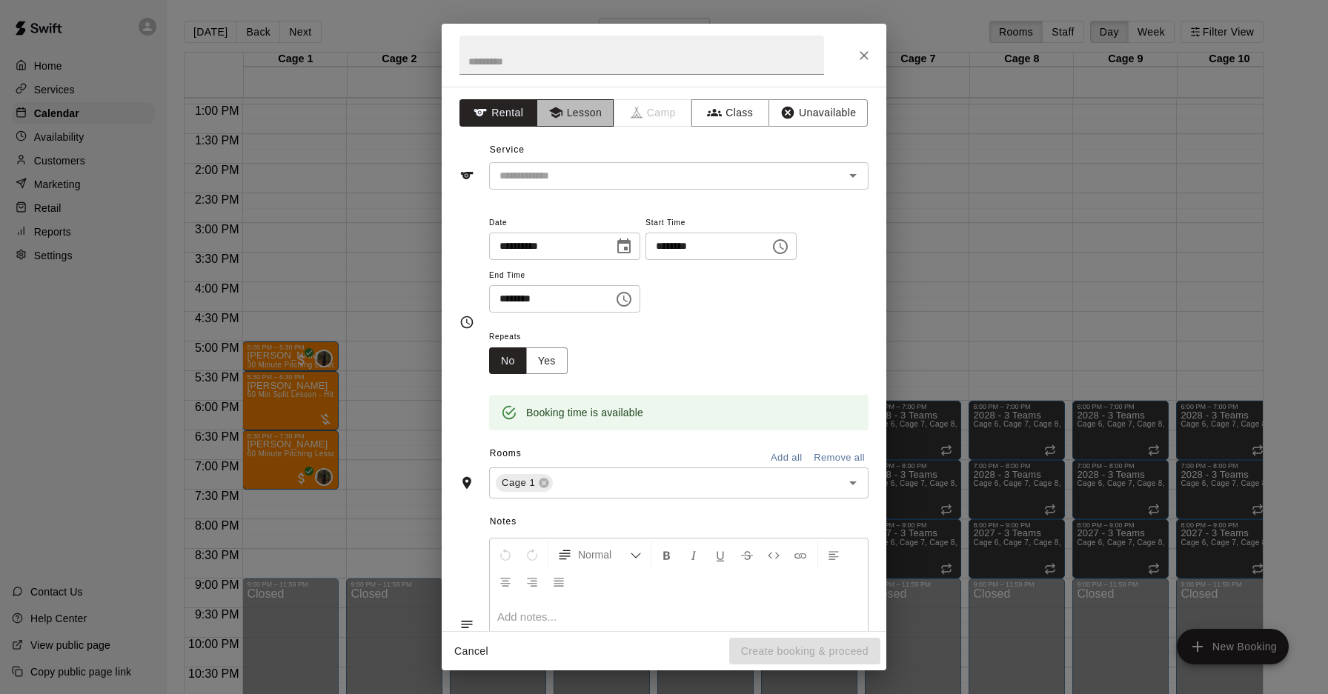
click at [590, 118] on button "Lesson" at bounding box center [575, 112] width 78 height 27
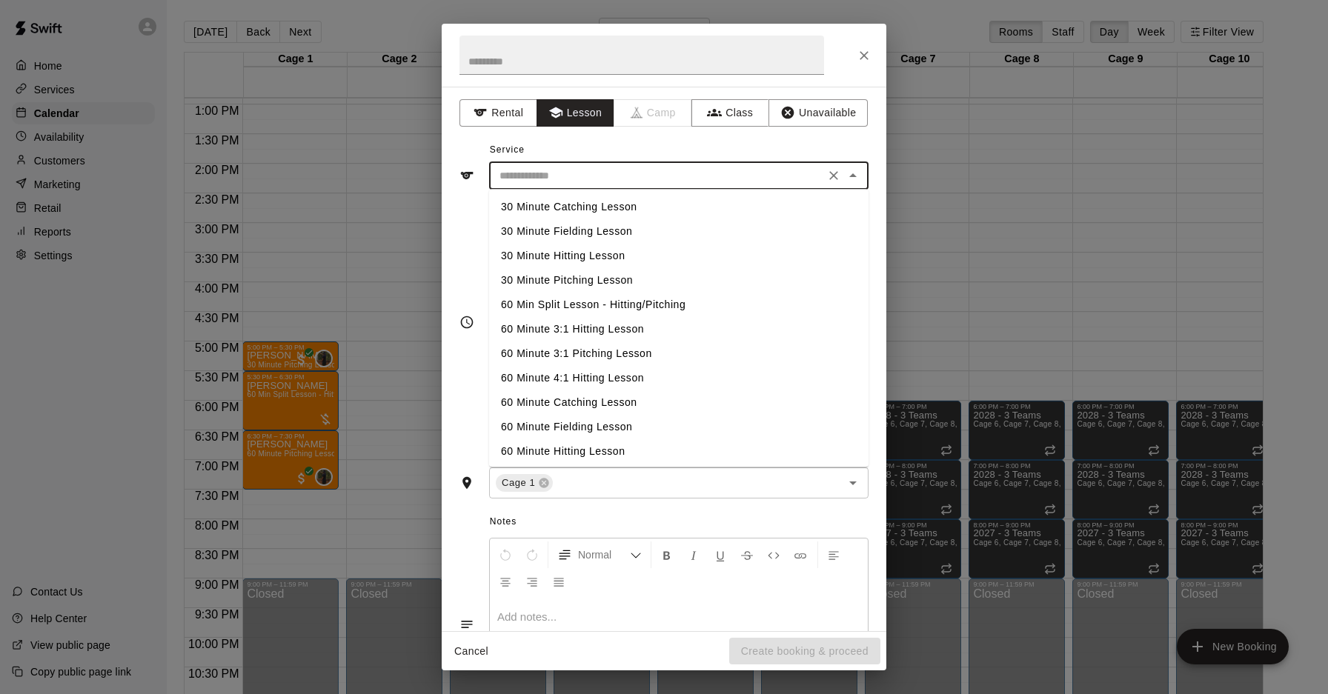
click at [585, 173] on input "text" at bounding box center [656, 176] width 327 height 19
click at [619, 307] on li "60 Min Split Lesson - Hitting/Pitching" at bounding box center [678, 305] width 379 height 24
type input "**********"
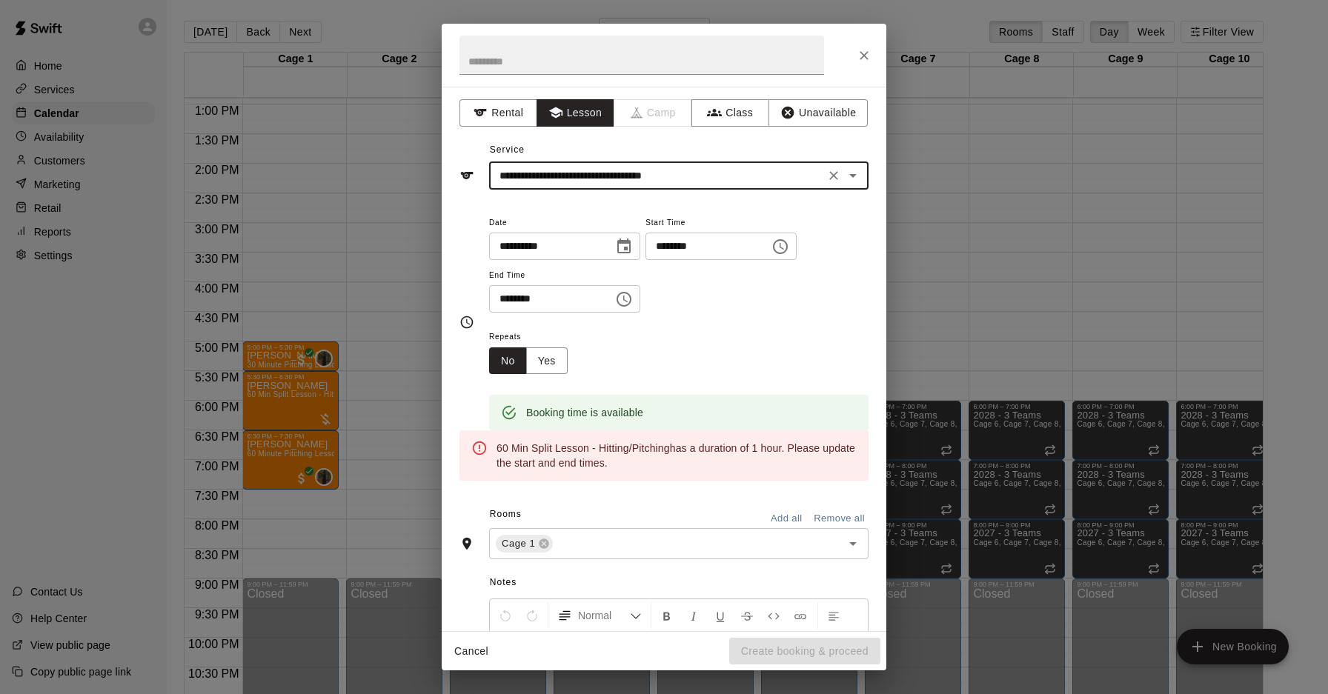
click at [619, 302] on button "Choose time, selected time is 4:30 PM" at bounding box center [624, 300] width 30 height 30
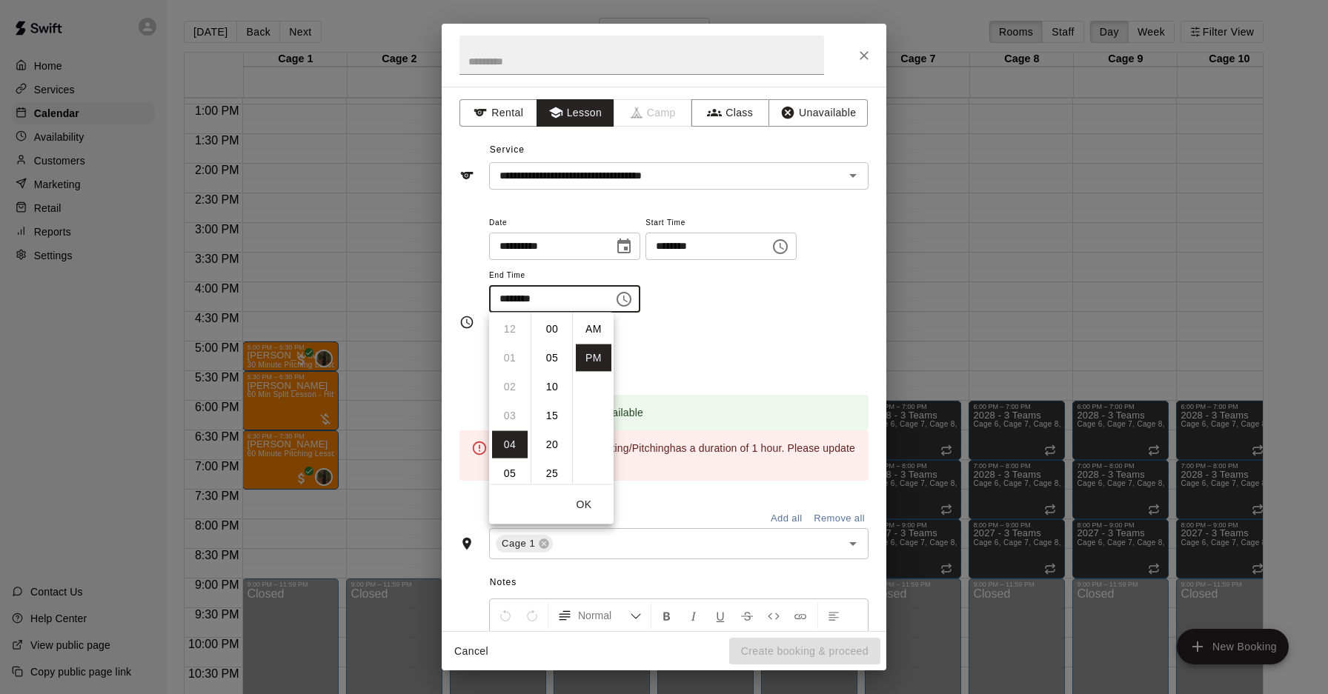
scroll to position [27, 0]
click at [513, 362] on li "05" at bounding box center [510, 358] width 36 height 27
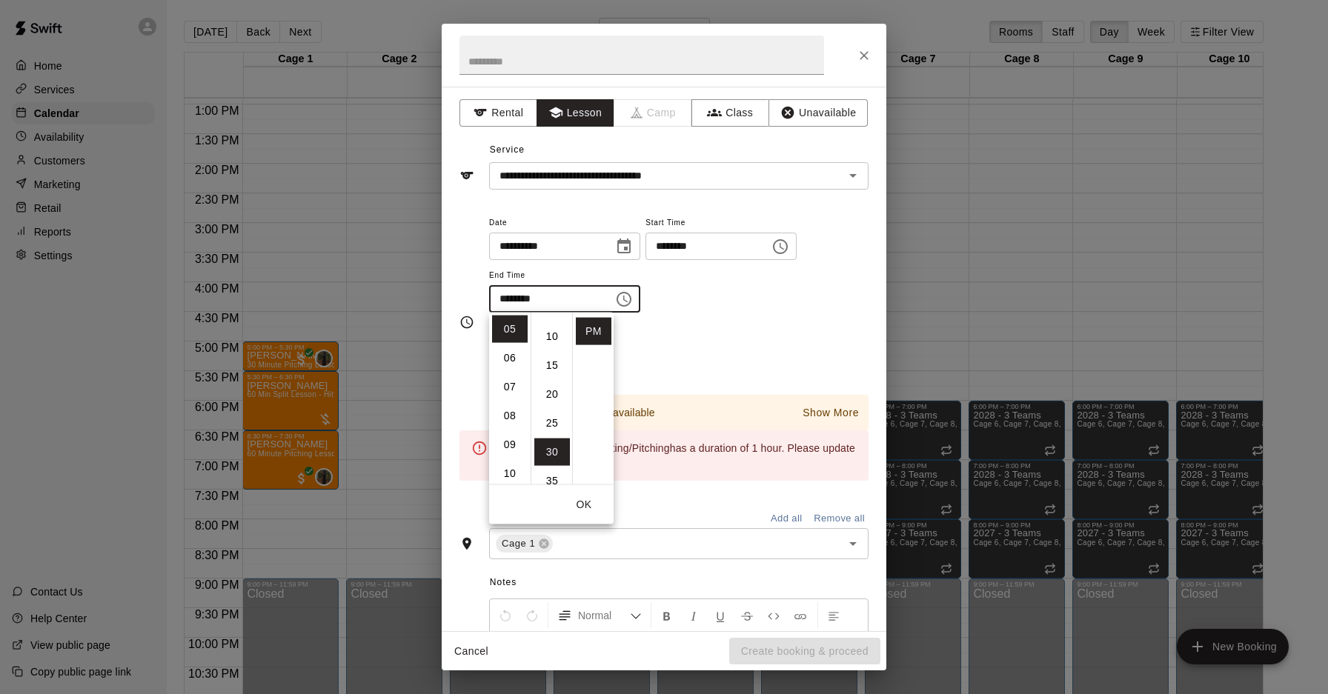
scroll to position [0, 0]
click at [550, 335] on li "00" at bounding box center [552, 329] width 36 height 27
type input "********"
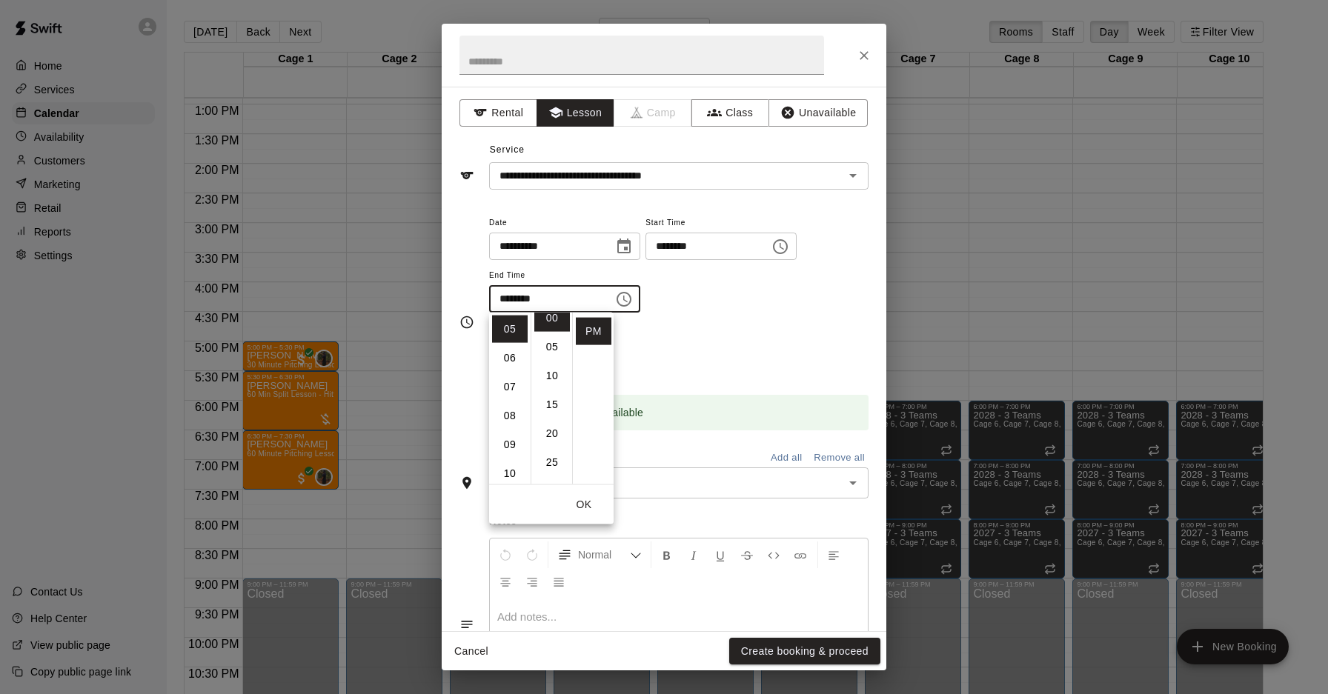
click at [705, 360] on div "Repeats No Yes" at bounding box center [678, 350] width 379 height 47
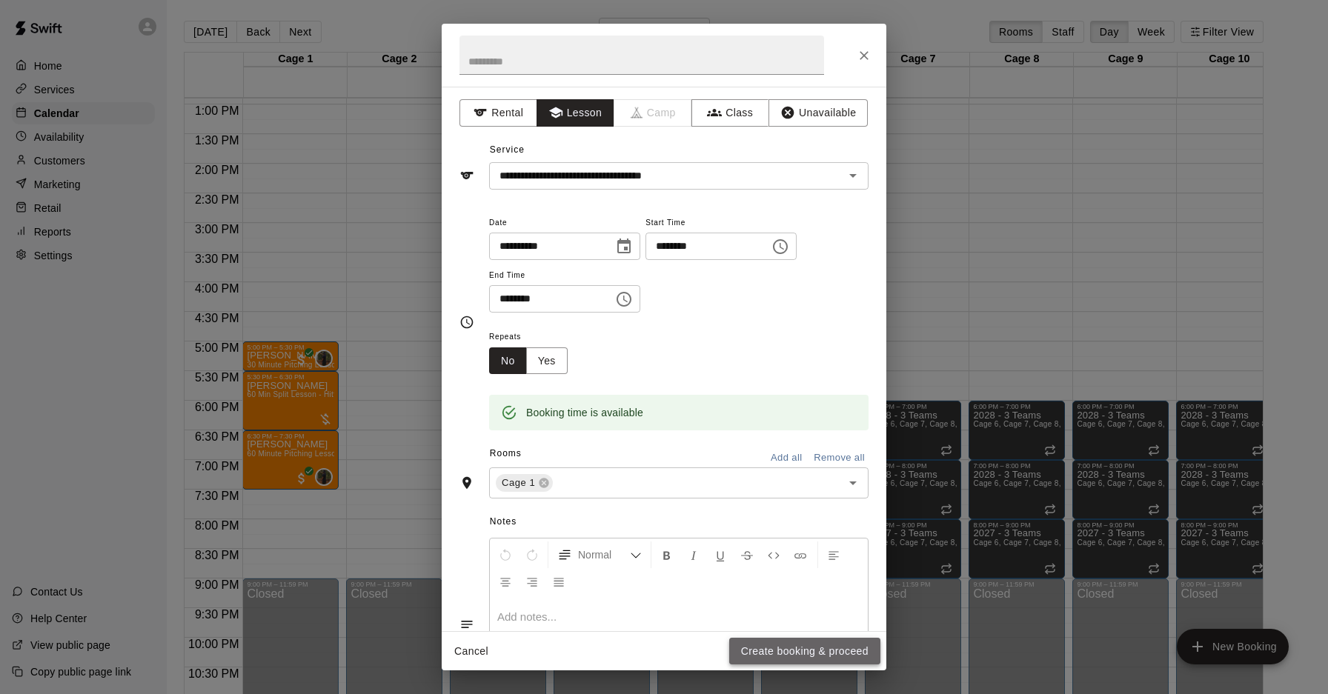
click at [762, 648] on button "Create booking & proceed" at bounding box center [804, 651] width 151 height 27
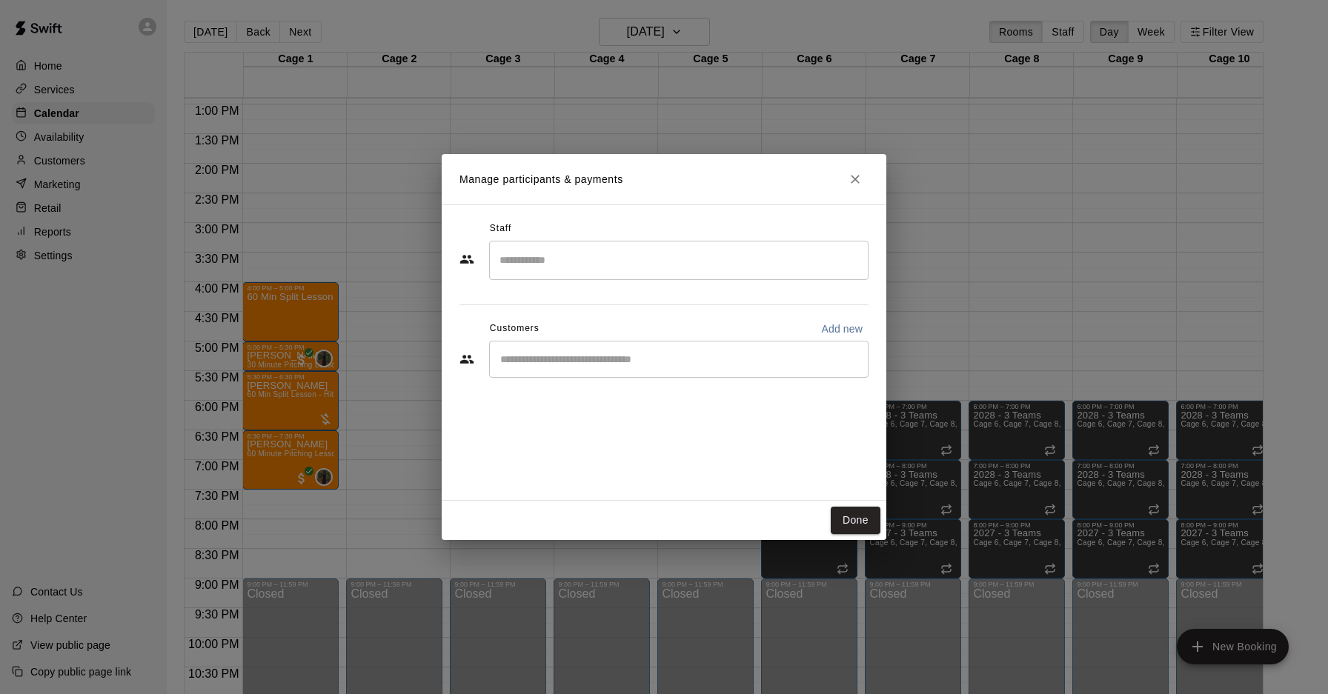
click at [559, 279] on div "​" at bounding box center [678, 260] width 379 height 39
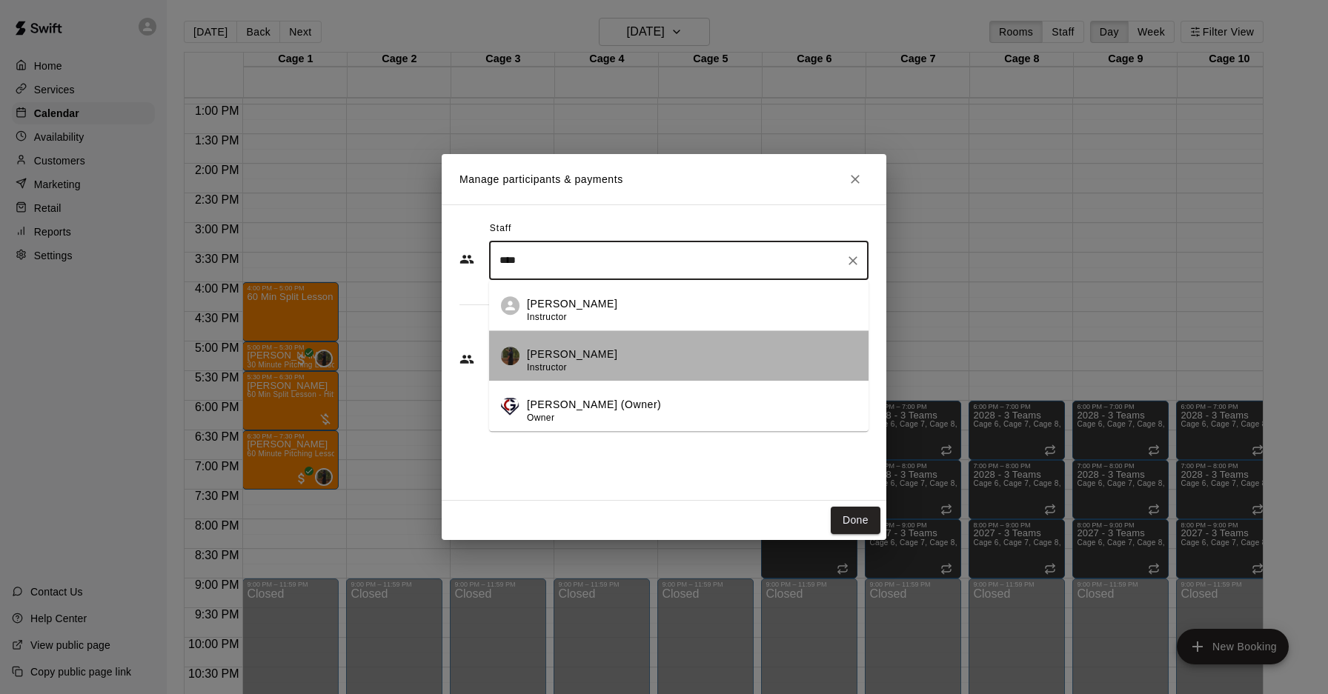
click at [595, 365] on div "[PERSON_NAME] Instructor" at bounding box center [572, 361] width 90 height 29
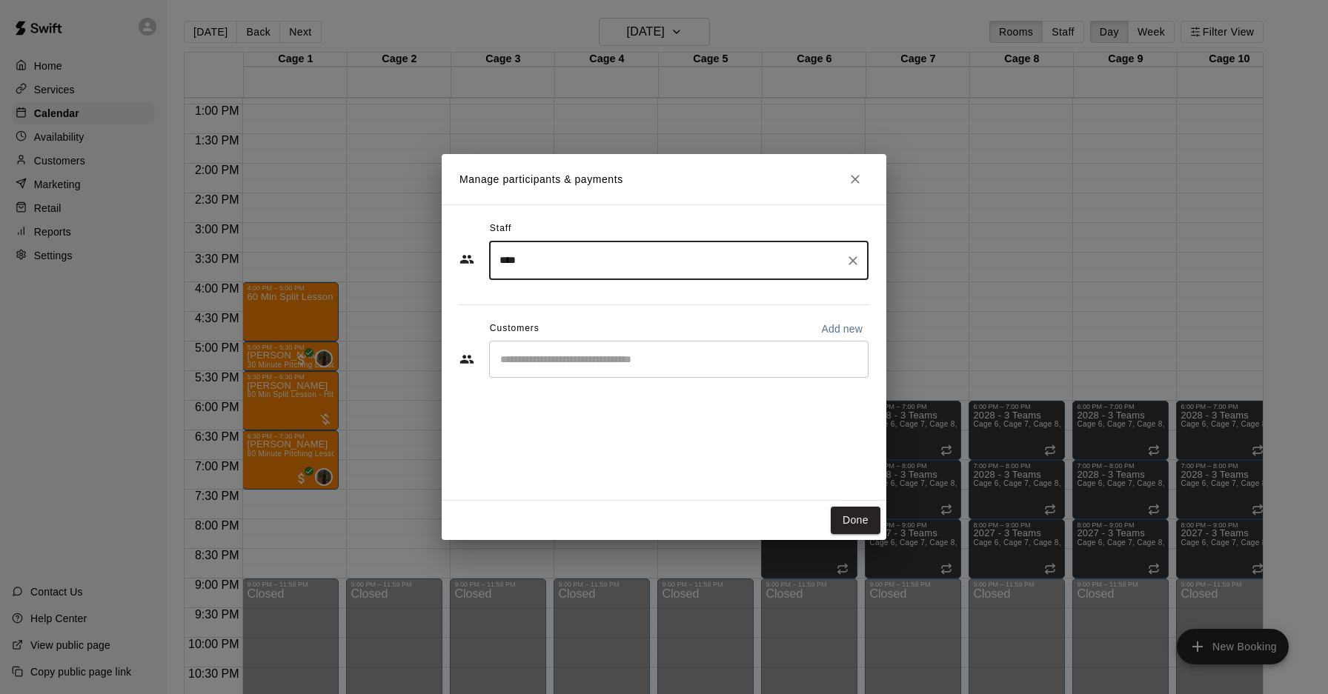
type input "****"
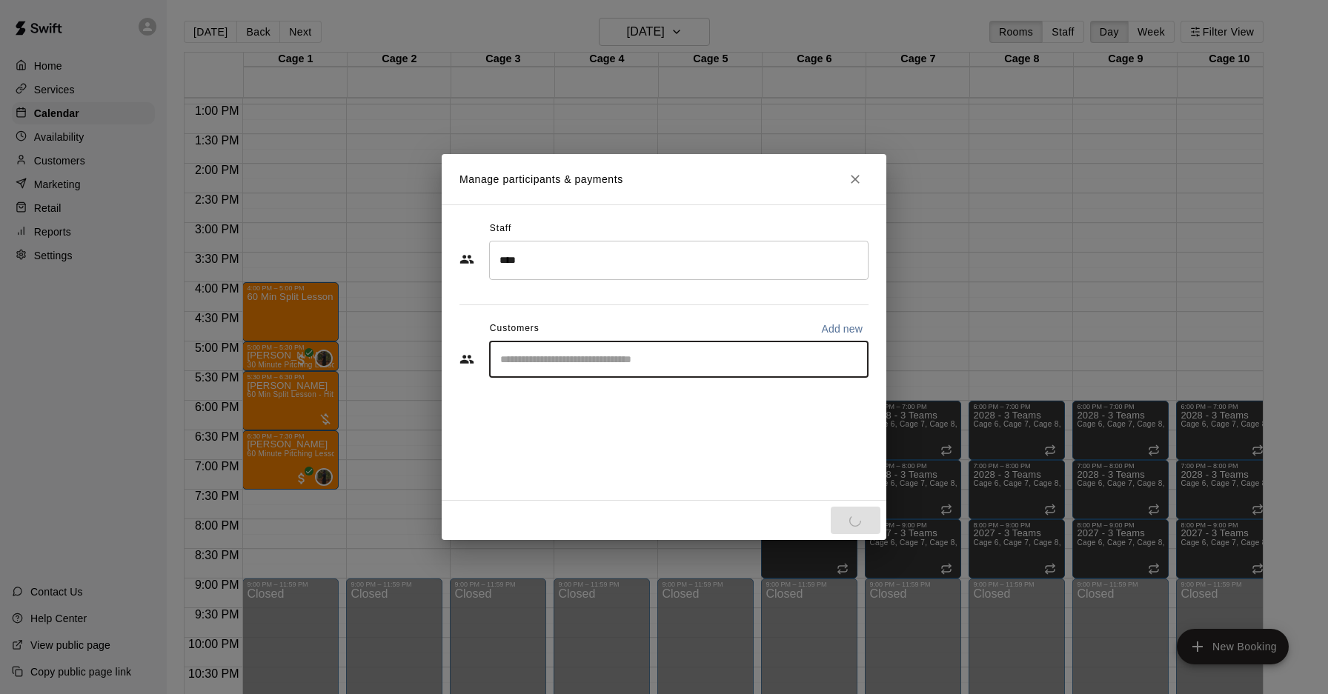
click at [573, 357] on input "Start typing to search customers..." at bounding box center [679, 359] width 366 height 15
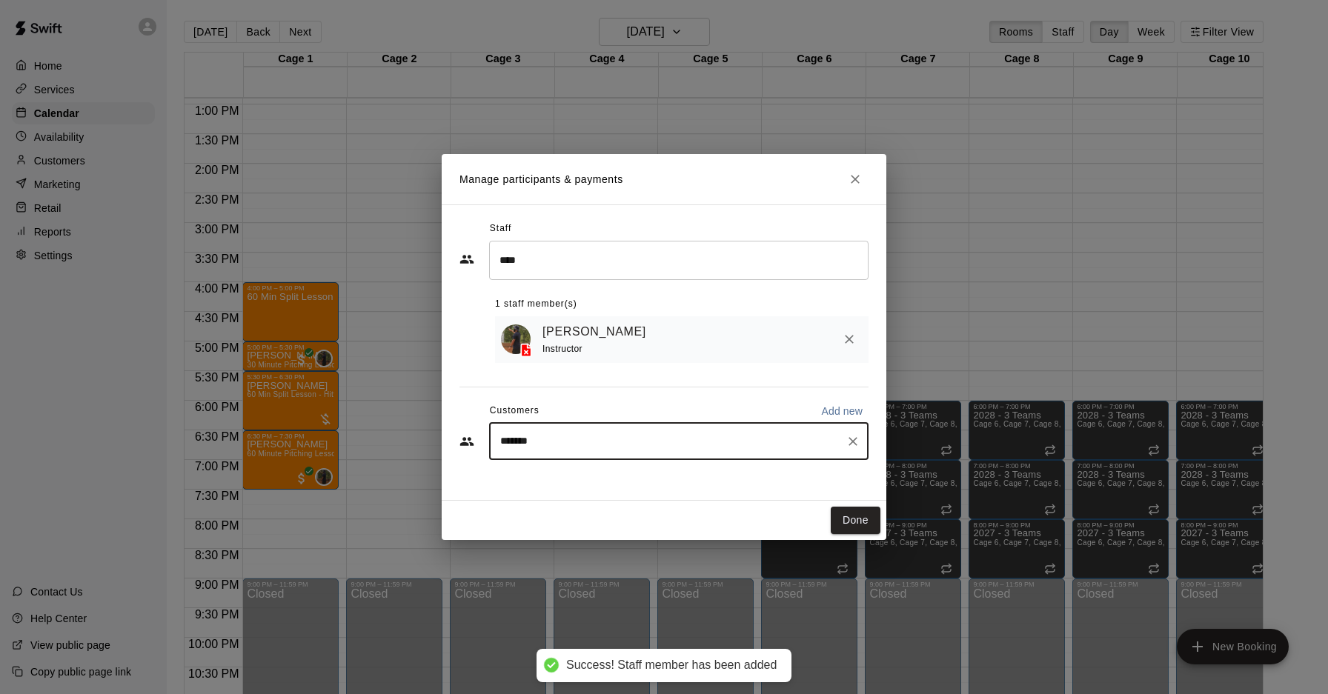
type input "********"
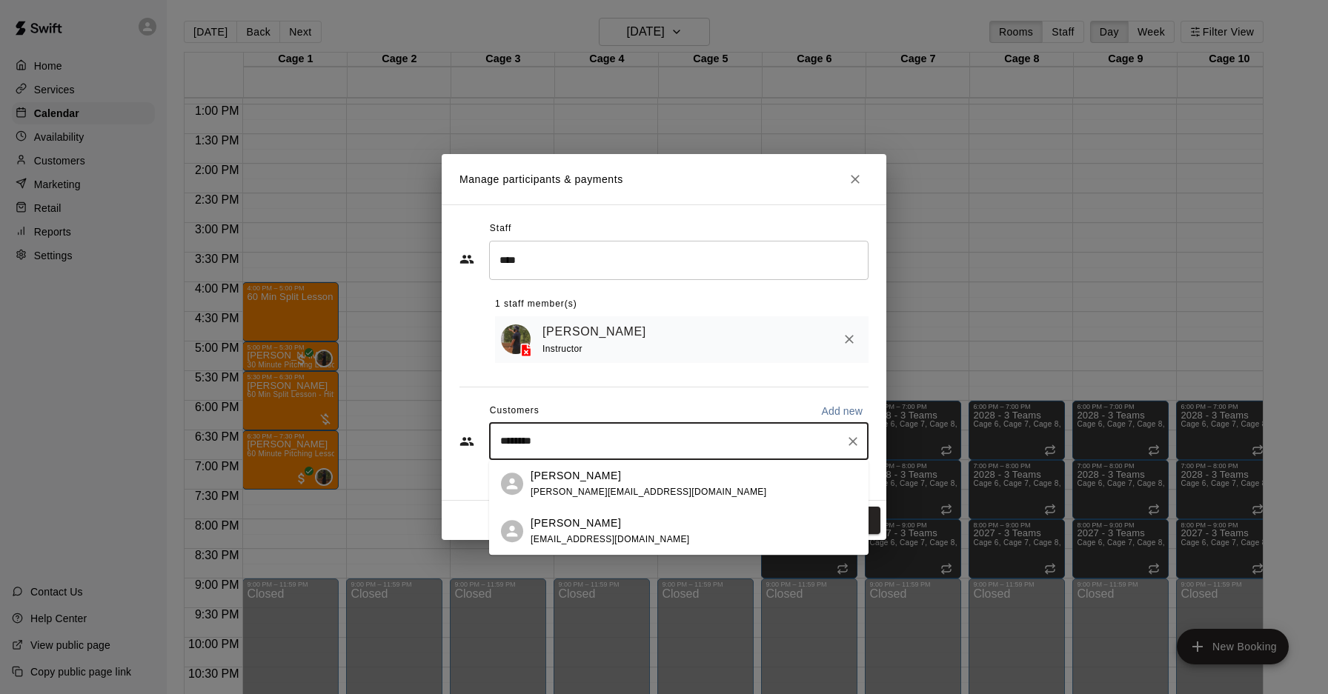
click at [608, 534] on span "[EMAIL_ADDRESS][DOMAIN_NAME]" at bounding box center [610, 539] width 159 height 10
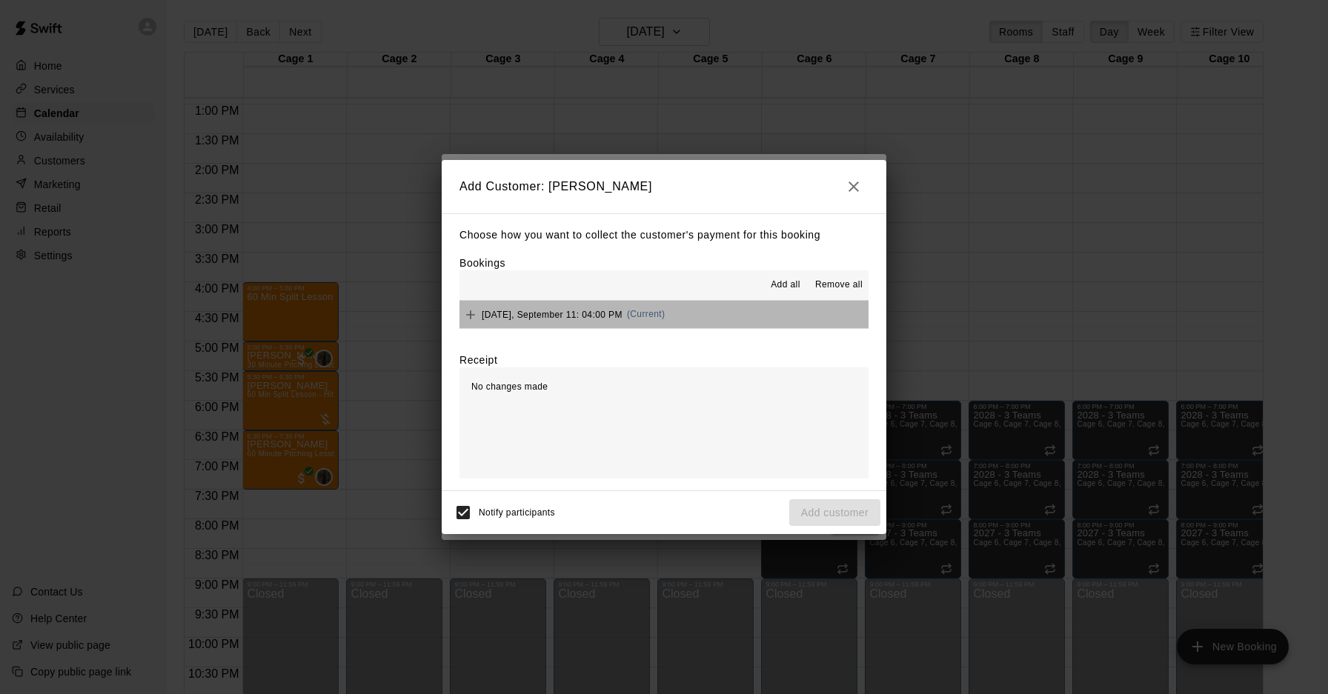
click at [543, 327] on button "[DATE], September 11: 04:00 PM (Current)" at bounding box center [663, 314] width 409 height 27
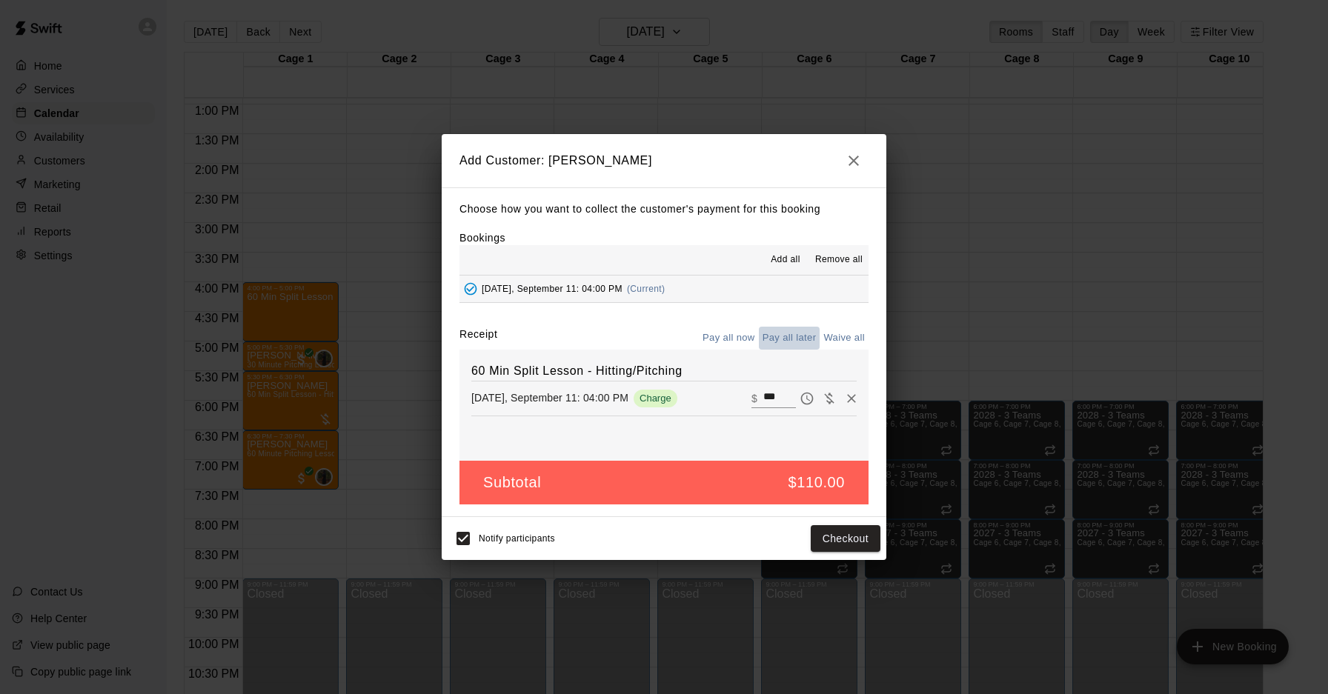
click at [774, 346] on button "Pay all later" at bounding box center [789, 338] width 61 height 23
click at [862, 536] on button "Add customer" at bounding box center [834, 538] width 91 height 27
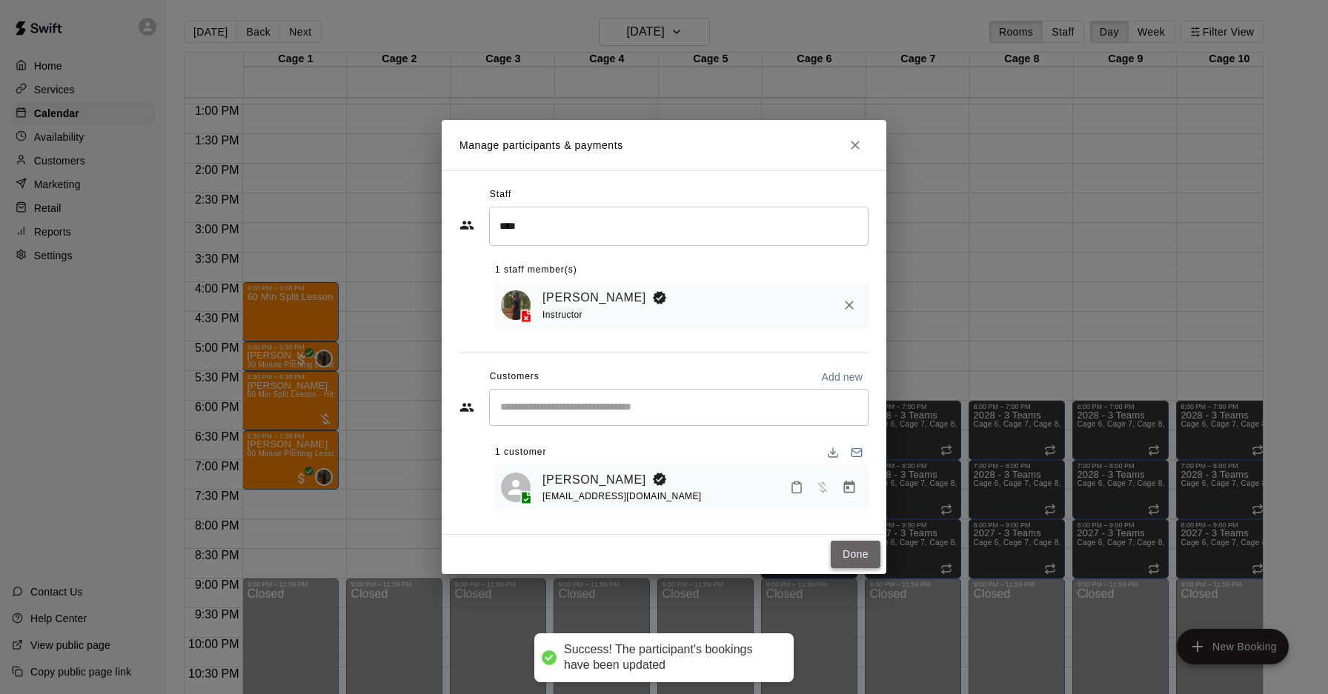
click at [863, 556] on button "Done" at bounding box center [856, 554] width 50 height 27
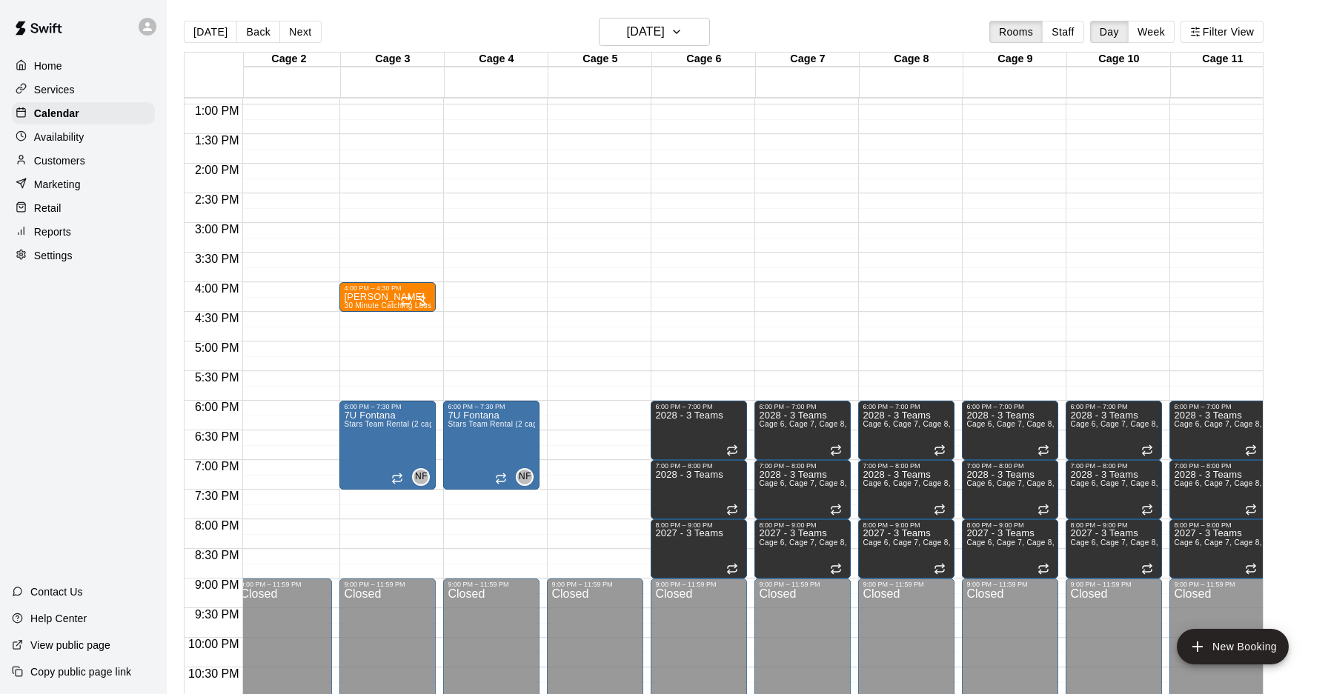
scroll to position [0, 0]
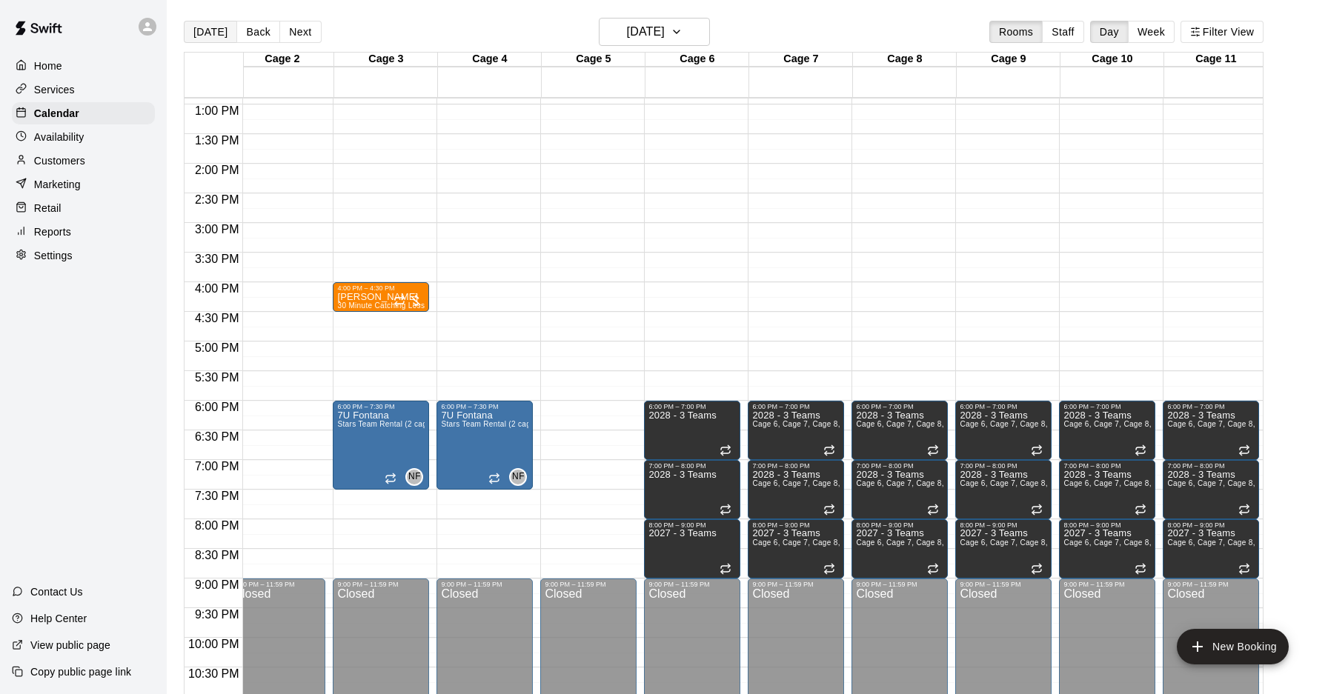
click at [211, 36] on button "[DATE]" at bounding box center [210, 32] width 53 height 22
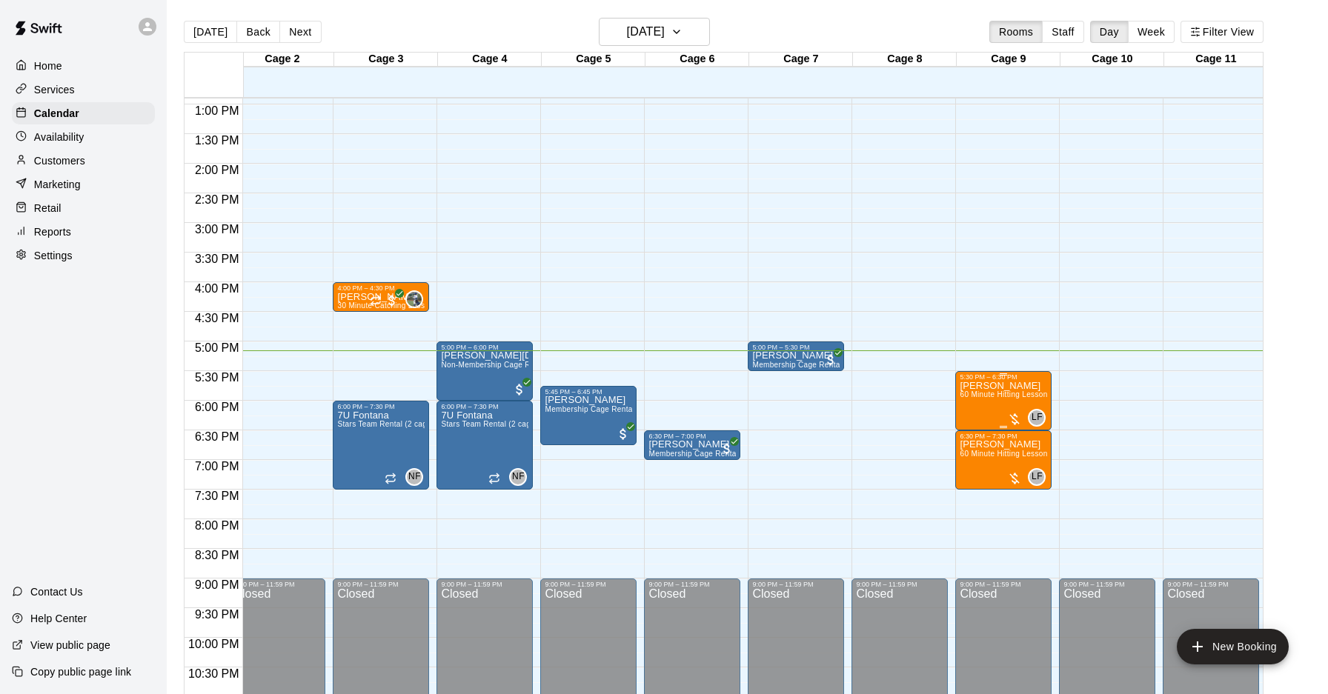
scroll to position [760, 117]
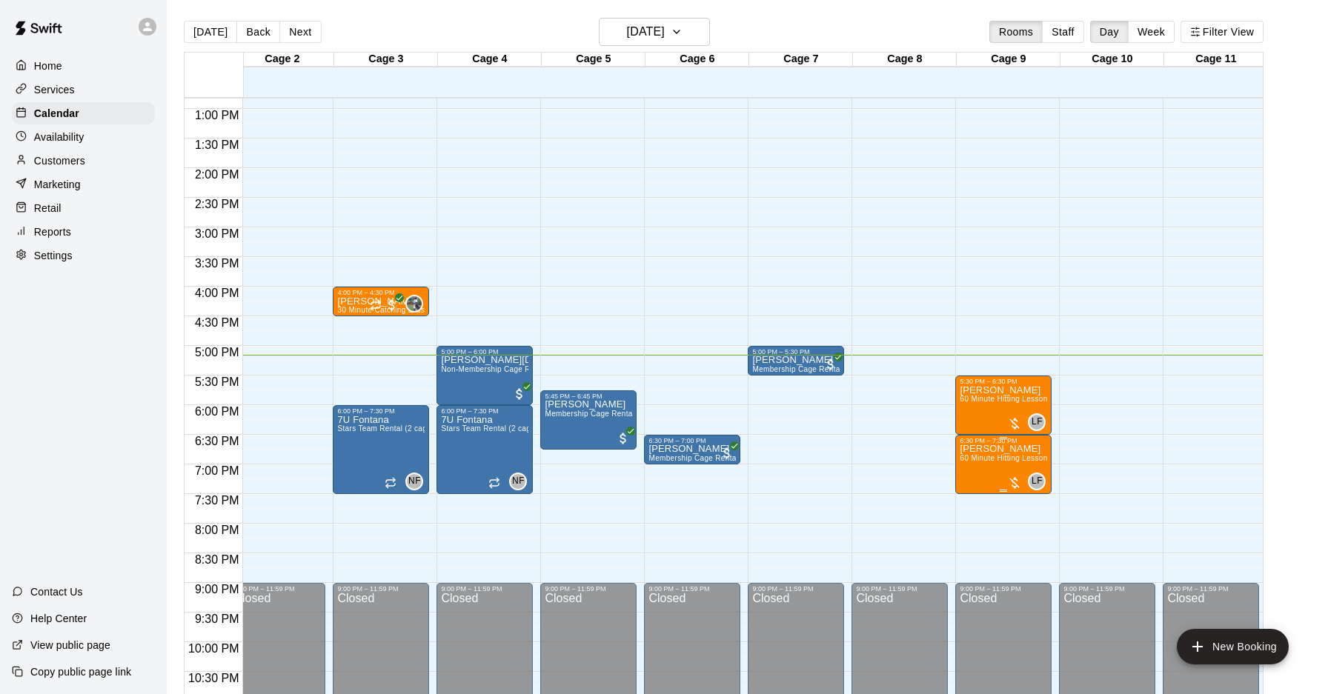
click at [1020, 473] on div "LF 0" at bounding box center [1026, 482] width 39 height 18
click at [1025, 553] on icon "delete" at bounding box center [1023, 558] width 18 height 18
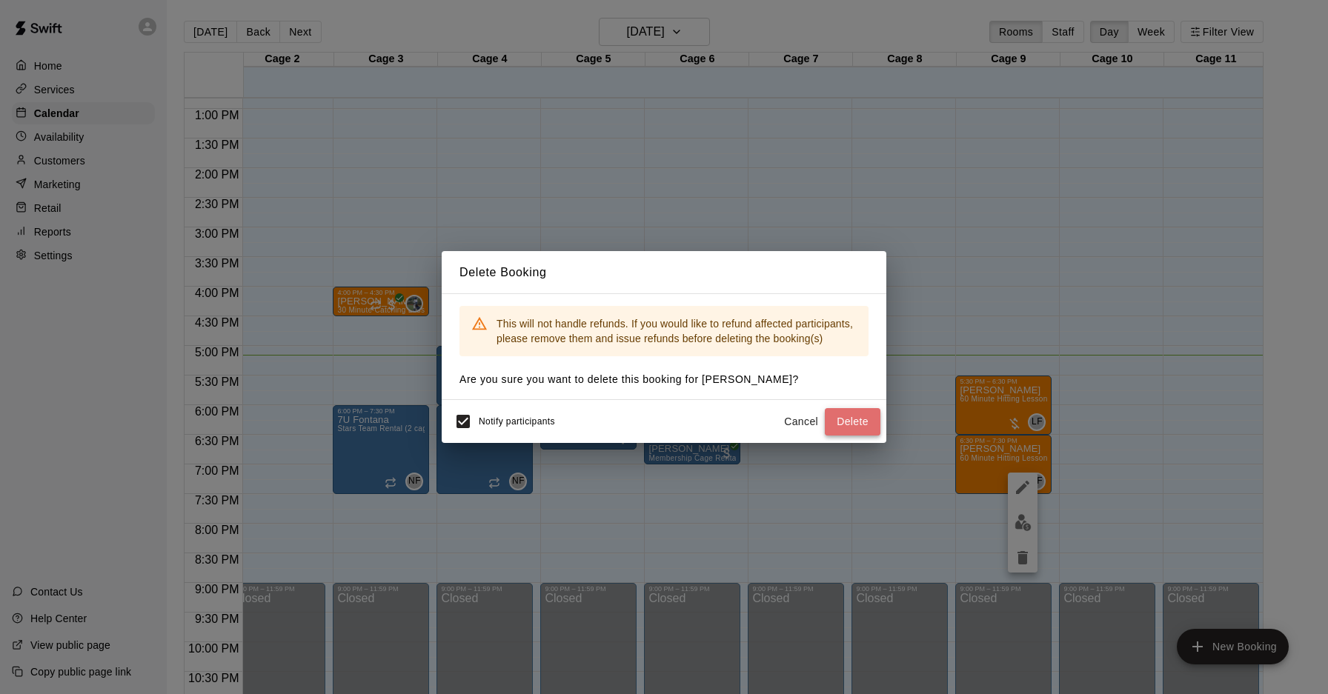
click at [832, 419] on button "Delete" at bounding box center [853, 421] width 56 height 27
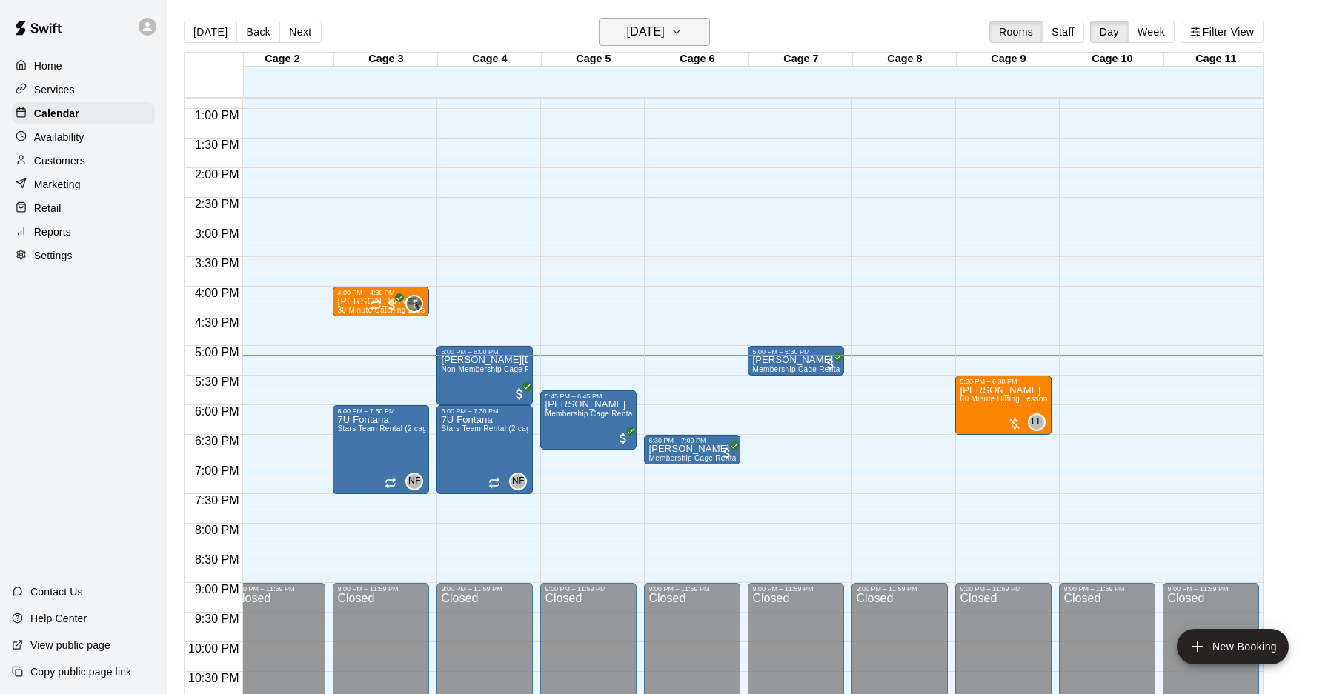
click at [627, 39] on h6 "[DATE]" at bounding box center [646, 31] width 38 height 21
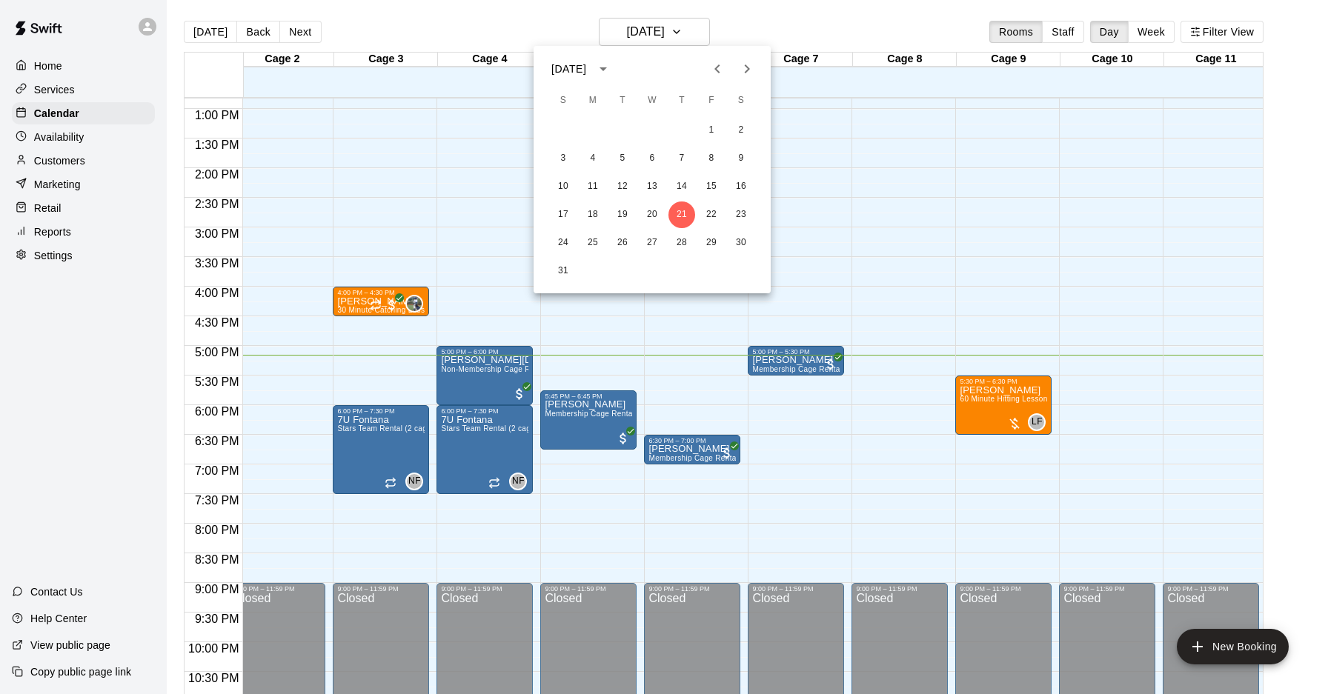
click at [751, 70] on icon "Next month" at bounding box center [747, 69] width 18 height 18
click at [721, 70] on icon "Previous month" at bounding box center [717, 69] width 18 height 18
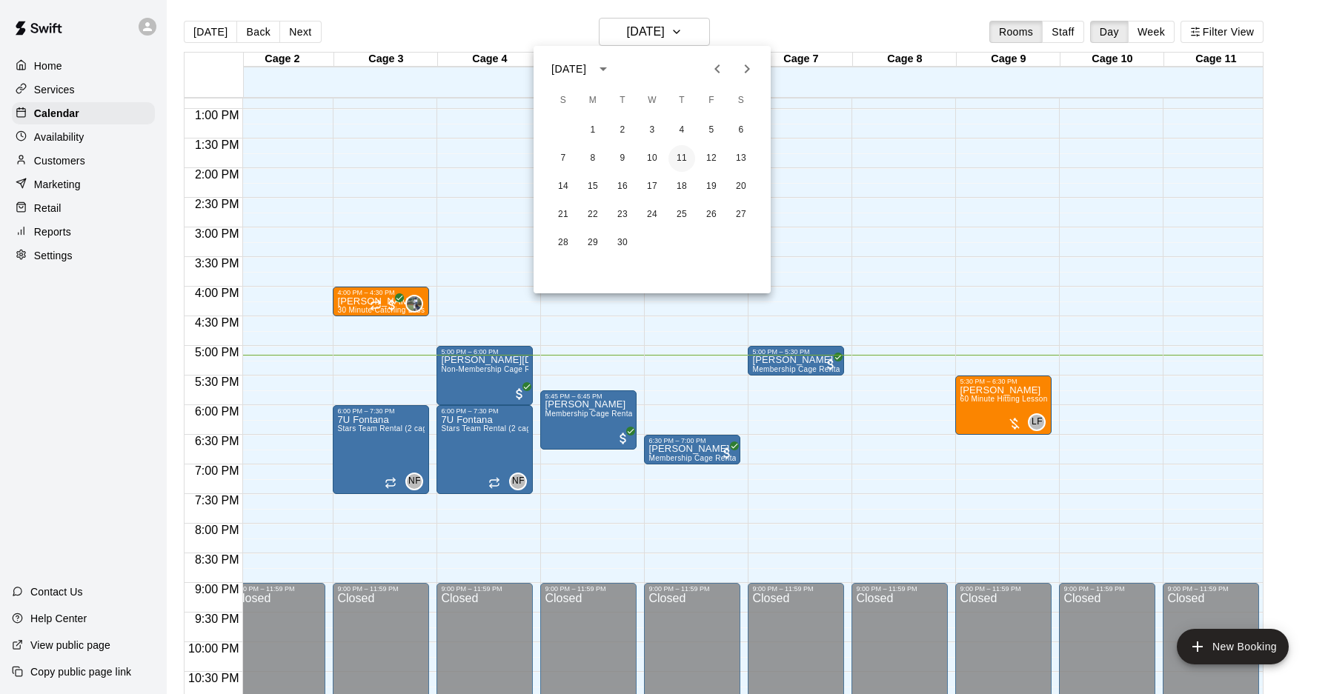
click at [679, 158] on button "11" at bounding box center [681, 158] width 27 height 27
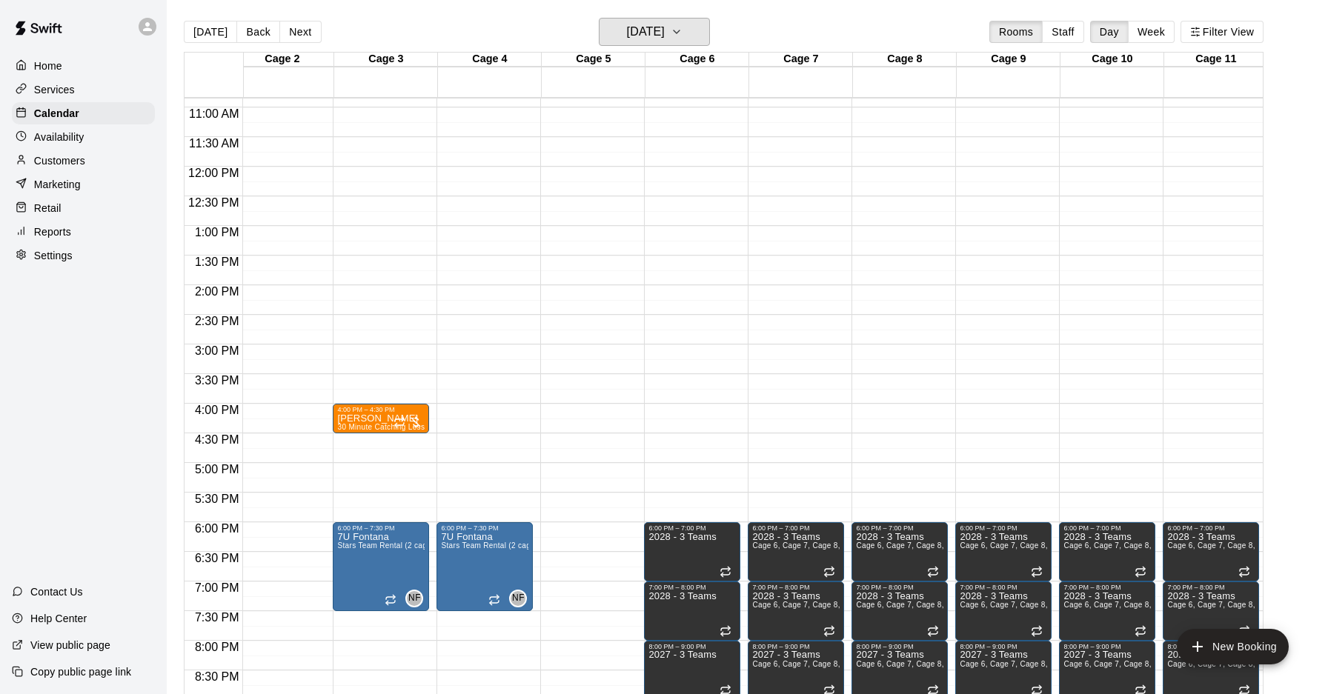
scroll to position [644, 117]
click at [665, 36] on h6 "[DATE]" at bounding box center [646, 31] width 38 height 21
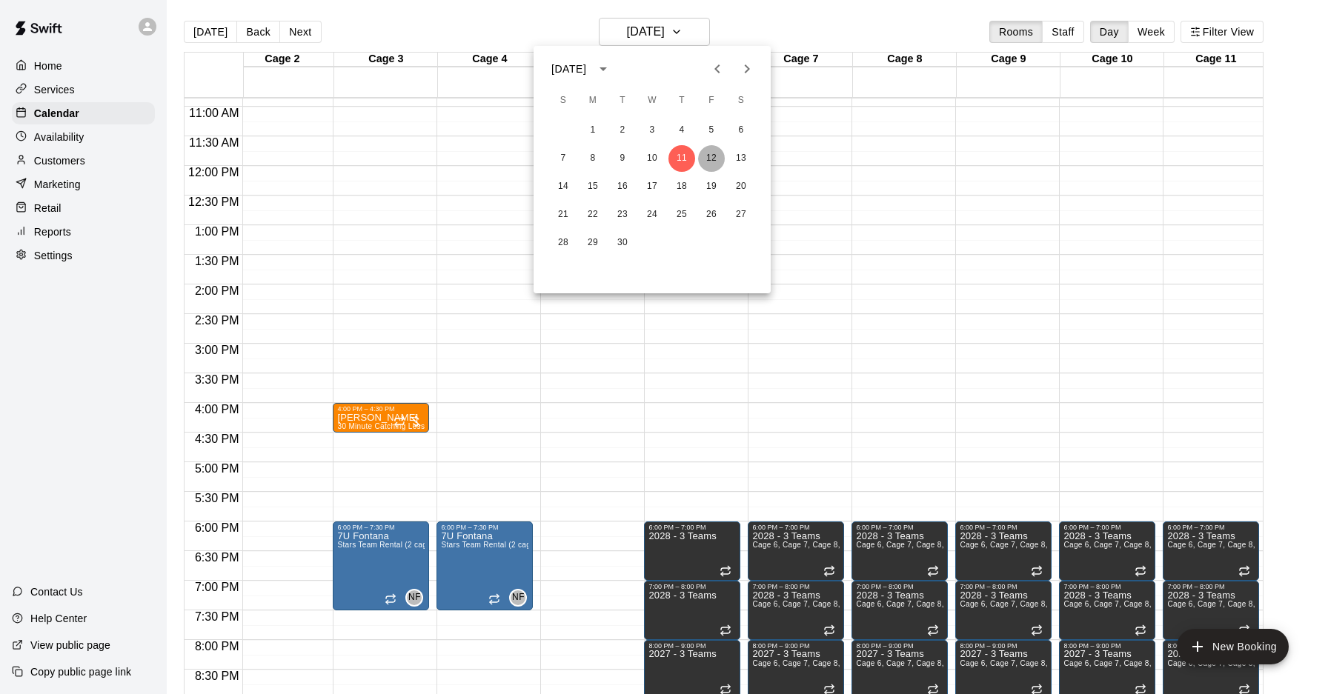
click at [705, 160] on button "12" at bounding box center [711, 158] width 27 height 27
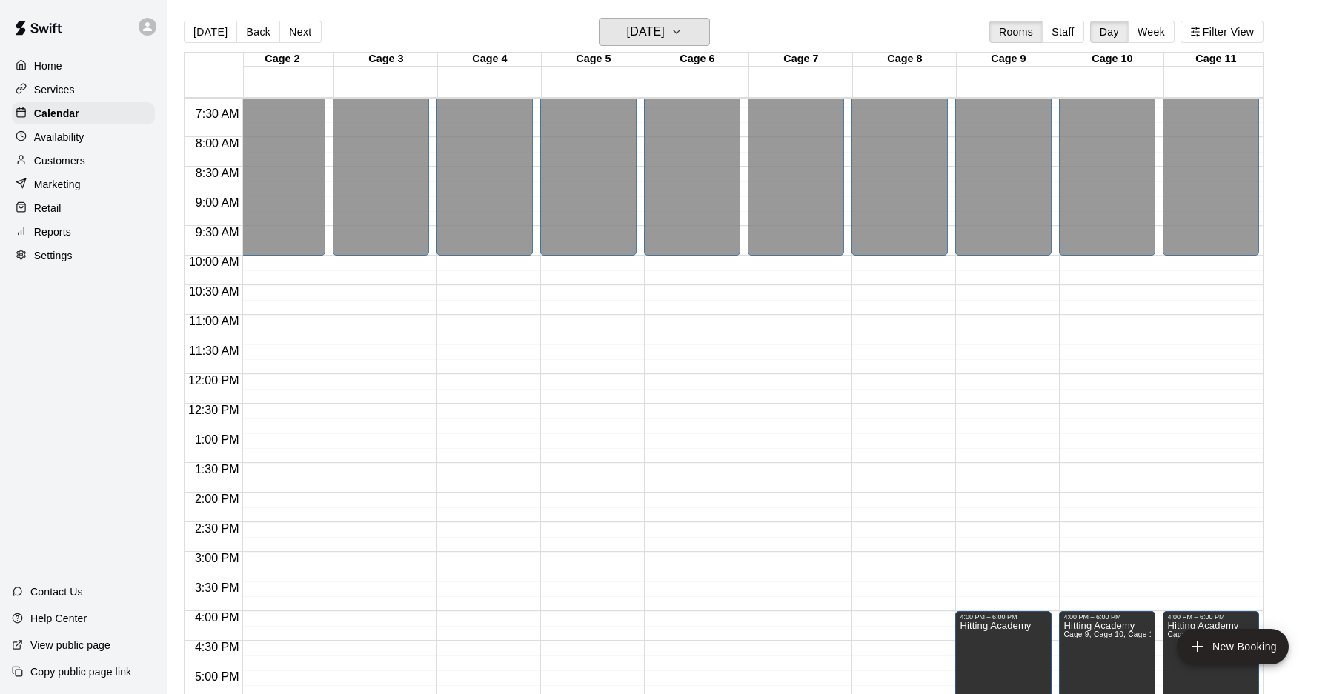
scroll to position [423, 117]
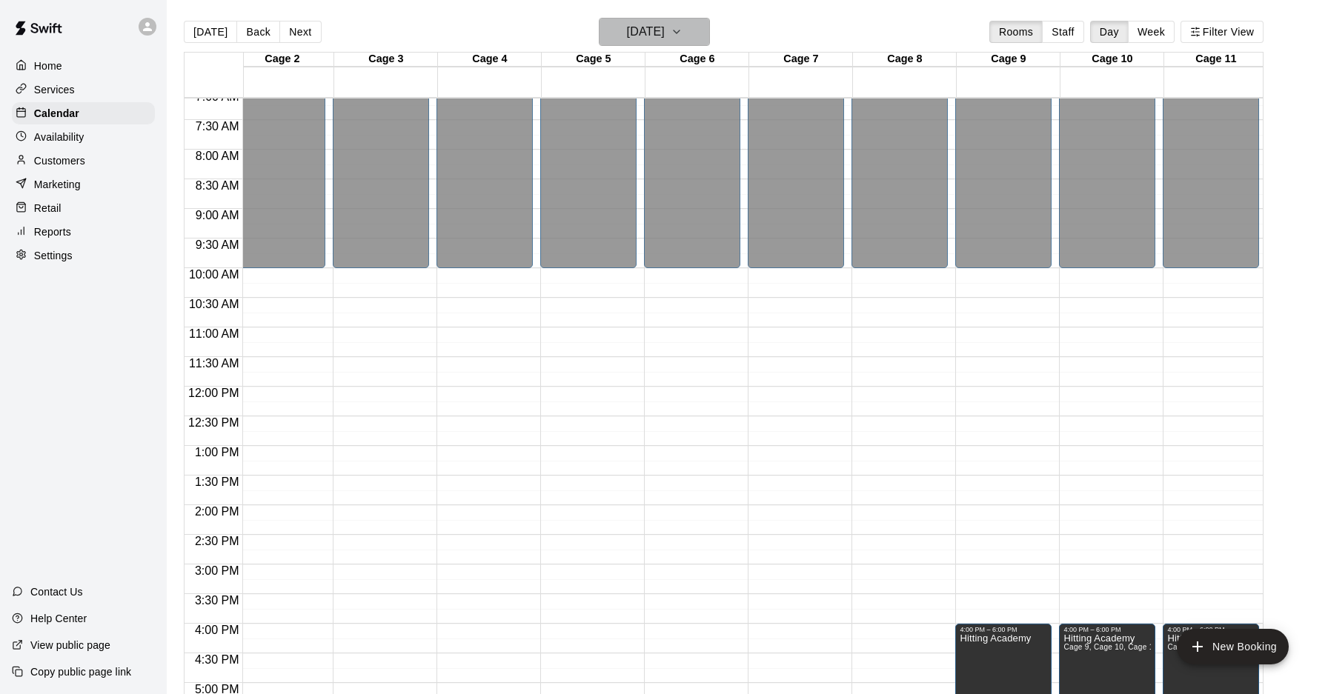
click at [645, 35] on h6 "[DATE]" at bounding box center [646, 31] width 38 height 21
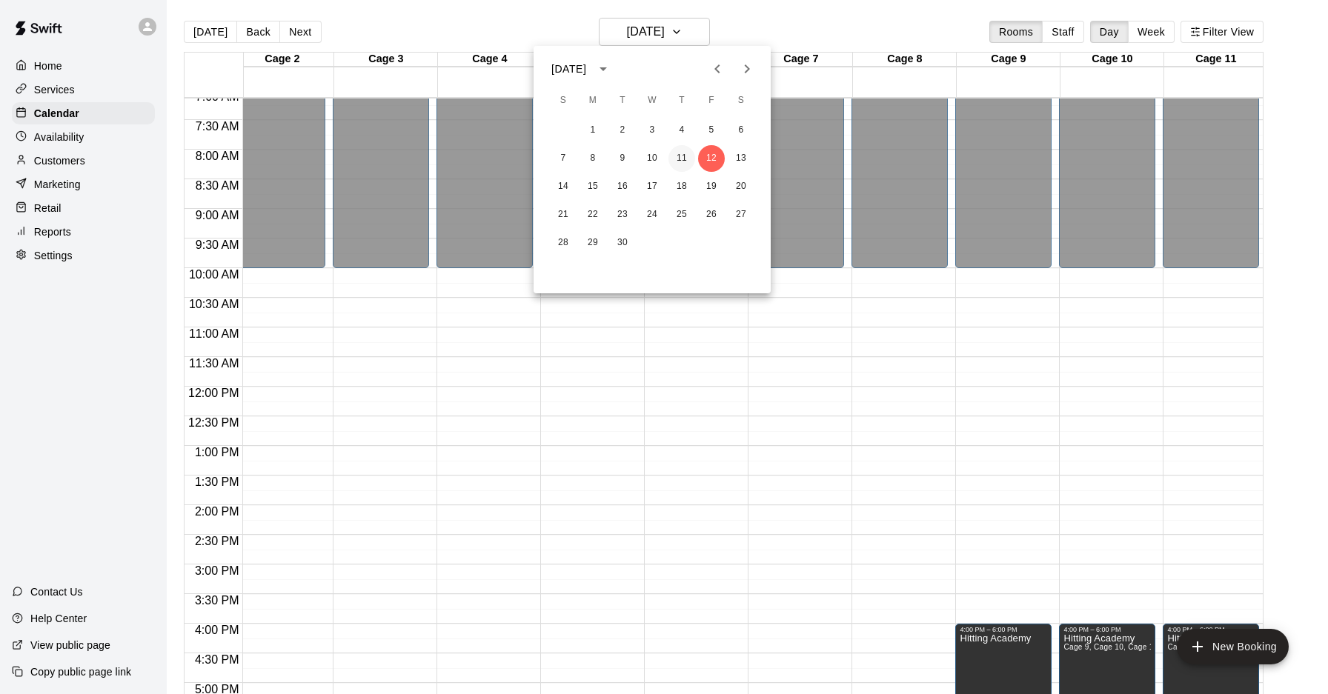
click at [682, 160] on button "11" at bounding box center [681, 158] width 27 height 27
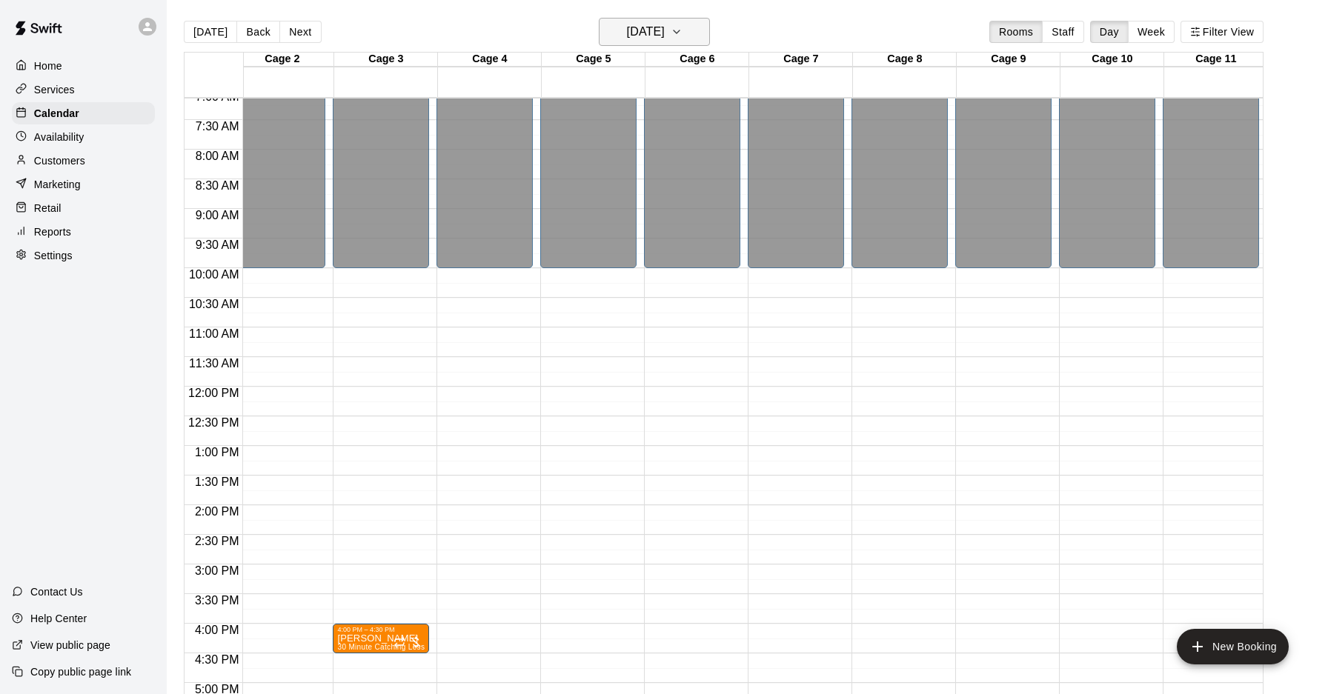
click at [665, 31] on h6 "[DATE]" at bounding box center [646, 31] width 38 height 21
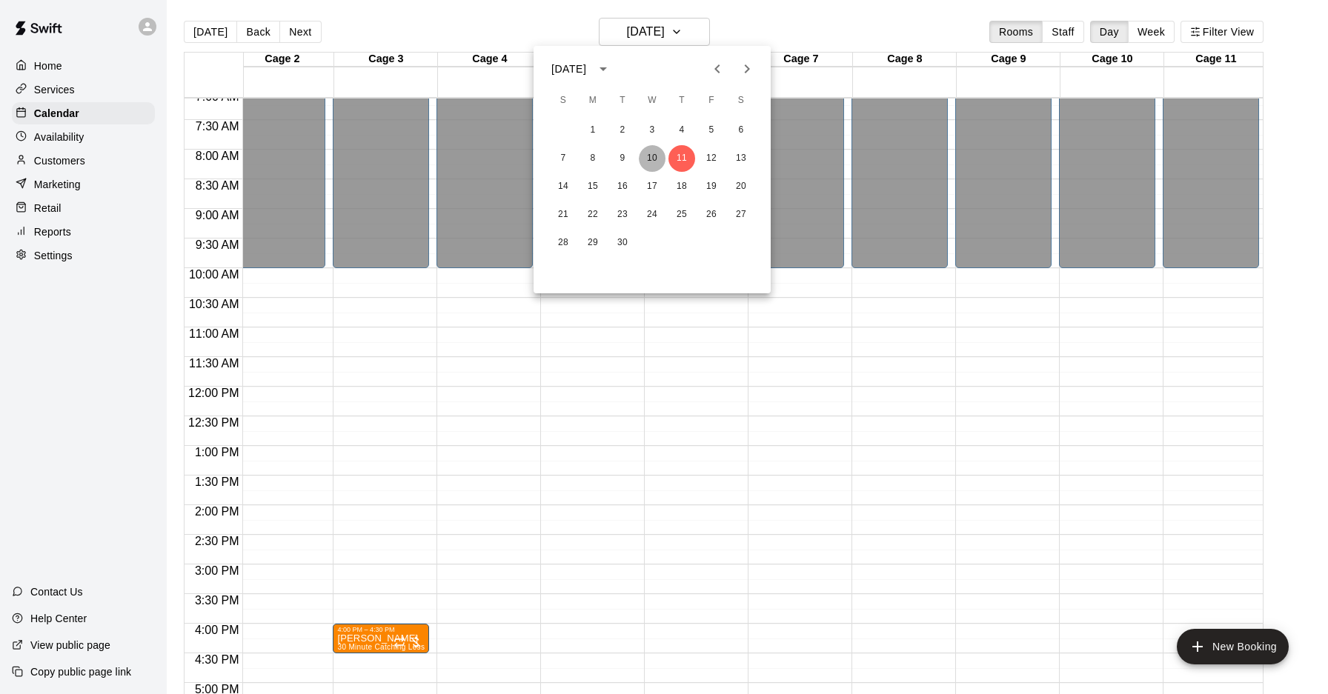
click at [651, 156] on button "10" at bounding box center [652, 158] width 27 height 27
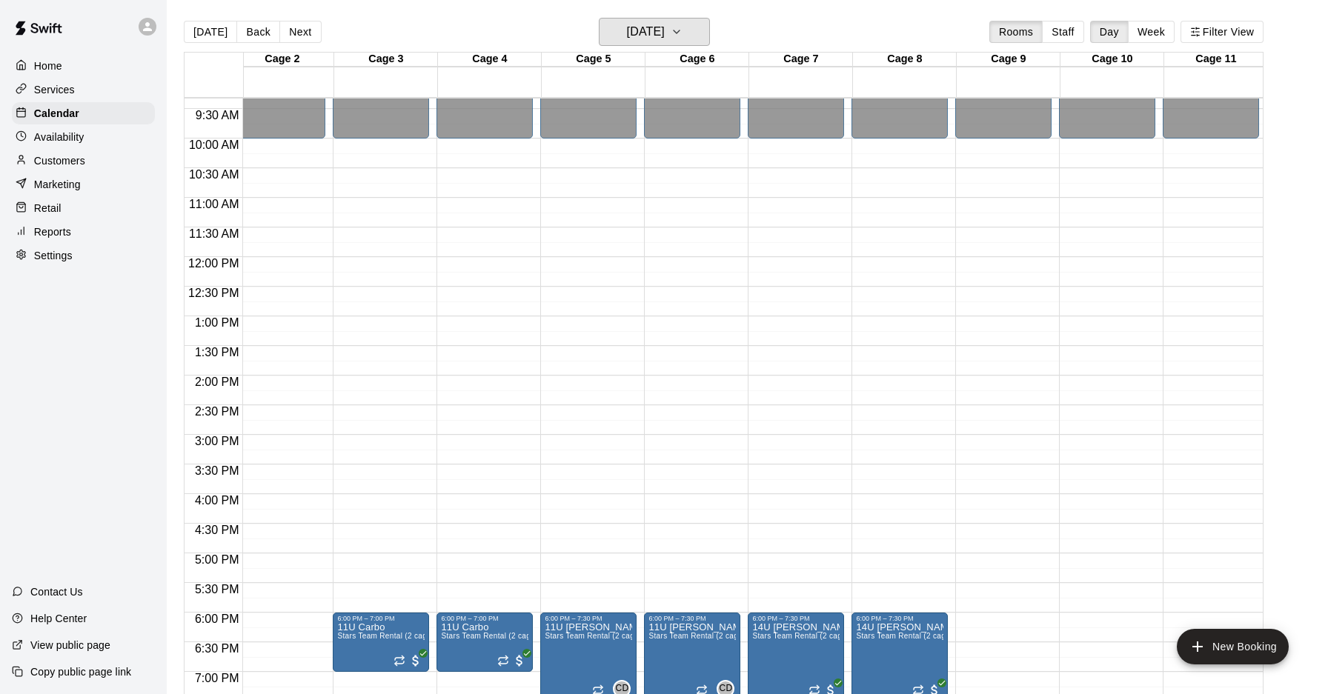
scroll to position [585, 117]
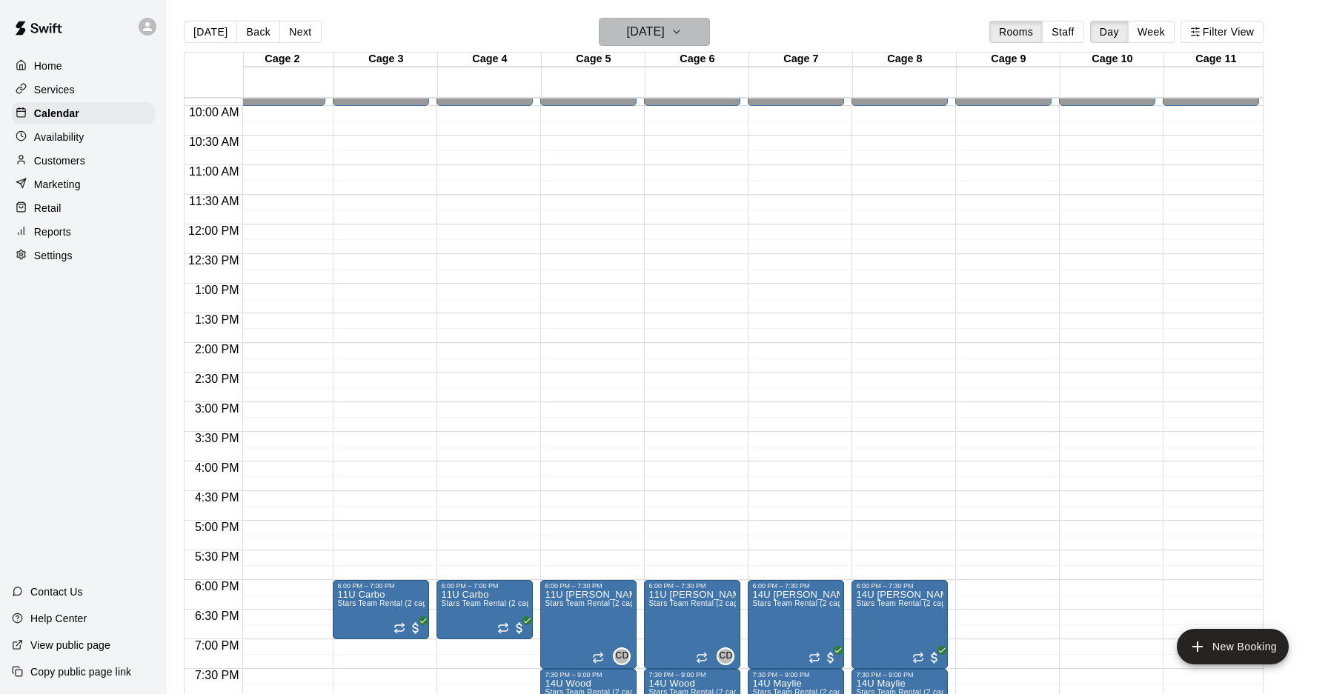
click at [665, 36] on h6 "[DATE]" at bounding box center [646, 31] width 38 height 21
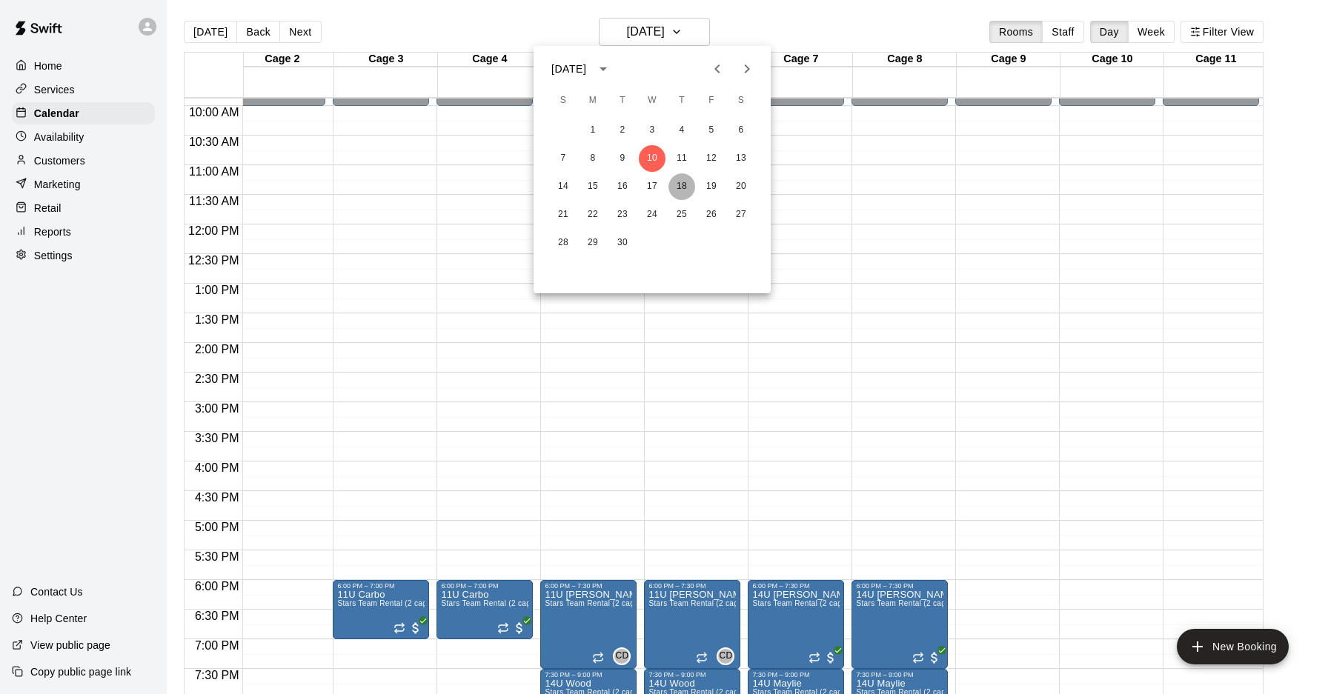
click at [685, 185] on button "18" at bounding box center [681, 186] width 27 height 27
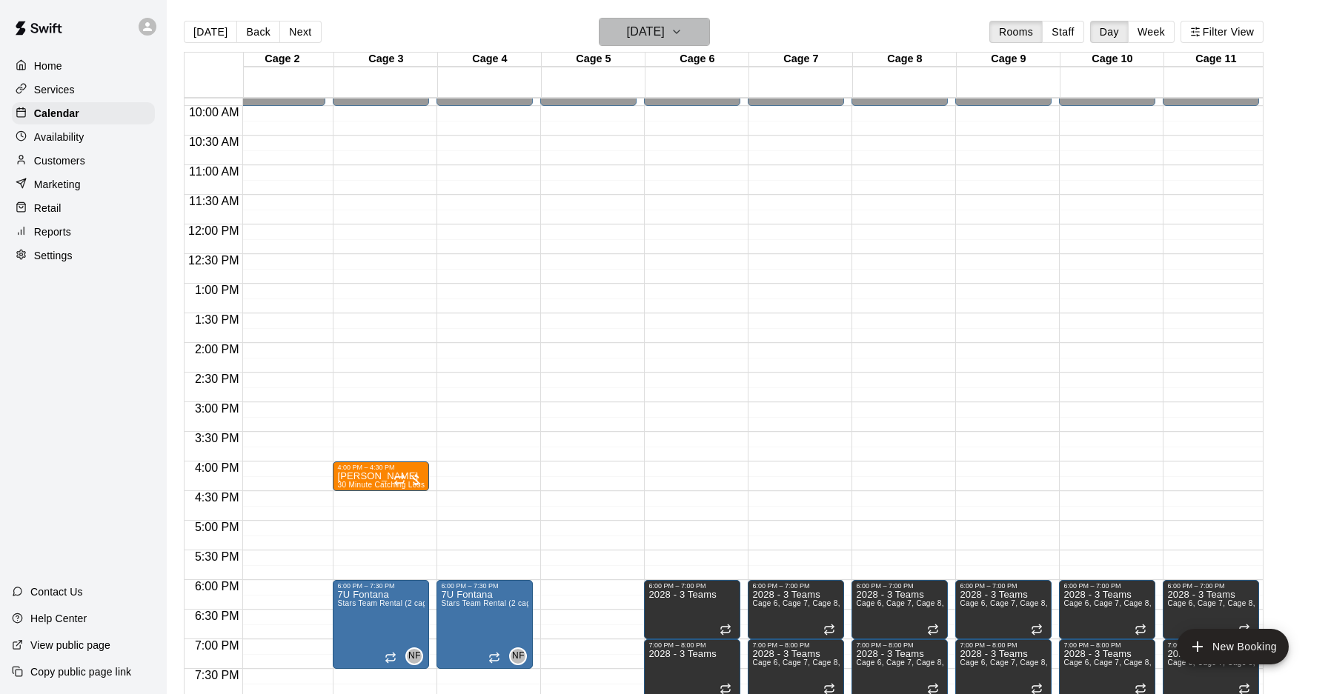
click at [665, 23] on h6 "[DATE]" at bounding box center [646, 31] width 38 height 21
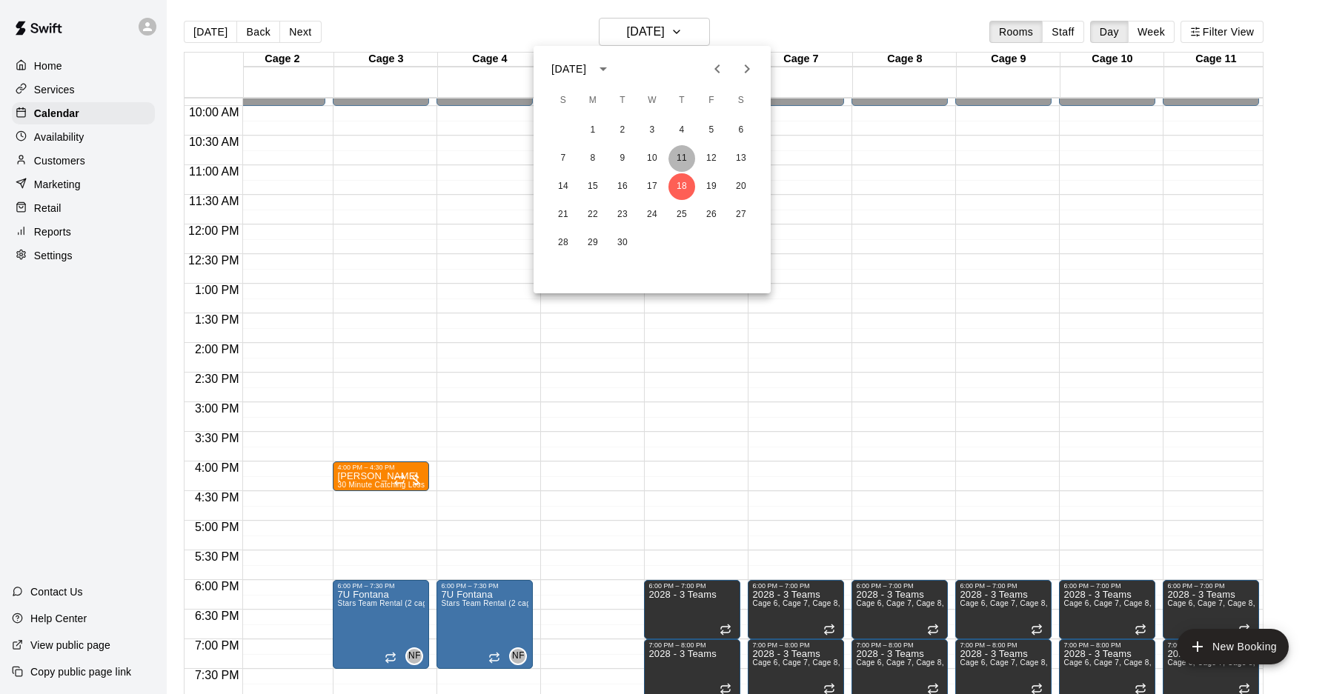
click at [682, 159] on button "11" at bounding box center [681, 158] width 27 height 27
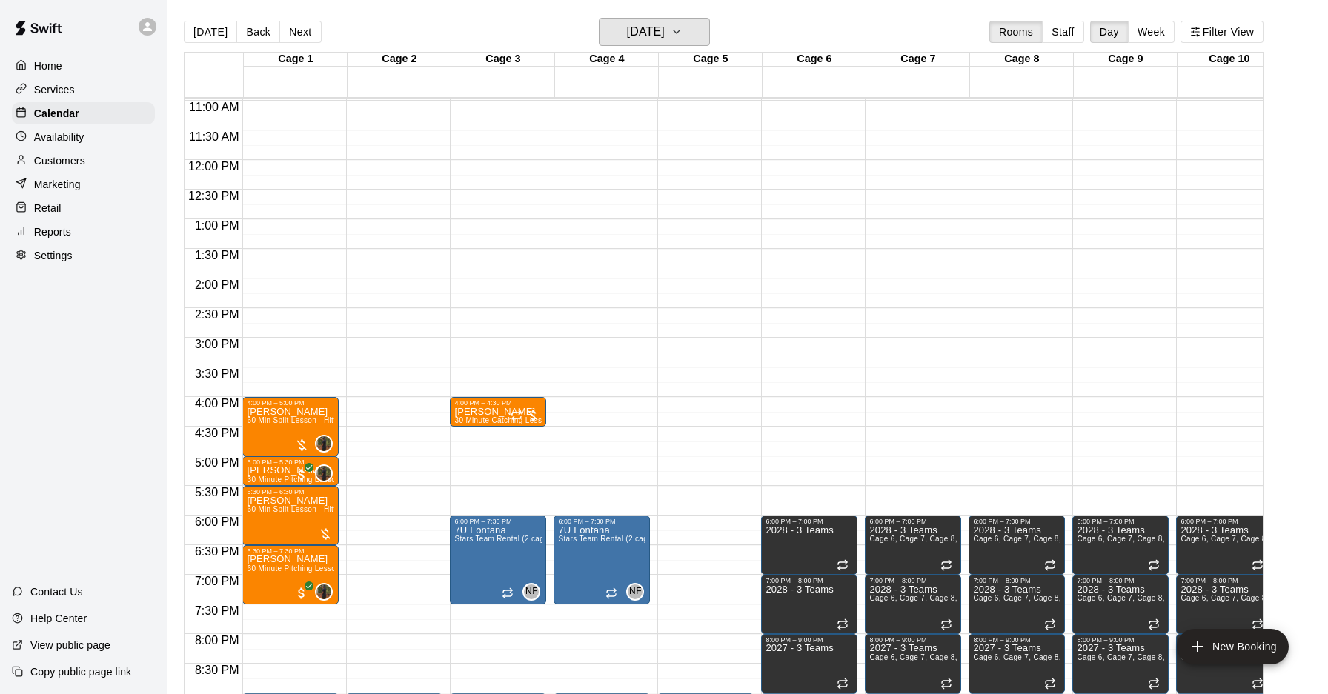
scroll to position [704, 0]
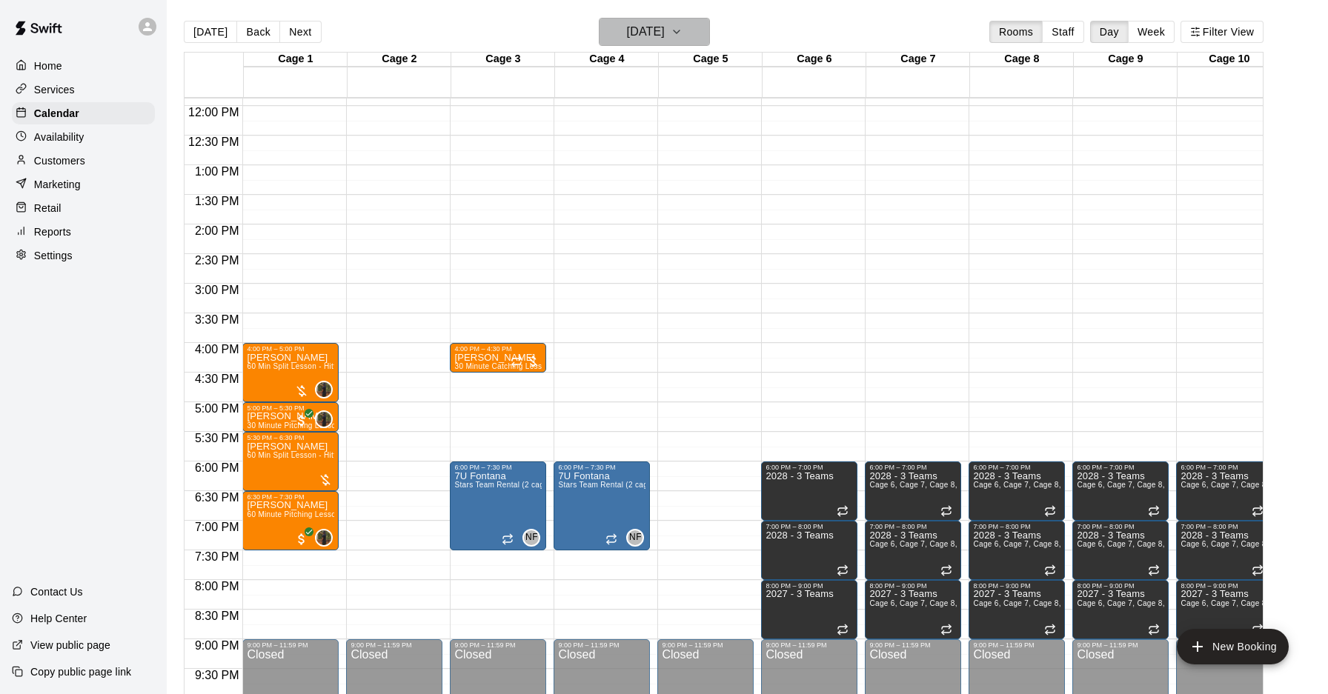
click at [665, 31] on h6 "Thursday Sep 11" at bounding box center [646, 31] width 38 height 21
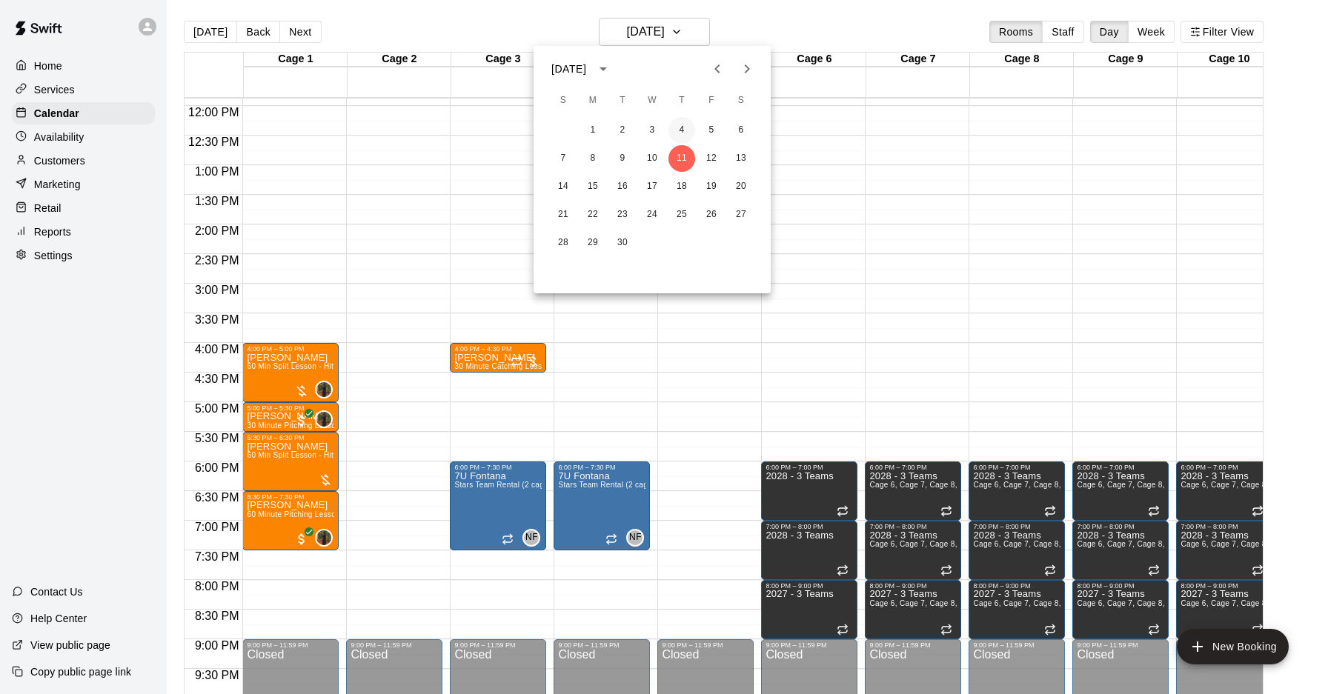
click at [673, 130] on button "4" at bounding box center [681, 130] width 27 height 27
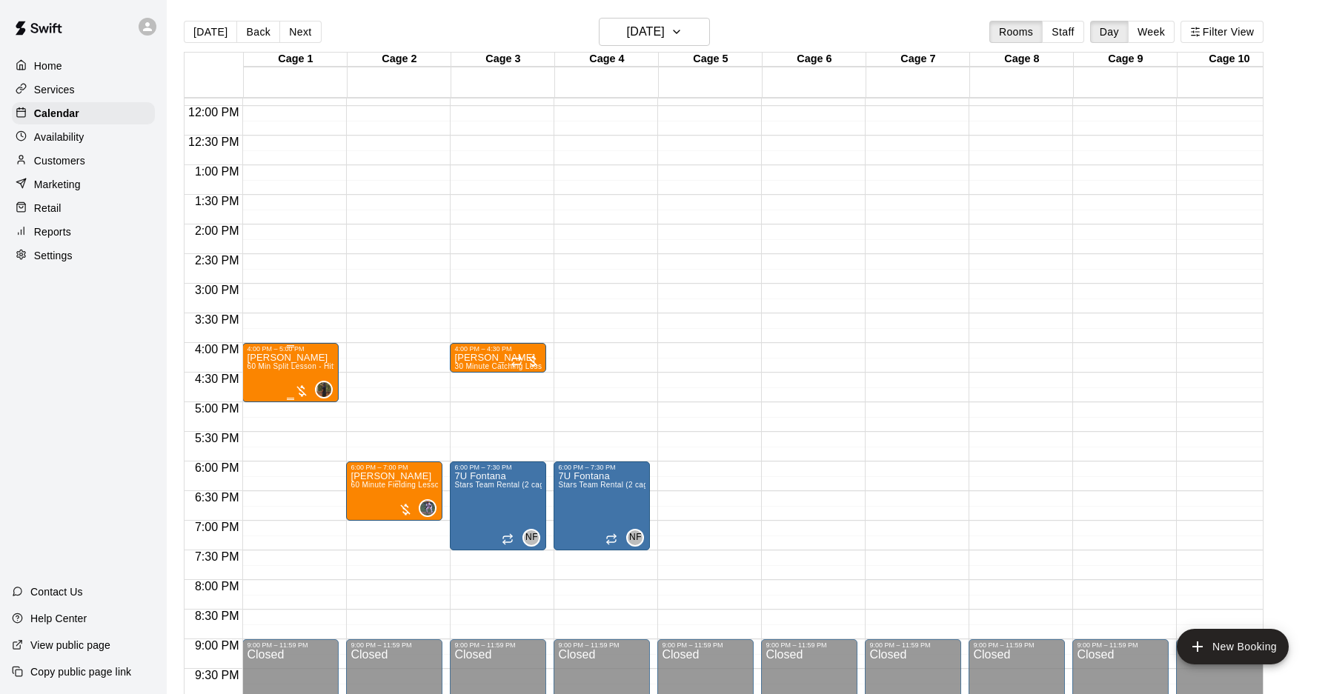
click at [317, 377] on div "Chris Martin 60 Min Split Lesson - Hitting/Pitching" at bounding box center [290, 700] width 87 height 694
click at [258, 436] on icon "delete" at bounding box center [262, 438] width 10 height 13
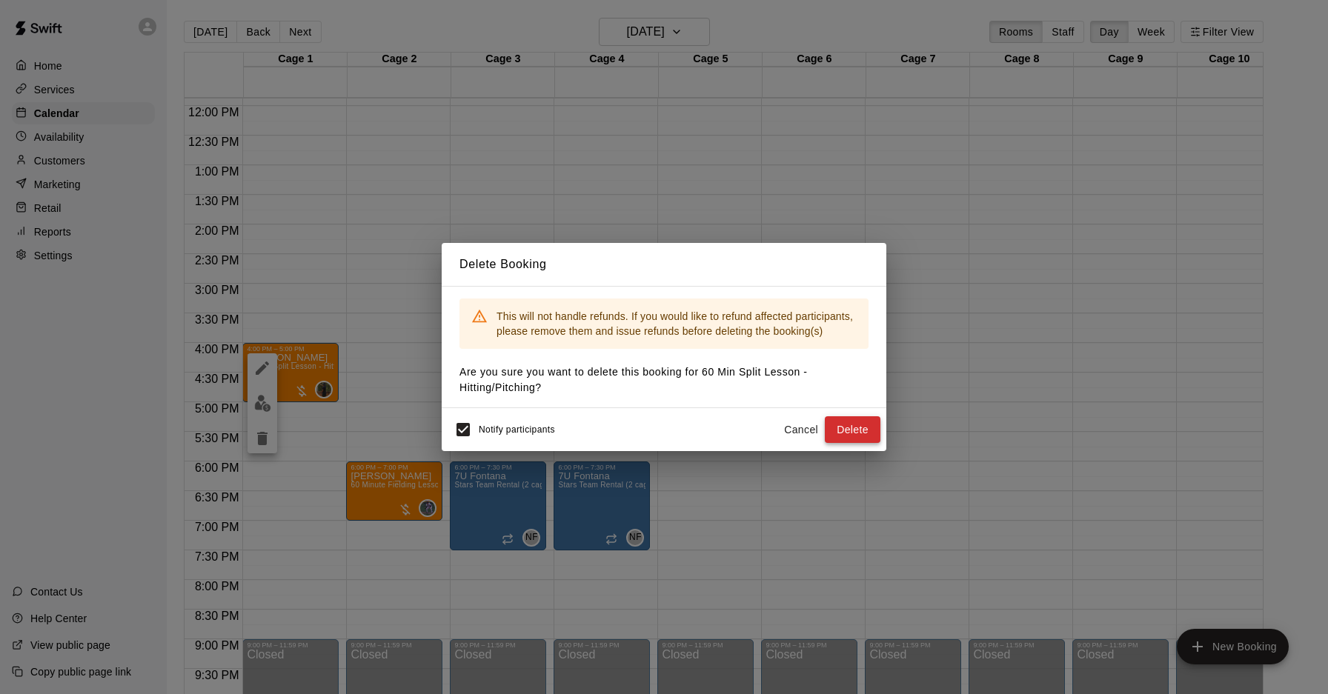
click at [855, 426] on button "Delete" at bounding box center [853, 429] width 56 height 27
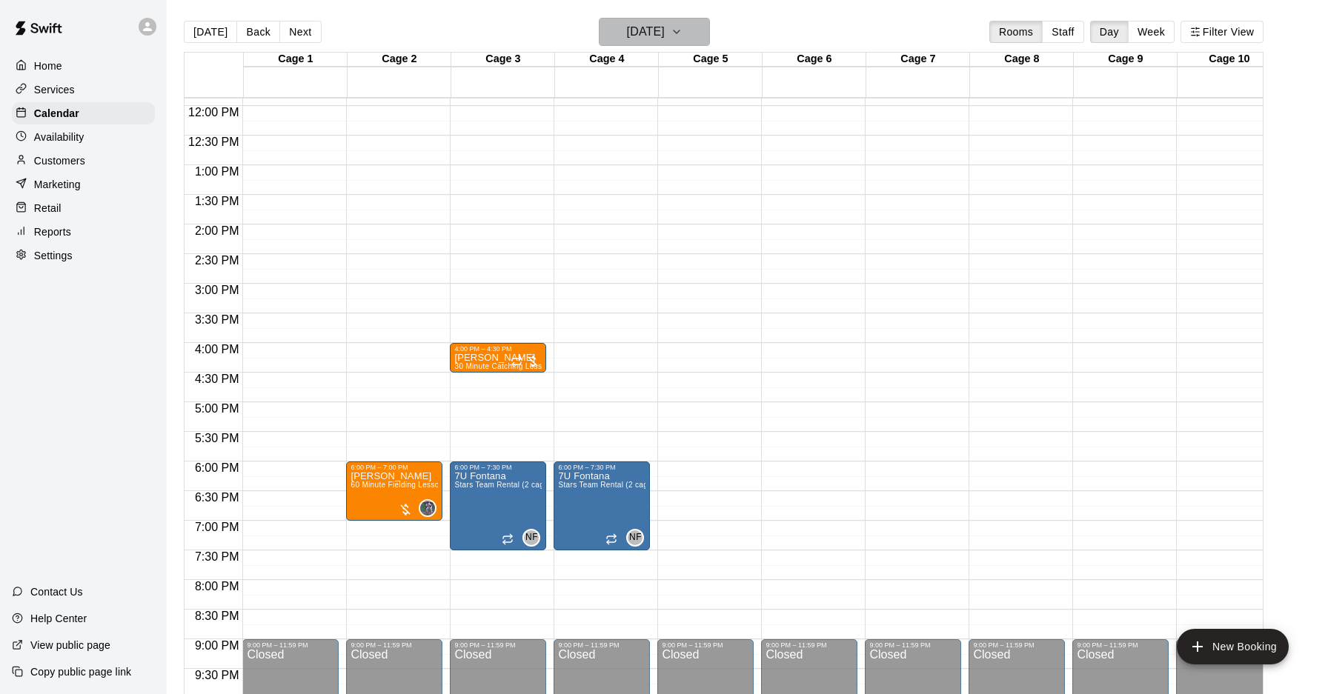
click at [622, 43] on button "Thursday Sep 04" at bounding box center [654, 32] width 111 height 28
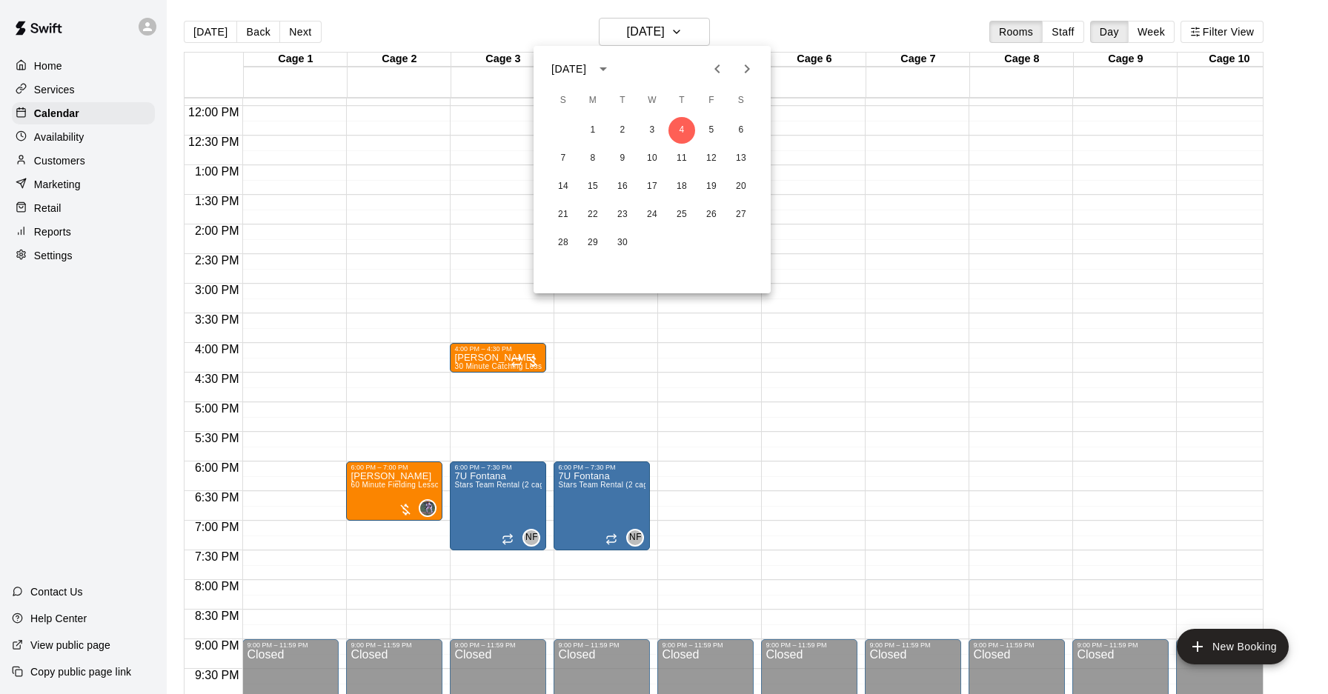
click at [722, 74] on icon "Previous month" at bounding box center [717, 69] width 18 height 18
click at [743, 70] on icon "Next month" at bounding box center [747, 69] width 18 height 18
click at [739, 33] on div at bounding box center [664, 347] width 1328 height 694
click at [189, 19] on div "Today Back Next Thursday Sep 04 Rooms Staff Day Week Filter View" at bounding box center [724, 35] width 1080 height 34
click at [189, 33] on button "[DATE]" at bounding box center [210, 32] width 53 height 22
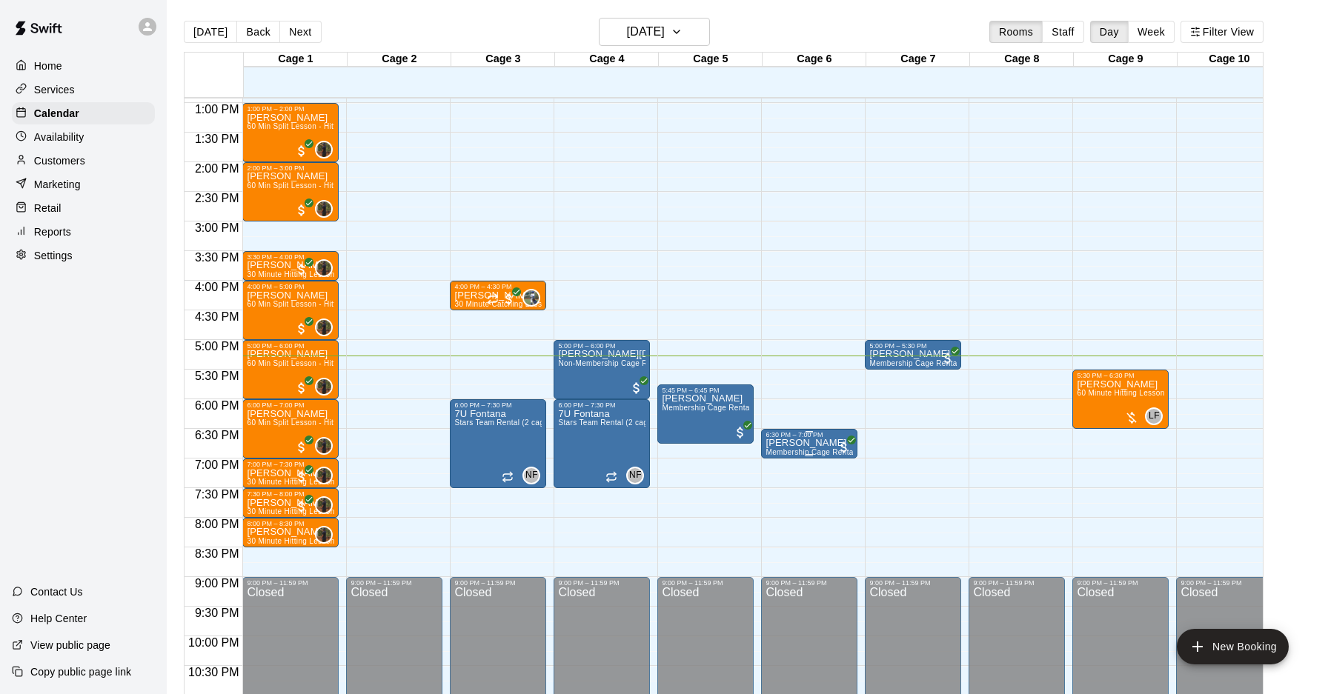
scroll to position [769, 0]
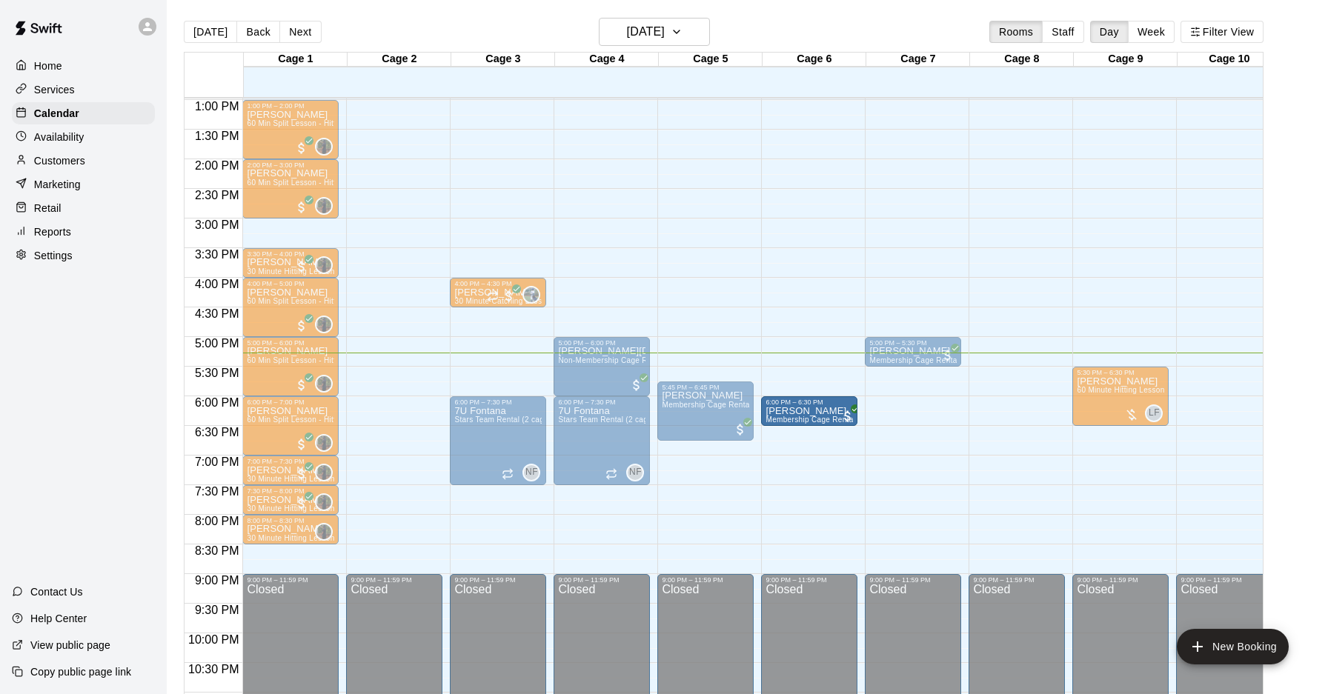
drag, startPoint x: 827, startPoint y: 442, endPoint x: 833, endPoint y: 419, distance: 24.4
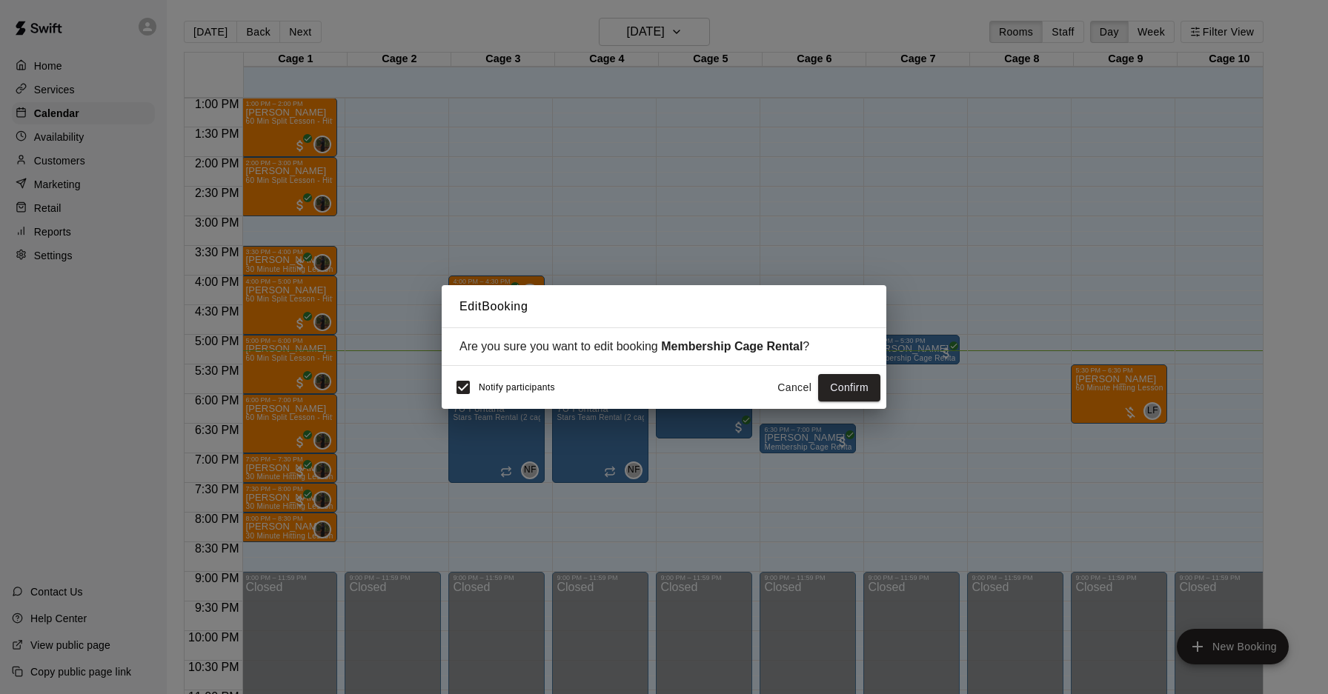
scroll to position [0, 1]
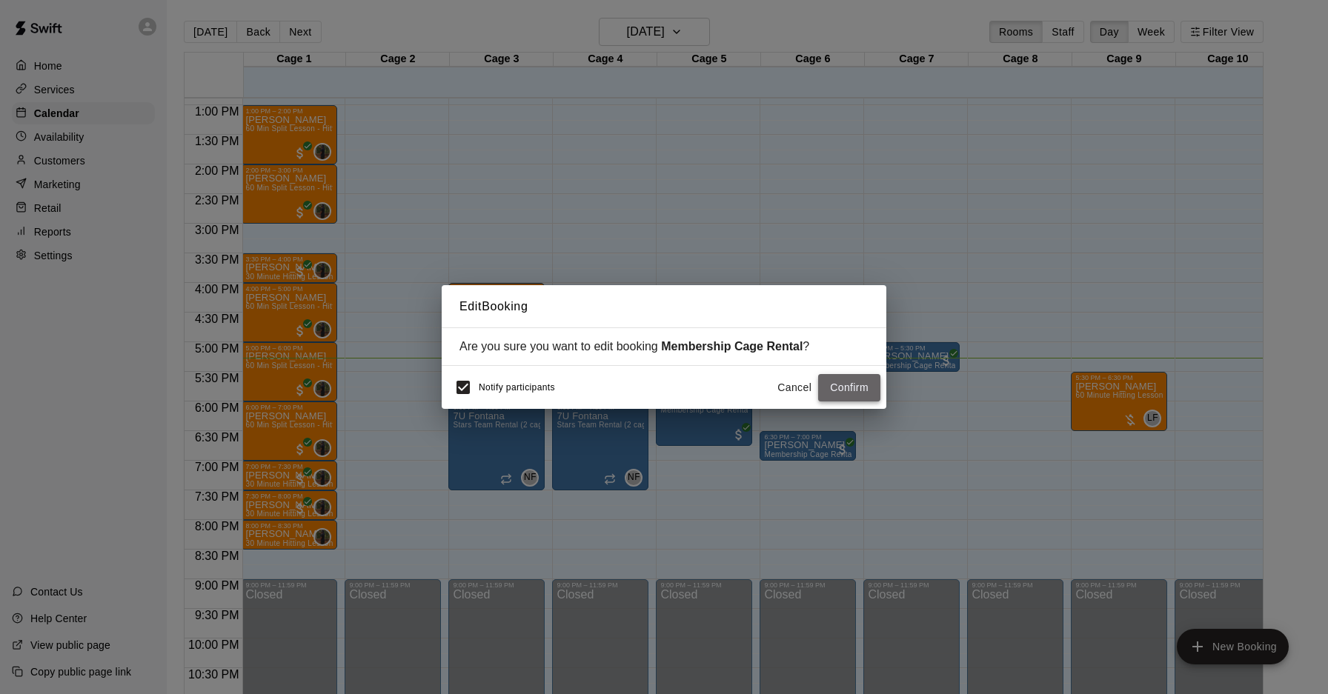
click at [839, 397] on button "Confirm" at bounding box center [849, 387] width 62 height 27
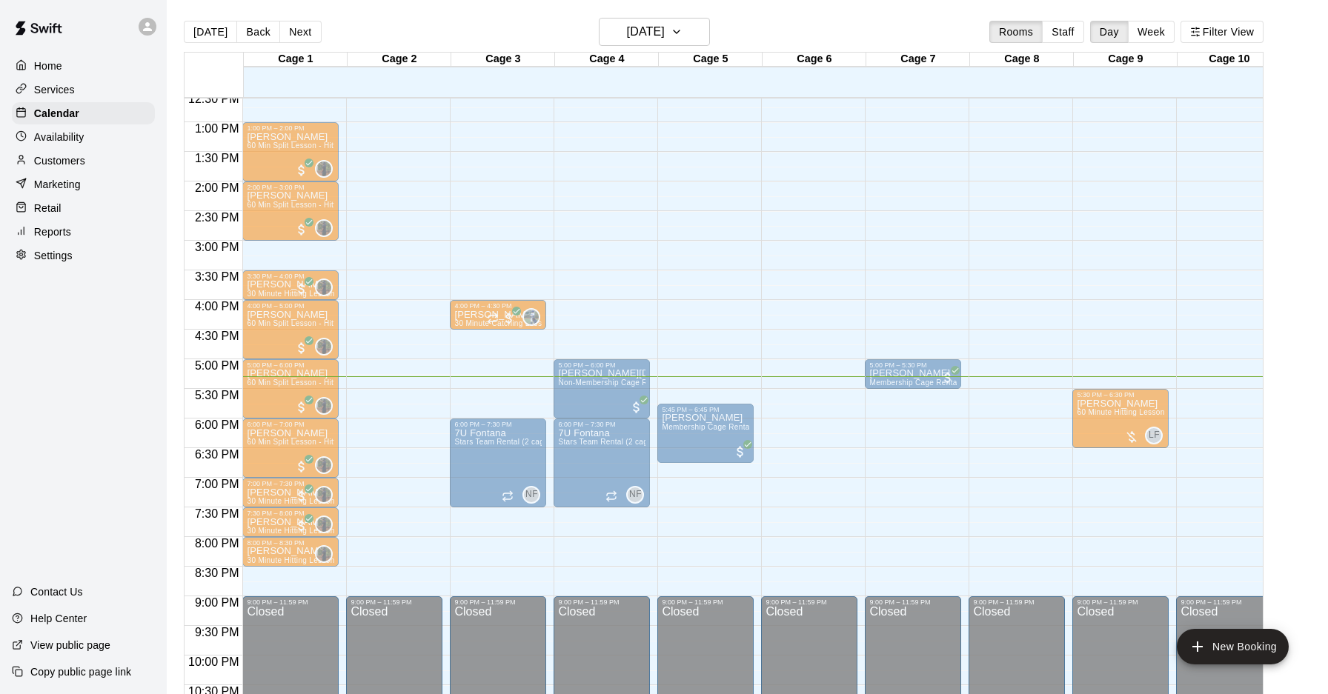
scroll to position [752, 0]
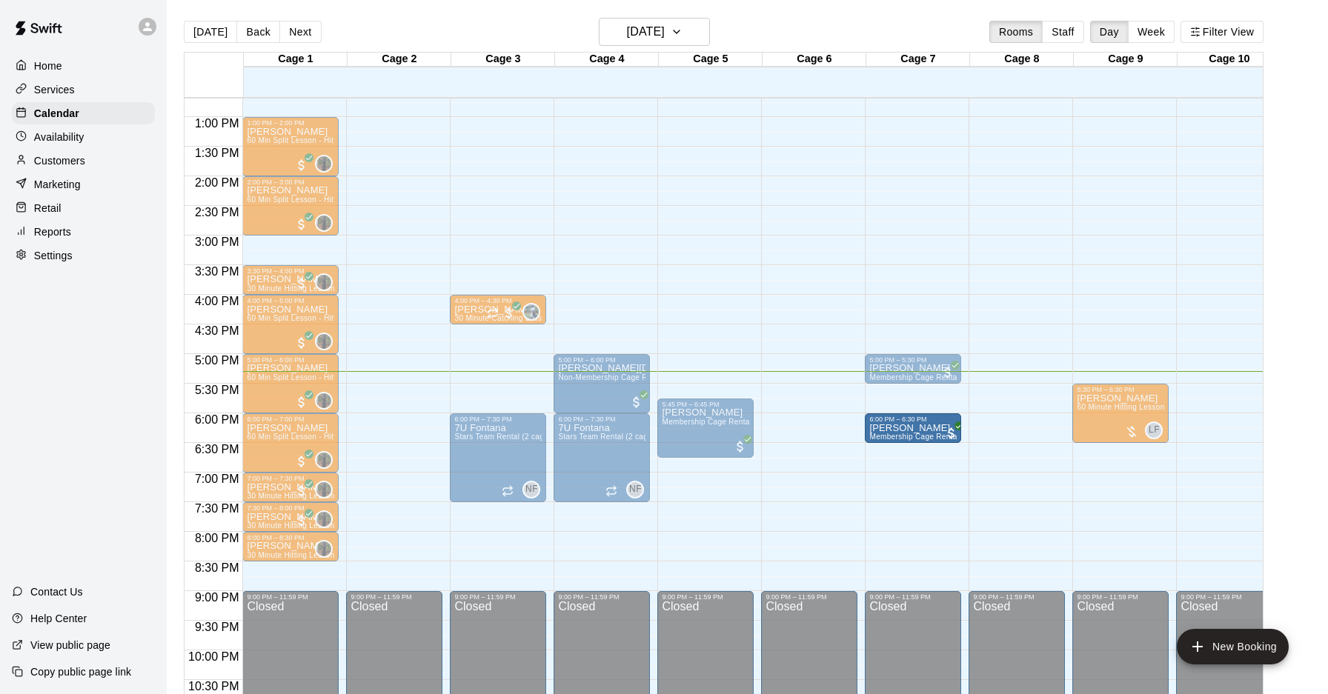
drag, startPoint x: 818, startPoint y: 436, endPoint x: 899, endPoint y: 435, distance: 80.8
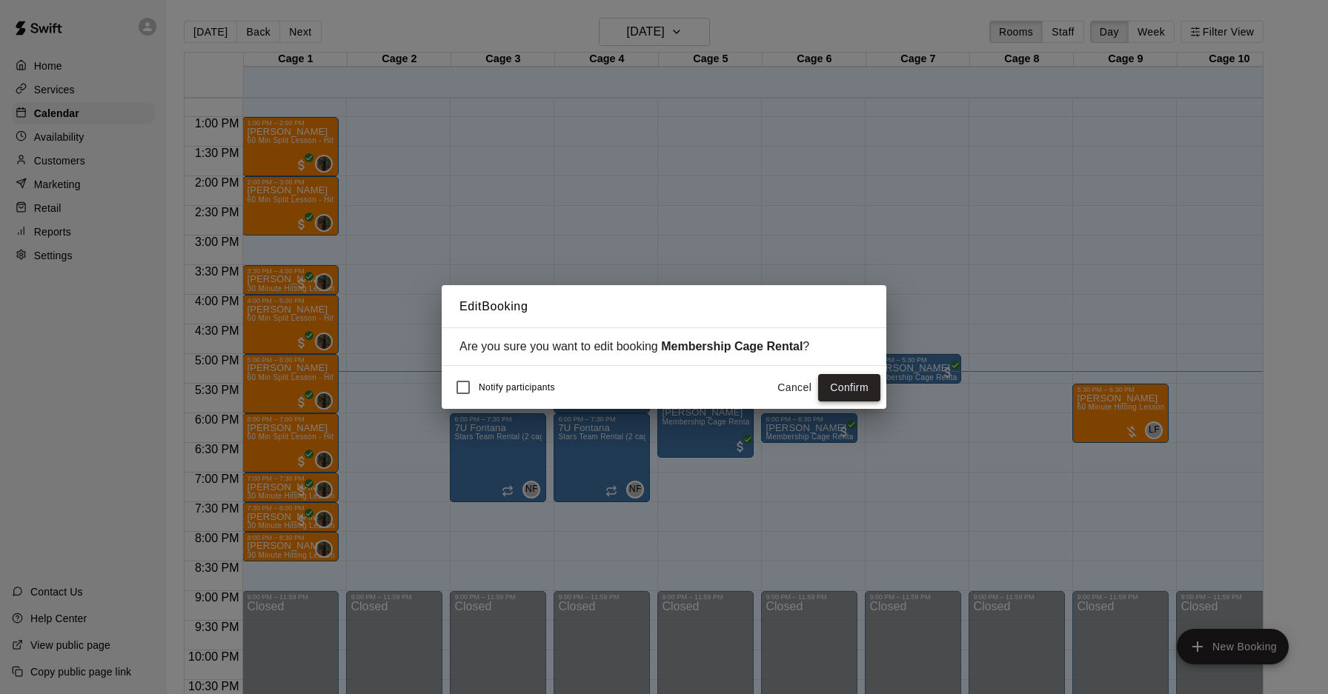
click at [877, 396] on button "Confirm" at bounding box center [849, 387] width 62 height 27
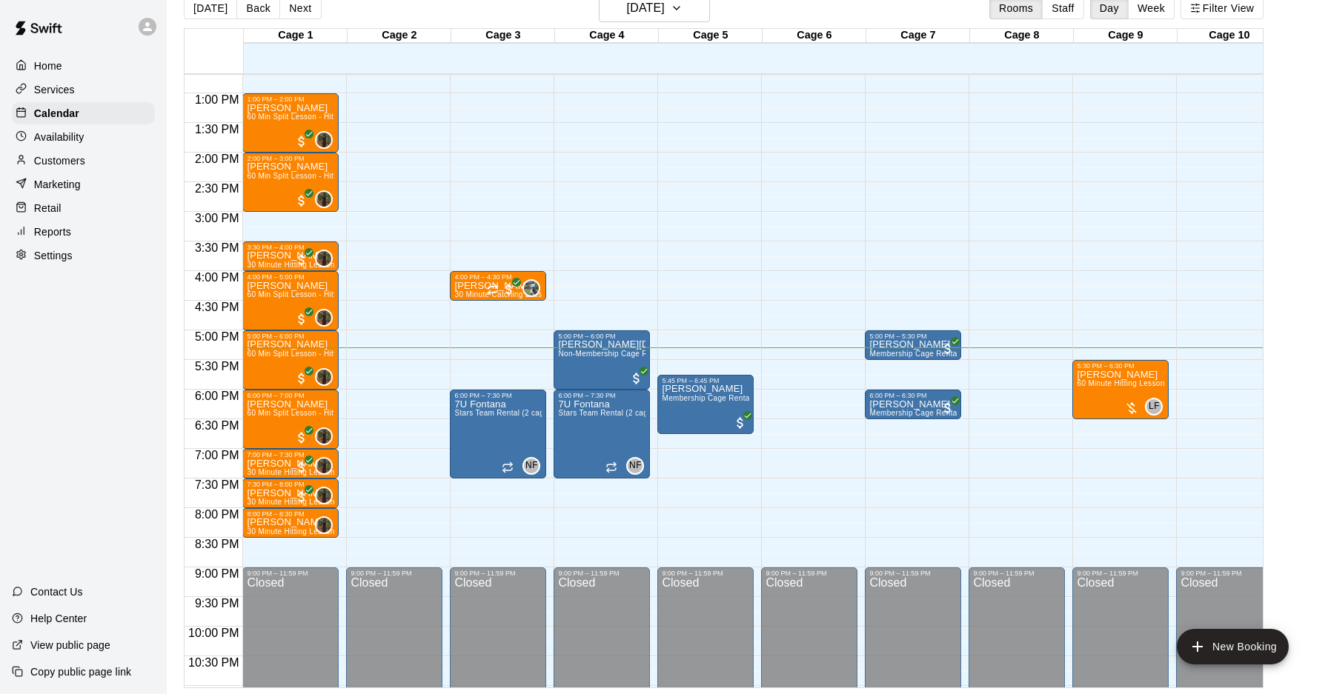
scroll to position [0, 0]
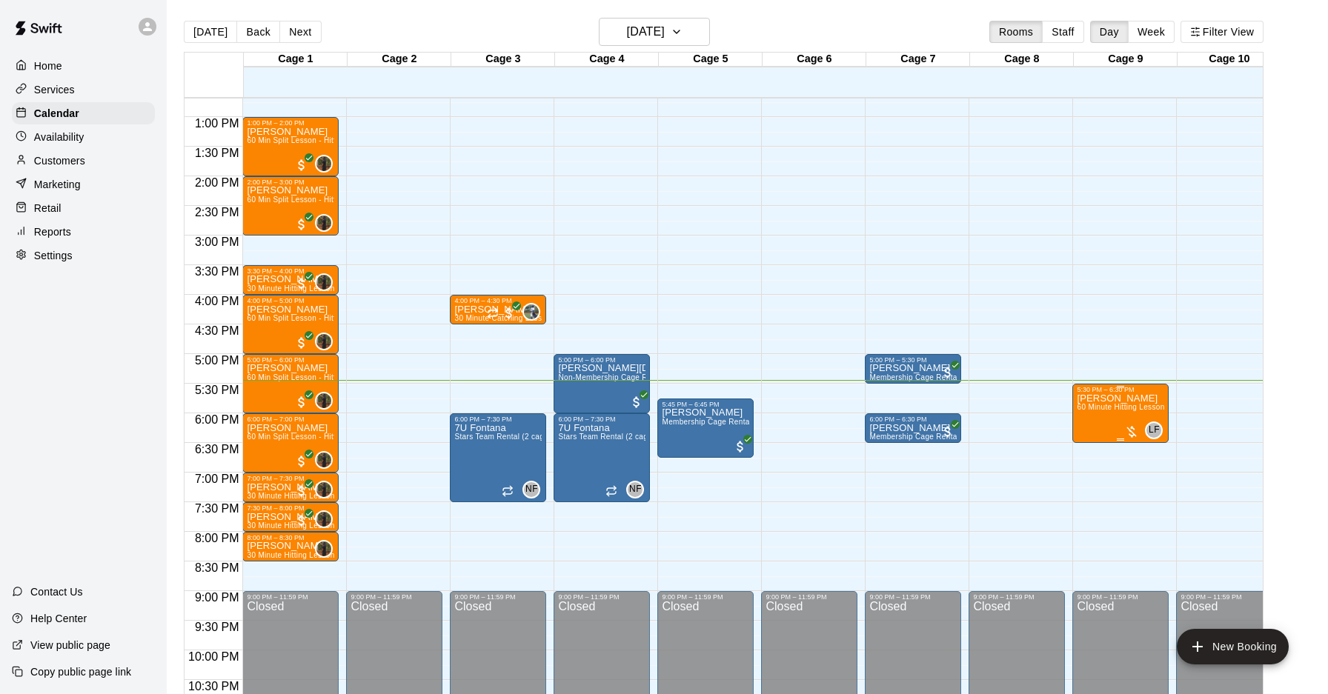
click at [1131, 433] on div at bounding box center [1131, 432] width 15 height 15
click at [1134, 475] on img "edit" at bounding box center [1139, 474] width 17 height 17
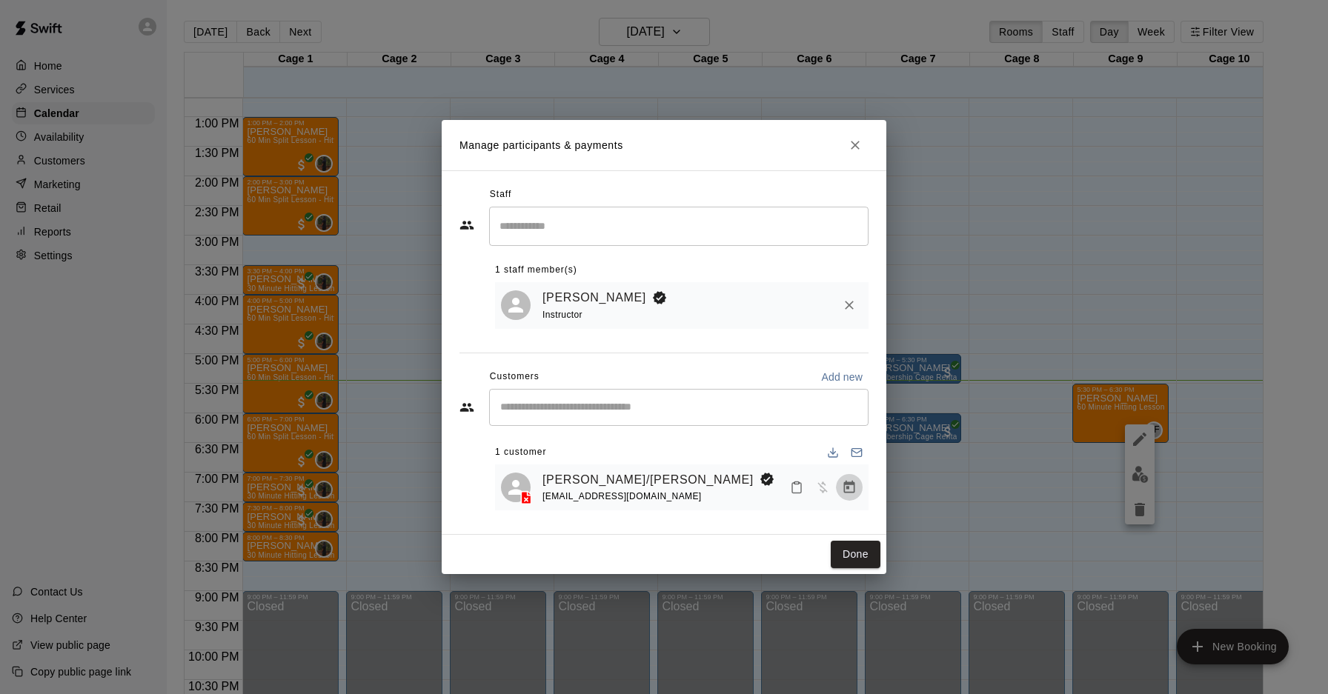
click at [845, 484] on icon "Manage bookings & payment" at bounding box center [849, 487] width 11 height 13
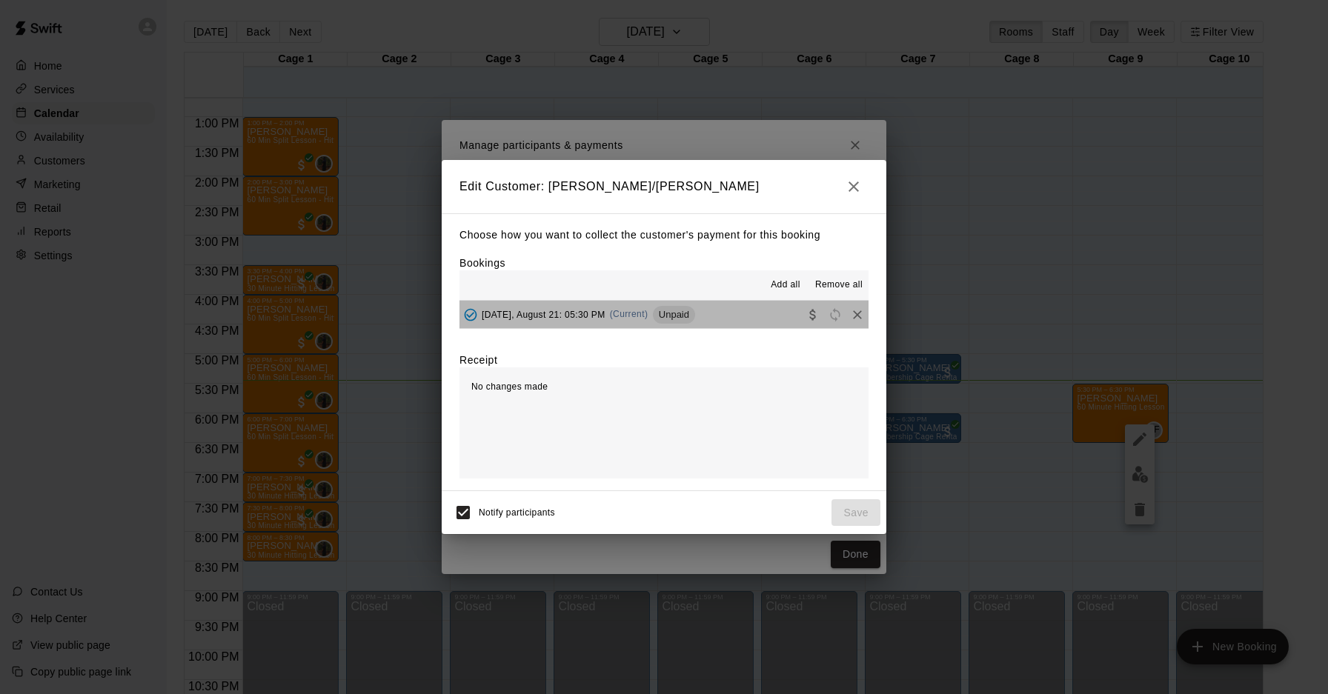
click at [740, 325] on button "[DATE], August 21: 05:30 PM (Current) Unpaid" at bounding box center [663, 314] width 409 height 27
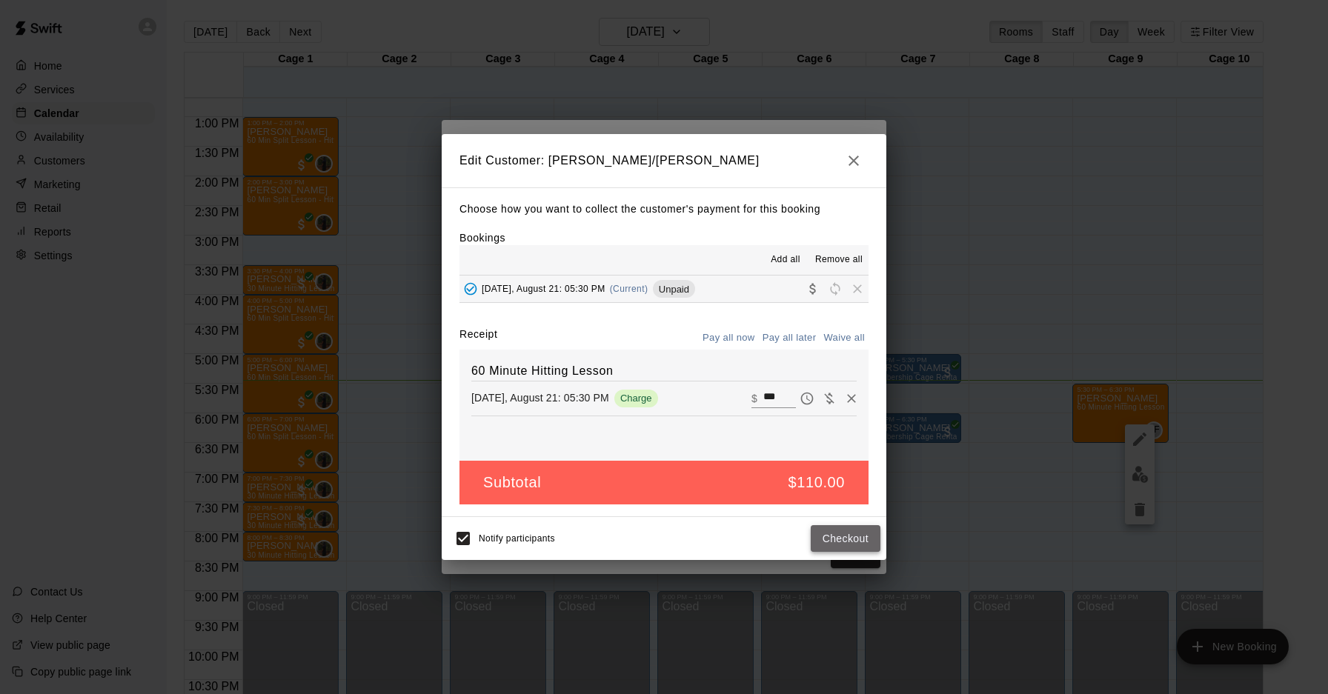
click at [837, 542] on button "Checkout" at bounding box center [846, 538] width 70 height 27
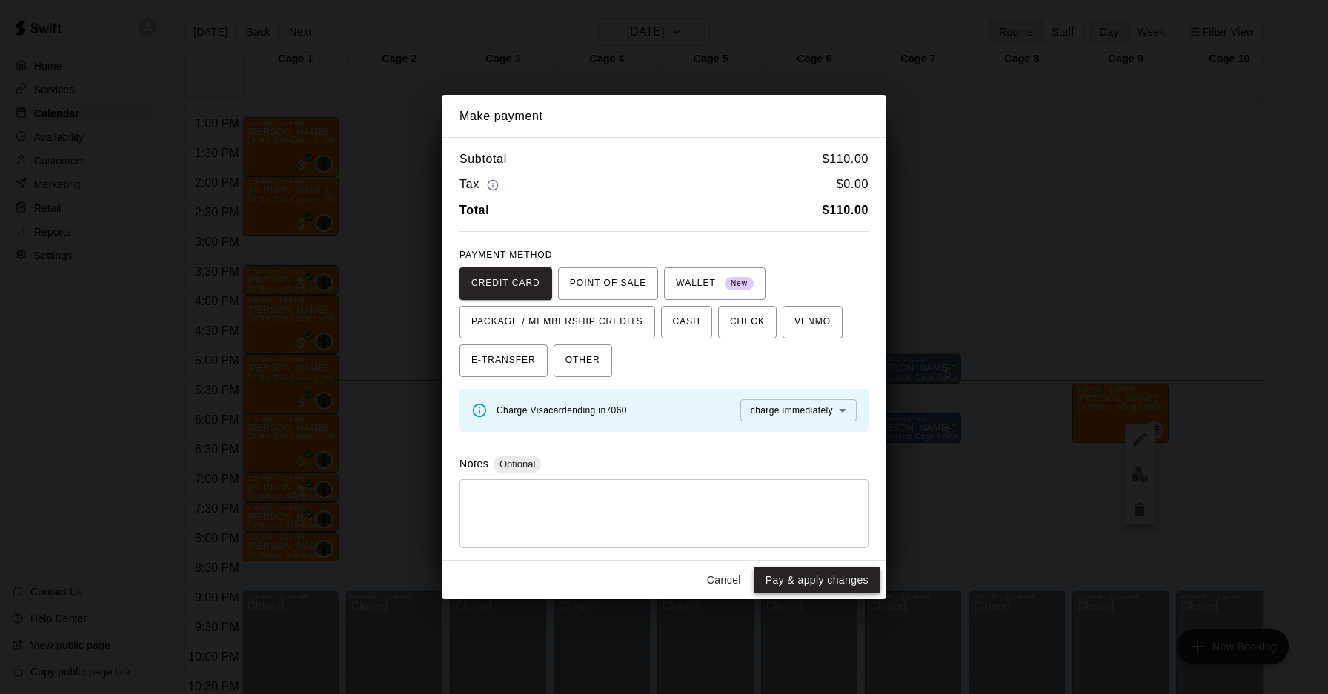
click at [834, 575] on button "Pay & apply changes" at bounding box center [817, 580] width 127 height 27
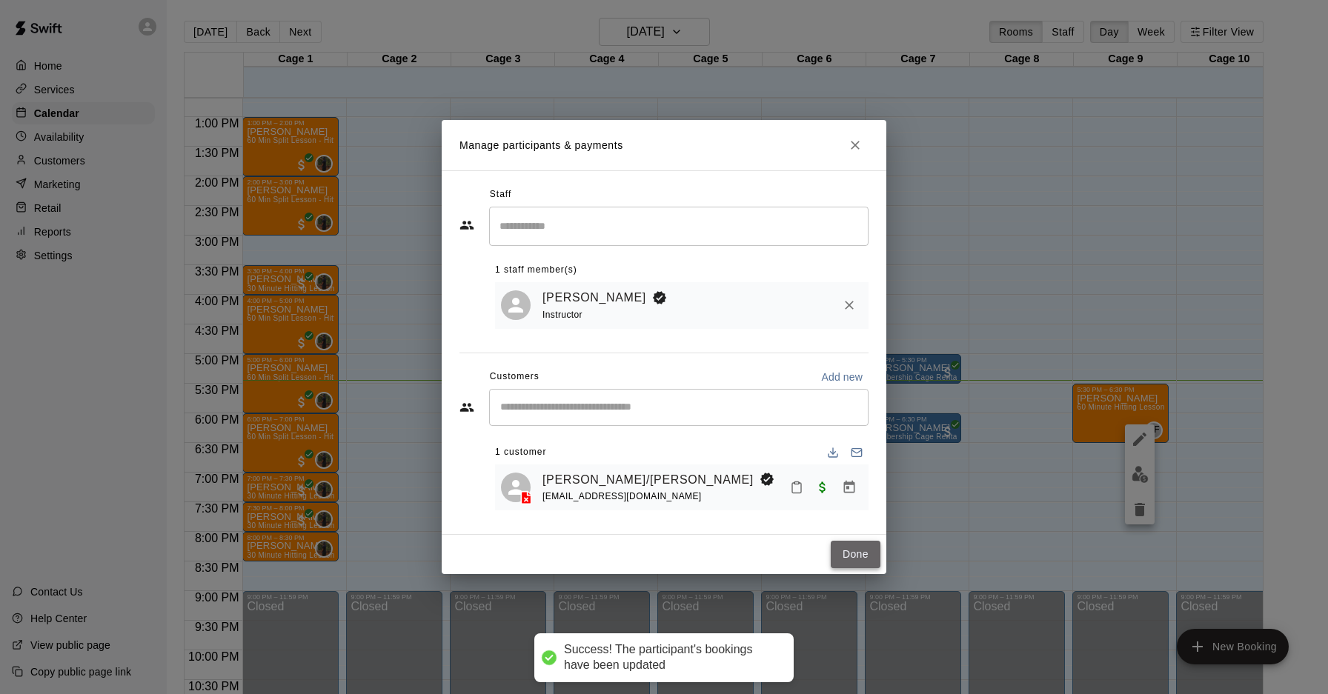
click at [851, 556] on button "Done" at bounding box center [856, 554] width 50 height 27
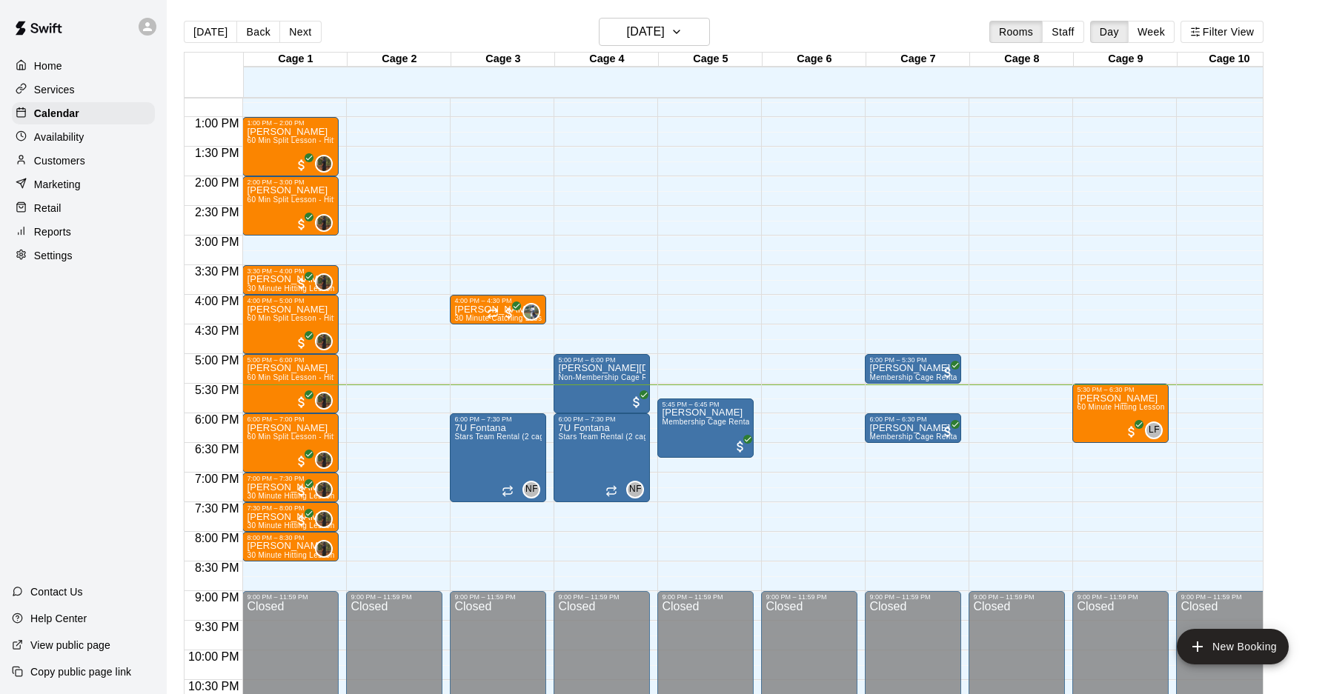
click at [81, 159] on p "Customers" at bounding box center [59, 160] width 51 height 15
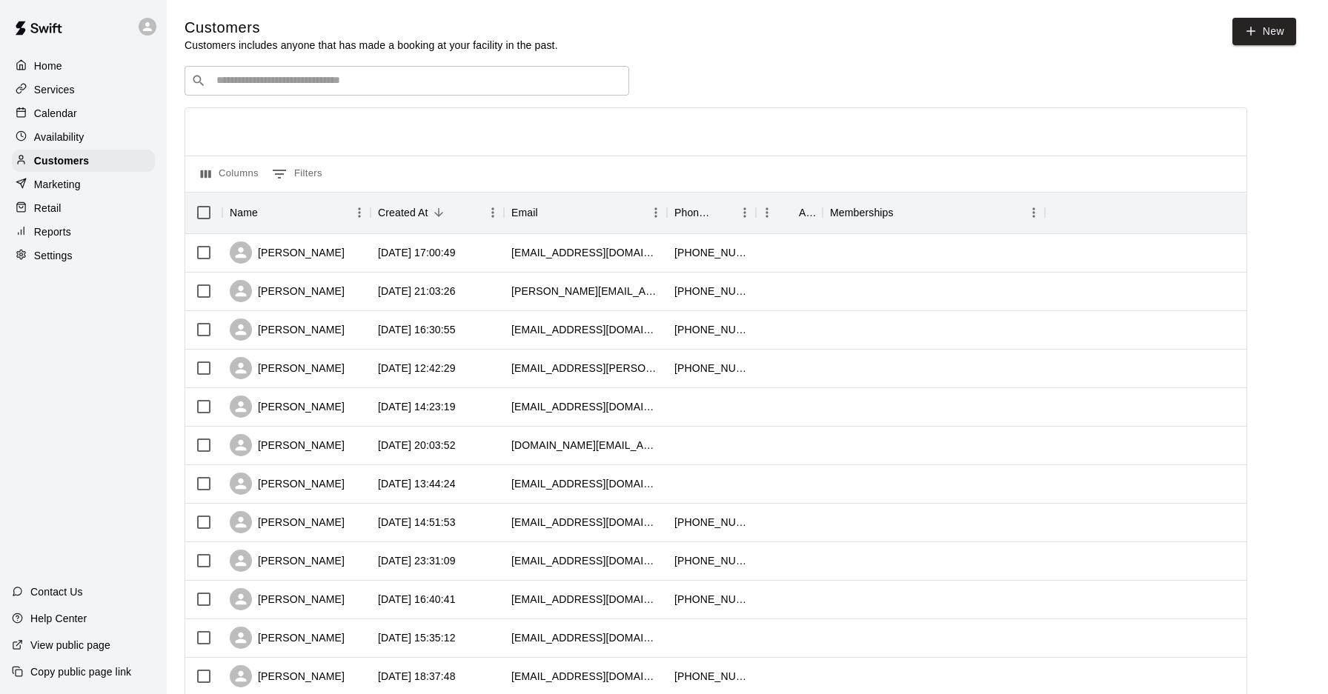
click at [473, 86] on input "Search customers by name or email" at bounding box center [417, 80] width 410 height 15
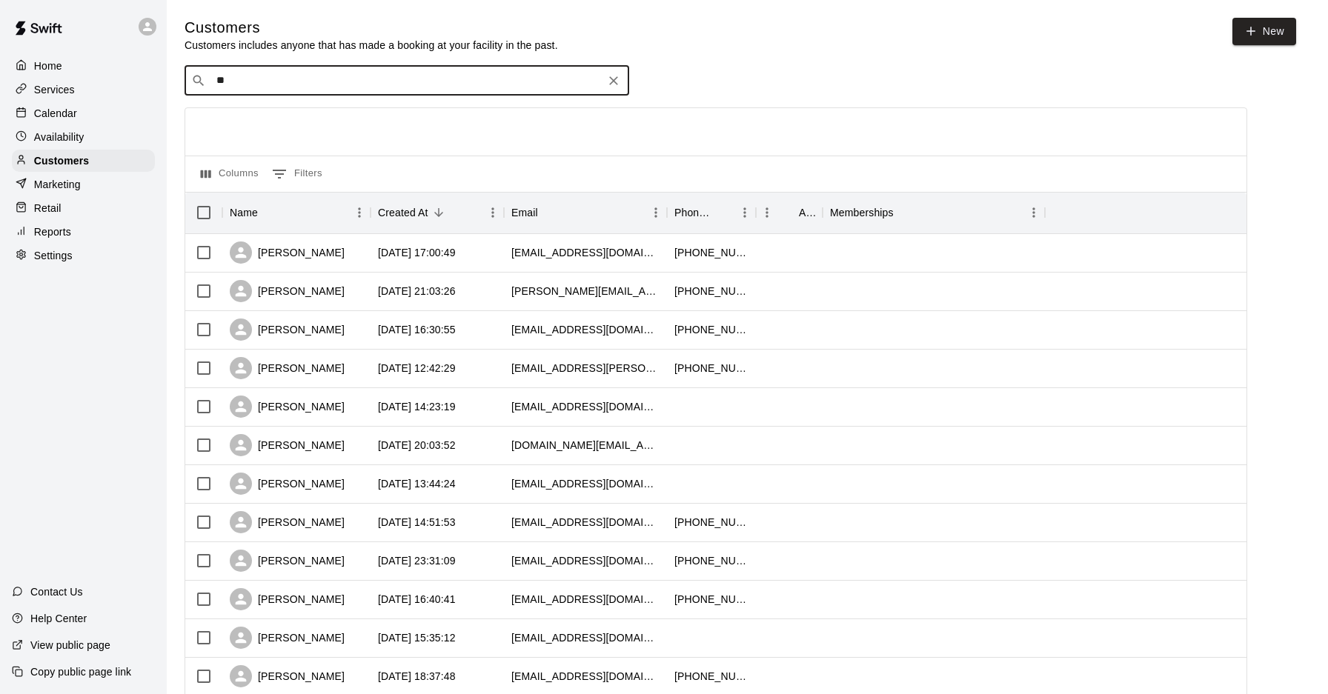
type input "*"
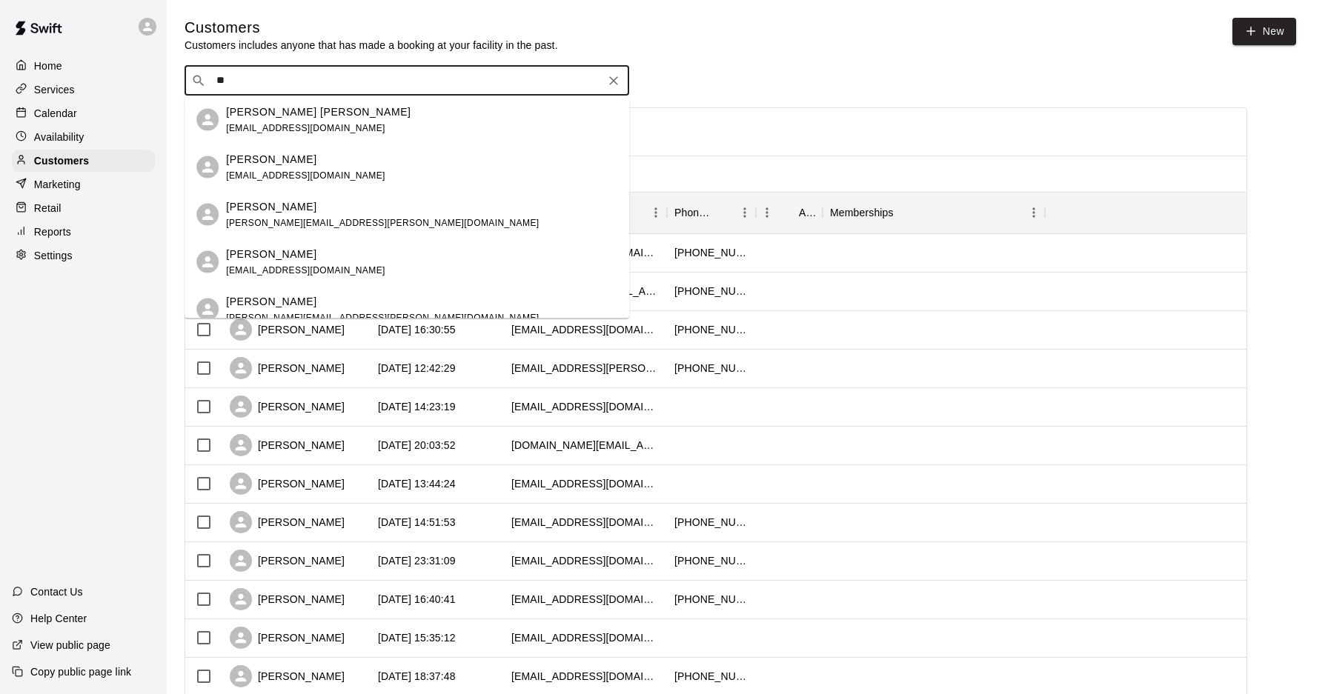
type input "*"
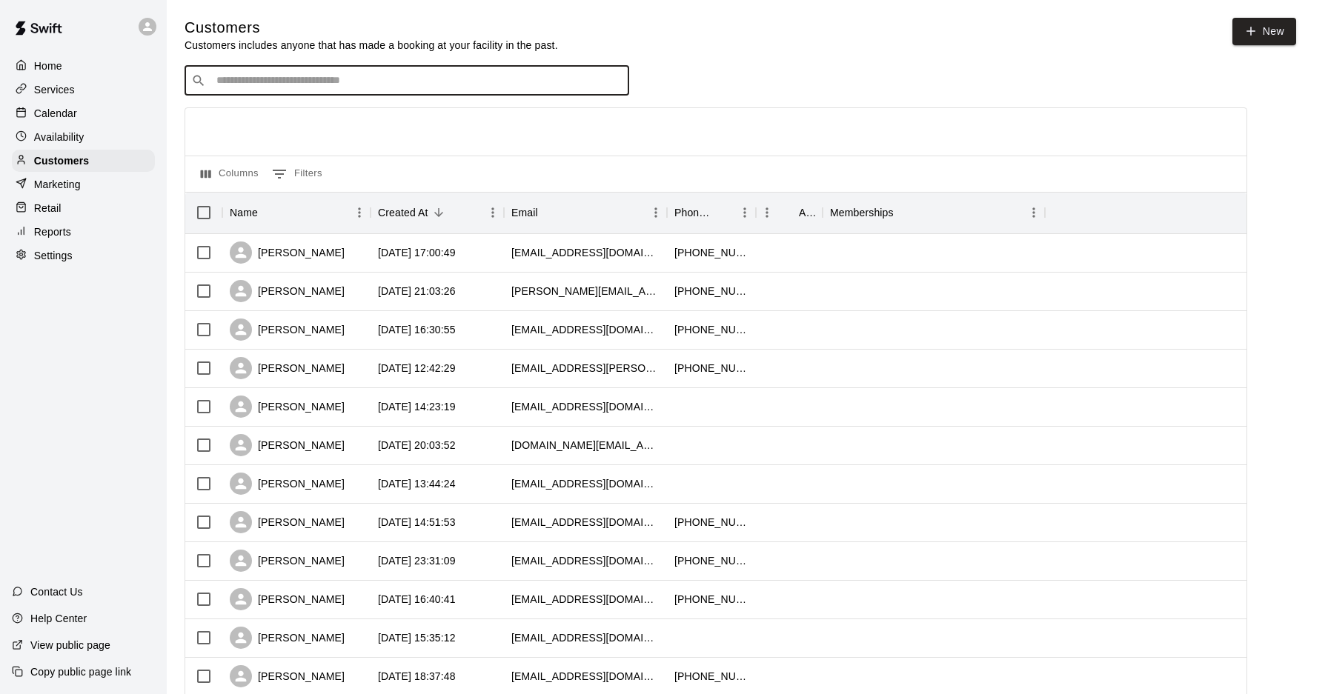
click at [75, 104] on div "Calendar" at bounding box center [83, 113] width 143 height 22
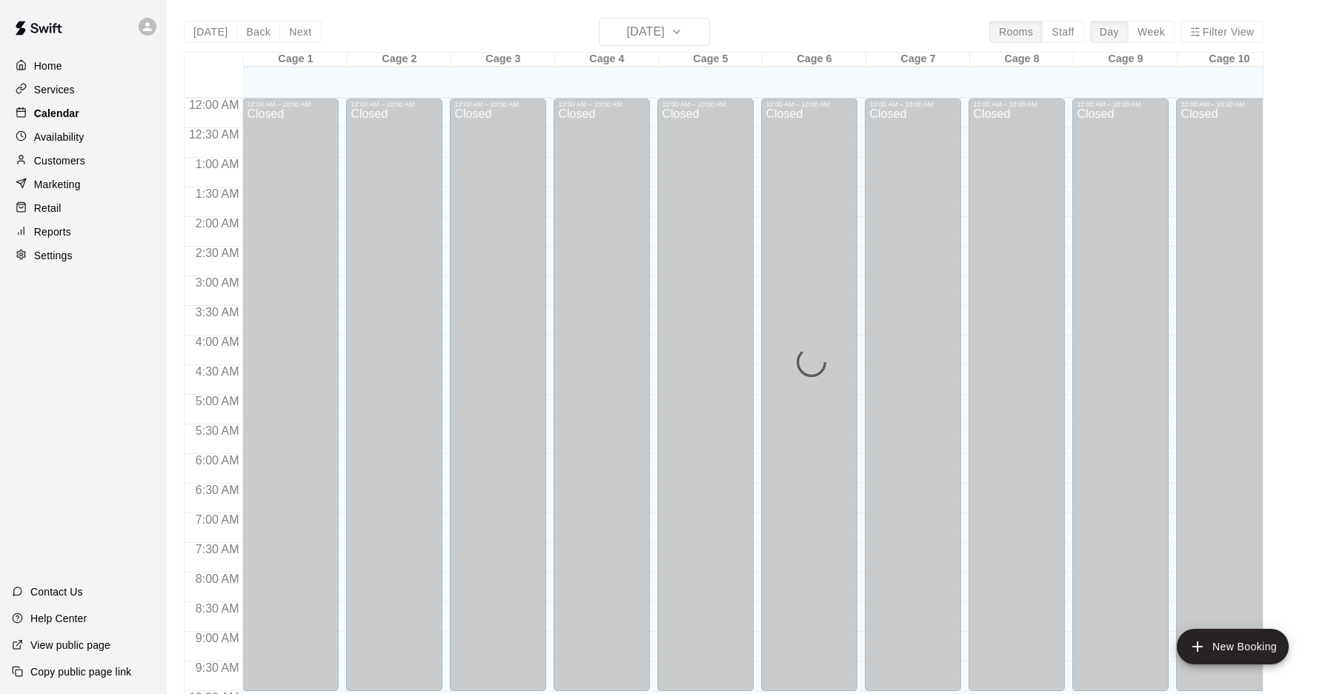
scroll to position [765, 0]
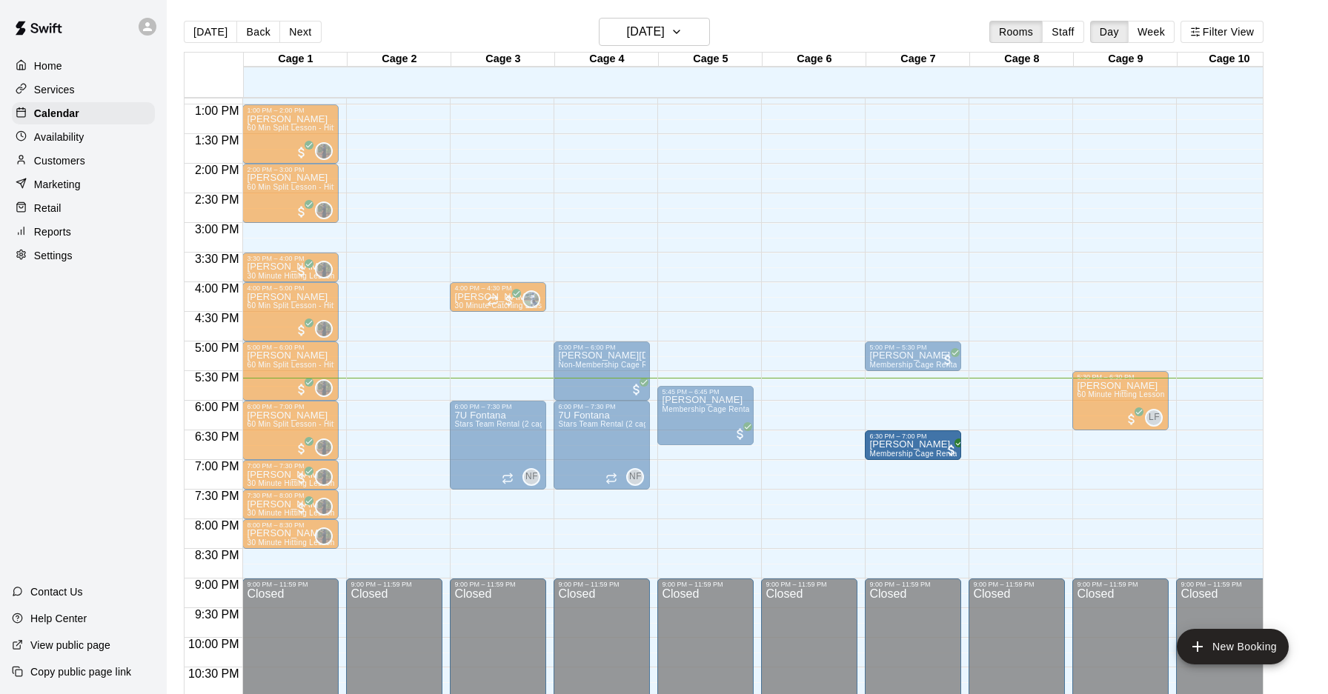
drag, startPoint x: 920, startPoint y: 410, endPoint x: 920, endPoint y: 442, distance: 31.9
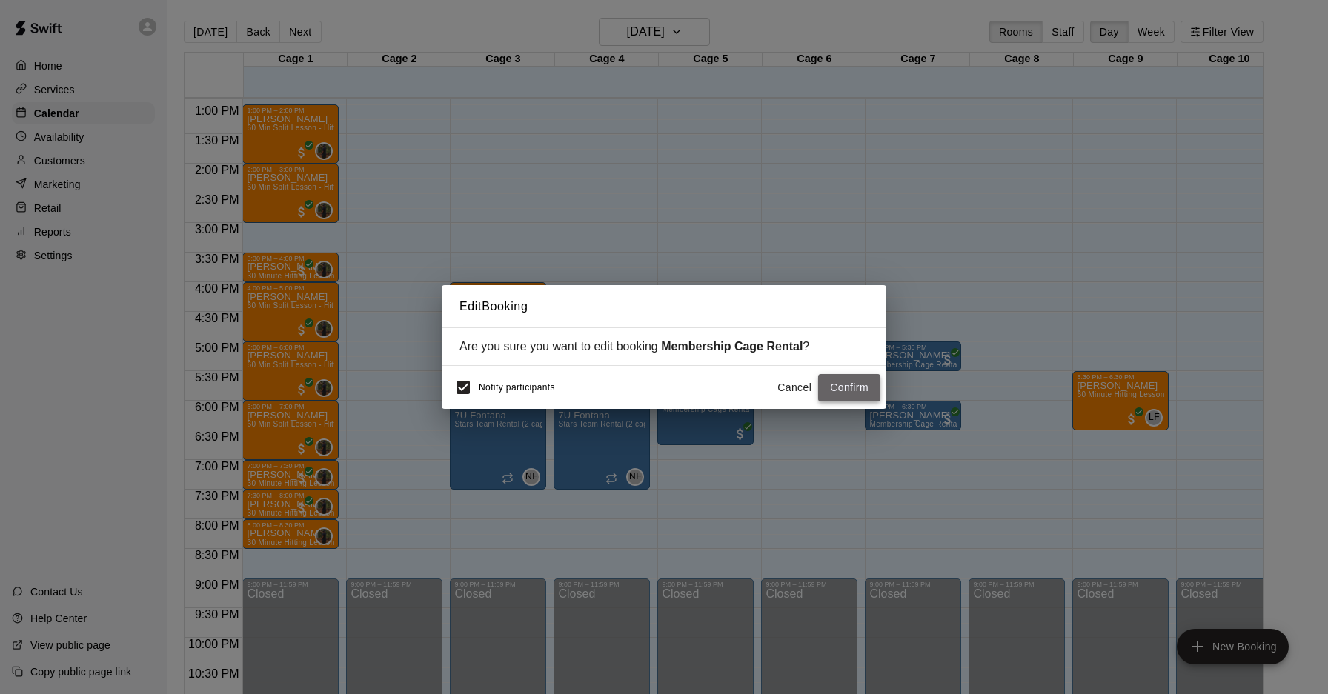
click at [862, 388] on button "Confirm" at bounding box center [849, 387] width 62 height 27
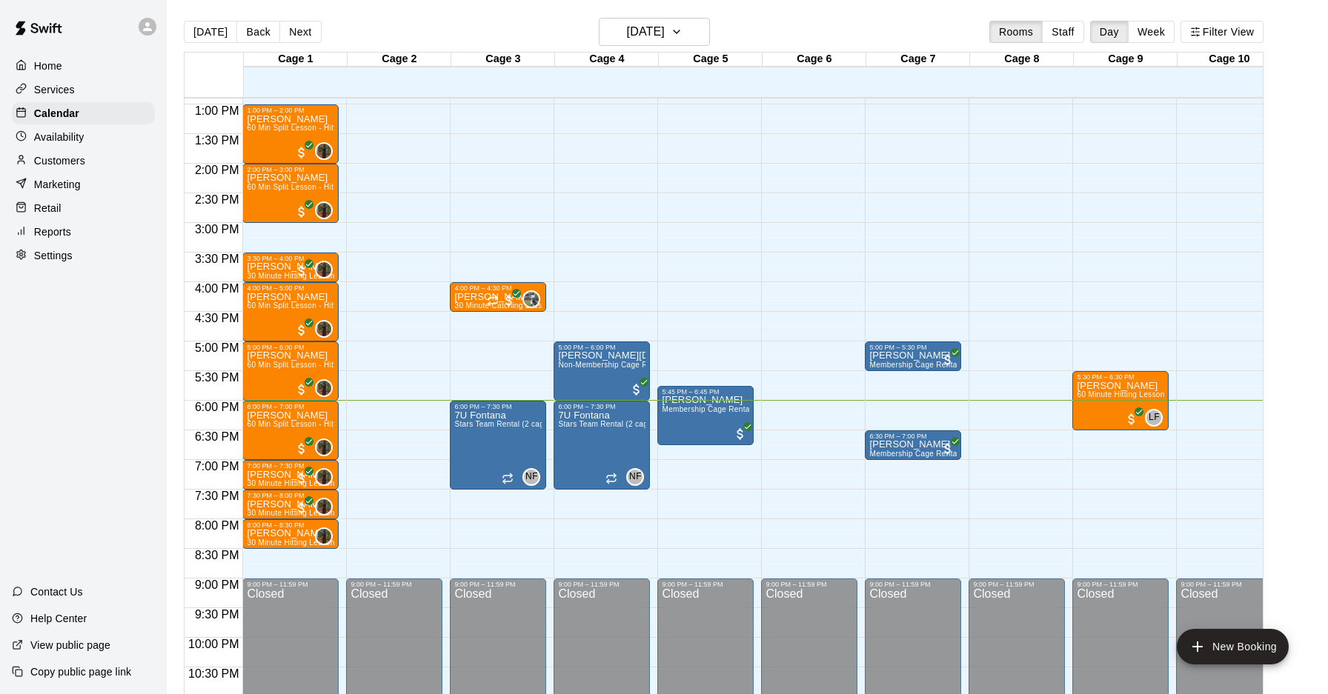
scroll to position [779, 0]
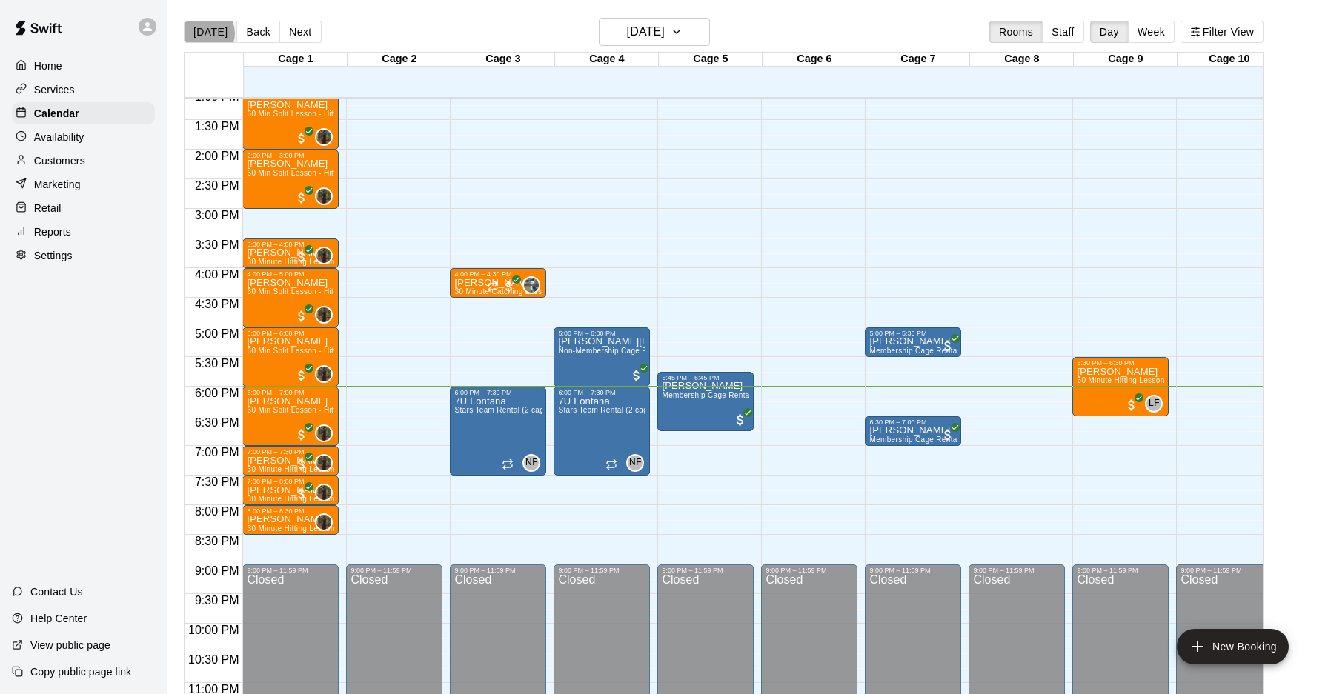
click at [205, 33] on button "[DATE]" at bounding box center [210, 32] width 53 height 22
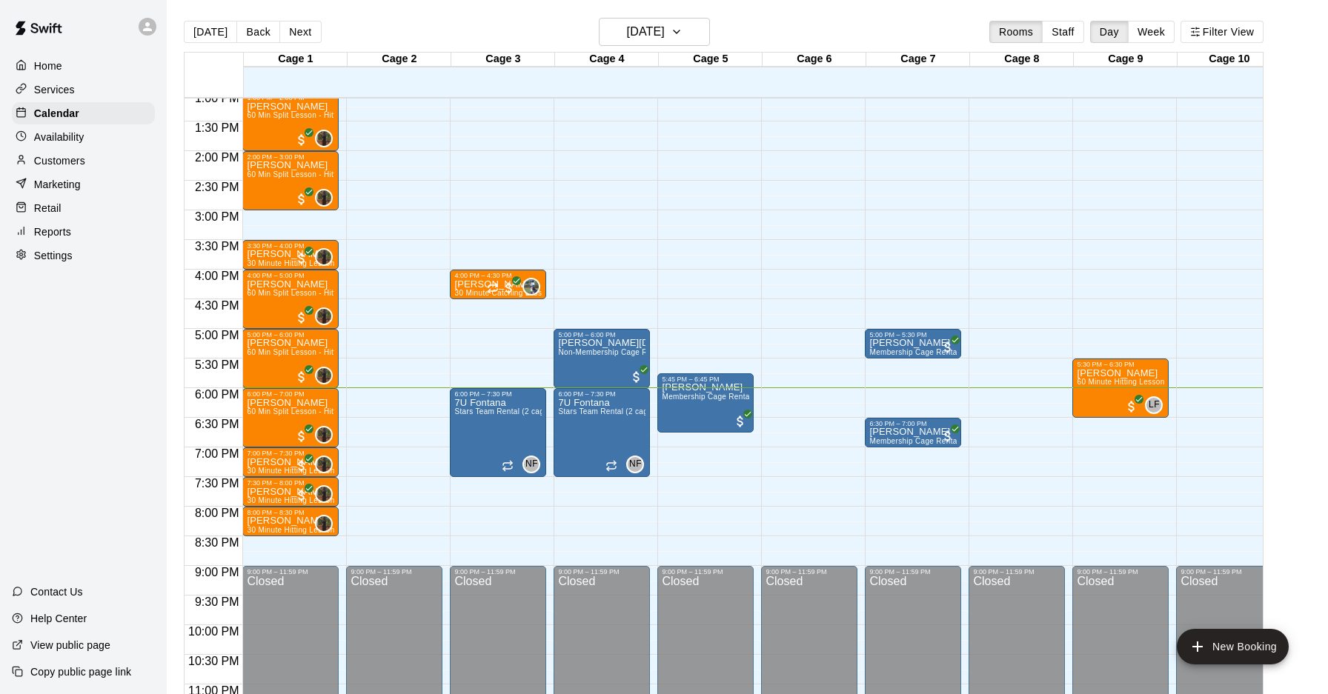
scroll to position [776, 0]
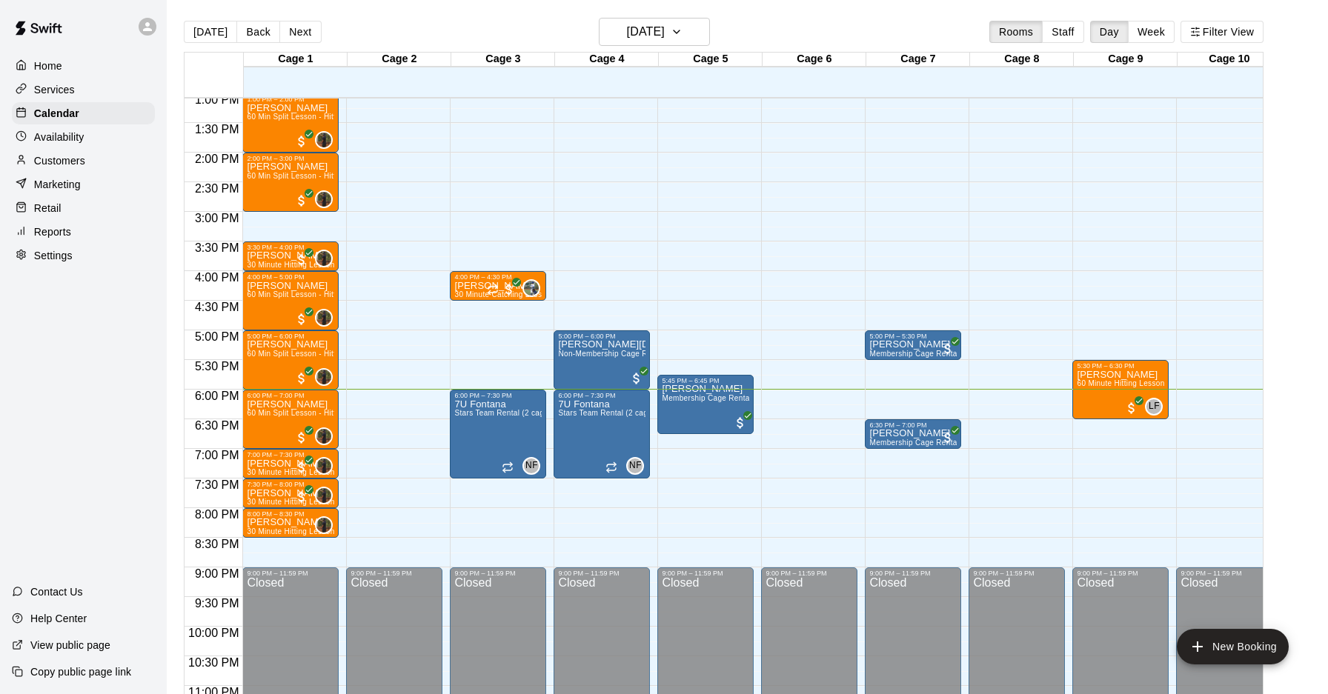
click at [804, 390] on div "12:00 AM – 10:00 AM Closed 9:00 PM – 11:59 PM Closed" at bounding box center [809, 34] width 96 height 1423
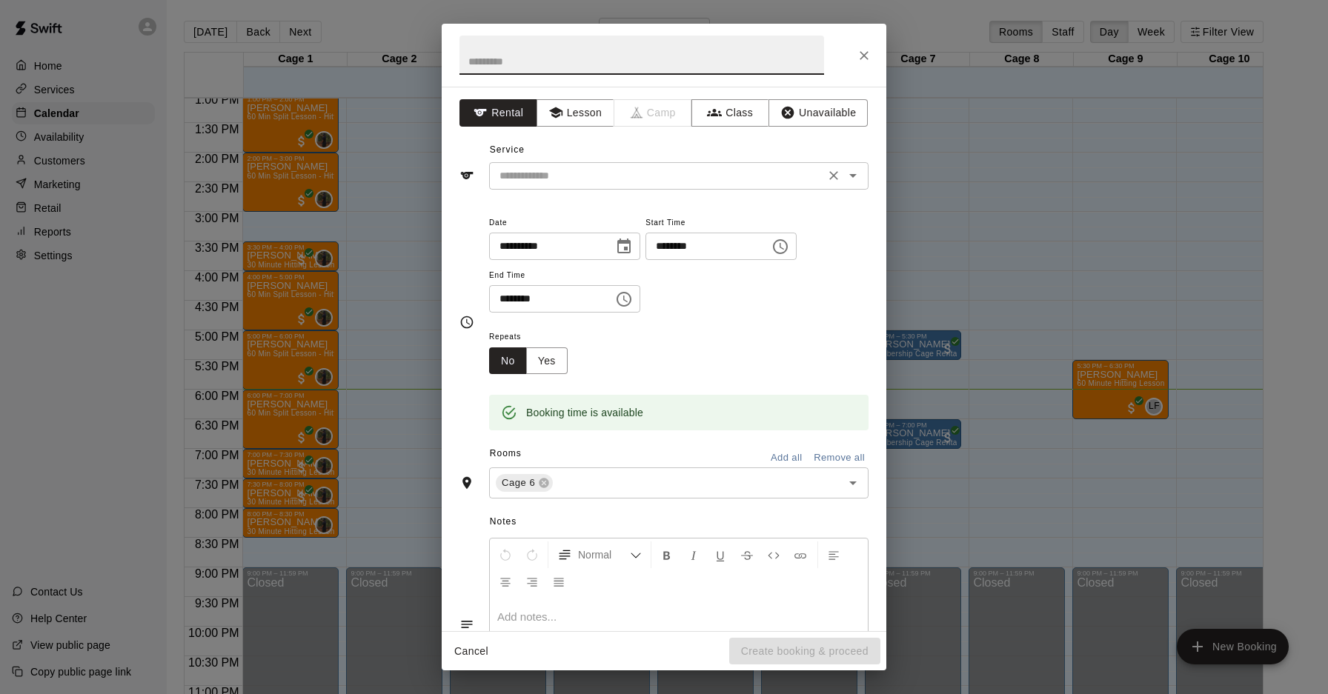
click at [641, 179] on input "text" at bounding box center [656, 176] width 327 height 19
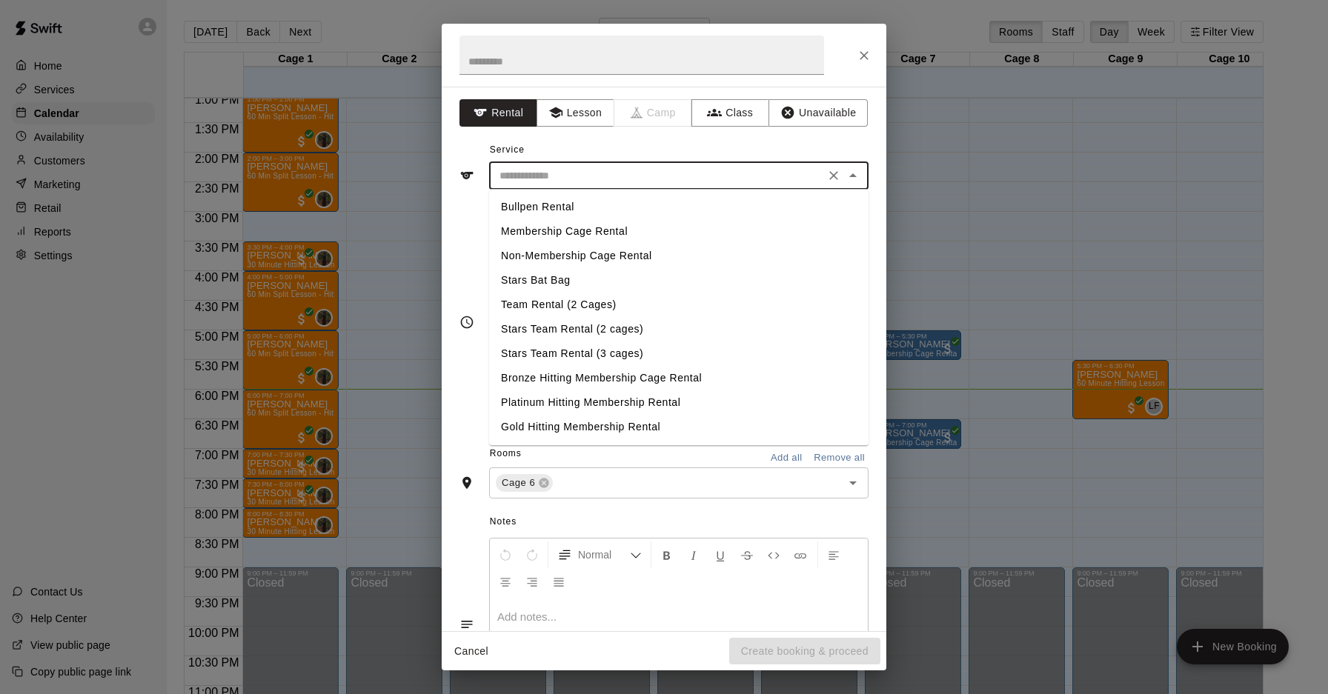
click at [602, 236] on li "Membership Cage Rental" at bounding box center [678, 231] width 379 height 24
type input "**********"
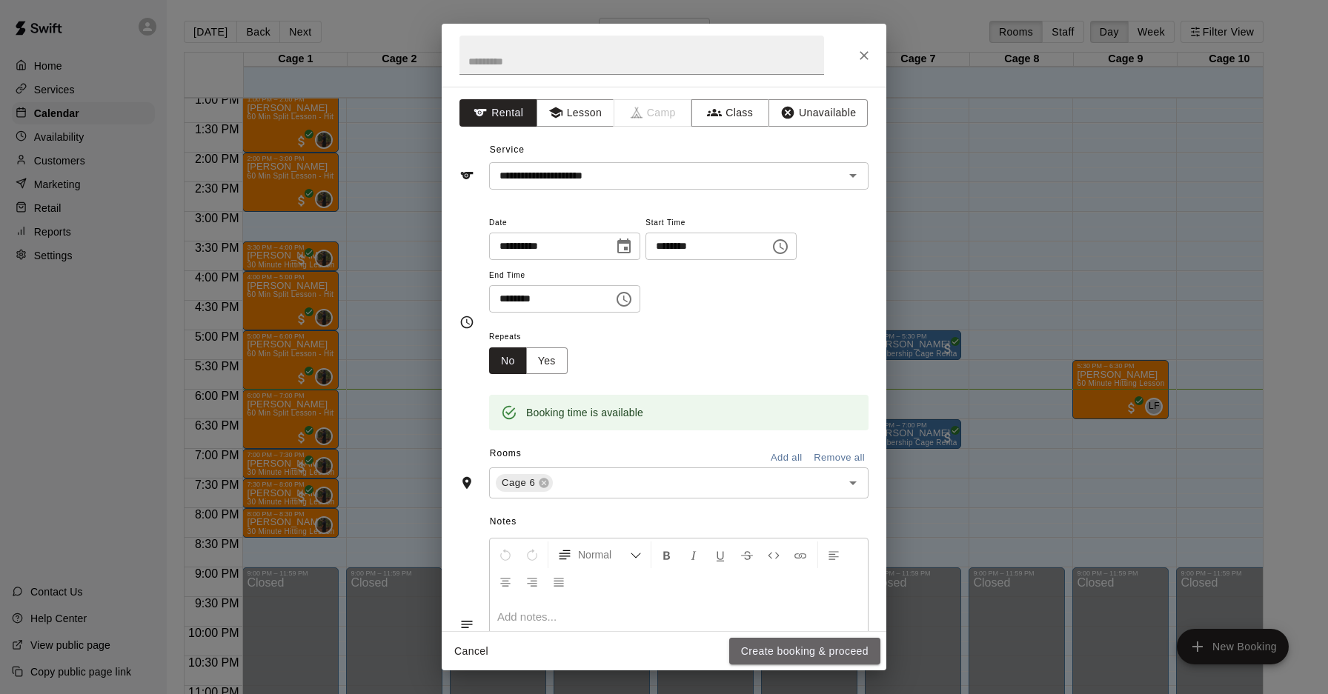
click at [807, 651] on button "Create booking & proceed" at bounding box center [804, 651] width 151 height 27
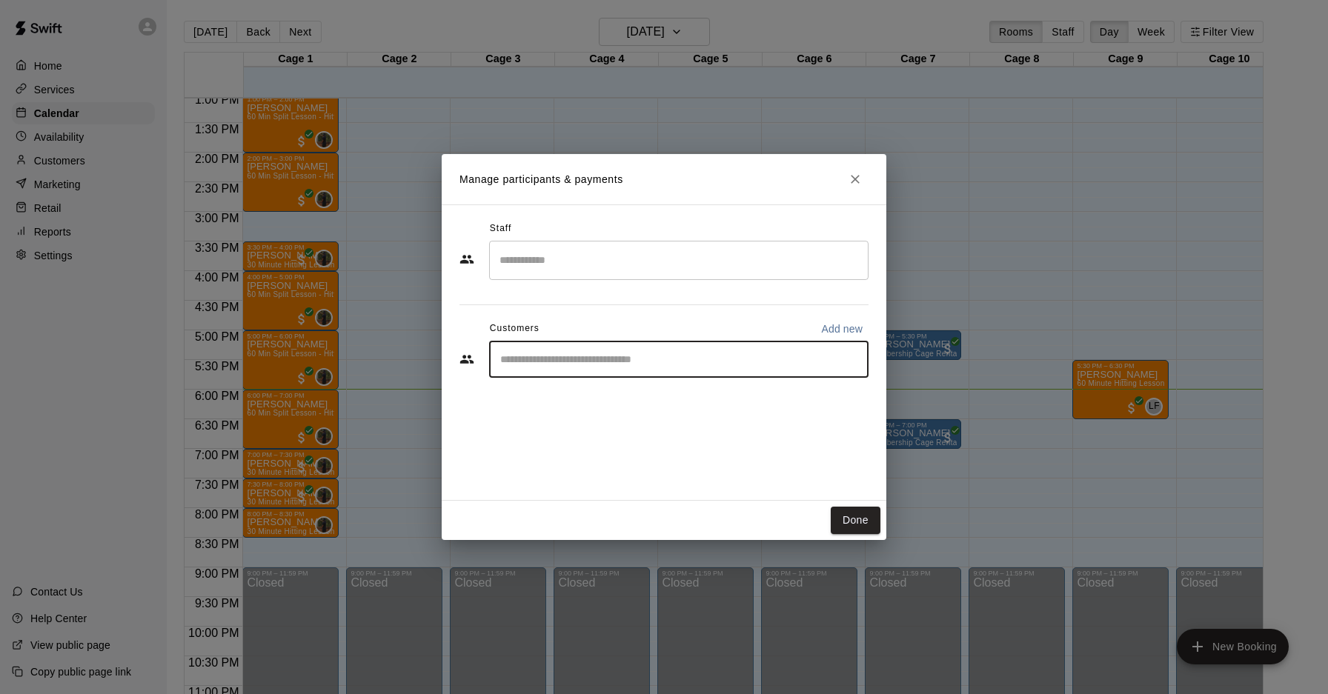
click at [588, 366] on input "Start typing to search customers..." at bounding box center [679, 359] width 366 height 15
click at [588, 365] on input "Start typing to search customers..." at bounding box center [679, 359] width 366 height 15
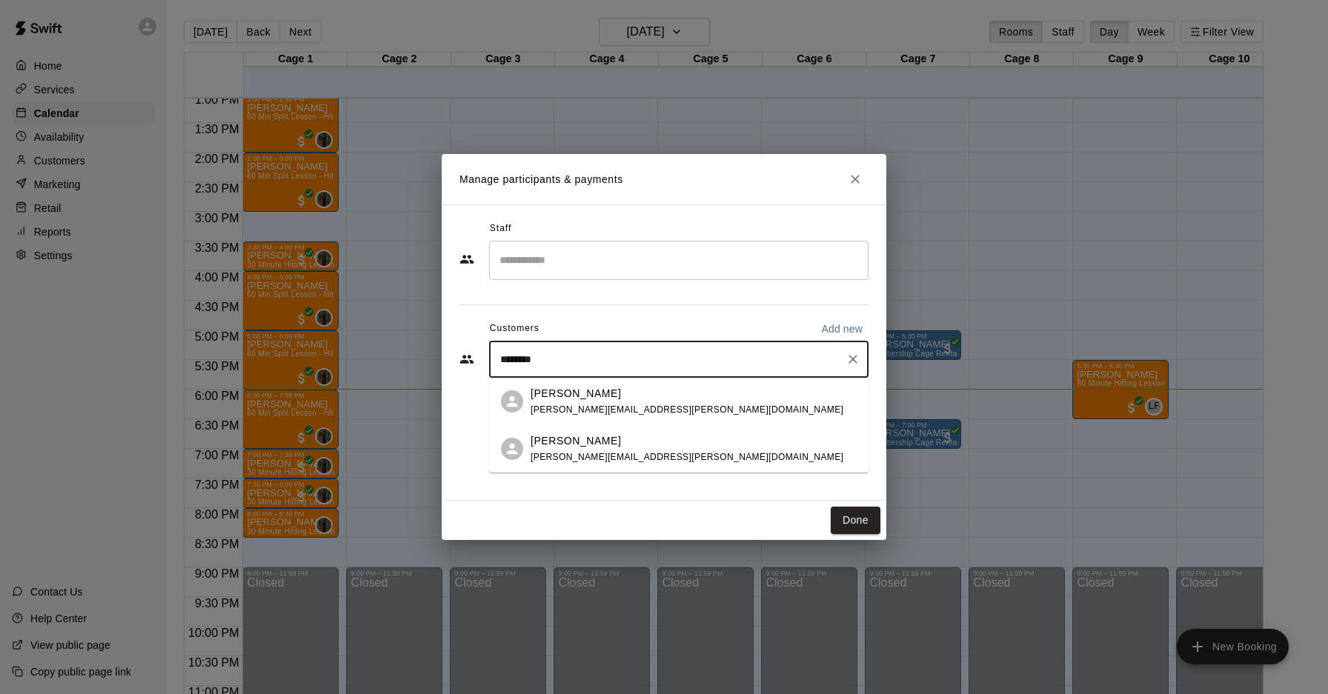
type input "*********"
click at [574, 405] on span "[PERSON_NAME][EMAIL_ADDRESS][PERSON_NAME][DOMAIN_NAME]" at bounding box center [687, 410] width 313 height 10
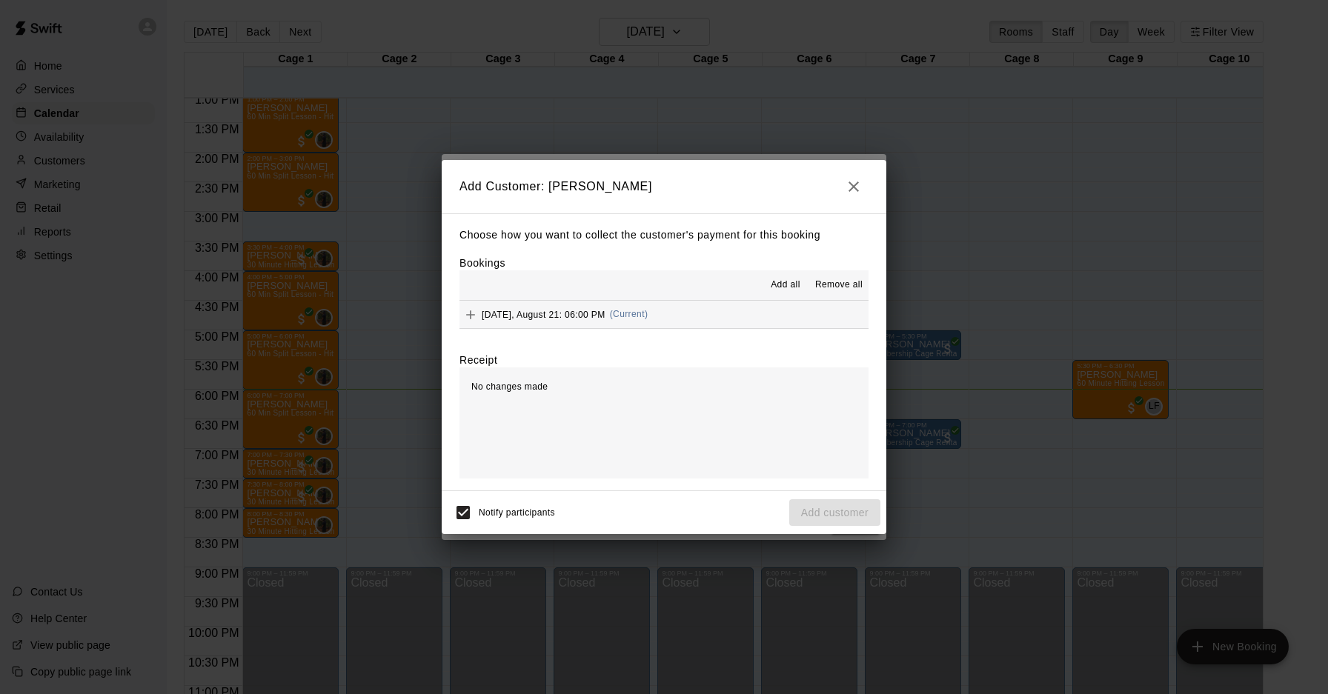
click at [565, 313] on span "[DATE], August 21: 06:00 PM" at bounding box center [544, 314] width 124 height 10
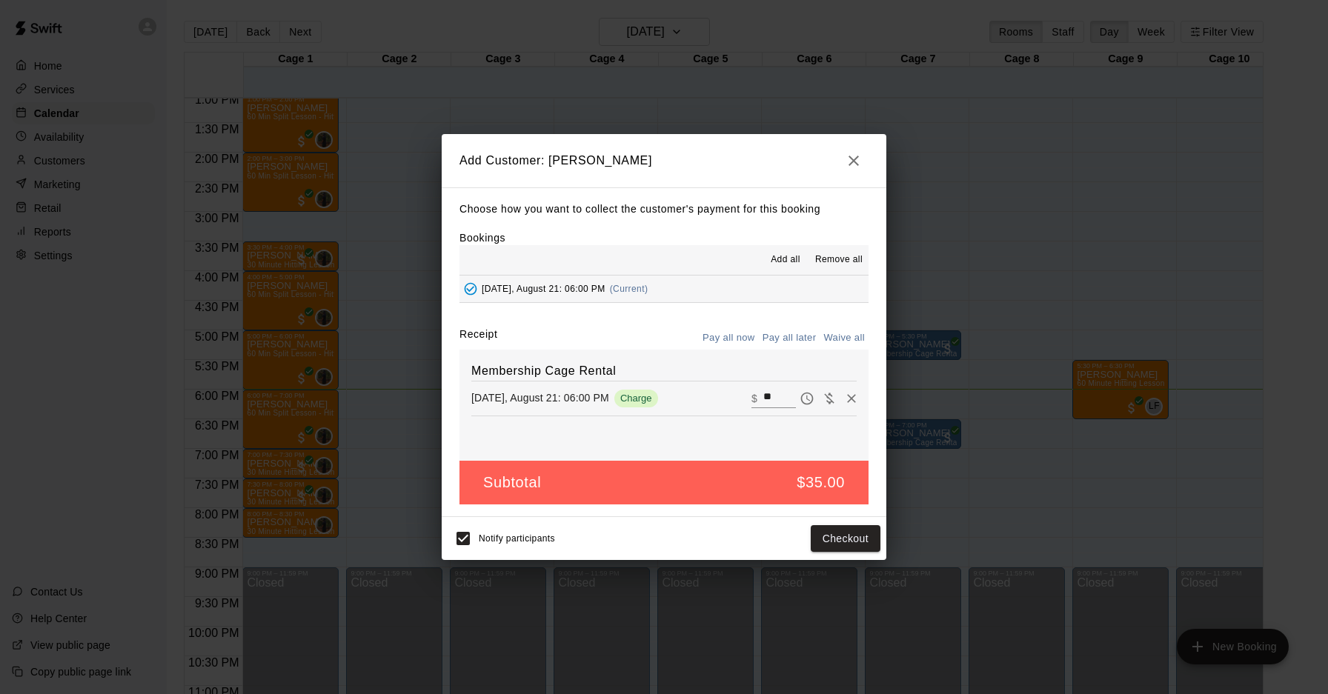
click at [859, 153] on icon "button" at bounding box center [854, 161] width 18 height 18
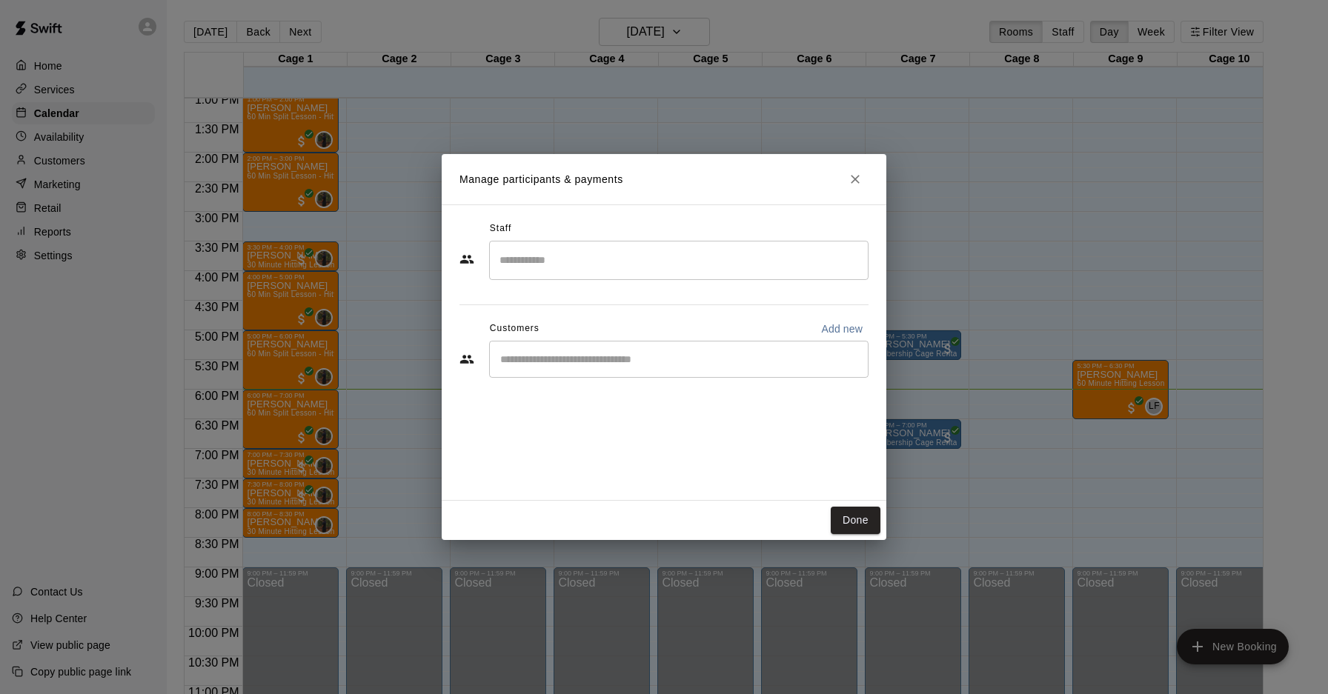
click at [680, 352] on input "Start typing to search customers..." at bounding box center [679, 359] width 366 height 15
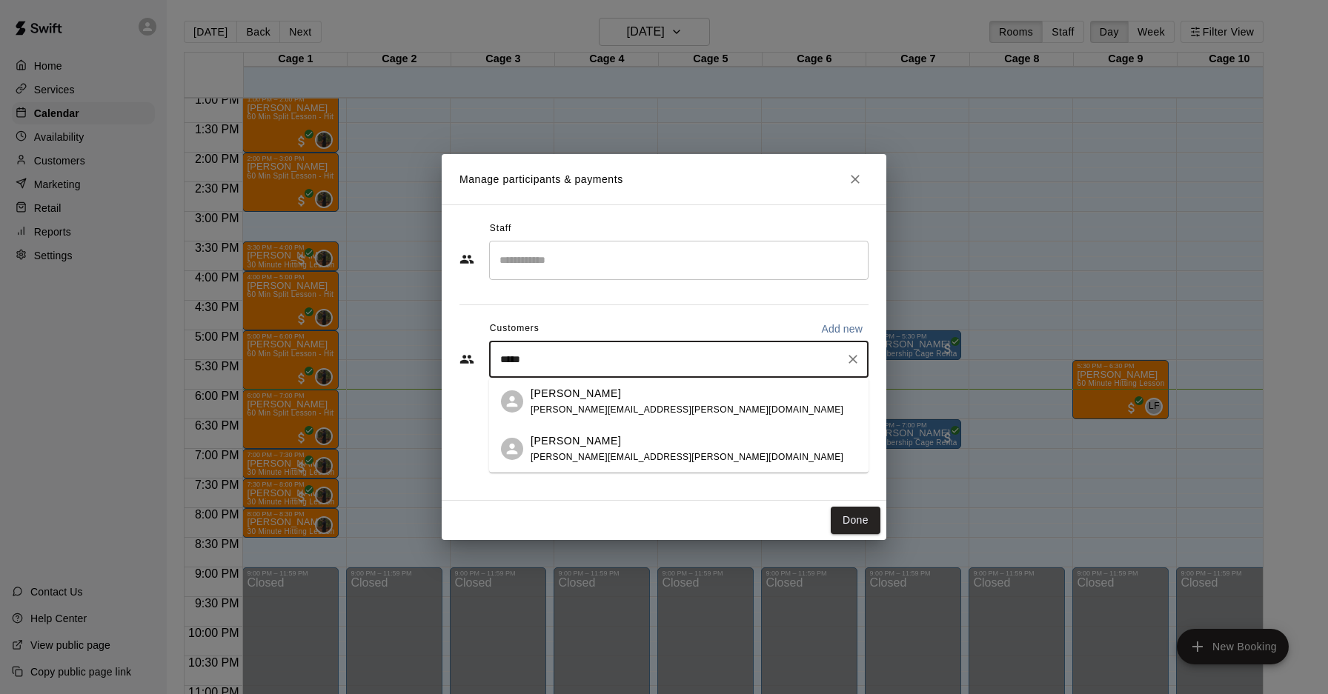
type input "******"
click at [560, 446] on p "[PERSON_NAME]" at bounding box center [576, 441] width 90 height 16
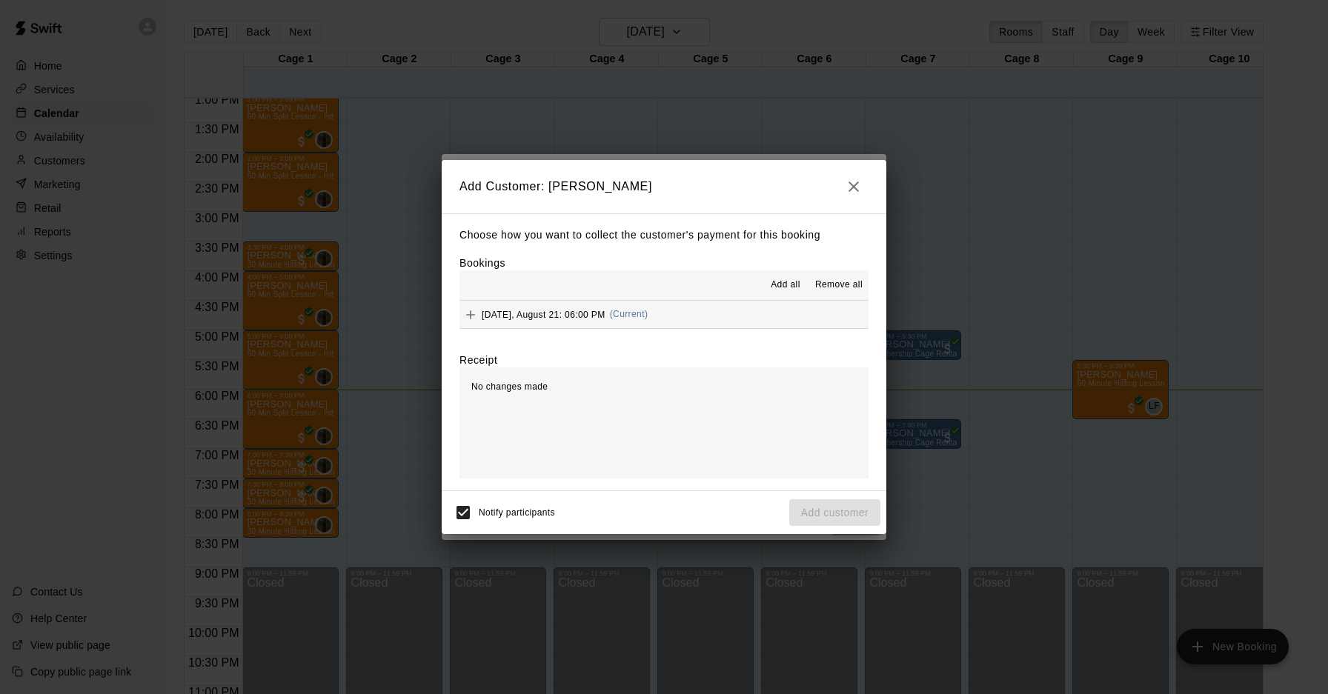
click at [699, 322] on button "[DATE], August 21: 06:00 PM (Current)" at bounding box center [663, 314] width 409 height 27
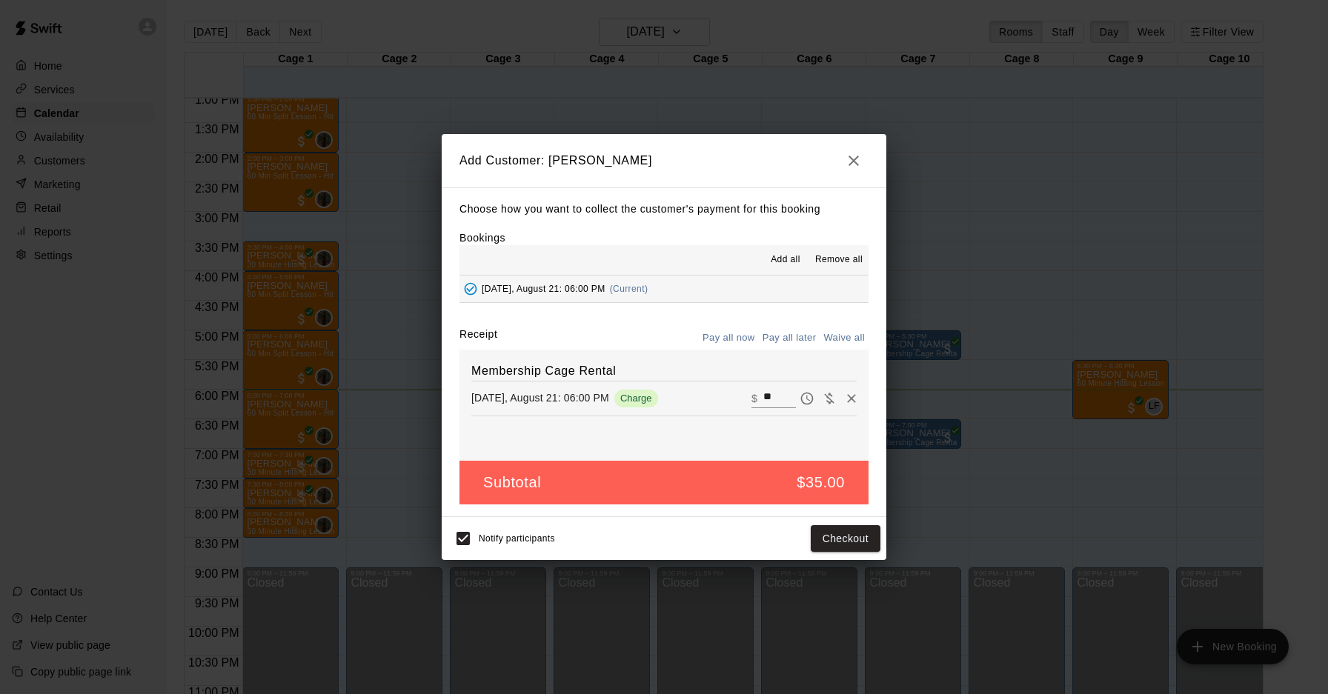
click at [850, 162] on icon "button" at bounding box center [854, 161] width 18 height 18
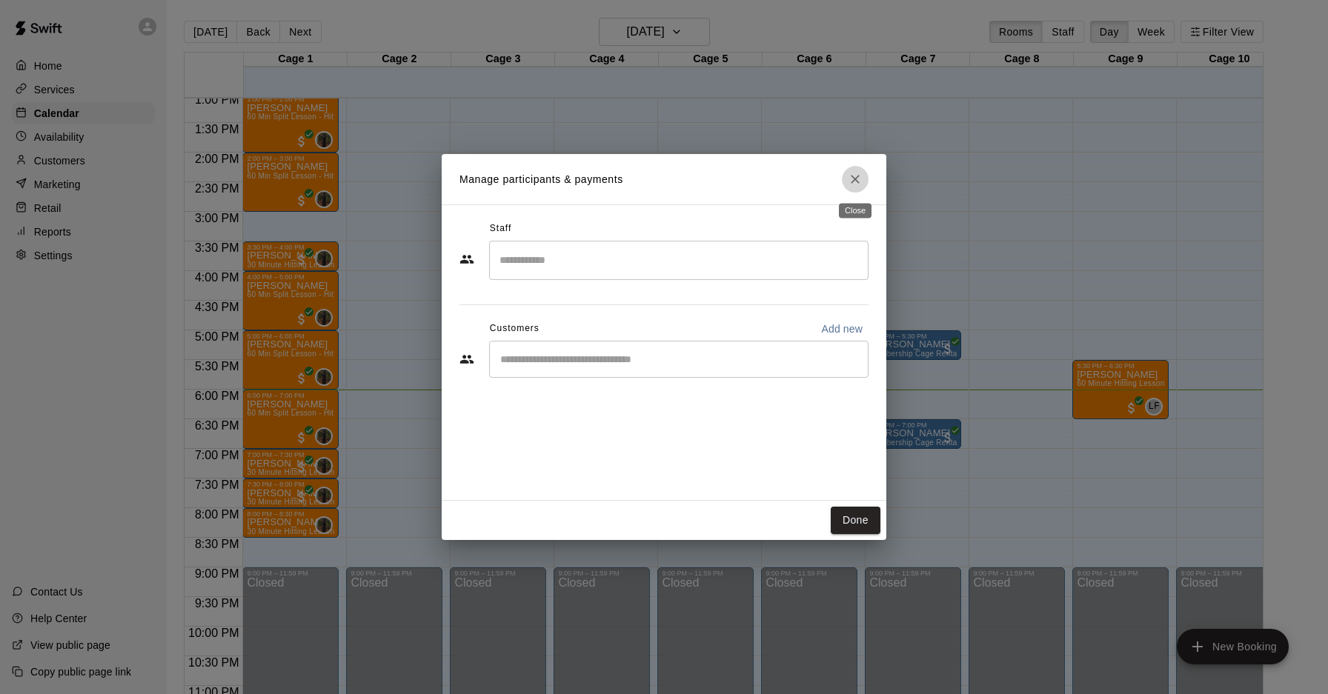
click at [857, 184] on icon "Close" at bounding box center [855, 179] width 15 height 15
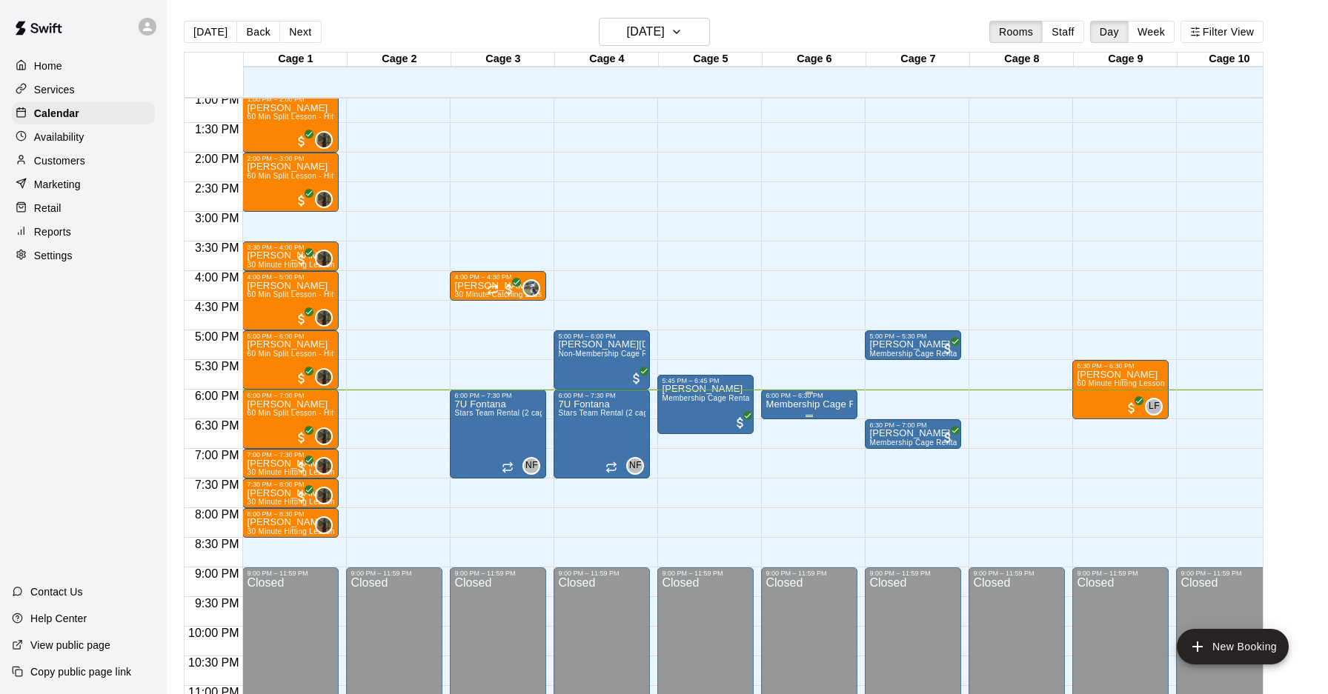
click at [815, 405] on p "Membership Cage Rental" at bounding box center [808, 405] width 87 height 0
click at [782, 491] on icon "delete" at bounding box center [781, 489] width 10 height 13
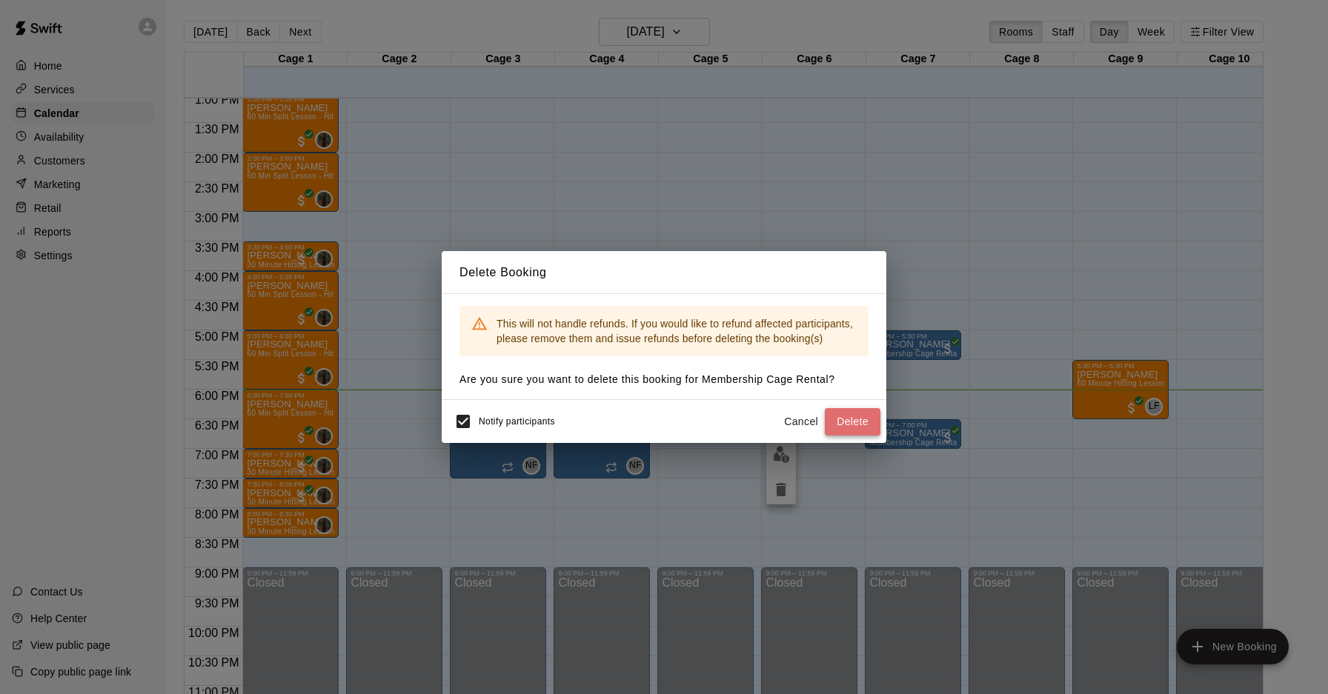
click at [851, 420] on button "Delete" at bounding box center [853, 421] width 56 height 27
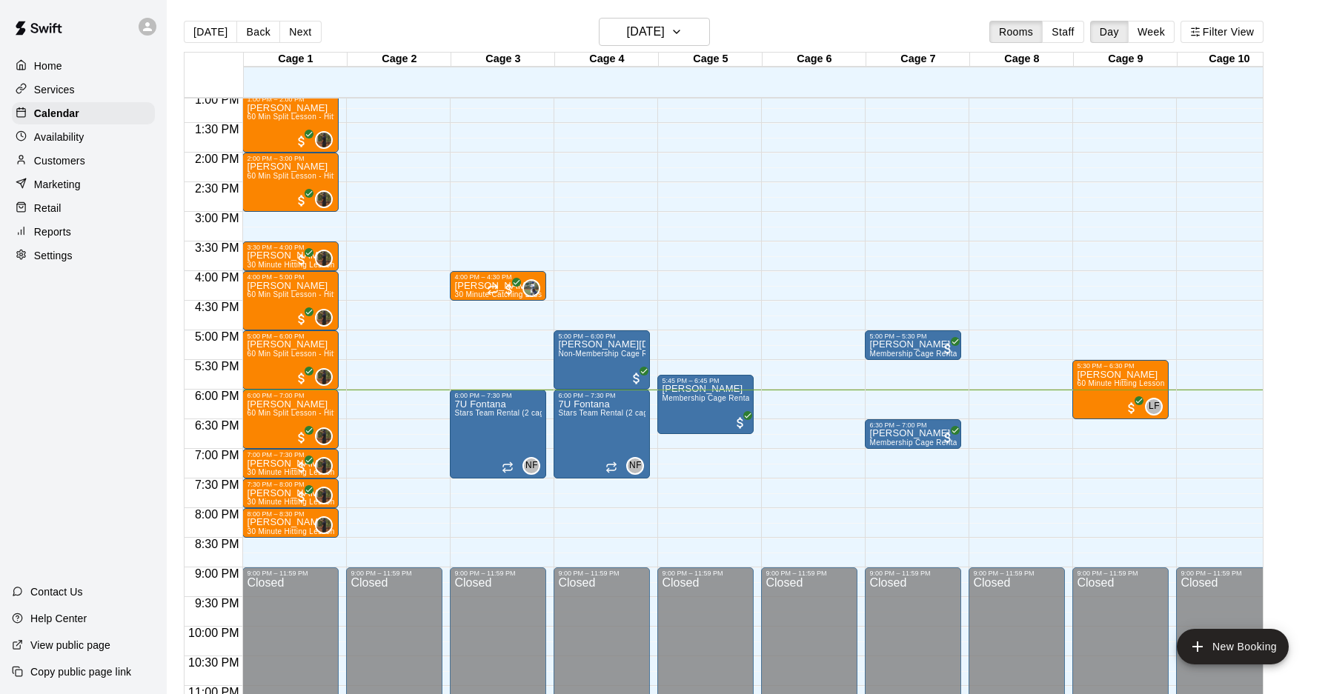
click at [76, 162] on p "Customers" at bounding box center [59, 160] width 51 height 15
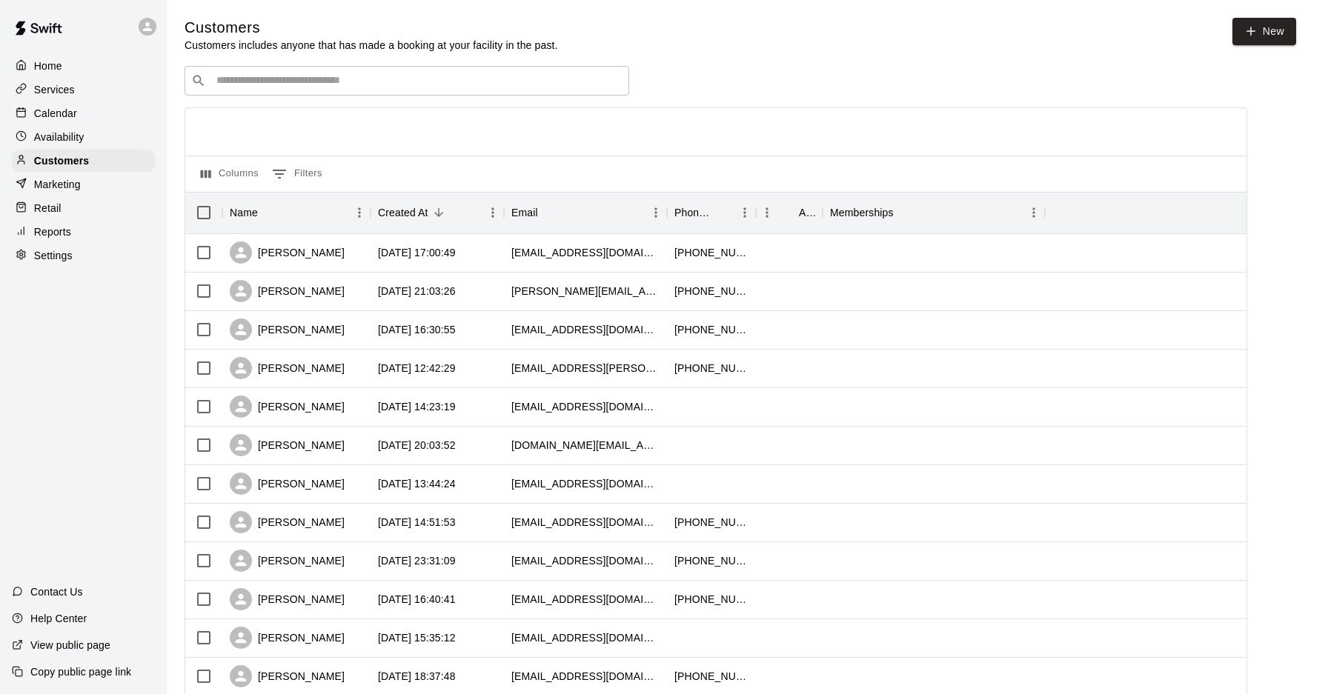
click at [450, 80] on input "Search customers by name or email" at bounding box center [417, 80] width 410 height 15
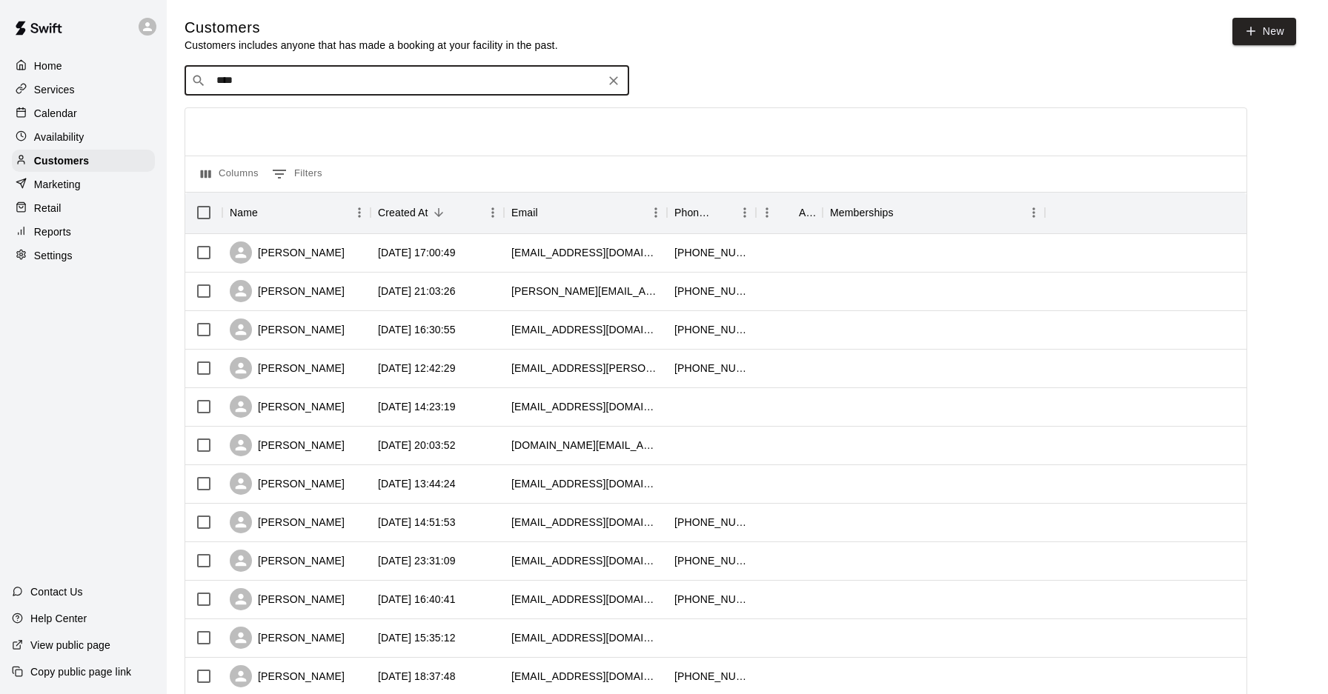
type input "*****"
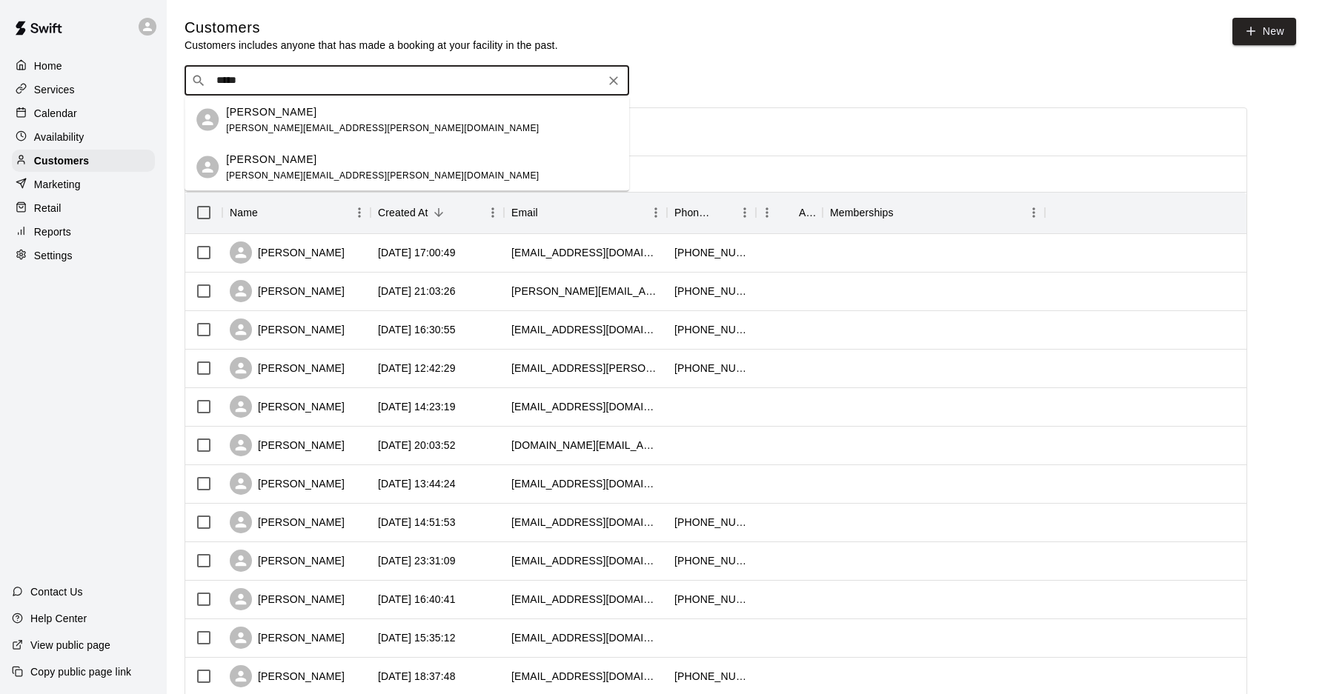
click at [287, 116] on p "[PERSON_NAME]" at bounding box center [271, 112] width 90 height 16
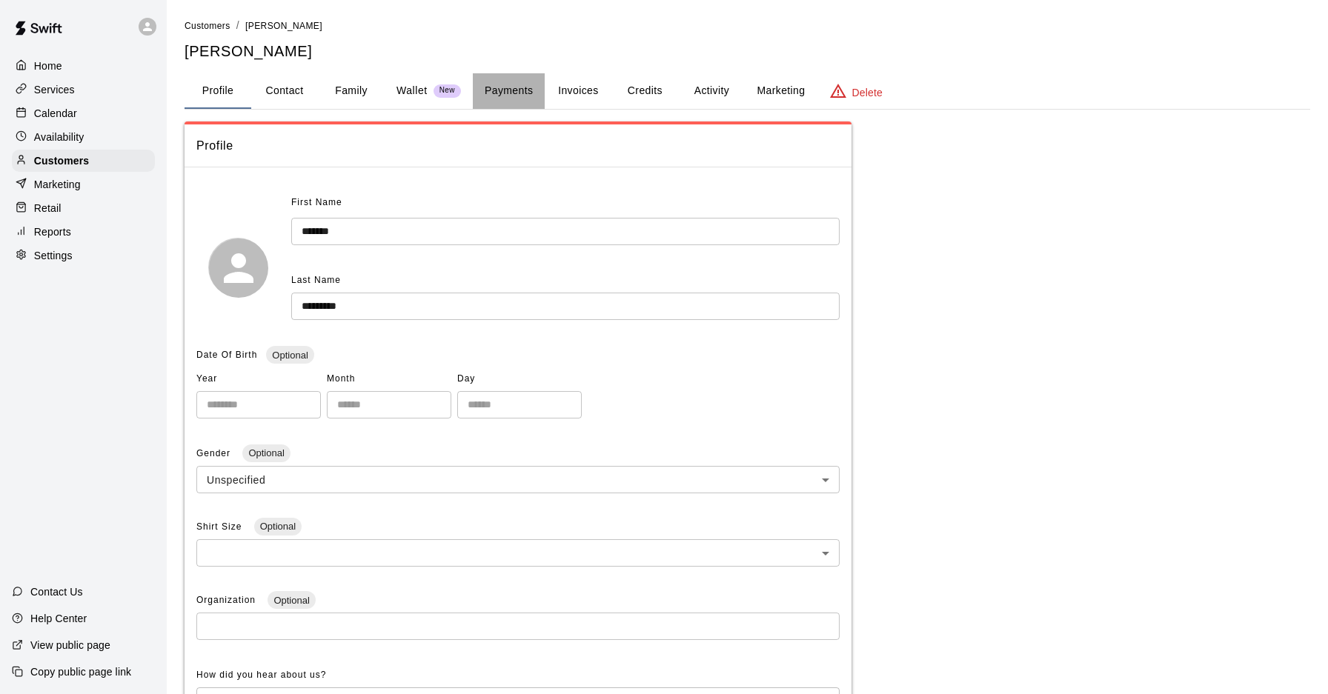
click at [519, 92] on button "Payments" at bounding box center [509, 91] width 72 height 36
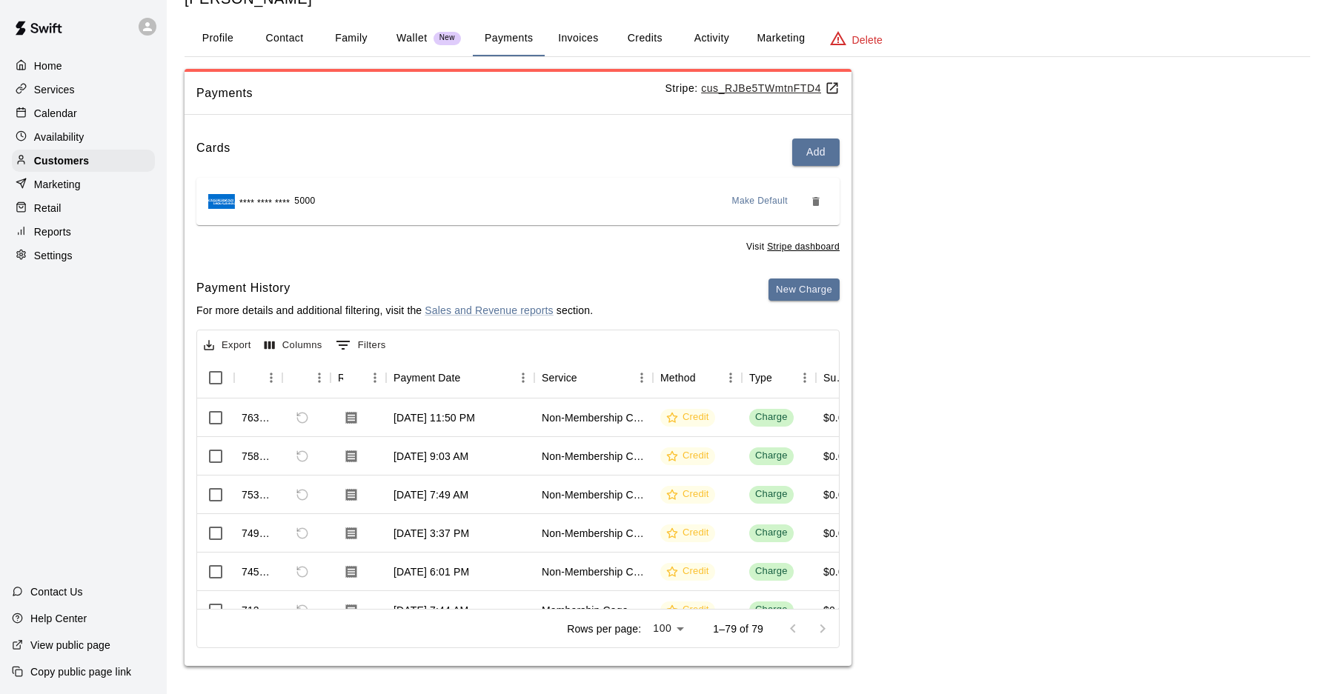
scroll to position [51, 0]
click at [60, 113] on p "Calendar" at bounding box center [55, 113] width 43 height 15
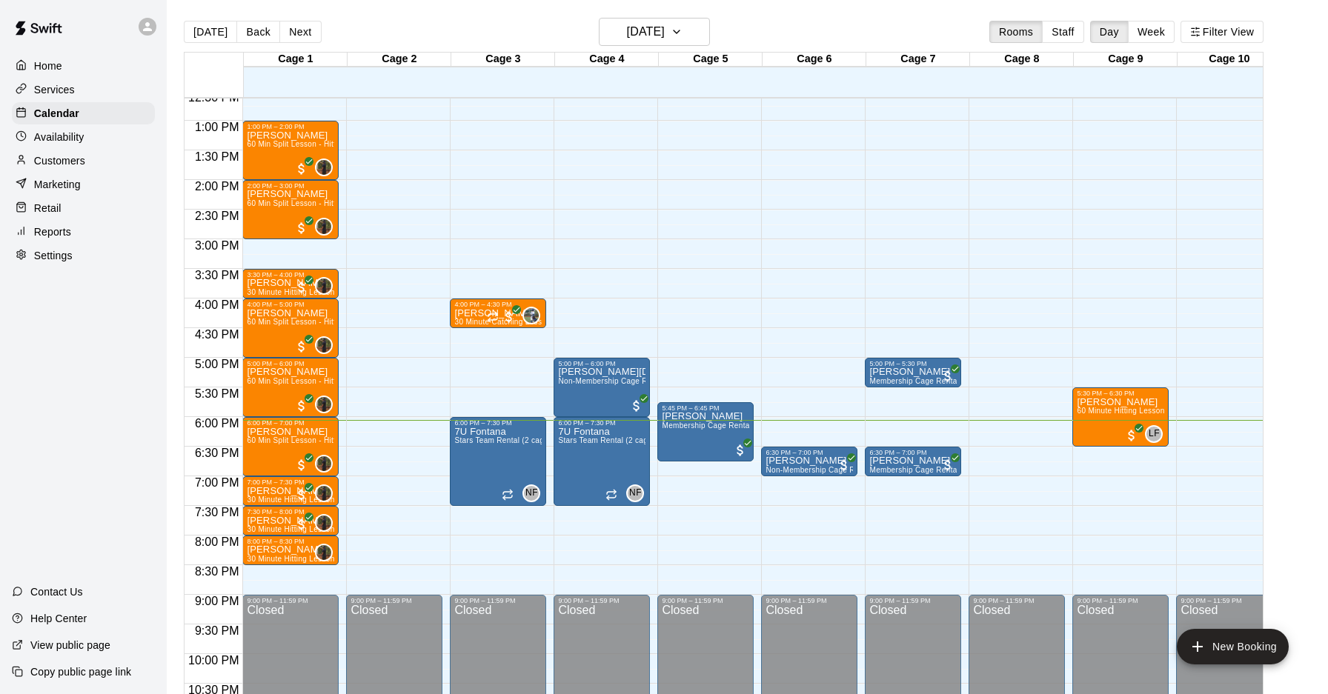
scroll to position [748, 0]
click at [303, 30] on button "Next" at bounding box center [299, 32] width 41 height 22
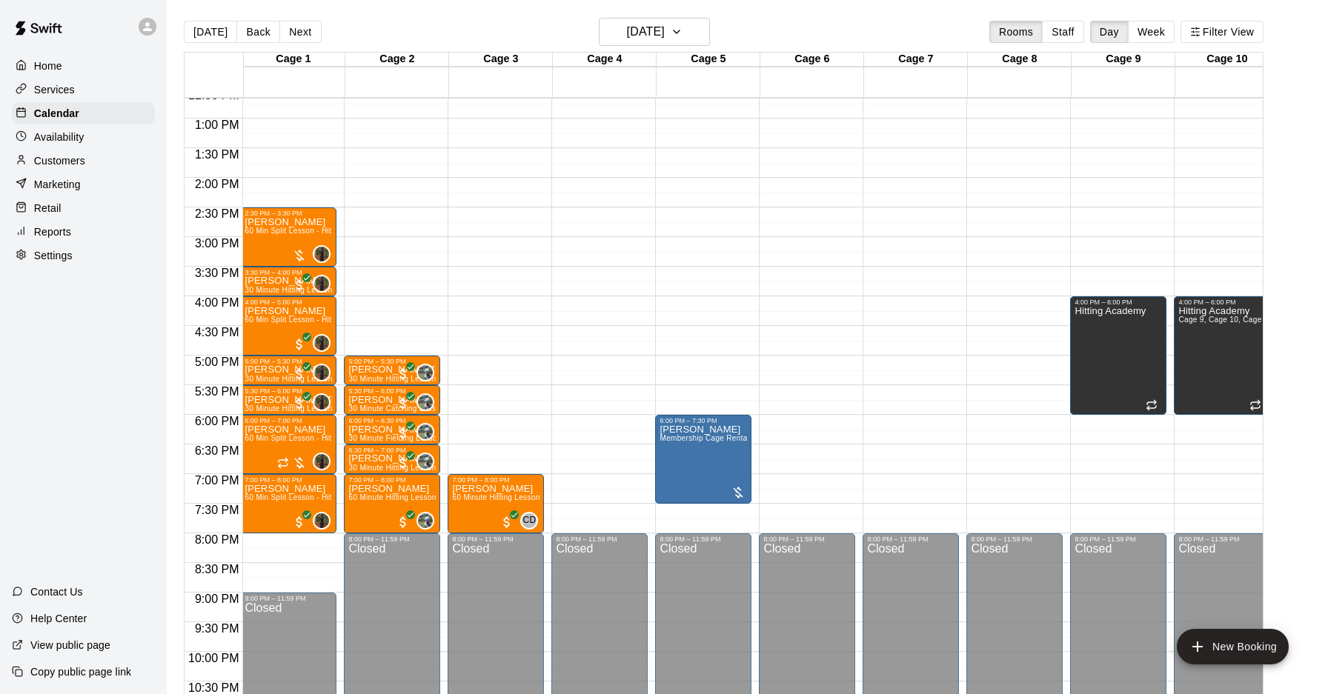
scroll to position [748, 2]
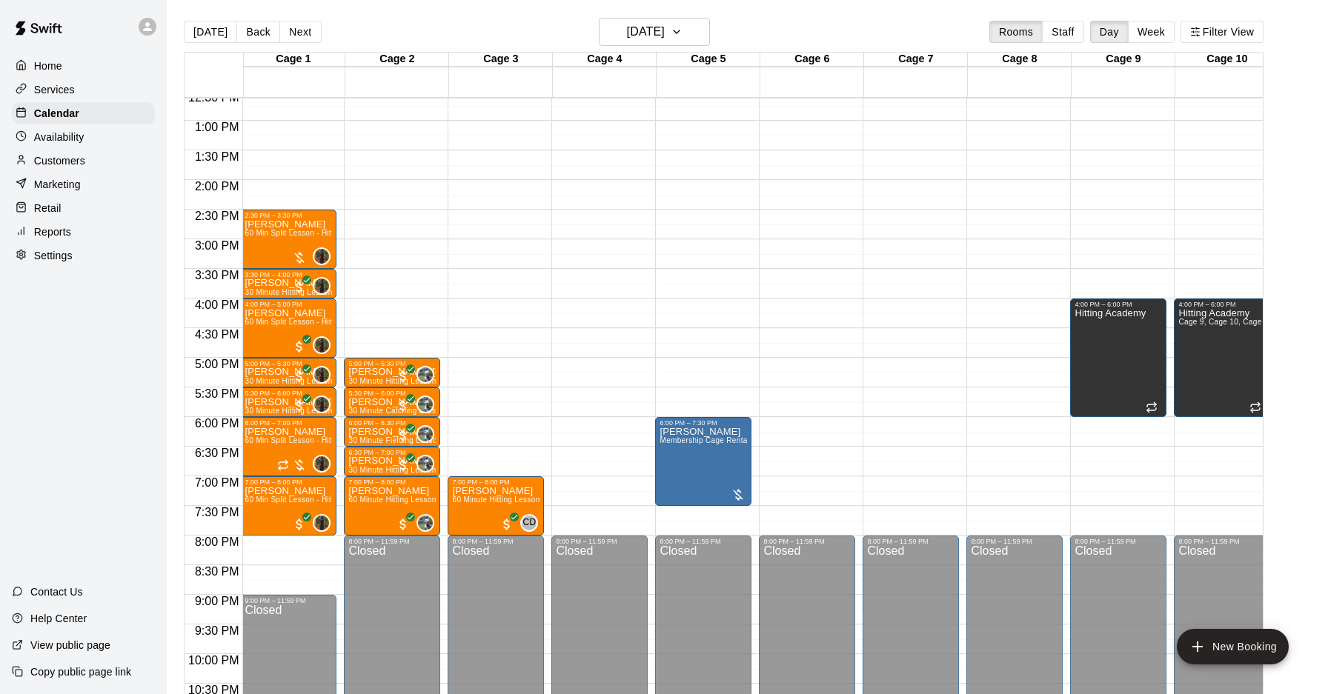
click at [219, 41] on button "[DATE]" at bounding box center [210, 32] width 53 height 22
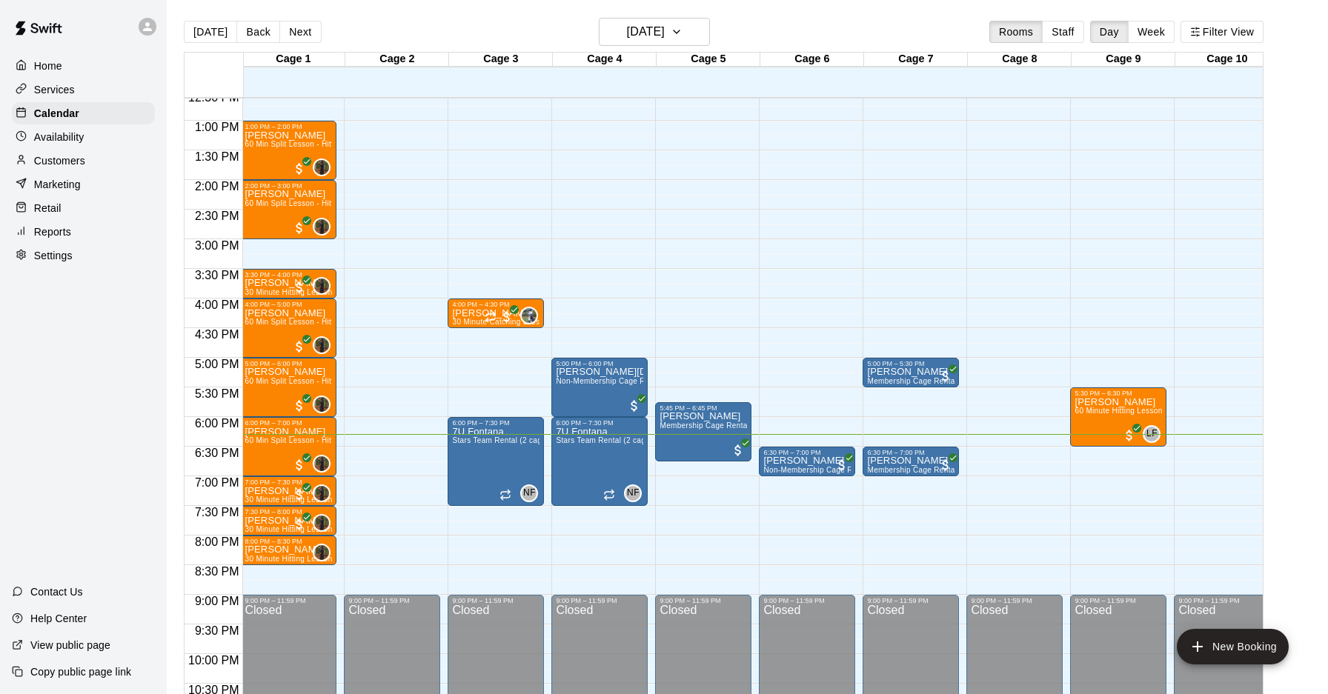
scroll to position [768, 2]
